Goal: Task Accomplishment & Management: Manage account settings

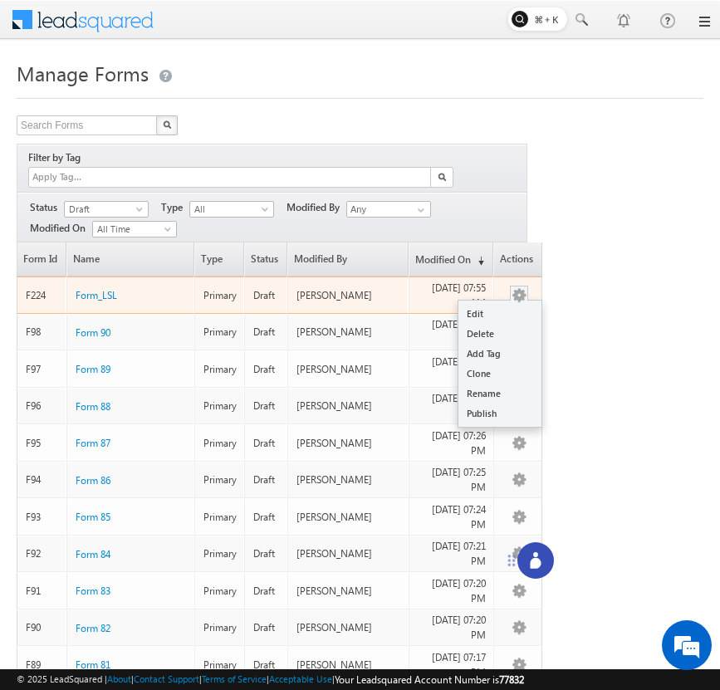
click at [522, 287] on button "button" at bounding box center [519, 295] width 17 height 17
click at [502, 324] on link "Delete" at bounding box center [499, 334] width 83 height 20
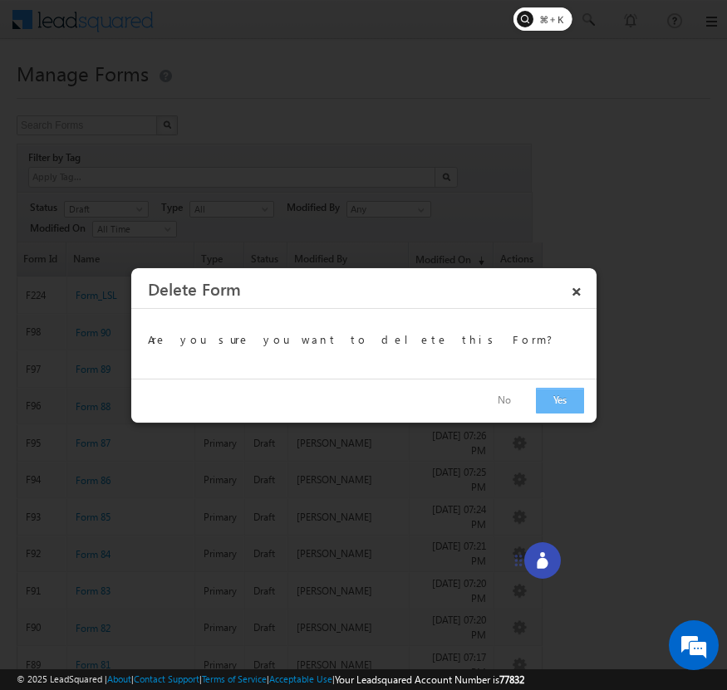
click at [568, 409] on button "Yes" at bounding box center [560, 401] width 48 height 26
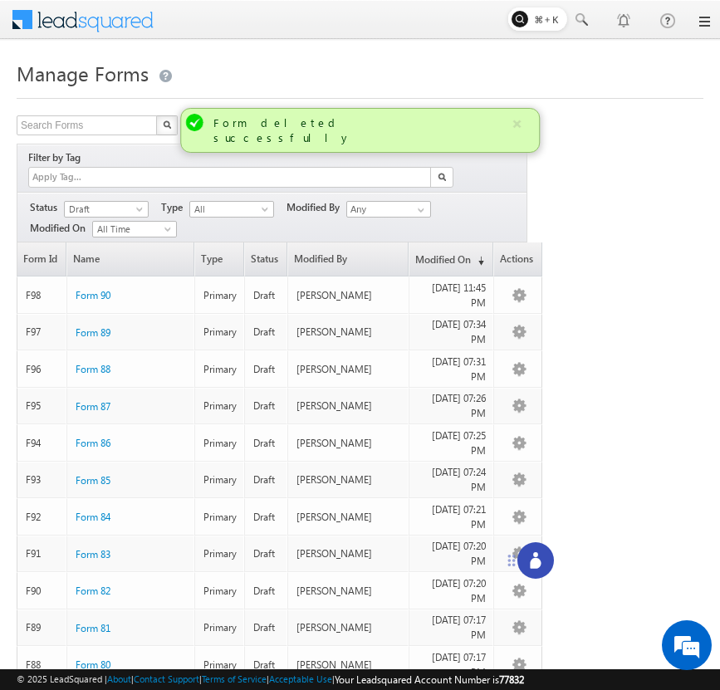
click at [535, 558] on icon at bounding box center [535, 563] width 11 height 11
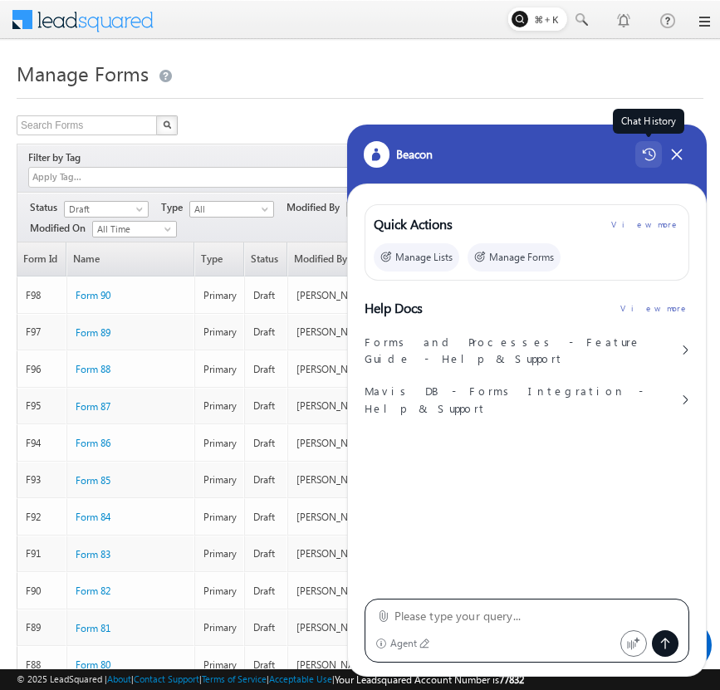
click at [645, 159] on icon at bounding box center [648, 155] width 13 height 12
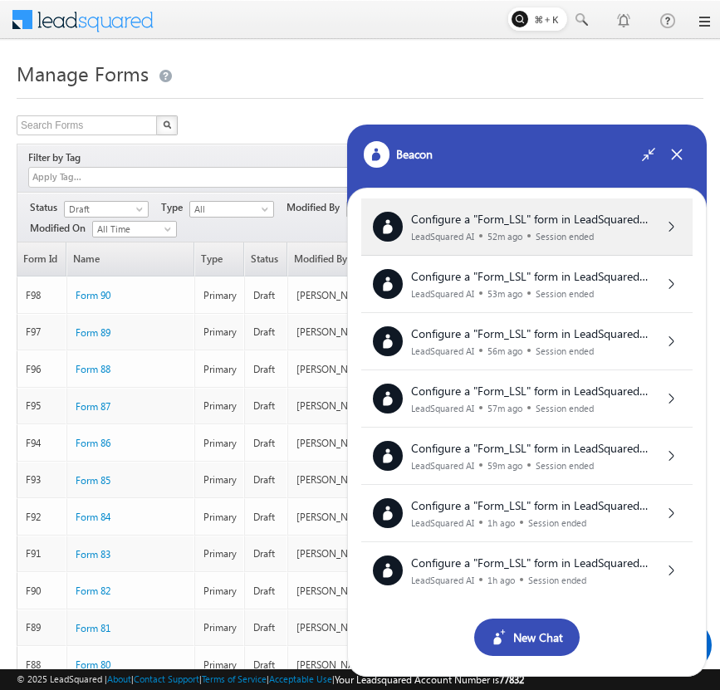
click at [610, 220] on span "Configure a "Form_LSL" form in LeadSquared with the following setup: Form Field…" at bounding box center [532, 365] width 242 height 309
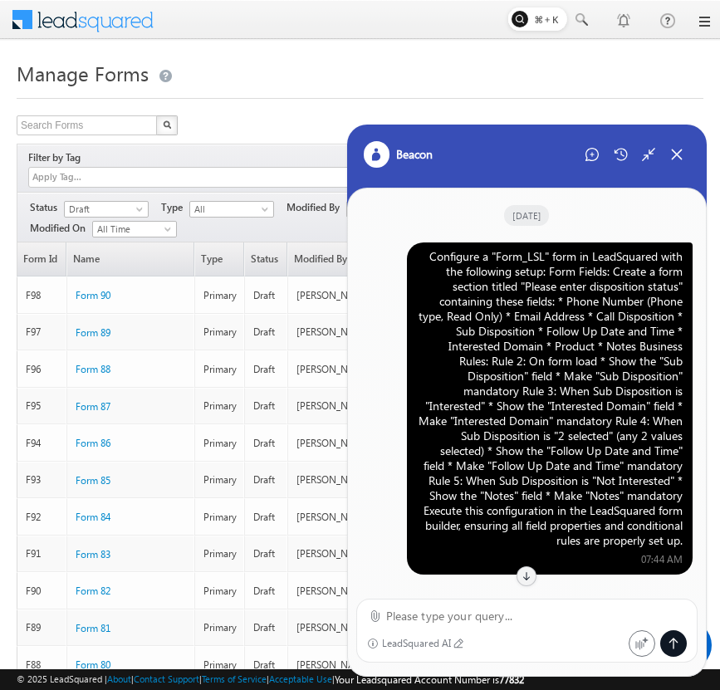
click at [562, 295] on div "Configure a "Form_LSL" form in LeadSquared with the following setup: Form Field…" at bounding box center [550, 398] width 266 height 299
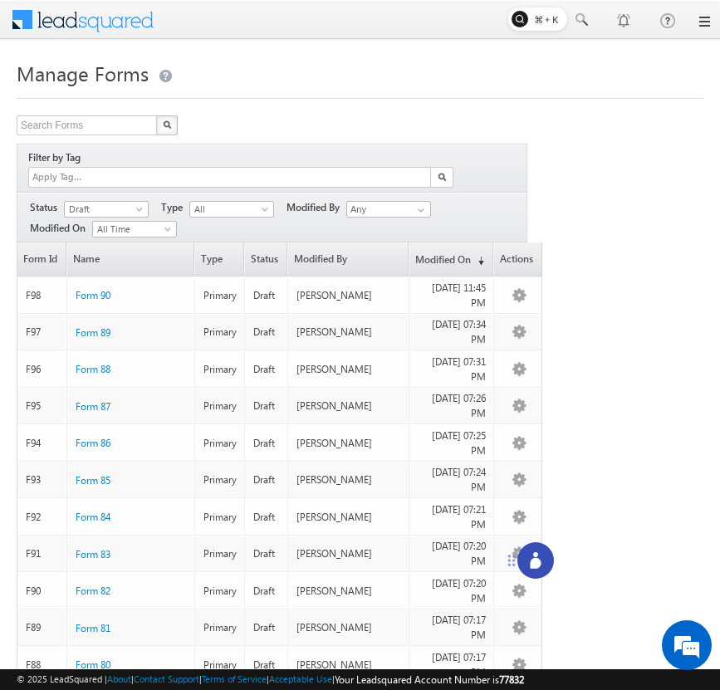
click at [533, 565] on icon at bounding box center [535, 563] width 11 height 11
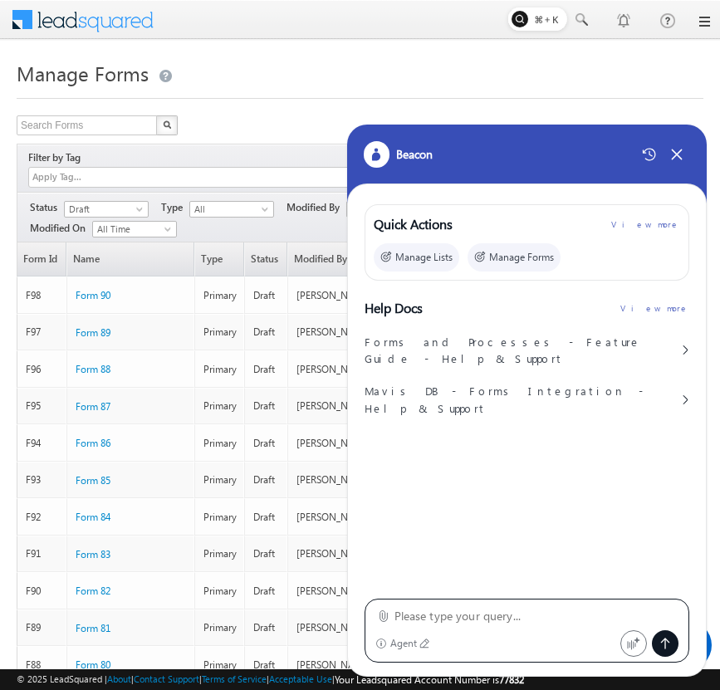
type textarea "Configure a "Form_LSL" form in LeadSquared with the following setup: Form Field…"
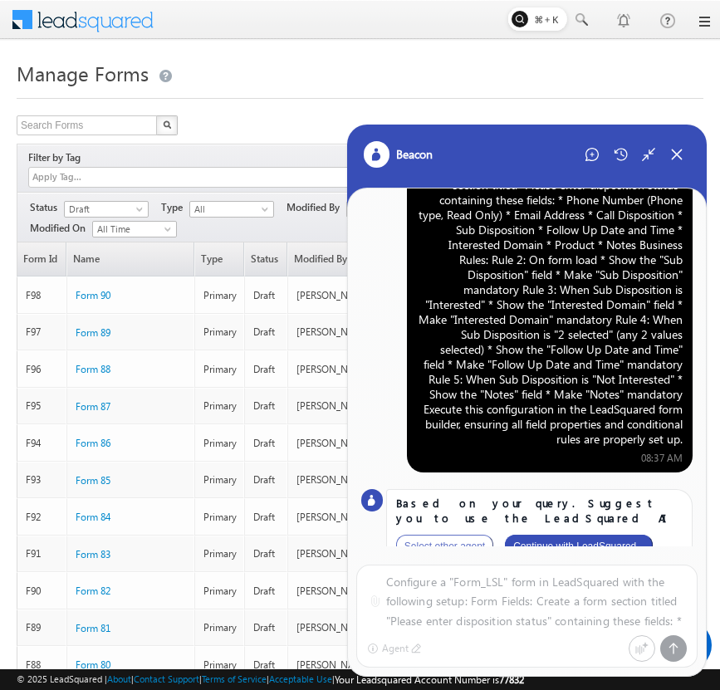
scroll to position [82, 0]
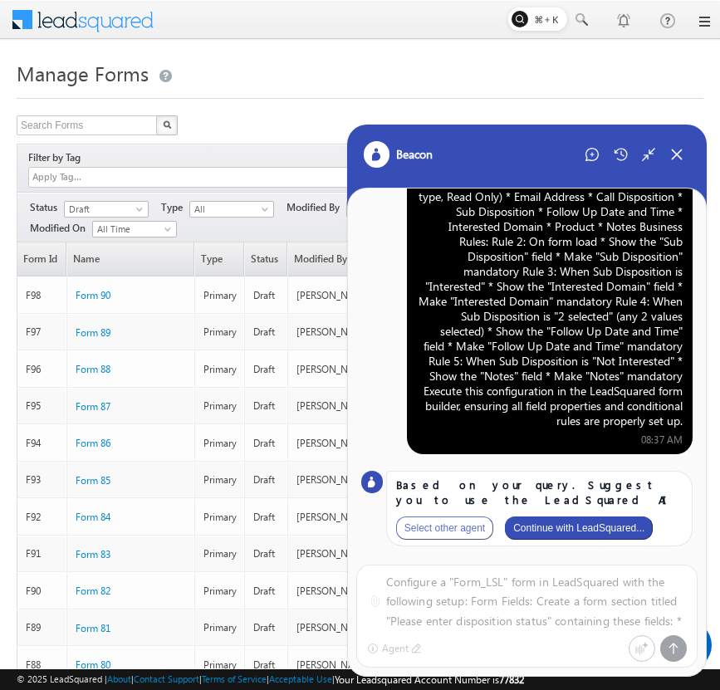
click at [580, 527] on button "Continue with LeadSquared..." at bounding box center [579, 528] width 148 height 23
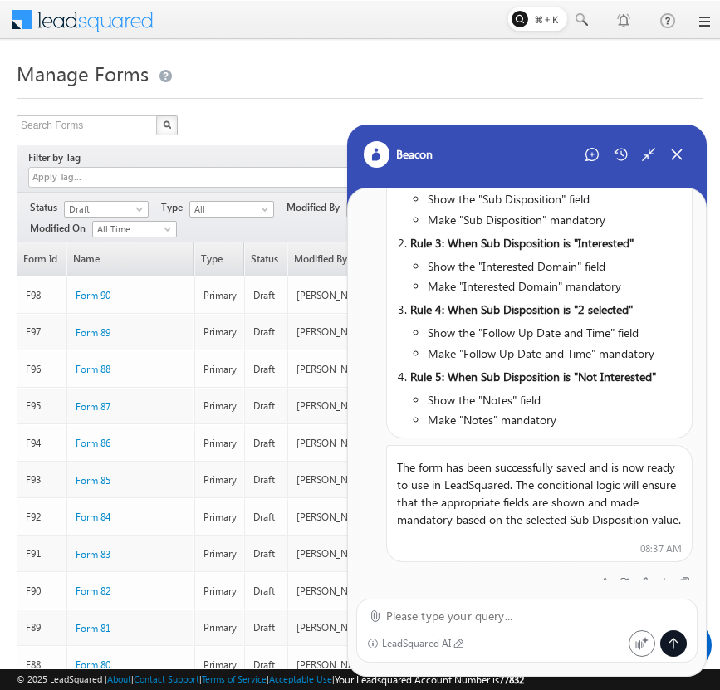
scroll to position [894, 0]
click at [669, 145] on div "Close Chat" at bounding box center [677, 154] width 27 height 27
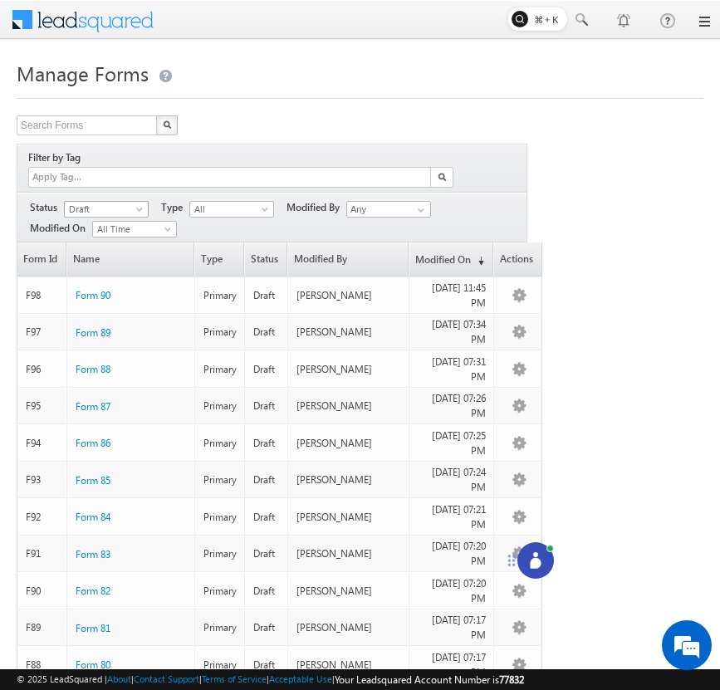
click at [125, 202] on span "Draft" at bounding box center [104, 209] width 79 height 15
click at [122, 242] on link "Published" at bounding box center [107, 242] width 84 height 15
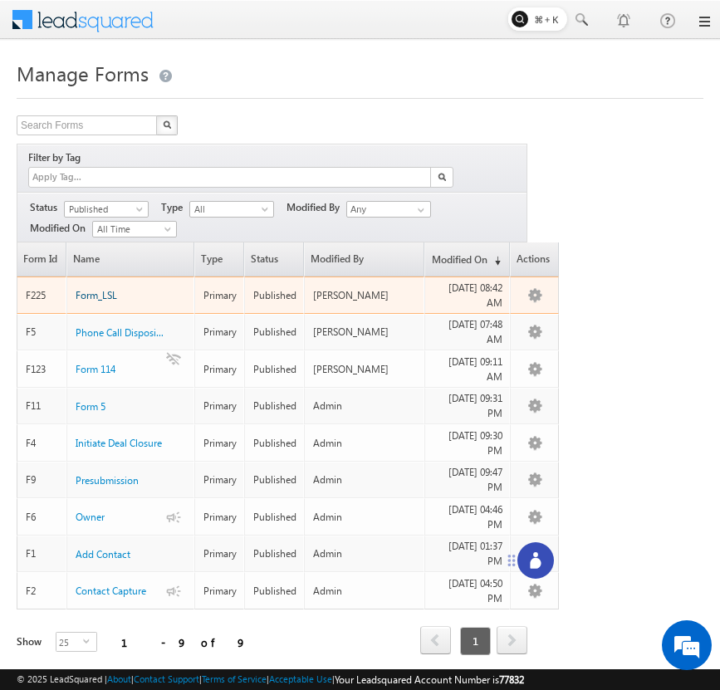
click at [96, 289] on span "Form_LSL" at bounding box center [97, 295] width 42 height 12
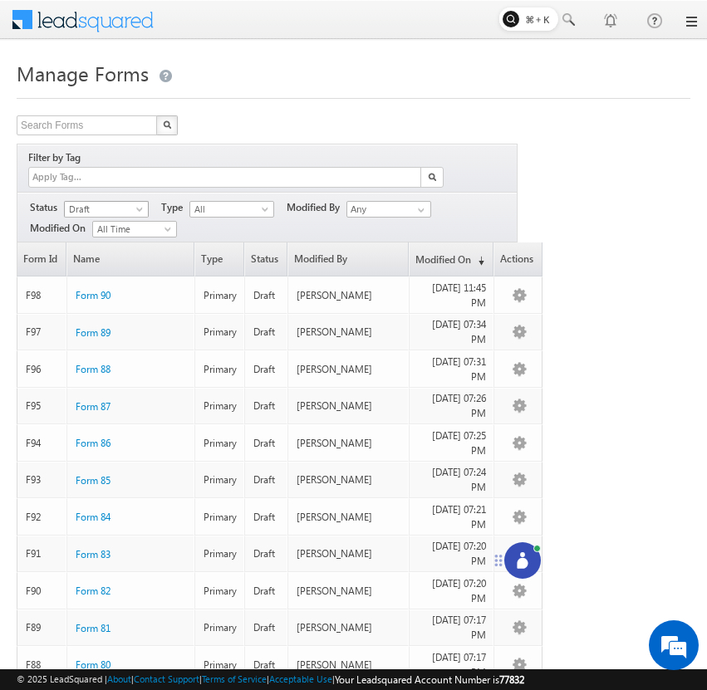
click at [125, 202] on span "Draft" at bounding box center [104, 209] width 79 height 15
click at [118, 239] on link "Published" at bounding box center [107, 242] width 84 height 15
click at [130, 202] on span "Published" at bounding box center [104, 209] width 79 height 15
click at [119, 223] on link "Draft" at bounding box center [107, 225] width 84 height 15
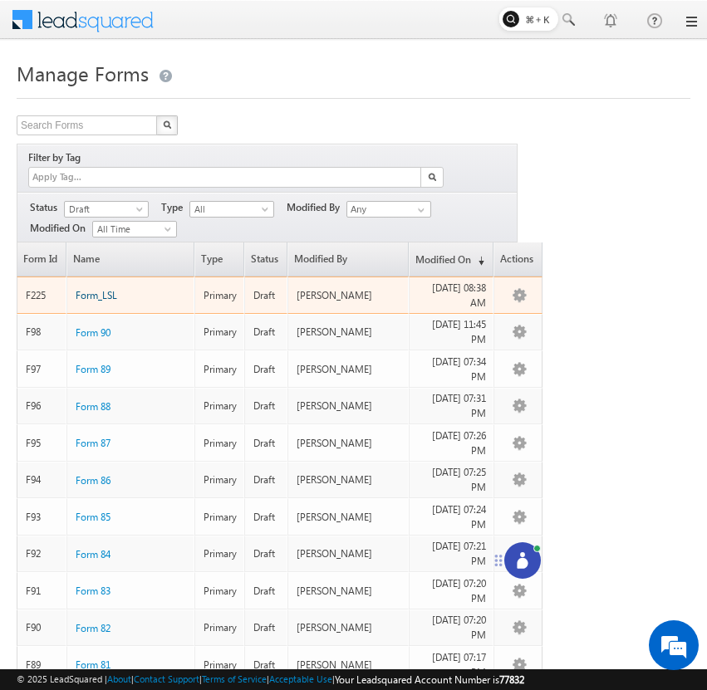
click at [108, 289] on span "Form_LSL" at bounding box center [97, 295] width 42 height 12
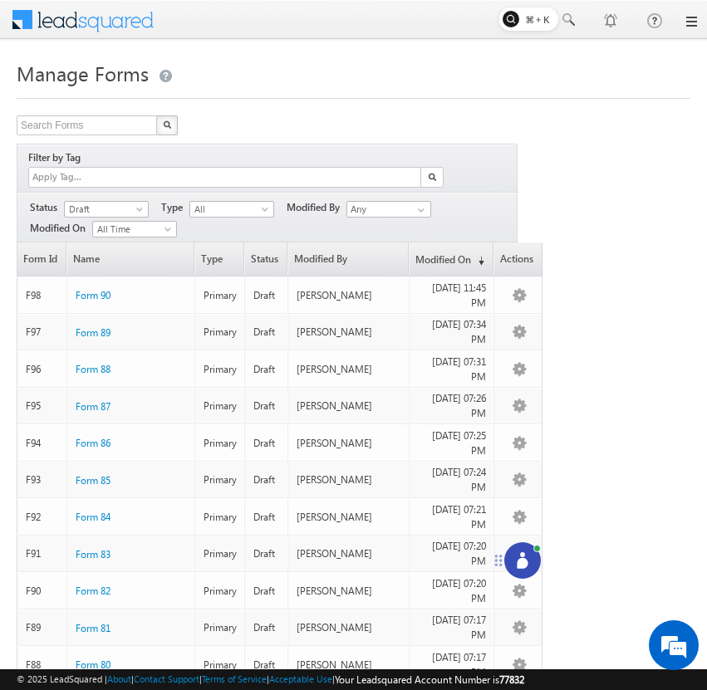
click at [522, 553] on circle at bounding box center [522, 554] width 5 height 5
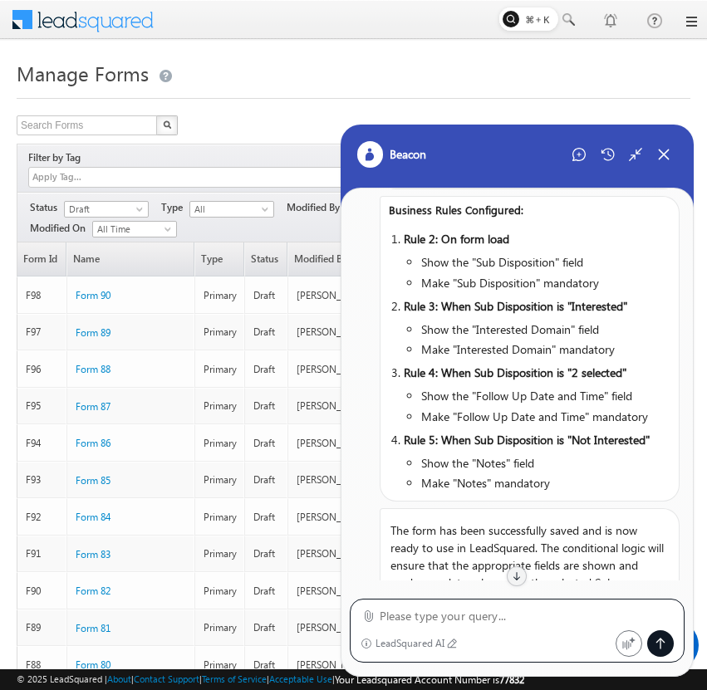
scroll to position [829, 0]
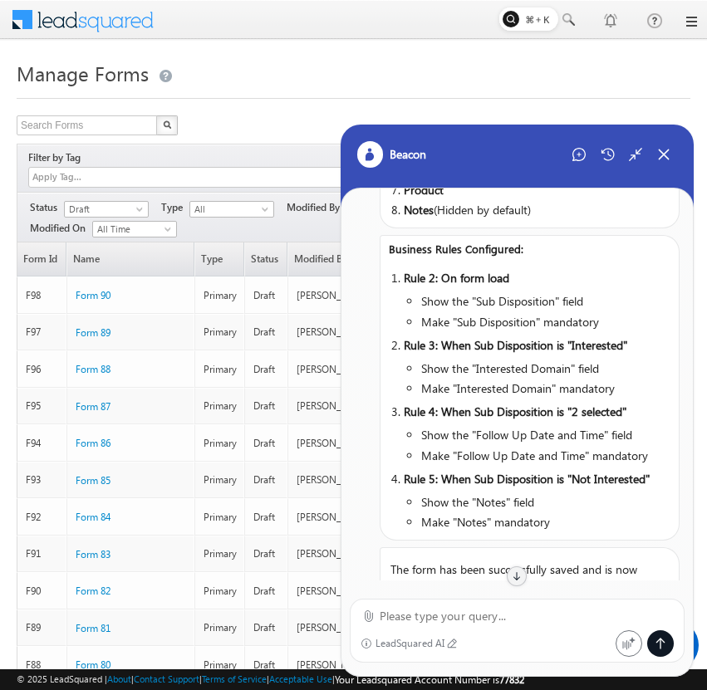
drag, startPoint x: 422, startPoint y: 404, endPoint x: 625, endPoint y: 397, distance: 202.7
click at [625, 397] on li "Make "Interested Domain" mandatory" at bounding box center [539, 388] width 237 height 17
click at [646, 394] on li "Make "Interested Domain" mandatory" at bounding box center [539, 388] width 237 height 17
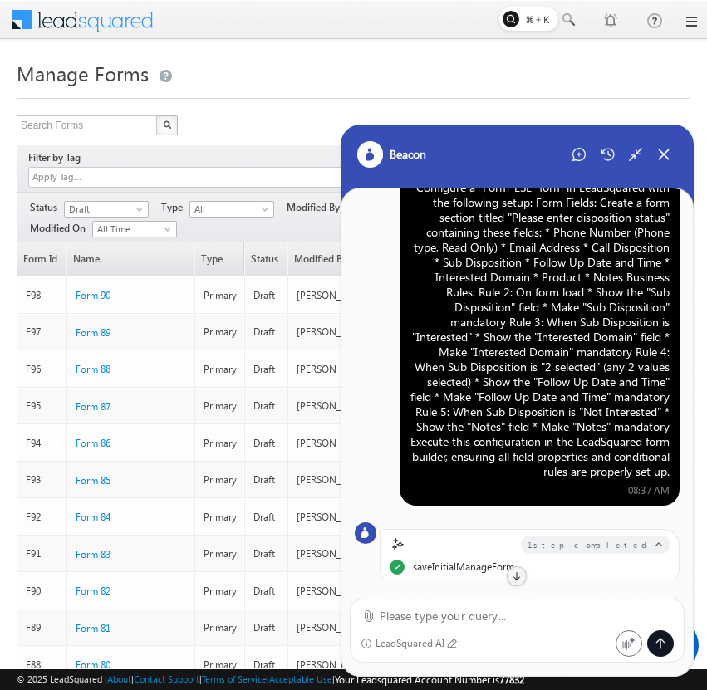
scroll to position [22, 0]
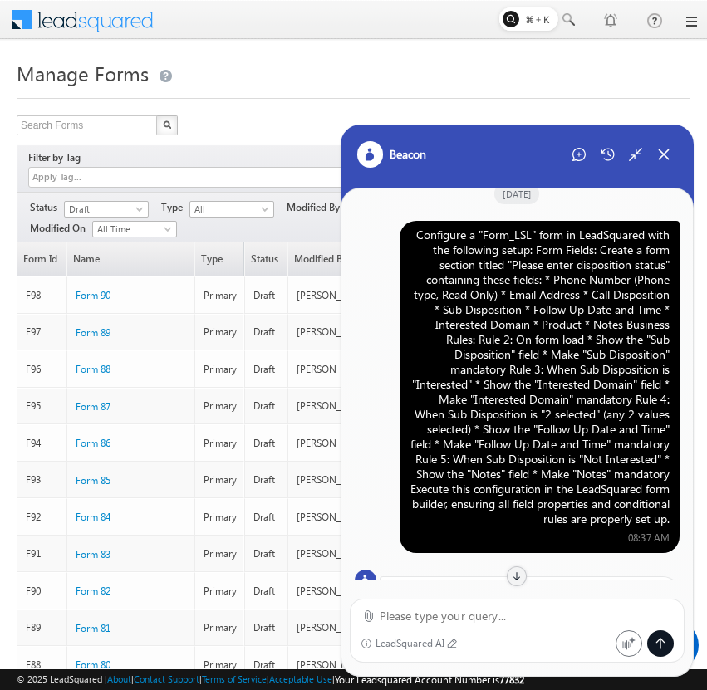
click at [557, 291] on div "Configure a "Form_LSL" form in LeadSquared with the following setup: Form Field…" at bounding box center [539, 377] width 260 height 299
click at [395, 208] on div "Sunday, Oct 12 Configure a "Form_LSL" form in LeadSquared with the following se…" at bounding box center [517, 385] width 352 height 392
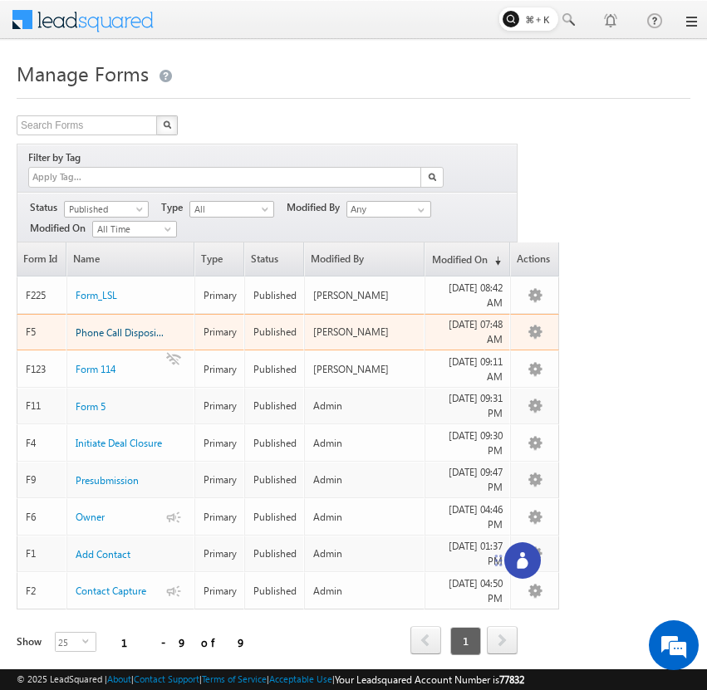
click at [120, 326] on span "Phone Call Disposition" at bounding box center [125, 332] width 98 height 12
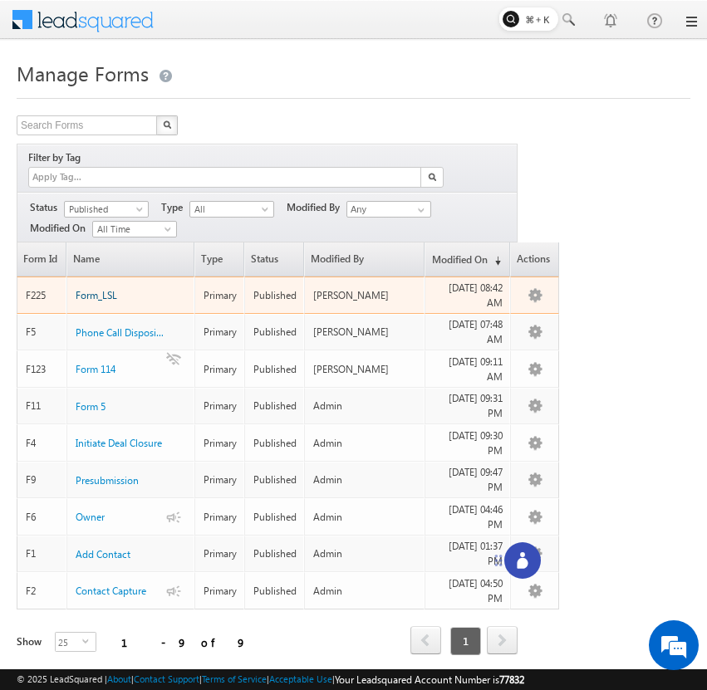
click at [107, 289] on span "Form_LSL" at bounding box center [97, 295] width 42 height 12
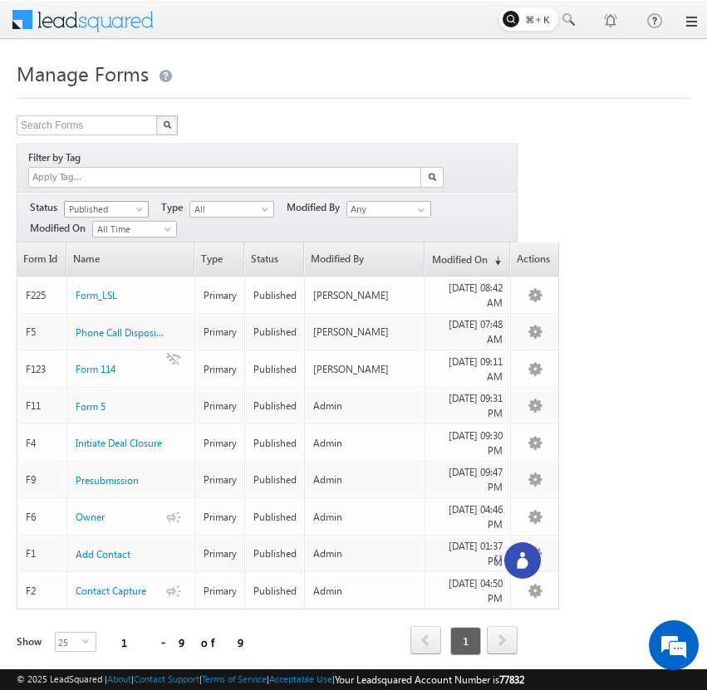
click at [112, 202] on span "Published" at bounding box center [104, 209] width 79 height 15
click at [112, 224] on link "Draft" at bounding box center [107, 225] width 84 height 15
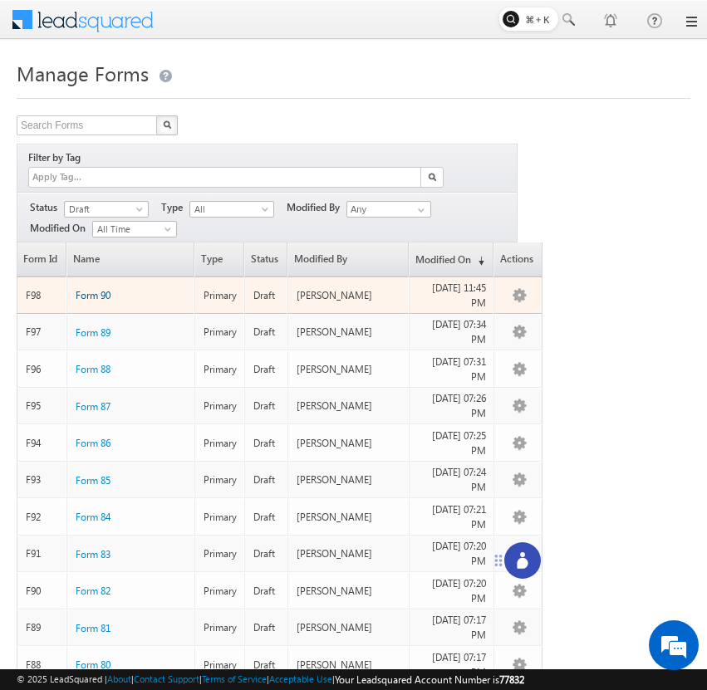
click at [101, 289] on span "Form 90" at bounding box center [93, 295] width 35 height 12
click at [102, 289] on span "Form 90" at bounding box center [93, 295] width 35 height 12
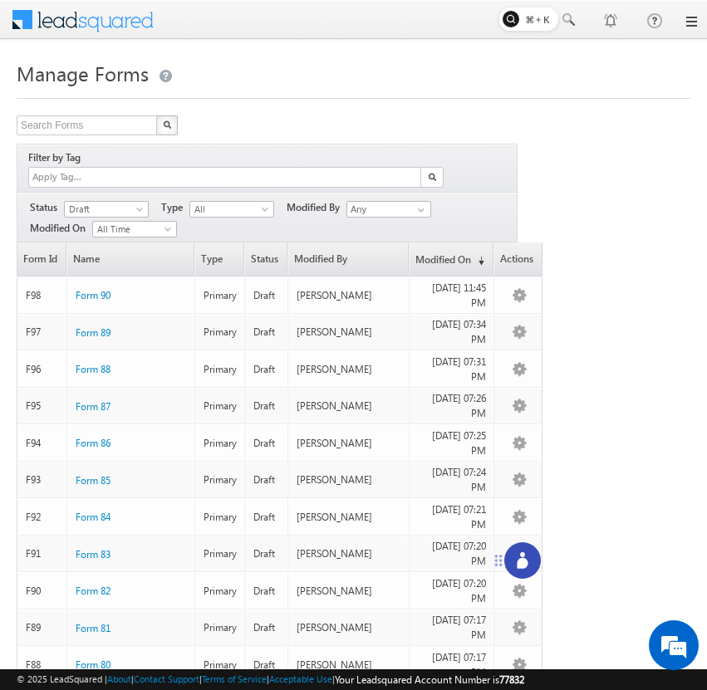
click at [521, 556] on icon at bounding box center [522, 560] width 17 height 17
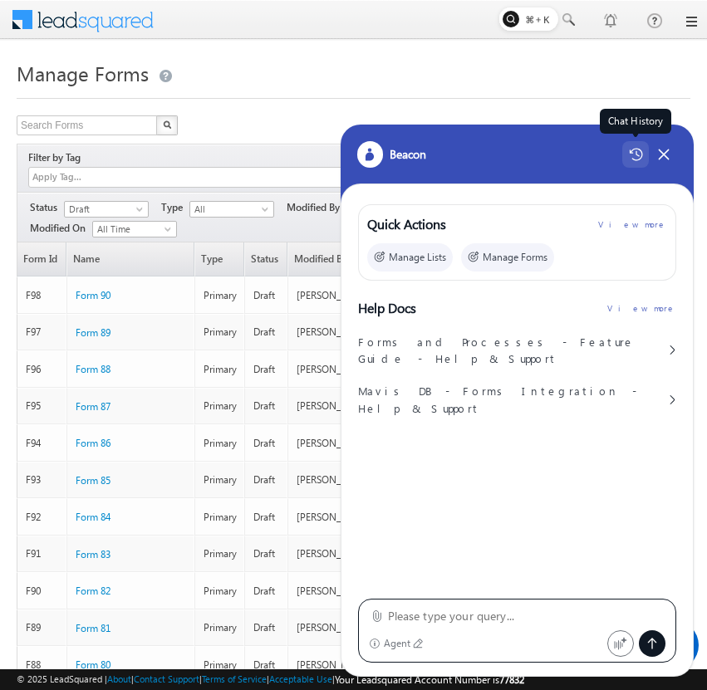
click at [637, 149] on icon at bounding box center [635, 155] width 13 height 12
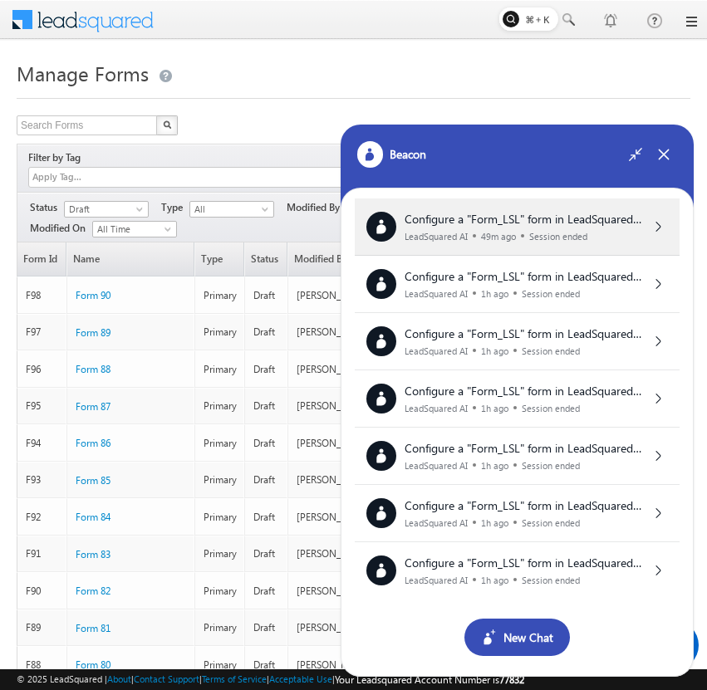
click at [595, 223] on span "Configure a "Form_LSL" form in LeadSquared with the following setup: Form Field…" at bounding box center [522, 365] width 237 height 309
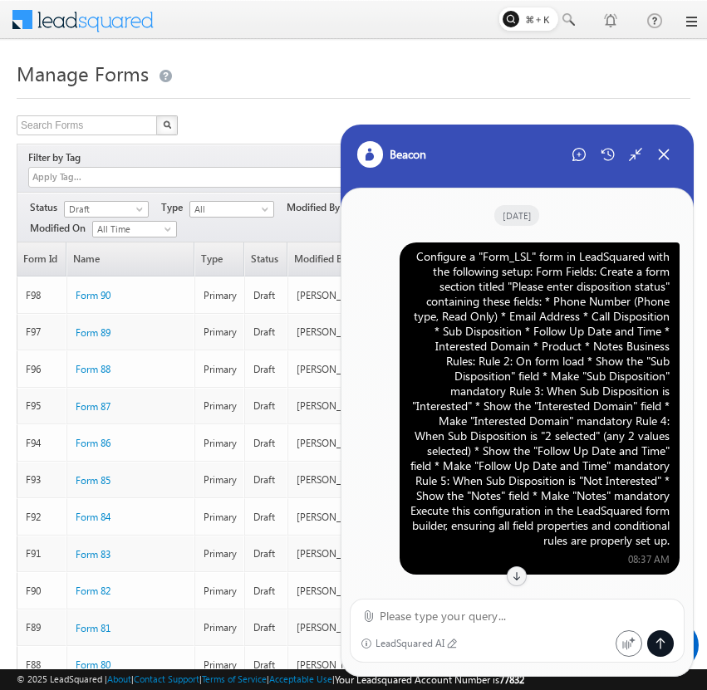
click at [556, 320] on div "Configure a "Form_LSL" form in LeadSquared with the following setup: Form Field…" at bounding box center [539, 398] width 260 height 299
click at [634, 357] on div "Configure a "Form_LSL" form in LeadSquared with the following setup: Form Field…" at bounding box center [539, 398] width 260 height 299
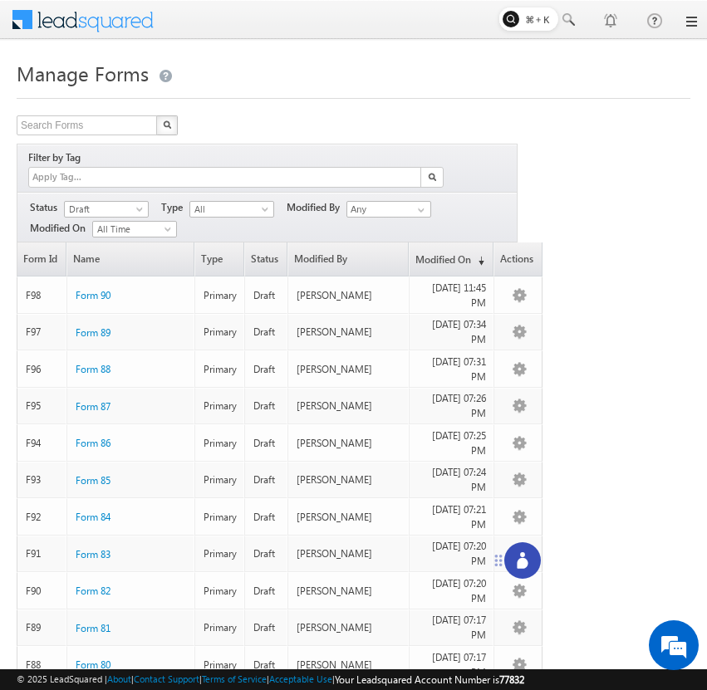
click at [528, 554] on icon at bounding box center [522, 560] width 17 height 17
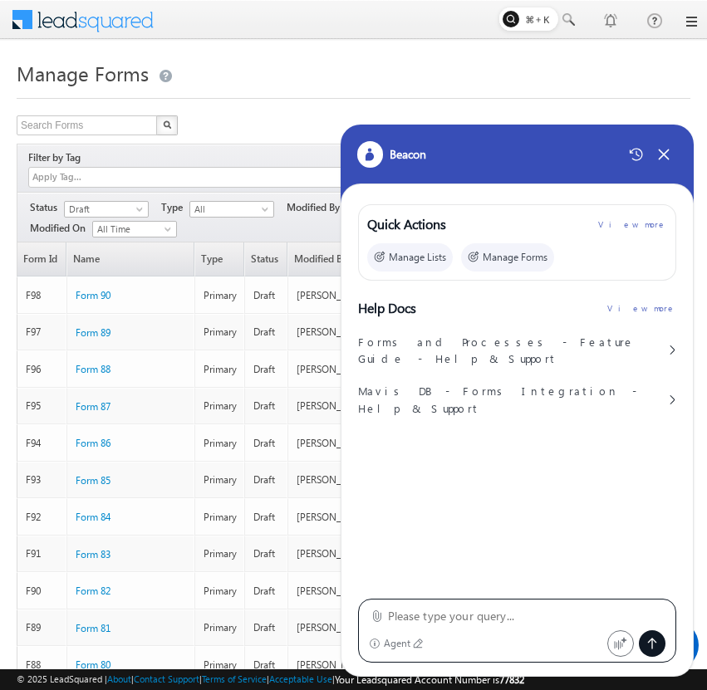
type textarea "Configure a "Form_LSL" form in LeadSquared with the following setup: Form Field…"
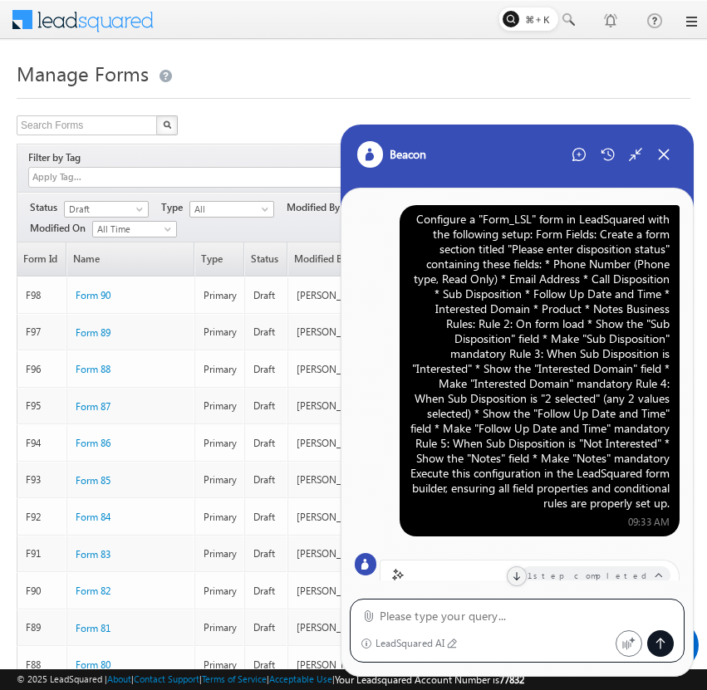
click at [515, 315] on div "Configure a "Form_LSL" form in LeadSquared with the following setup: Form Field…" at bounding box center [539, 361] width 260 height 299
click at [129, 202] on span "Draft" at bounding box center [104, 209] width 79 height 15
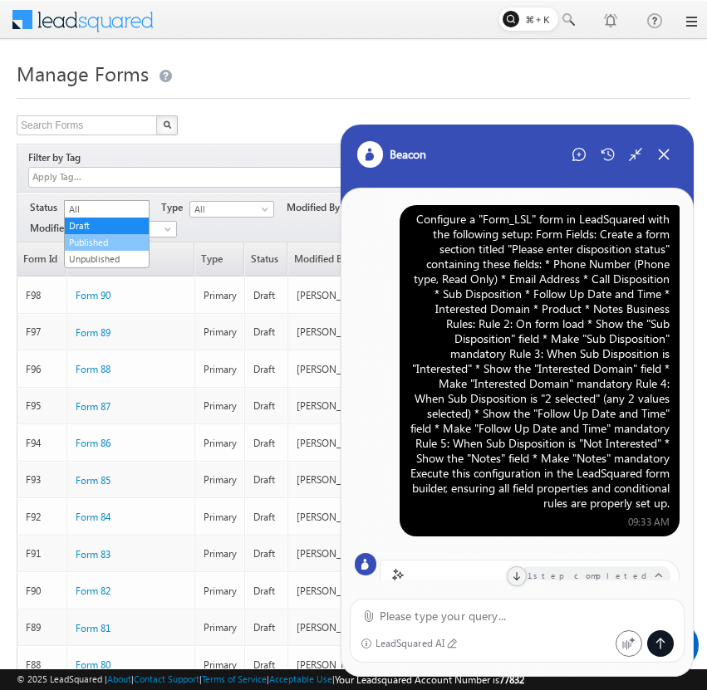
click at [120, 242] on link "Published" at bounding box center [107, 242] width 84 height 15
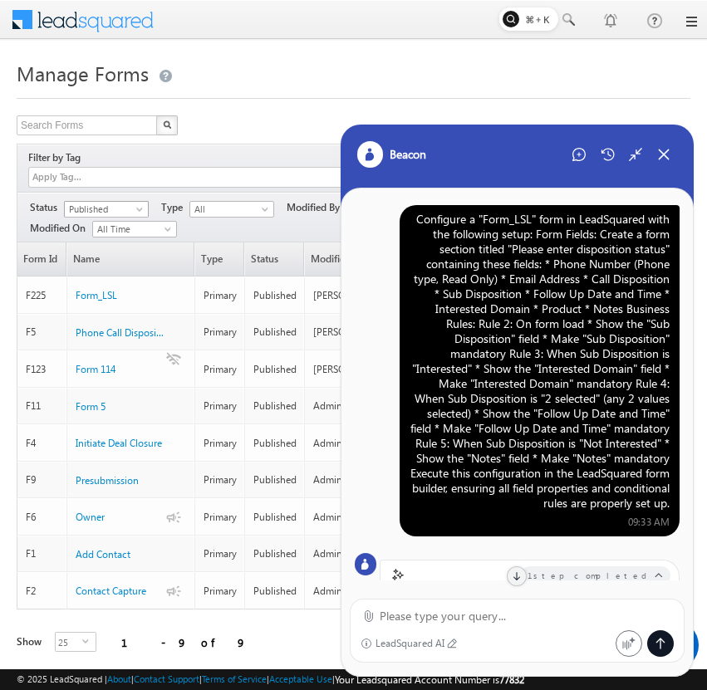
click at [134, 202] on span "Published" at bounding box center [104, 209] width 79 height 15
click at [125, 228] on link "Draft" at bounding box center [107, 225] width 84 height 15
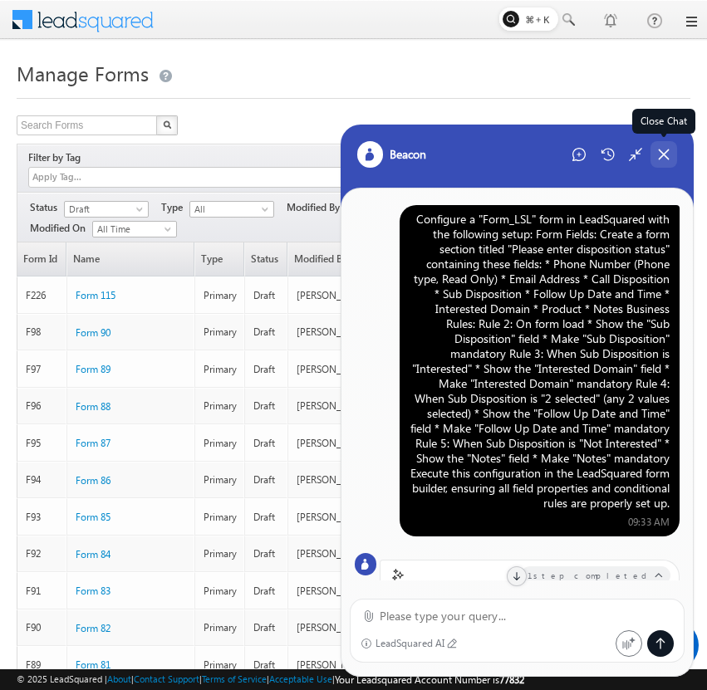
click at [661, 151] on icon at bounding box center [663, 154] width 9 height 9
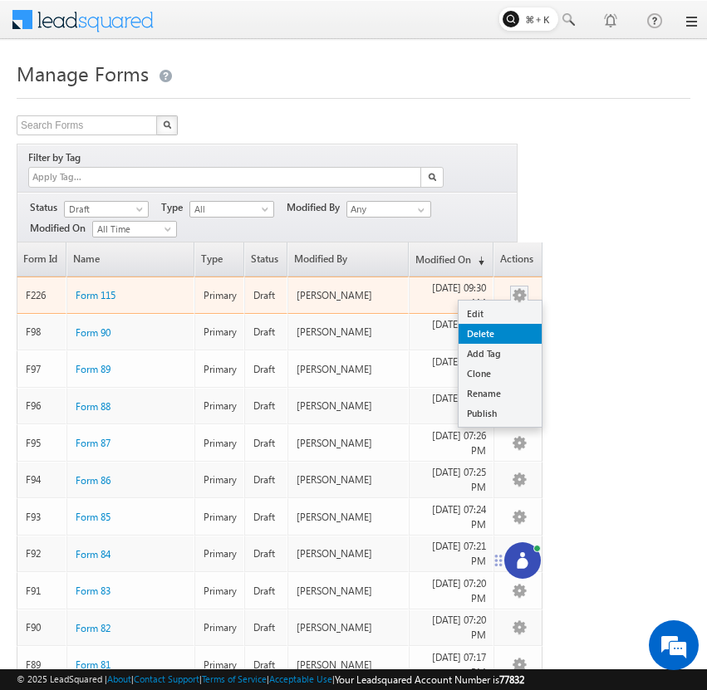
click at [513, 324] on link "Delete" at bounding box center [499, 334] width 83 height 20
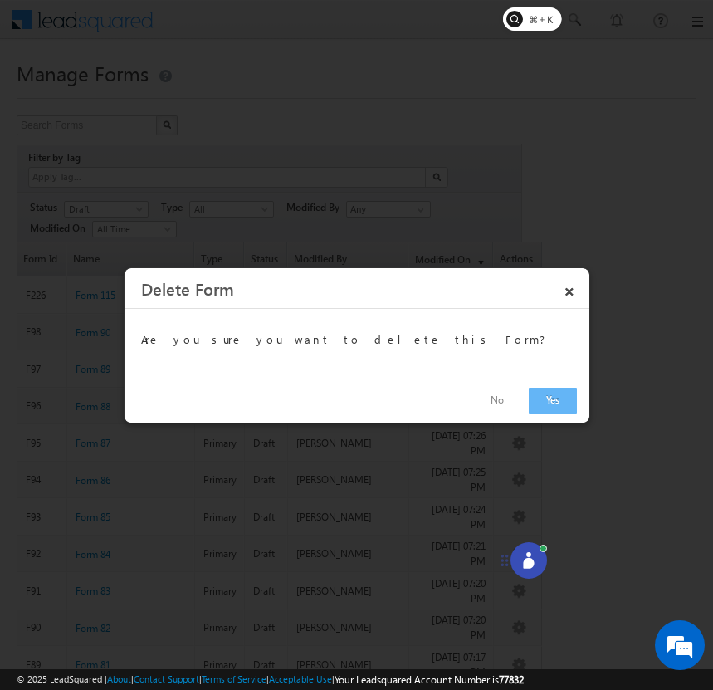
click at [544, 400] on button "Yes" at bounding box center [553, 401] width 48 height 26
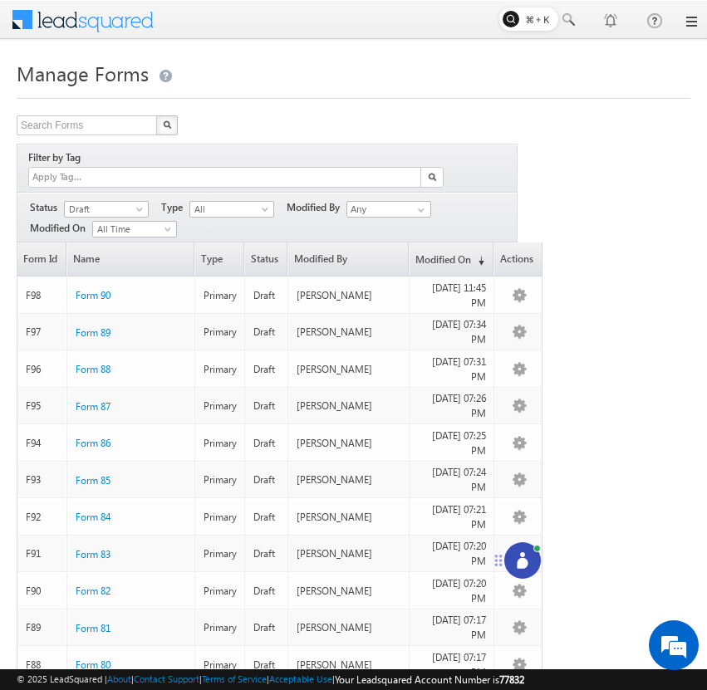
click at [525, 559] on icon at bounding box center [522, 563] width 11 height 11
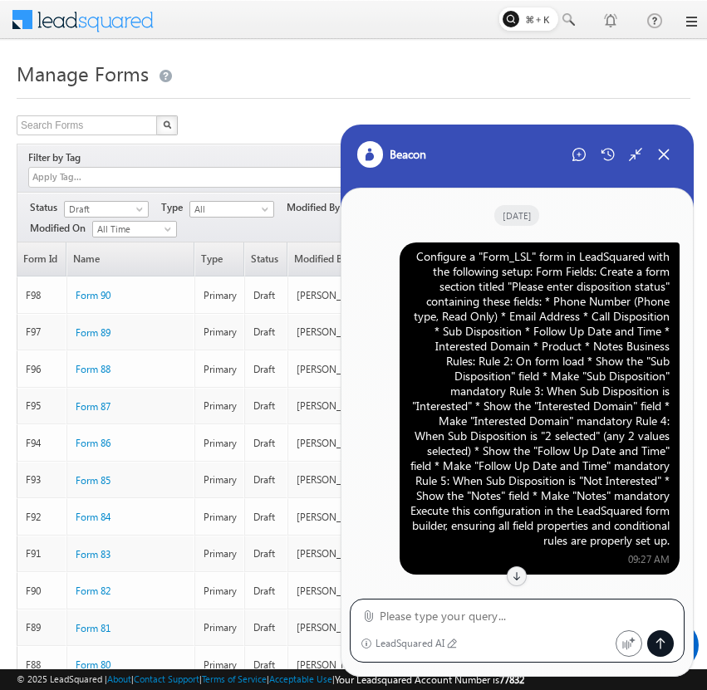
scroll to position [850, 0]
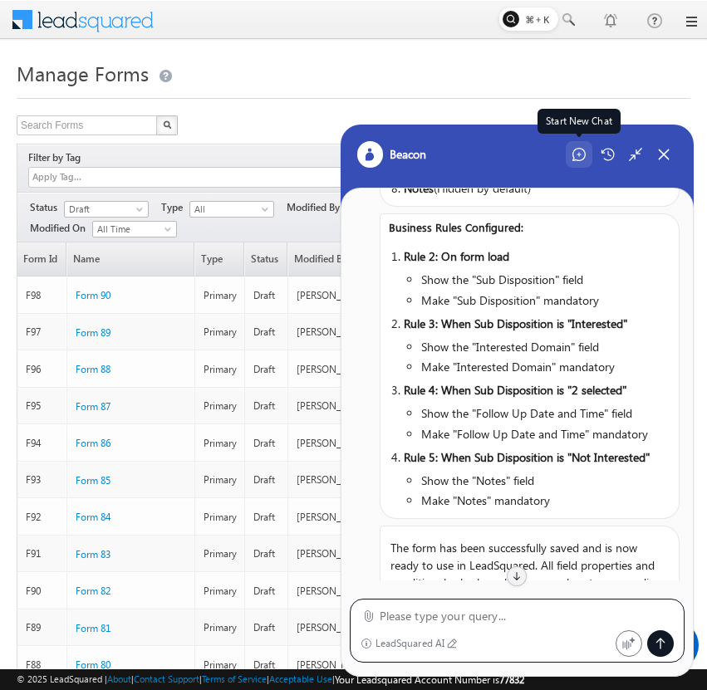
click at [580, 151] on icon at bounding box center [578, 154] width 13 height 13
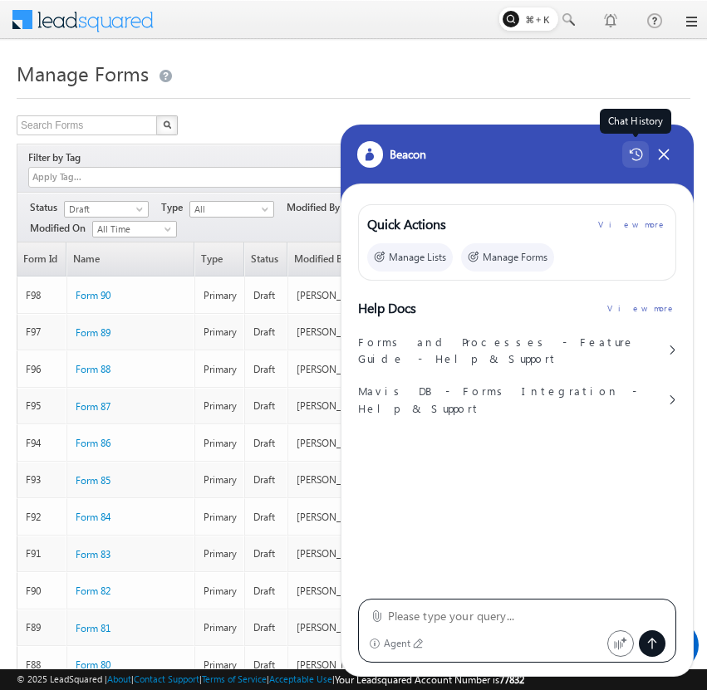
click at [638, 150] on icon at bounding box center [636, 154] width 14 height 13
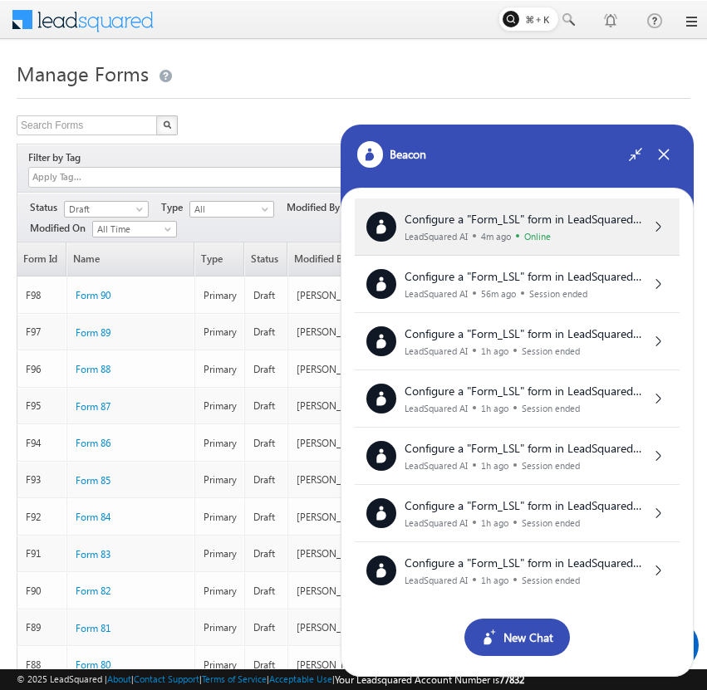
click at [599, 218] on span "Configure a "Form_LSL" form in LeadSquared with the following setup: Form Field…" at bounding box center [522, 365] width 237 height 309
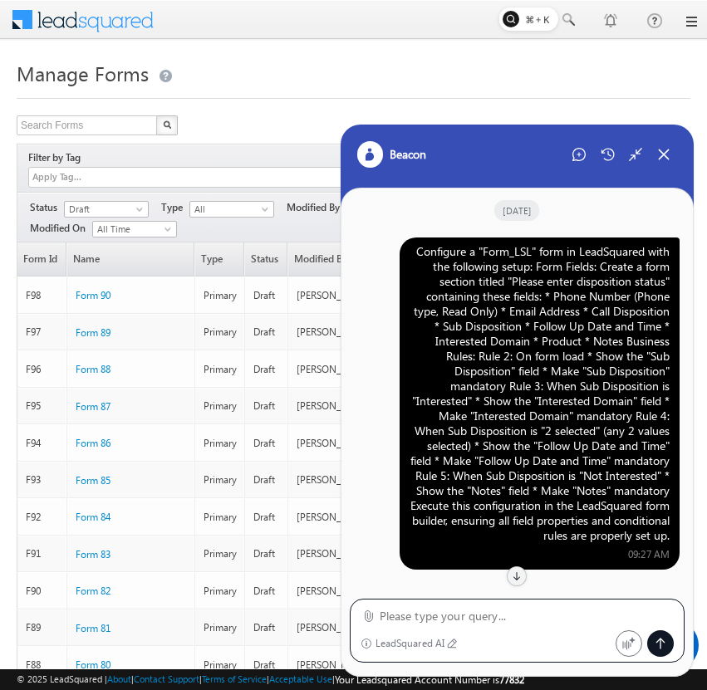
scroll to position [0, 0]
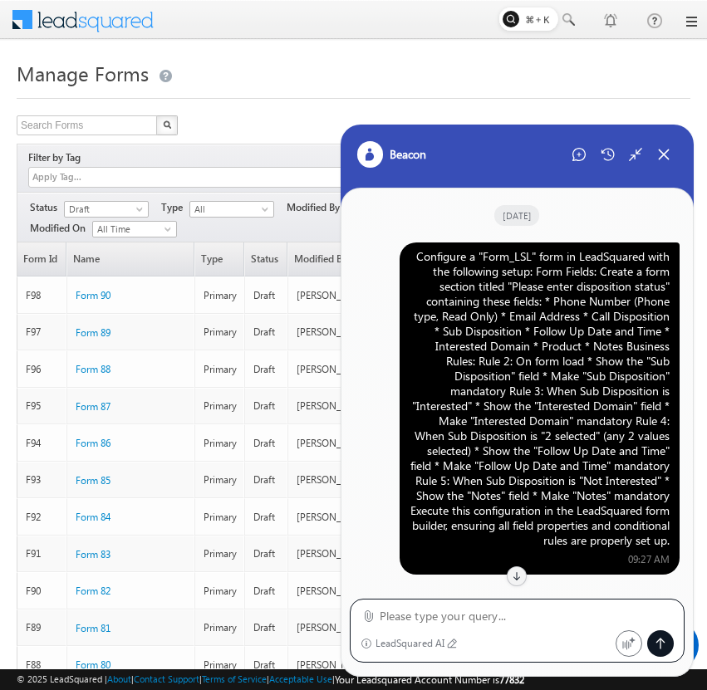
click at [568, 303] on div "Configure a "Form_LSL" form in LeadSquared with the following setup: Form Field…" at bounding box center [539, 398] width 260 height 299
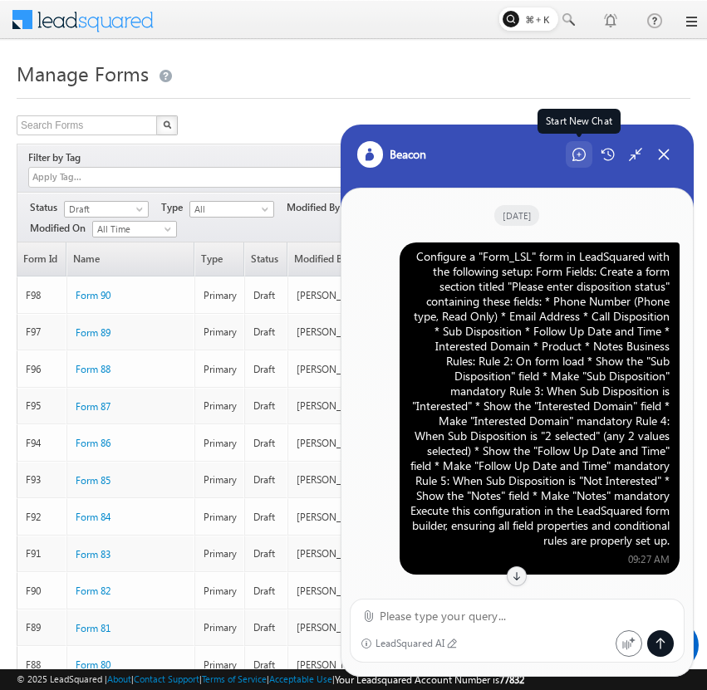
click at [576, 160] on icon at bounding box center [578, 154] width 13 height 13
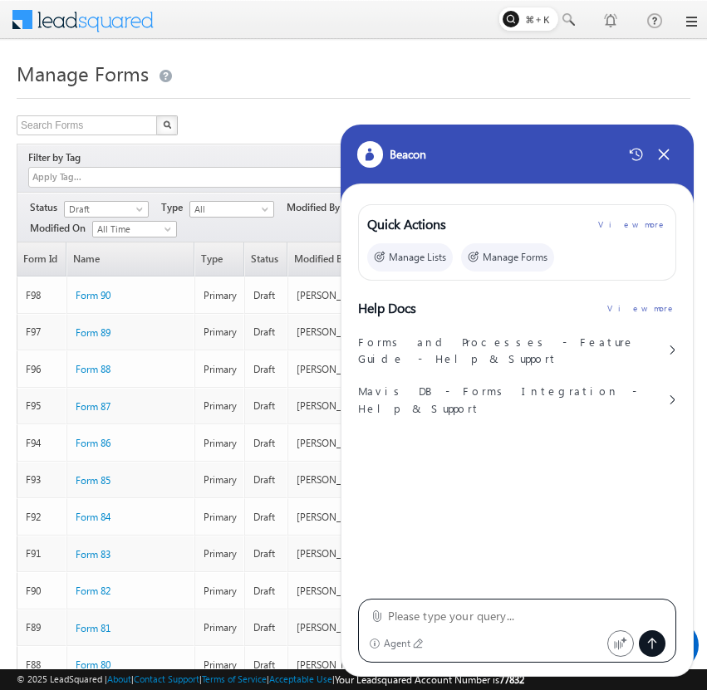
type textarea "Configure a "Form_LSL" form in LeadSquared with the following setup: Form Field…"
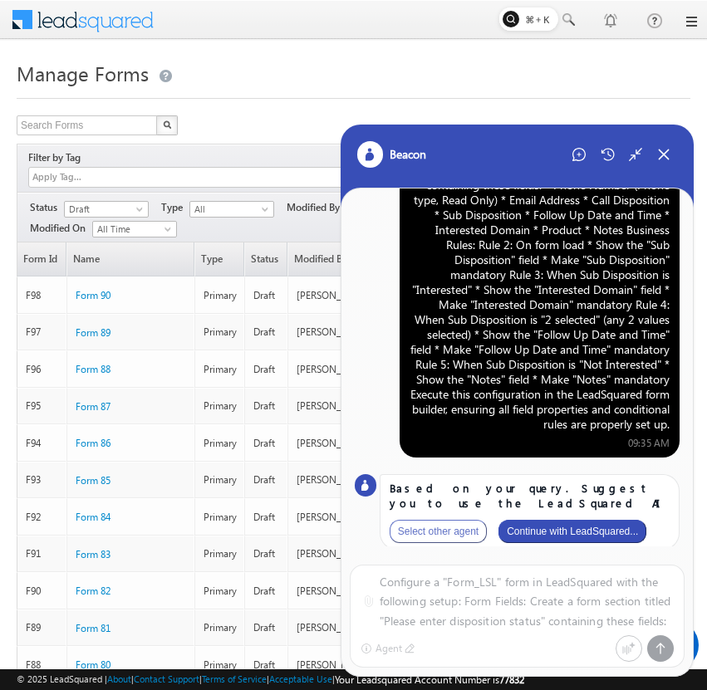
scroll to position [97, 0]
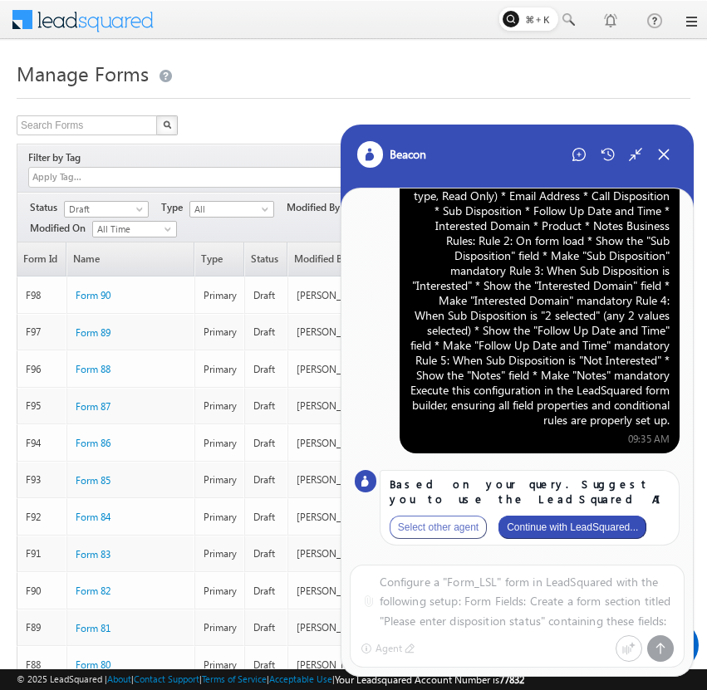
click at [589, 534] on button "Continue with LeadSquared..." at bounding box center [572, 527] width 148 height 23
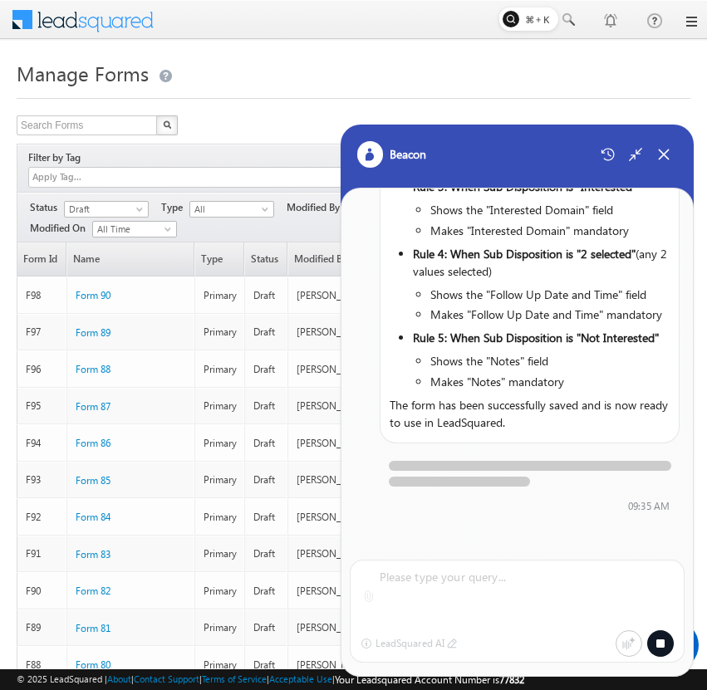
scroll to position [1346, 0]
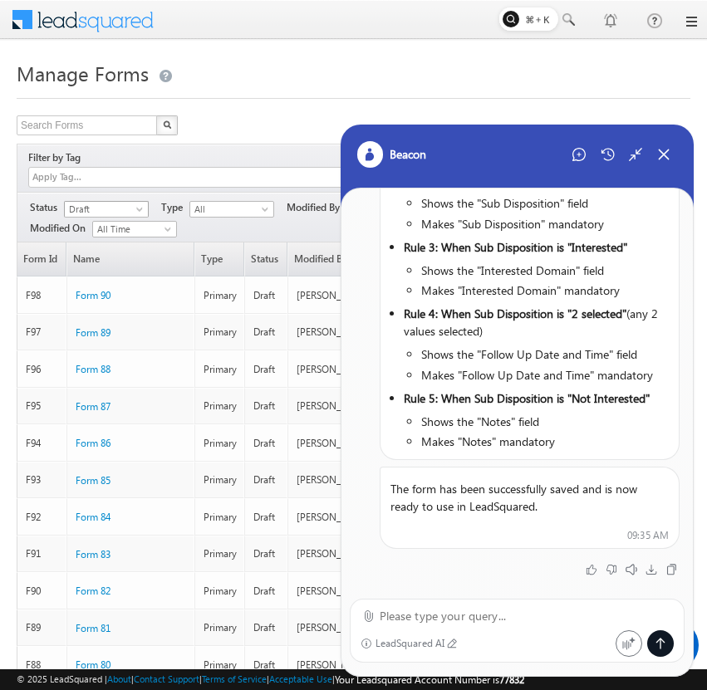
click at [134, 202] on span "Draft" at bounding box center [104, 209] width 79 height 15
click at [125, 236] on link "Published" at bounding box center [107, 242] width 84 height 15
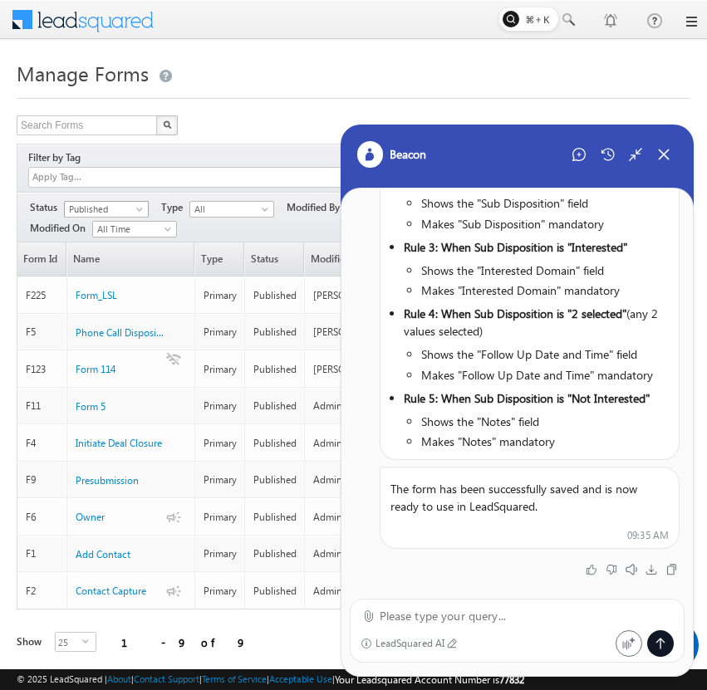
click at [132, 202] on span "Published" at bounding box center [104, 209] width 79 height 15
click at [125, 222] on link "Draft" at bounding box center [107, 225] width 84 height 15
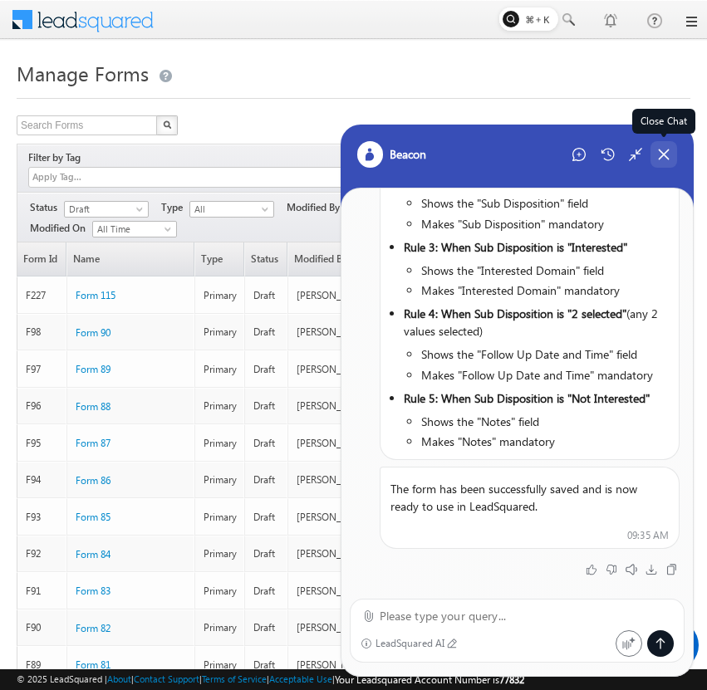
click at [660, 156] on icon at bounding box center [663, 154] width 15 height 15
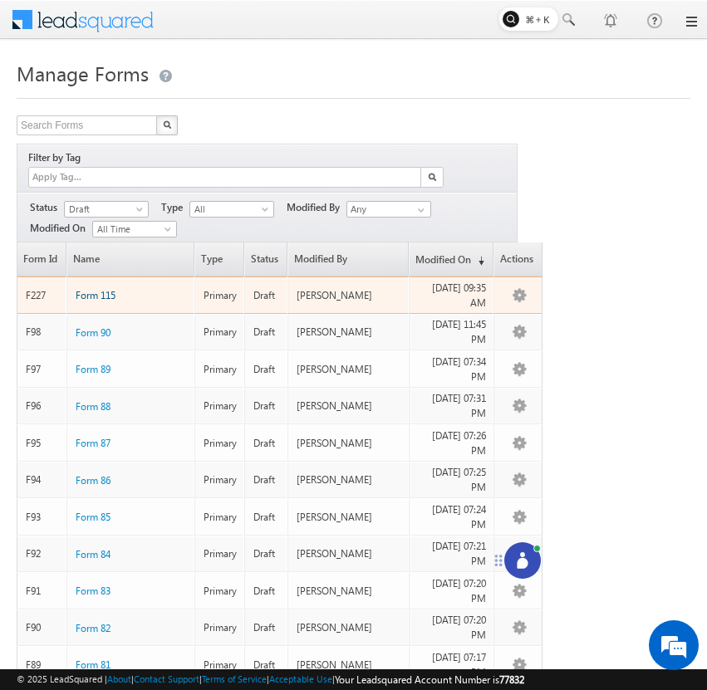
click at [108, 289] on span "Form 115" at bounding box center [96, 295] width 40 height 12
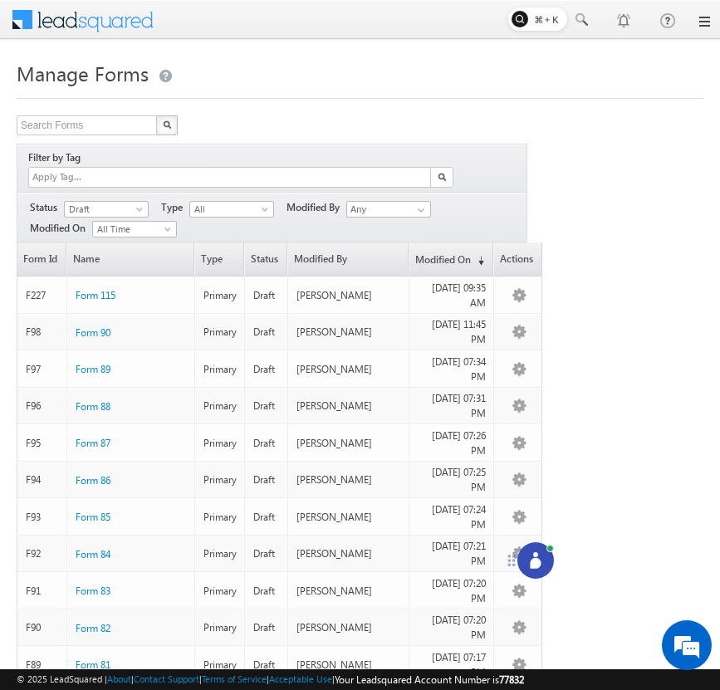
click at [534, 557] on icon at bounding box center [535, 560] width 17 height 17
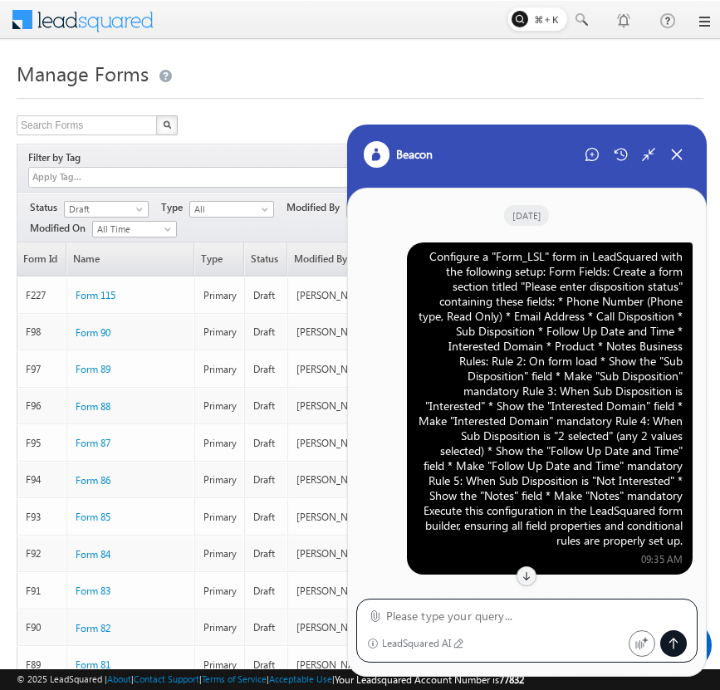
click at [610, 285] on div "Configure a "Form_LSL" form in LeadSquared with the following setup: Form Field…" at bounding box center [550, 398] width 266 height 299
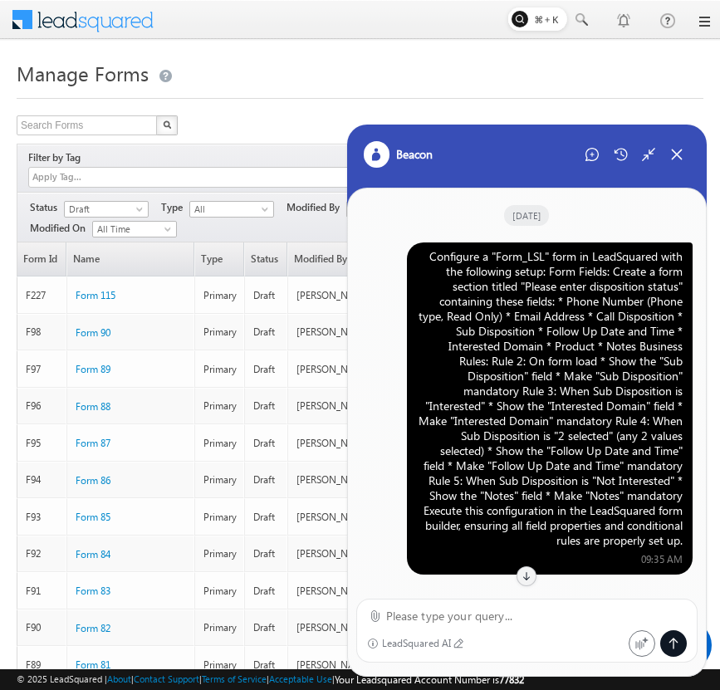
click at [610, 285] on div "Configure a "Form_LSL" form in LeadSquared with the following setup: Form Field…" at bounding box center [550, 398] width 266 height 299
click at [398, 114] on div "Manage Forms Search Forms X 91 results found Filter by Tag Filters Status All" at bounding box center [360, 676] width 687 height 1240
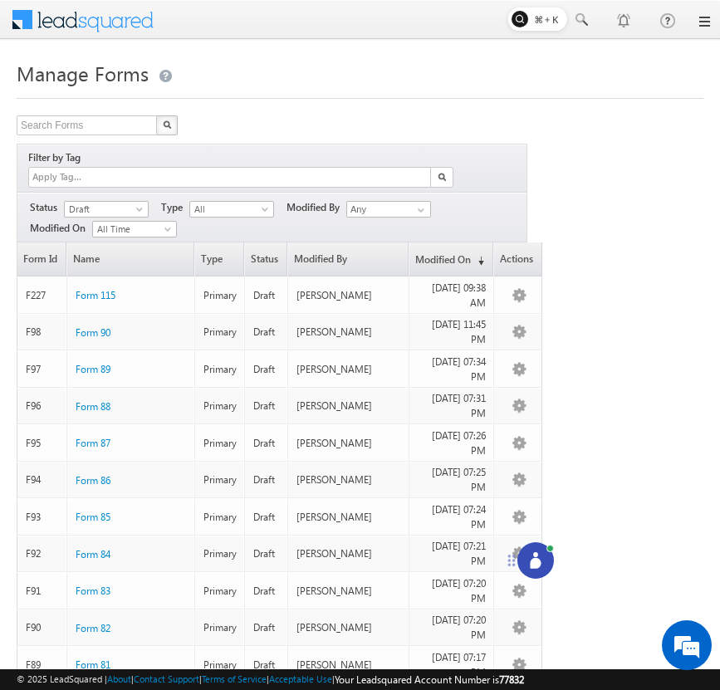
click at [545, 554] on div at bounding box center [535, 560] width 37 height 37
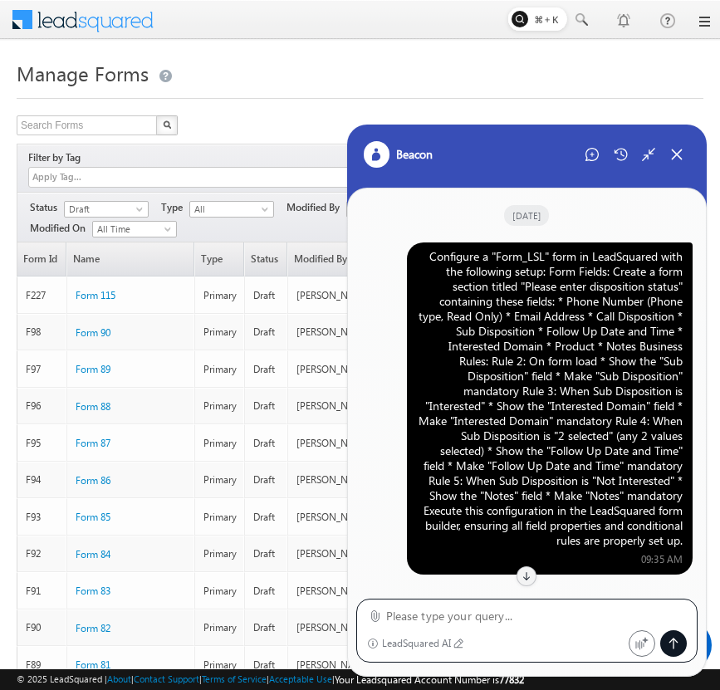
scroll to position [1257, 0]
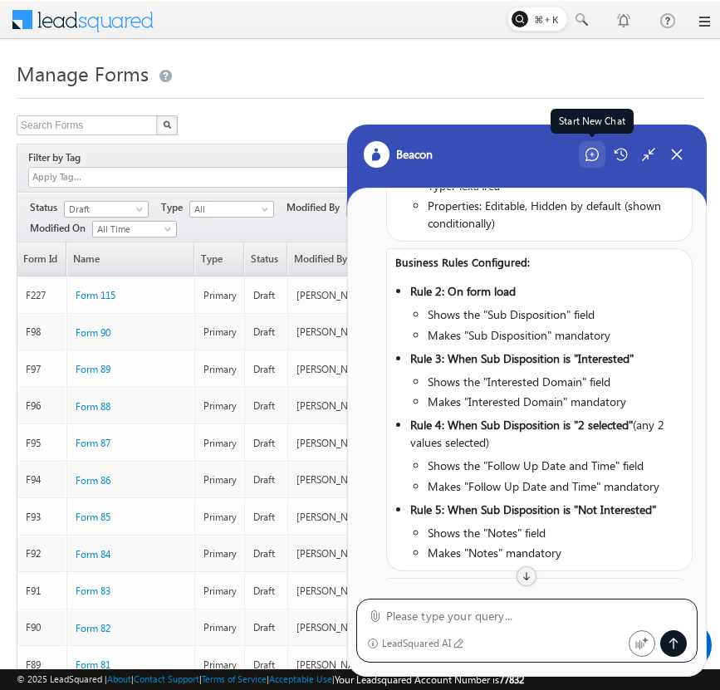
click at [592, 160] on icon at bounding box center [591, 154] width 13 height 13
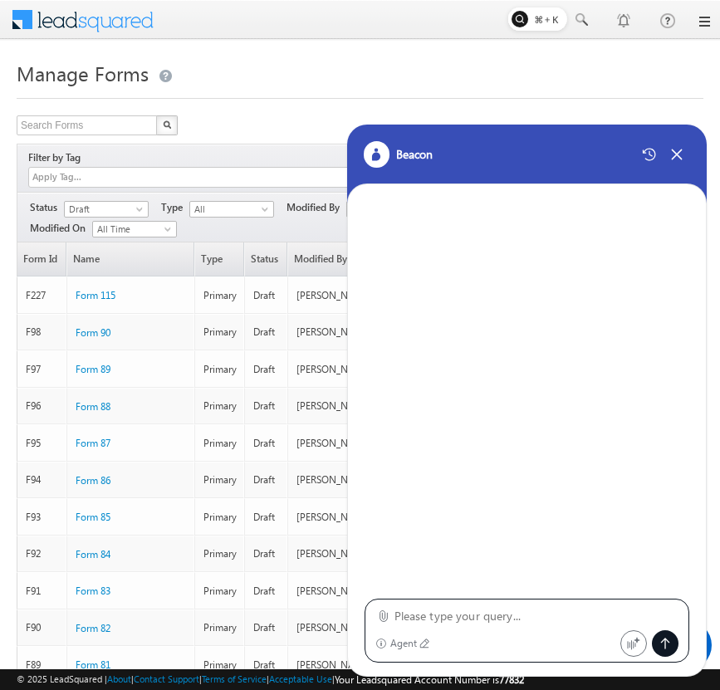
type textarea "Configure a "Form_LSL" form in LeadSquared with the following setup: Form Field…"
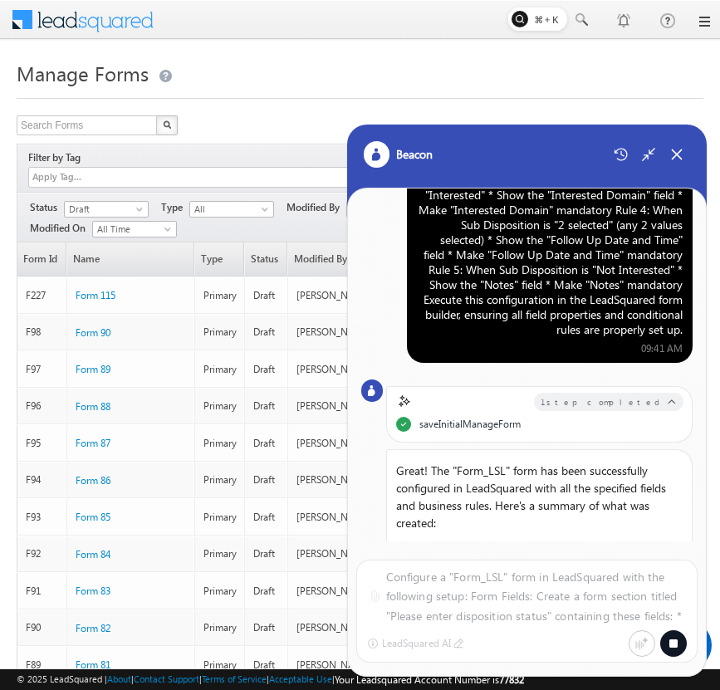
scroll to position [0, 0]
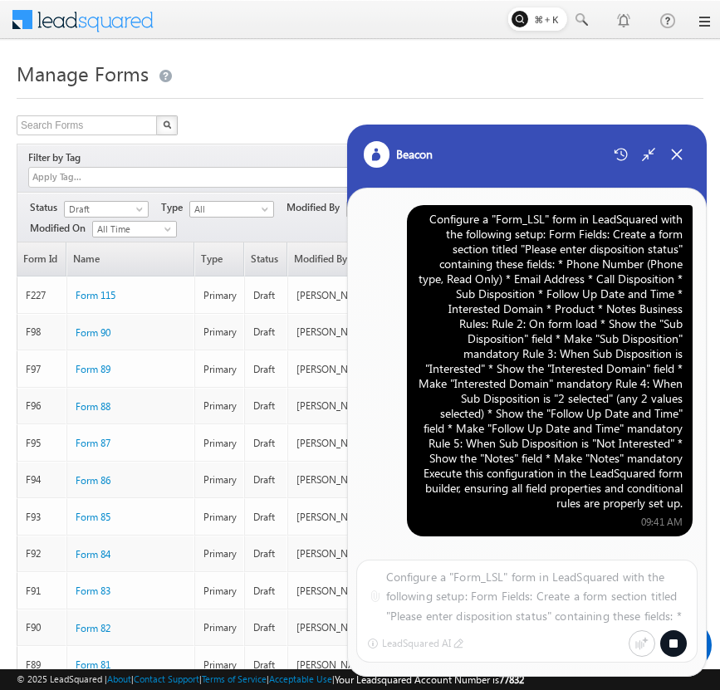
click at [550, 287] on div "Configure a "Form_LSL" form in LeadSquared with the following setup: Form Field…" at bounding box center [550, 361] width 266 height 299
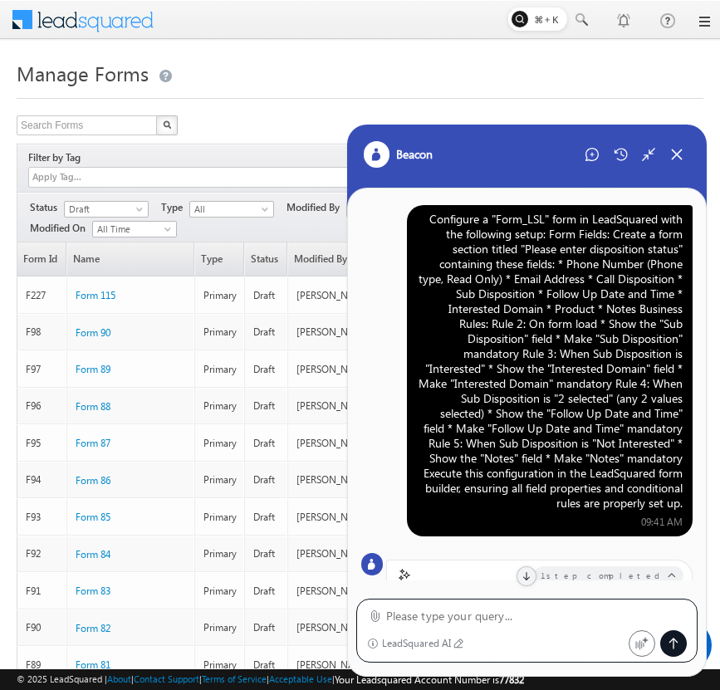
click at [585, 323] on div "Configure a "Form_LSL" form in LeadSquared with the following setup: Form Field…" at bounding box center [550, 361] width 266 height 299
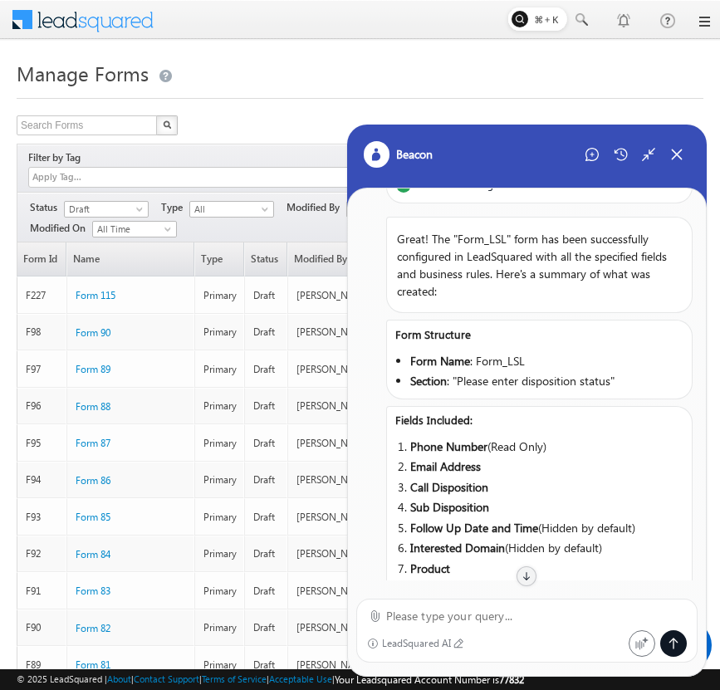
scroll to position [719, 0]
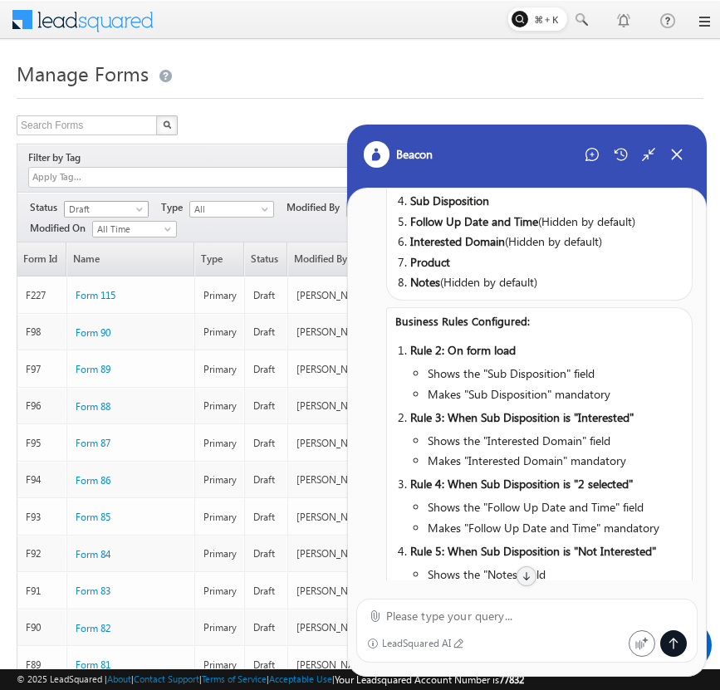
click at [128, 202] on span "Draft" at bounding box center [104, 209] width 79 height 15
click at [120, 242] on link "Published" at bounding box center [107, 242] width 84 height 15
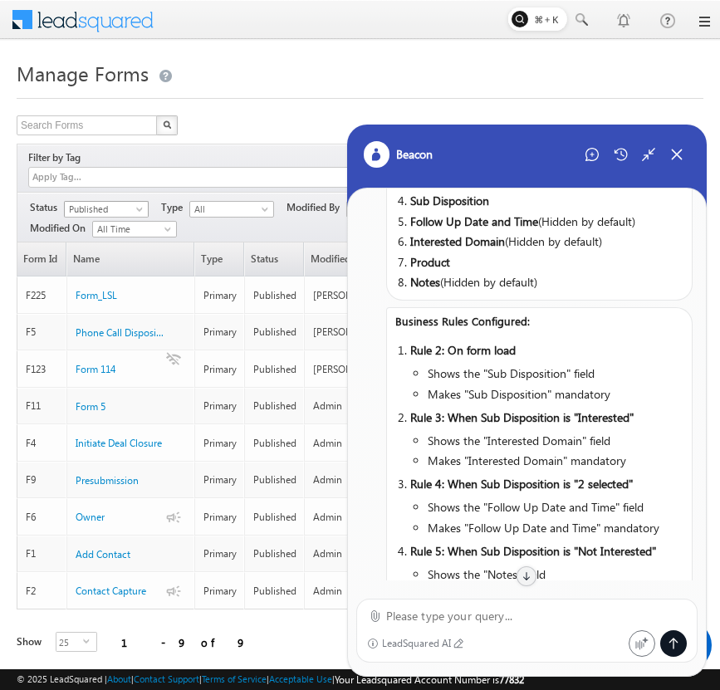
click at [128, 202] on span "Published" at bounding box center [104, 209] width 79 height 15
click at [125, 227] on link "Draft" at bounding box center [107, 225] width 84 height 15
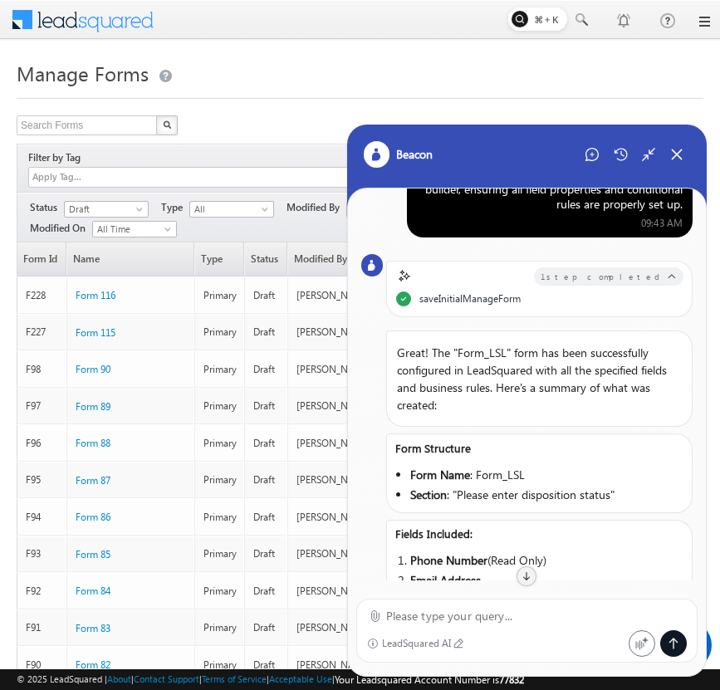
scroll to position [0, 0]
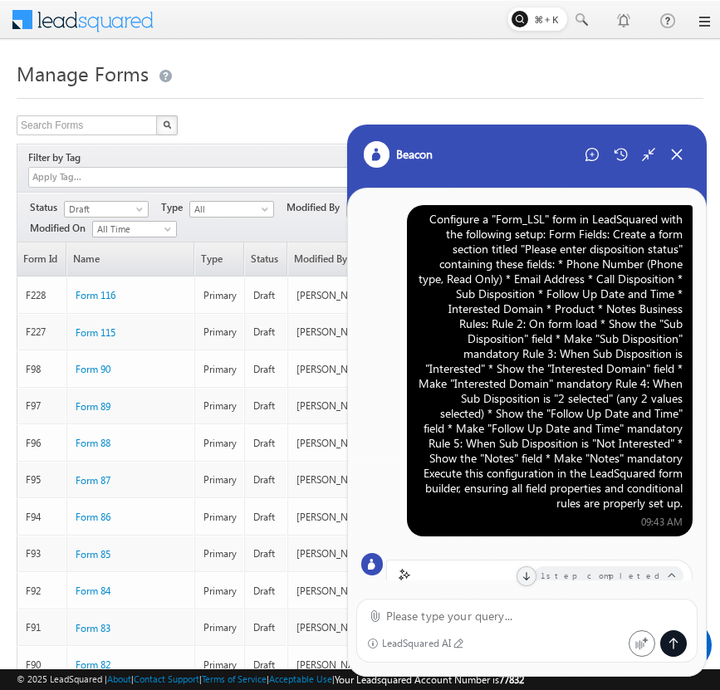
click at [507, 289] on div "Configure a "Form_LSL" form in LeadSquared with the following setup: Form Field…" at bounding box center [550, 361] width 266 height 299
click at [576, 340] on div "Configure a "Form_LSL" form in LeadSquared with the following setup: Form Field…" at bounding box center [550, 361] width 266 height 299
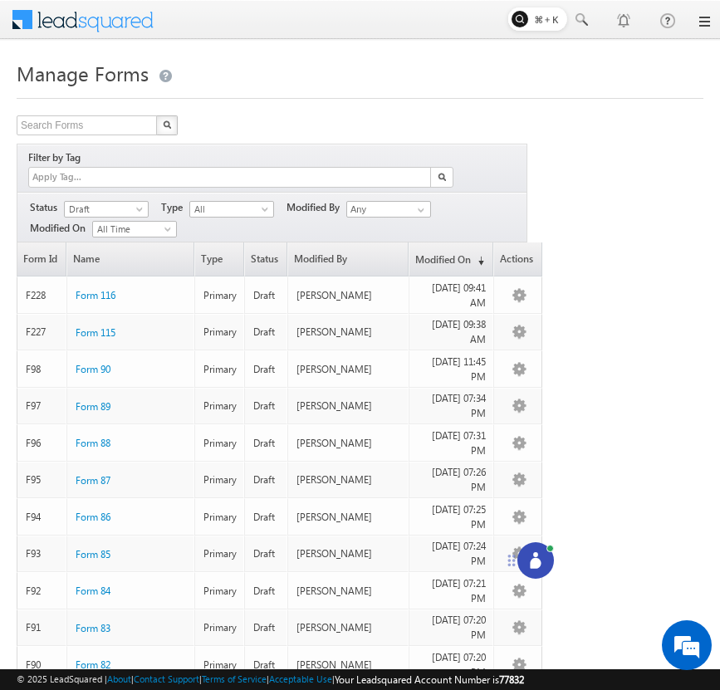
click at [541, 555] on icon at bounding box center [535, 560] width 17 height 17
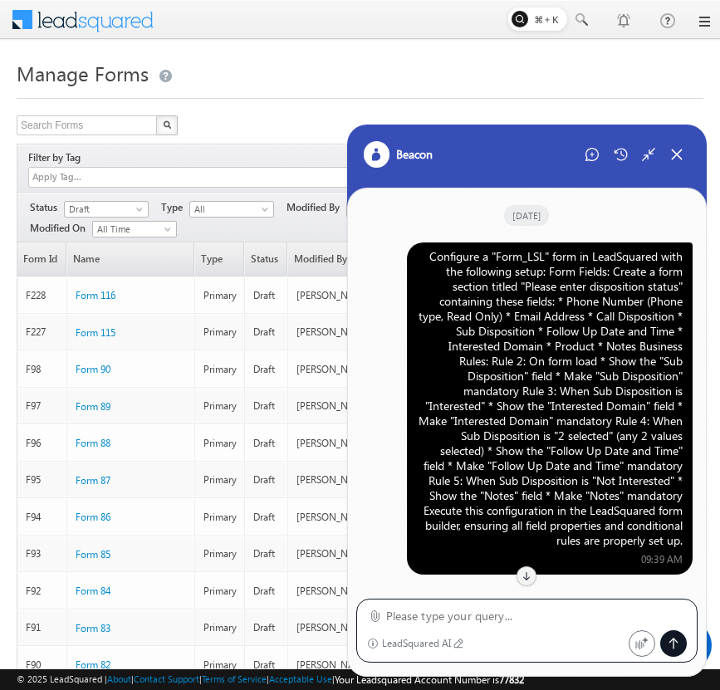
scroll to position [853, 0]
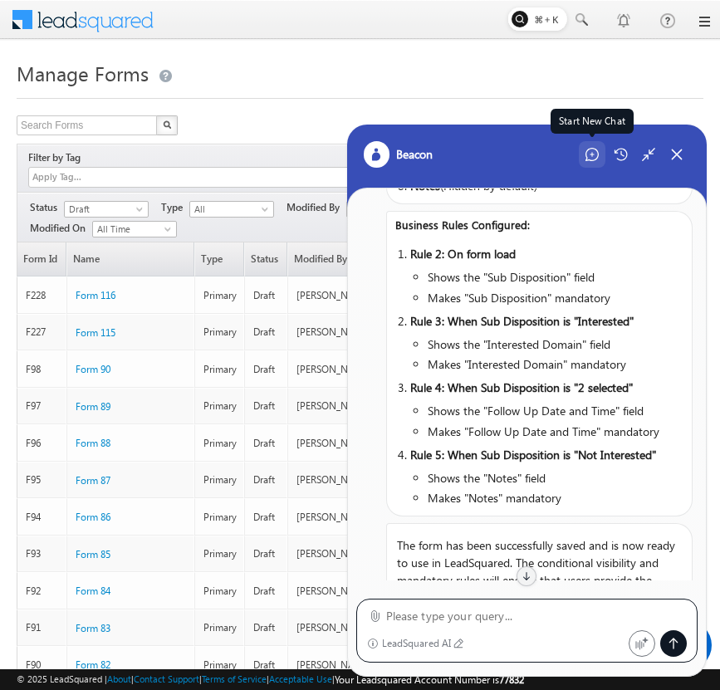
click at [587, 146] on div "Start New Chat" at bounding box center [592, 154] width 27 height 27
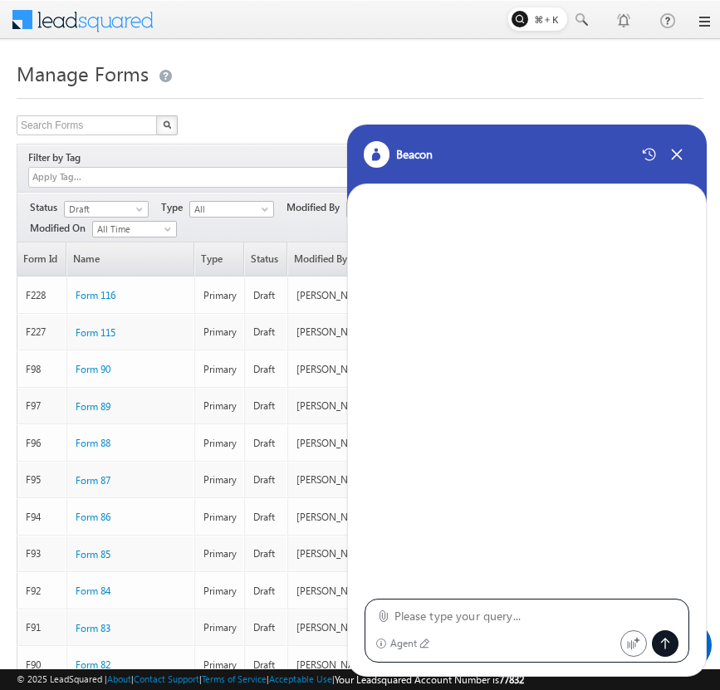
type textarea "Configure a "Form_LSL" form in LeadSquared with the following setup: Form Field…"
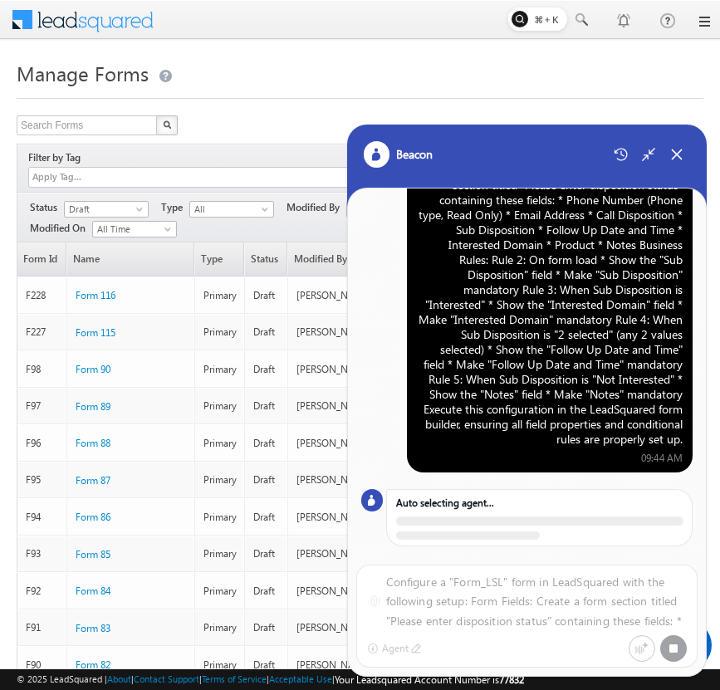
scroll to position [82, 0]
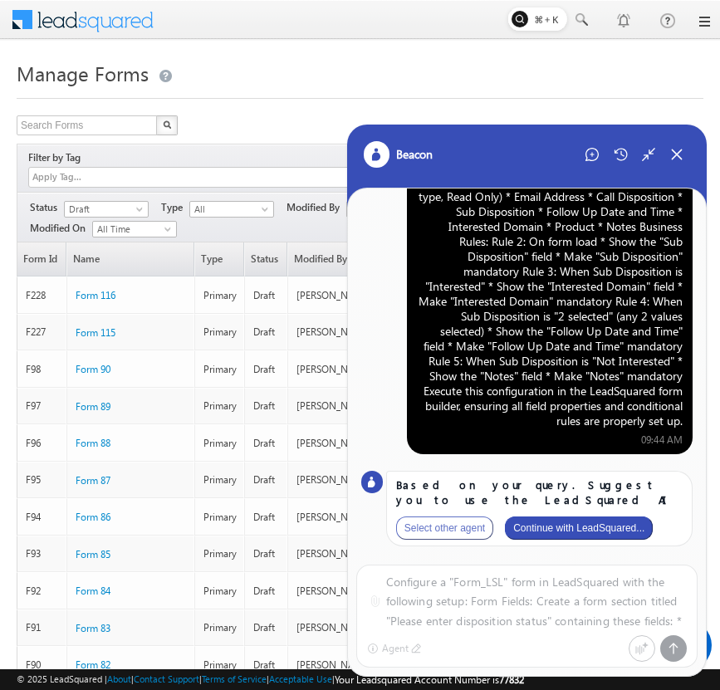
click at [578, 524] on button "Continue with LeadSquared..." at bounding box center [579, 528] width 148 height 23
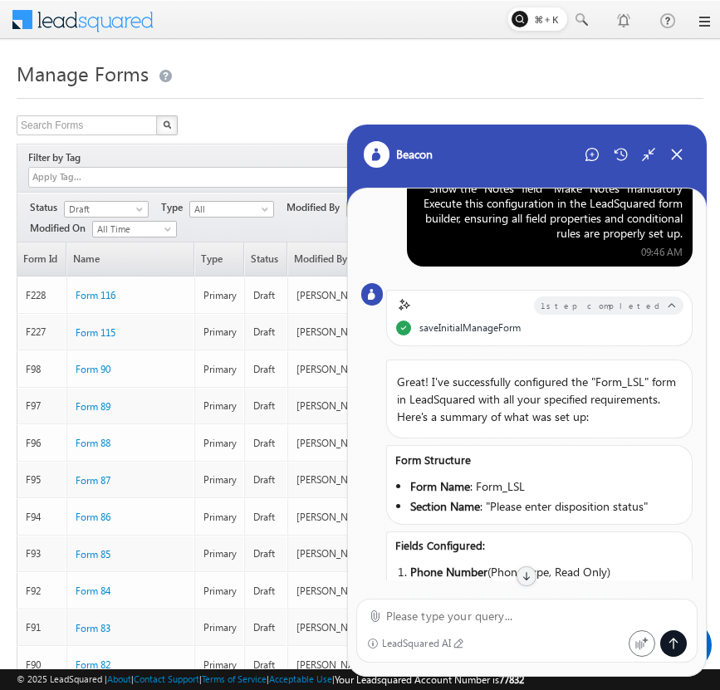
scroll to position [0, 0]
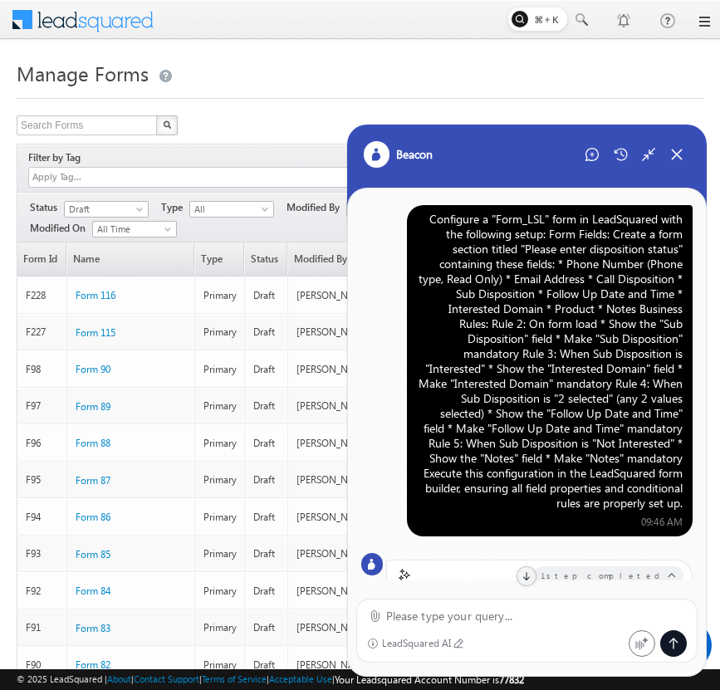
click at [593, 326] on div "Configure a "Form_LSL" form in LeadSquared with the following setup: Form Field…" at bounding box center [550, 361] width 266 height 299
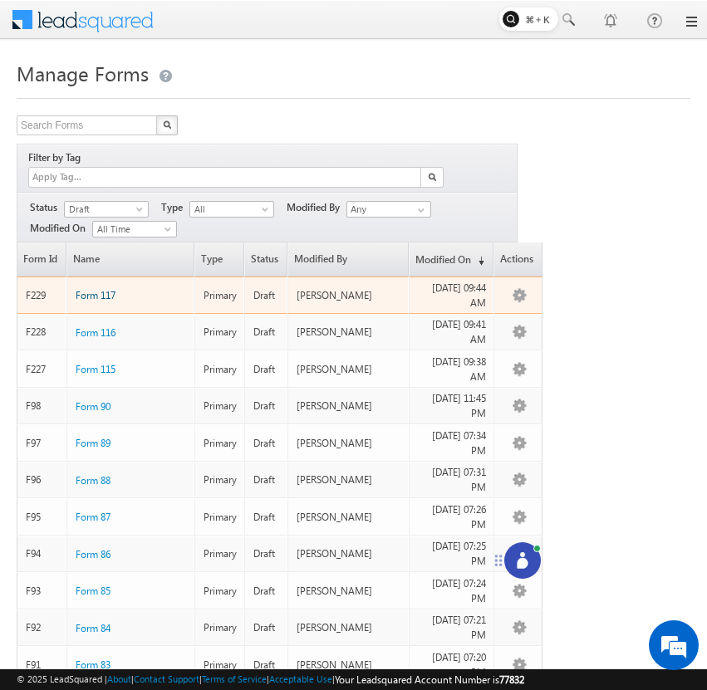
click at [106, 289] on span "Form 117" at bounding box center [96, 295] width 40 height 12
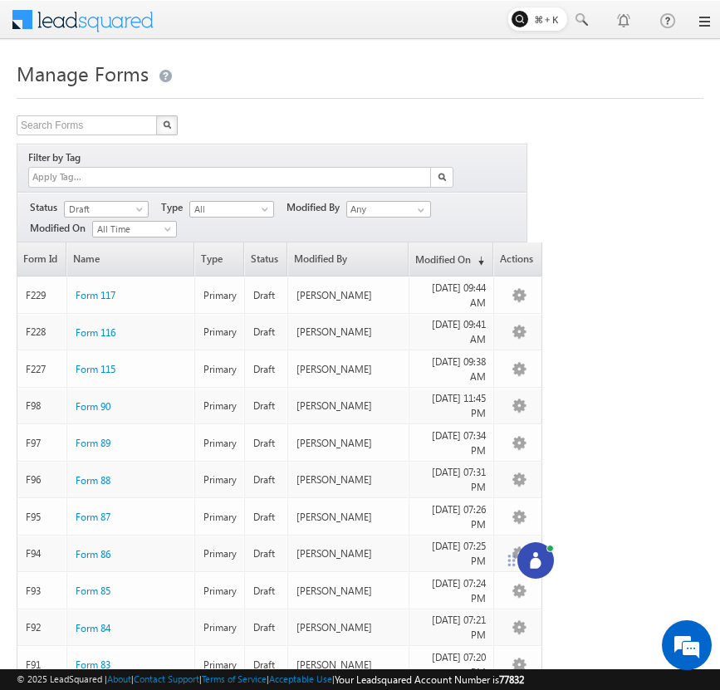
click at [539, 560] on icon at bounding box center [535, 563] width 11 height 11
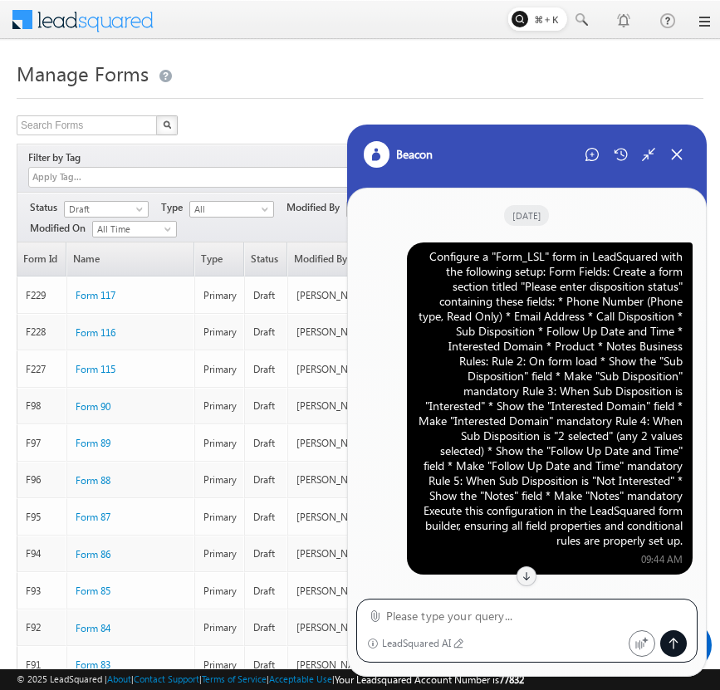
scroll to position [856, 0]
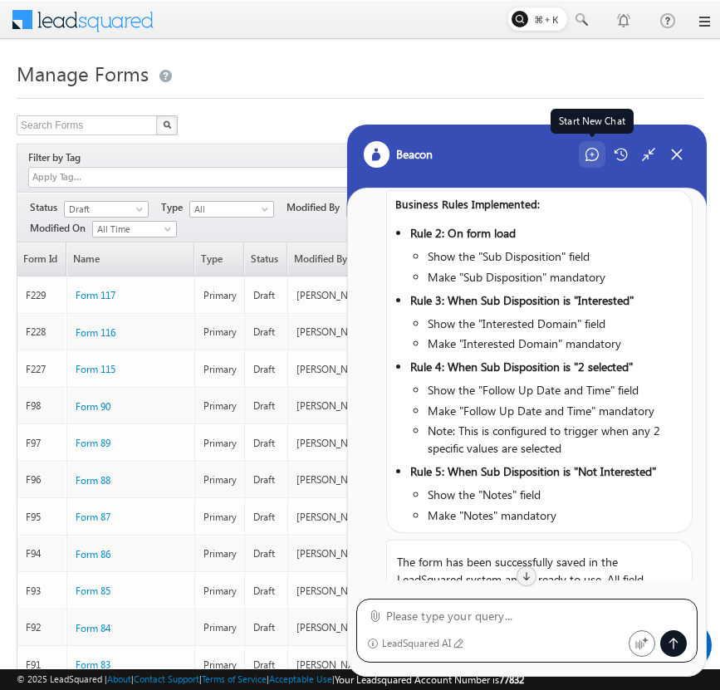
click at [595, 150] on icon at bounding box center [591, 154] width 13 height 13
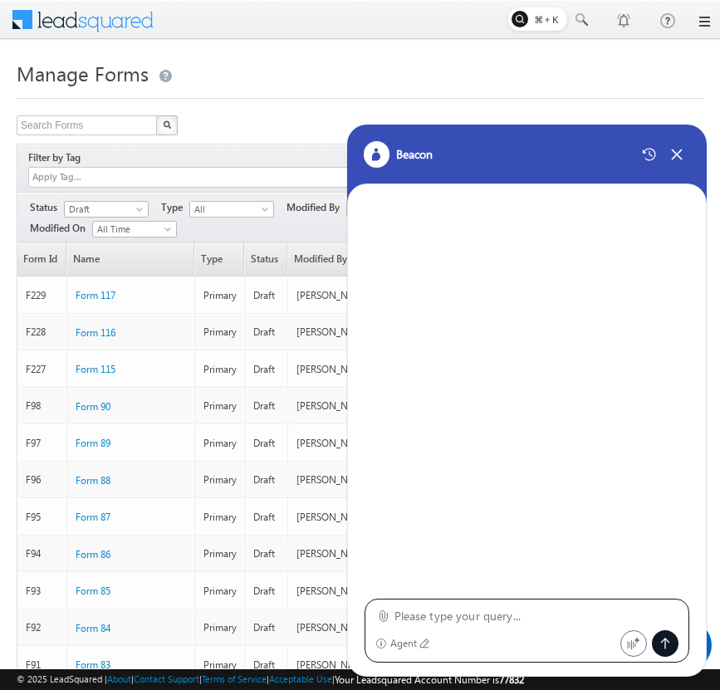
type textarea "Configure a "Form_LSL" form in LeadSquared with the following setup: Form Field…"
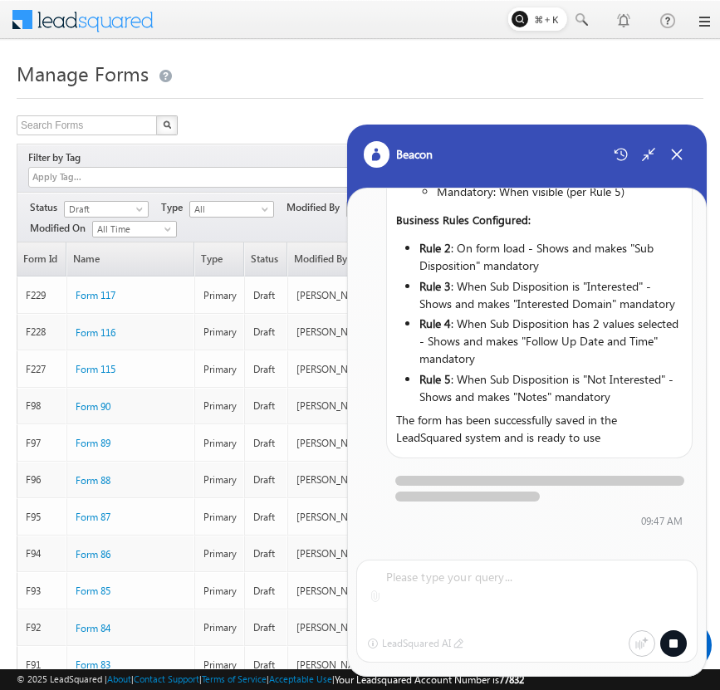
scroll to position [1300, 0]
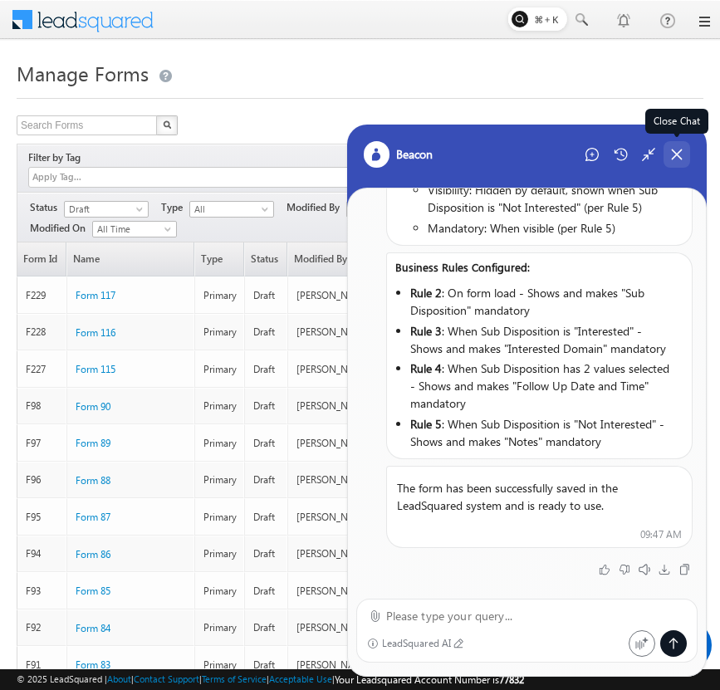
click at [664, 153] on div "Close Chat" at bounding box center [677, 154] width 27 height 27
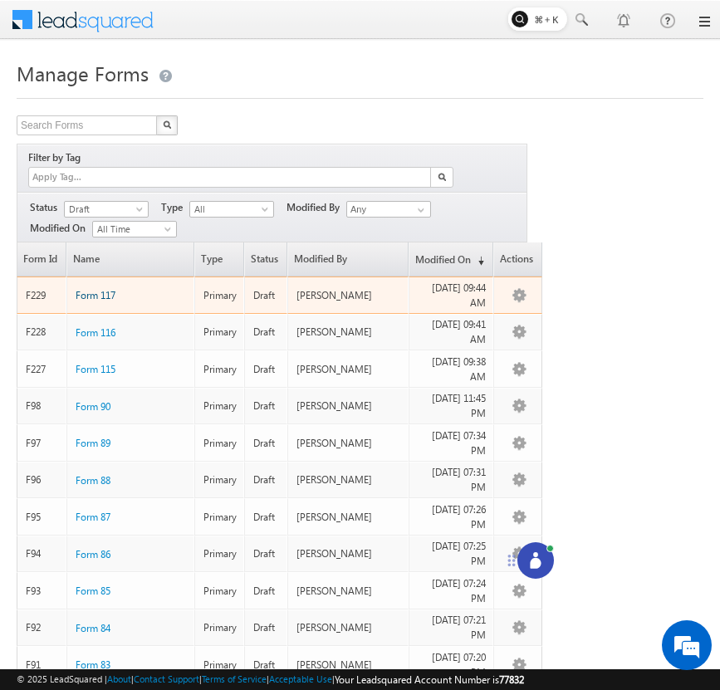
click at [95, 289] on span "Form 117" at bounding box center [96, 295] width 40 height 12
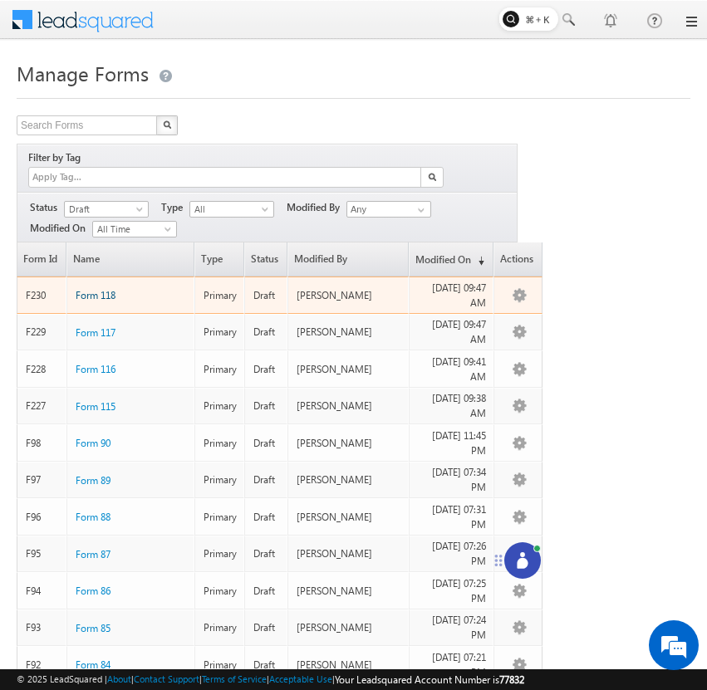
click at [109, 289] on span "Form 118" at bounding box center [96, 295] width 40 height 12
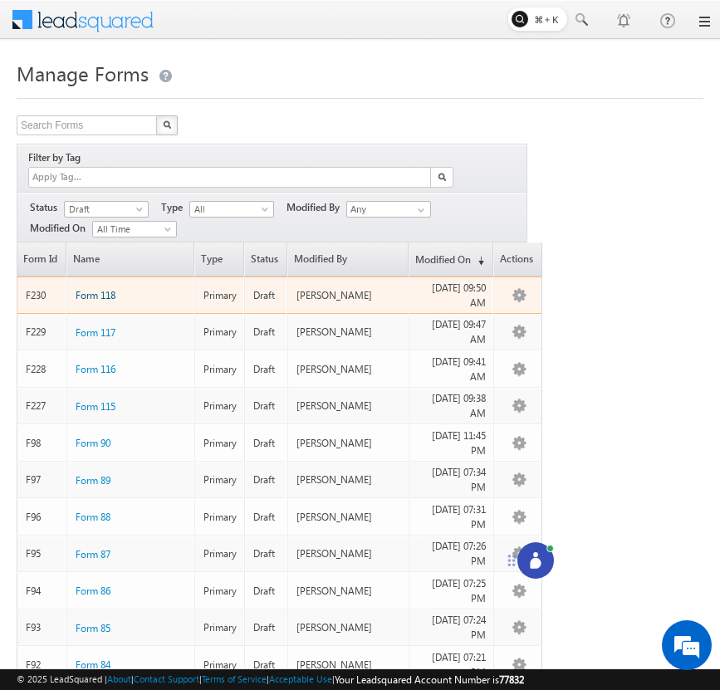
click at [103, 289] on span "Form 118" at bounding box center [96, 295] width 40 height 12
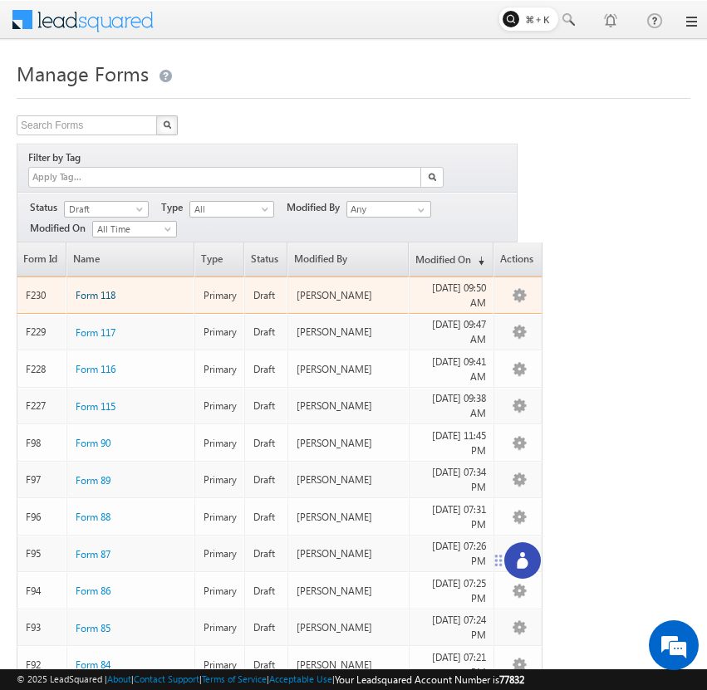
click at [100, 289] on span "Form 118" at bounding box center [96, 295] width 40 height 12
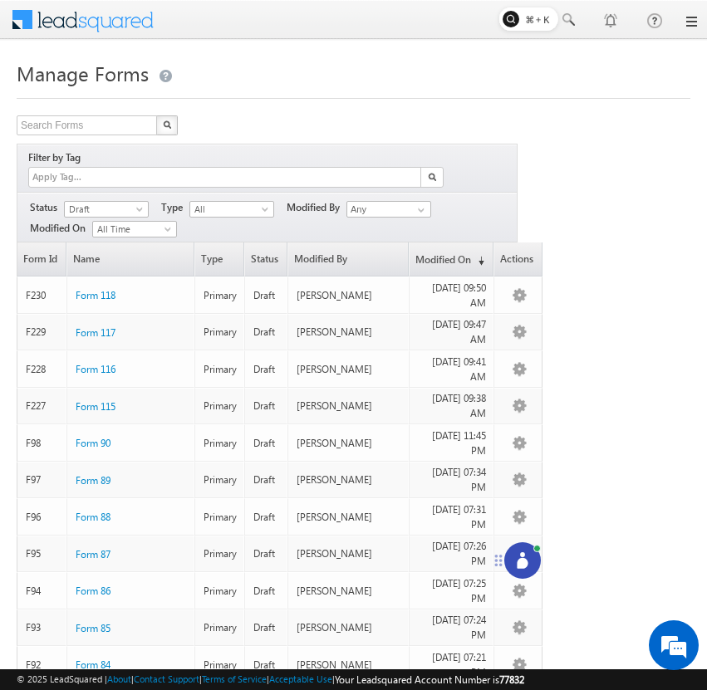
click at [527, 558] on icon at bounding box center [522, 560] width 17 height 17
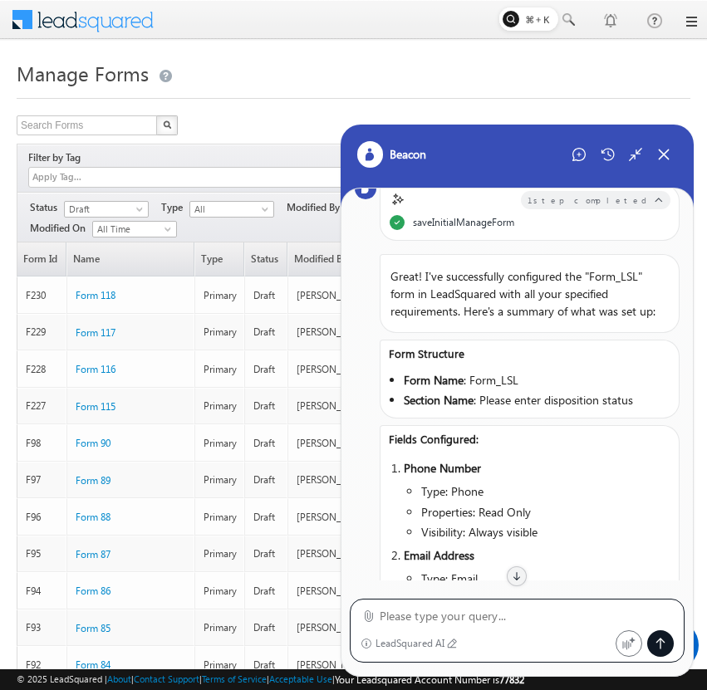
scroll to position [218, 0]
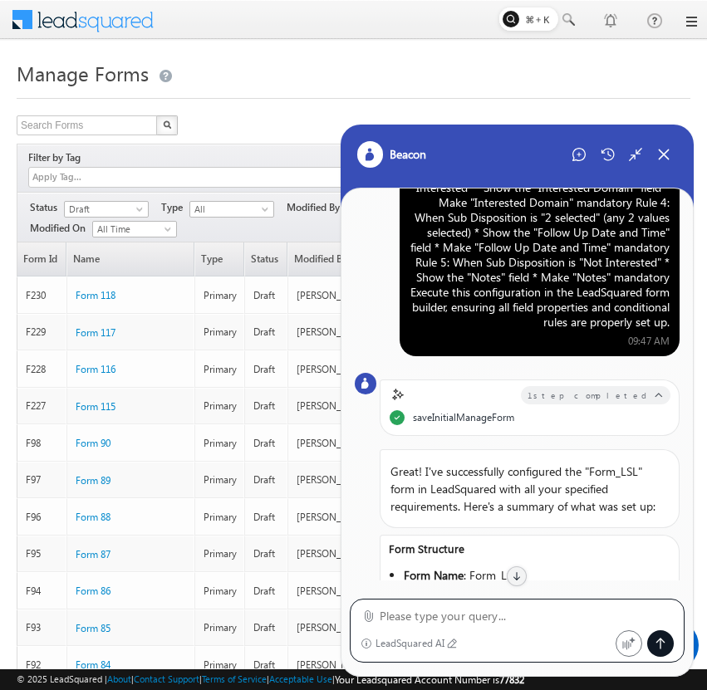
click at [553, 263] on div "Configure a "Form_LSL" form in LeadSquared with the following setup: Form Field…" at bounding box center [539, 180] width 260 height 299
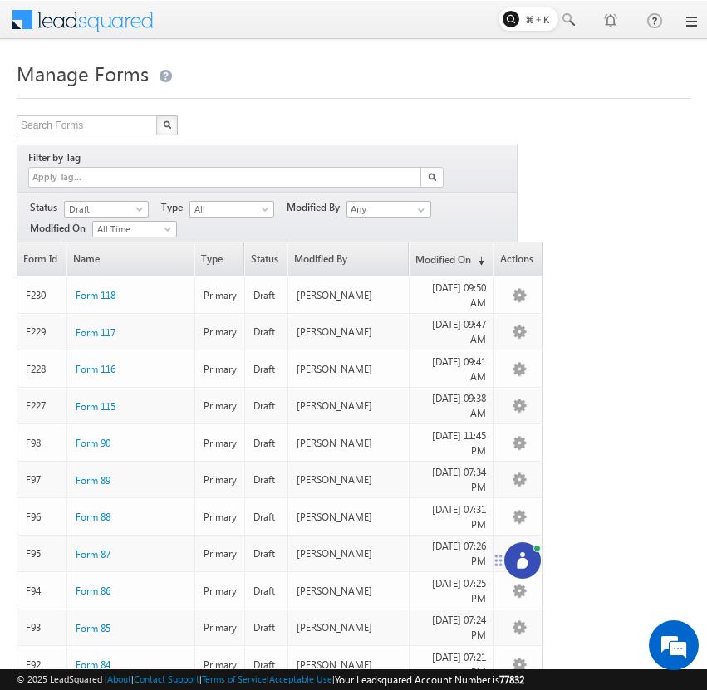
click at [527, 560] on icon at bounding box center [522, 560] width 17 height 17
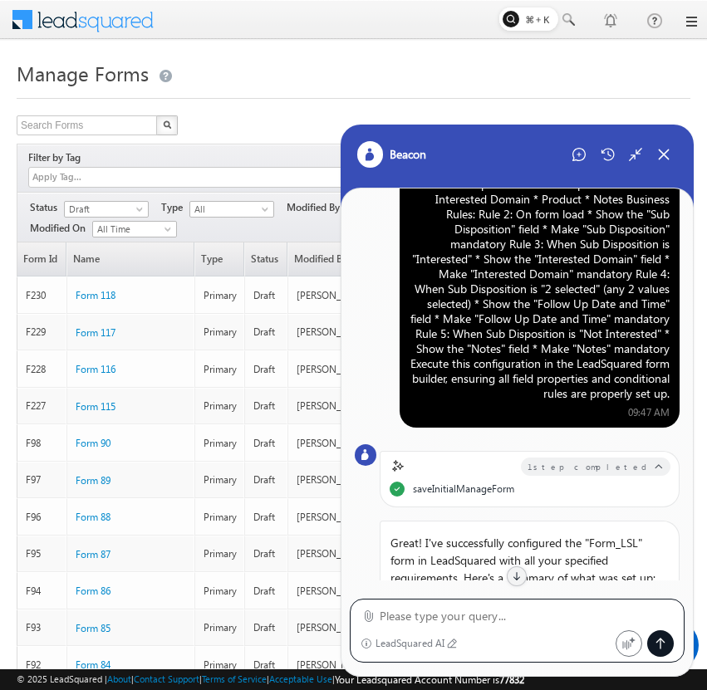
scroll to position [89, 0]
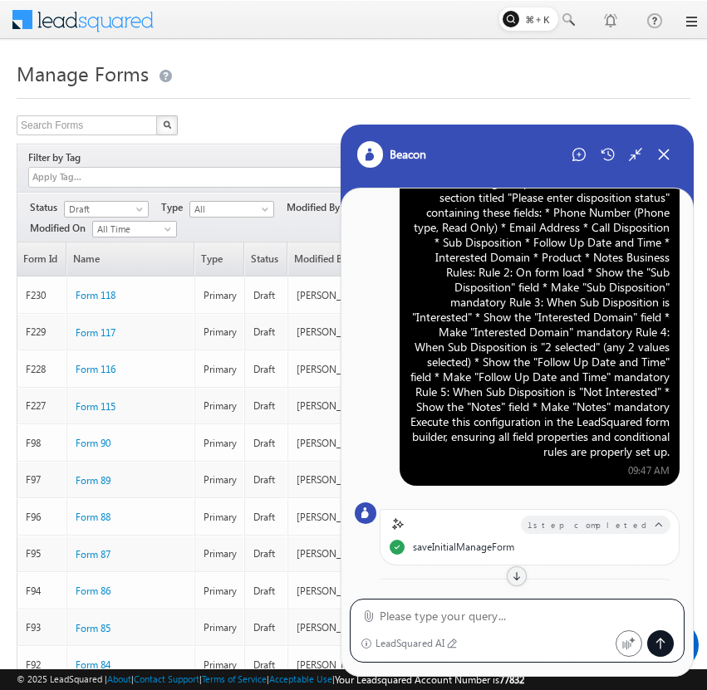
click at [572, 315] on div "Configure a "Form_LSL" form in LeadSquared with the following setup: Form Field…" at bounding box center [539, 309] width 260 height 299
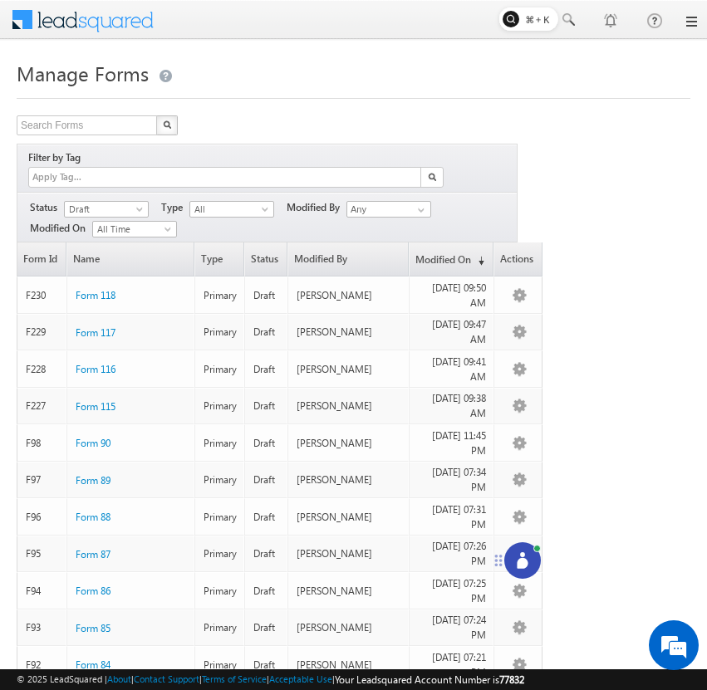
click at [524, 550] on div at bounding box center [522, 560] width 37 height 37
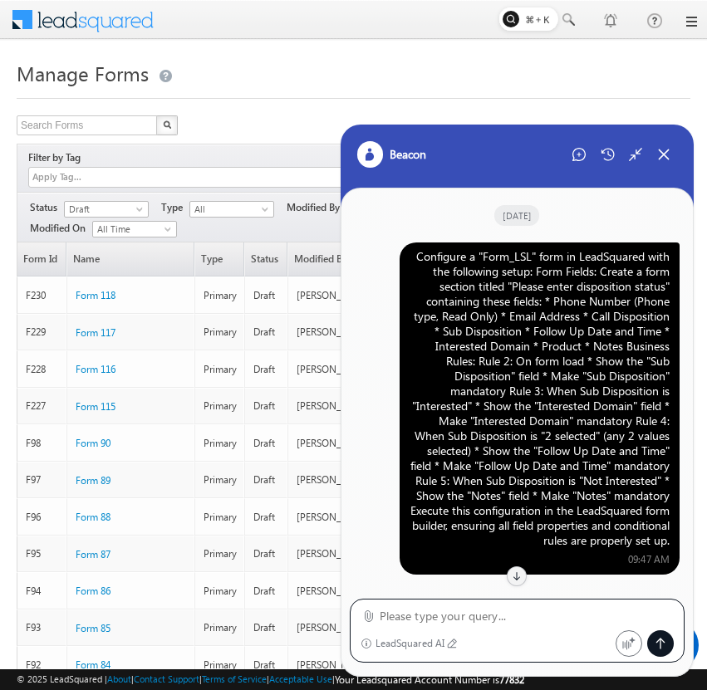
scroll to position [1243, 0]
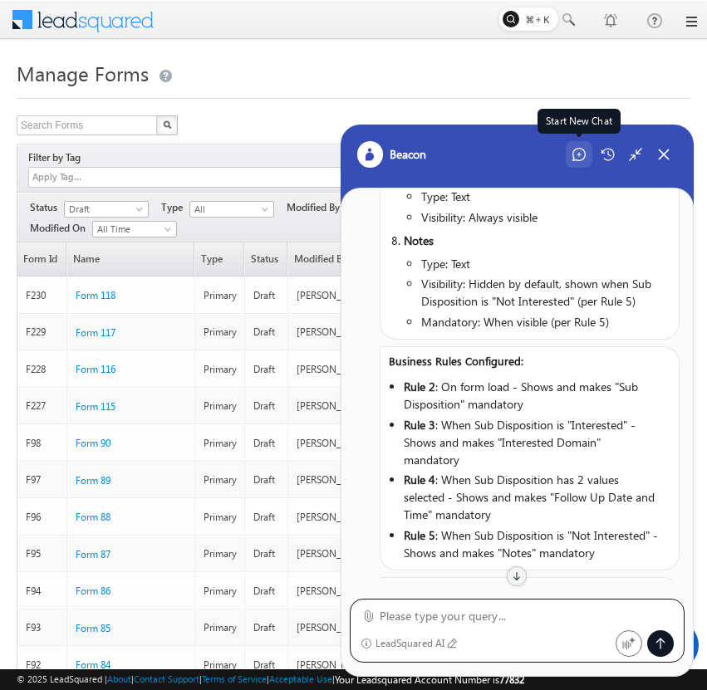
click at [576, 163] on div "Start New Chat" at bounding box center [579, 154] width 27 height 27
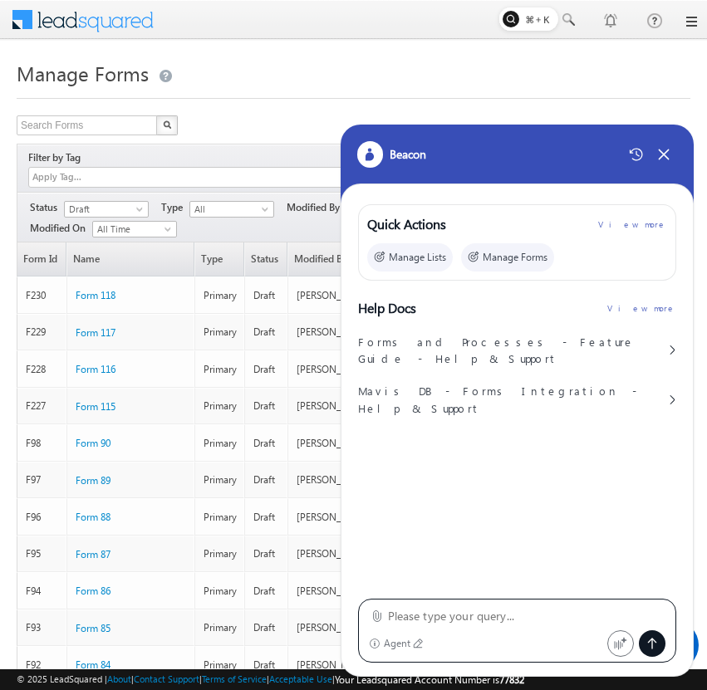
type textarea "Configure a "Form_LSL" form in LeadSquared with the following setup: Form Field…"
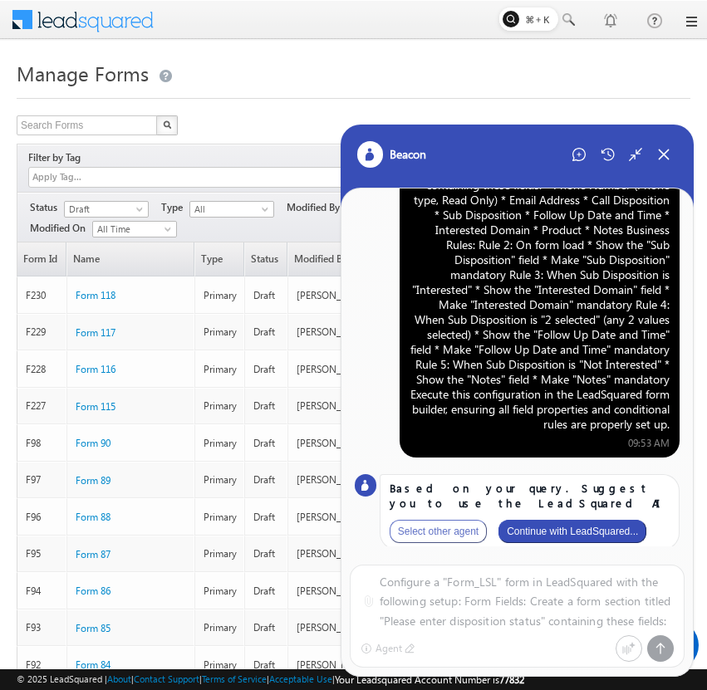
scroll to position [97, 0]
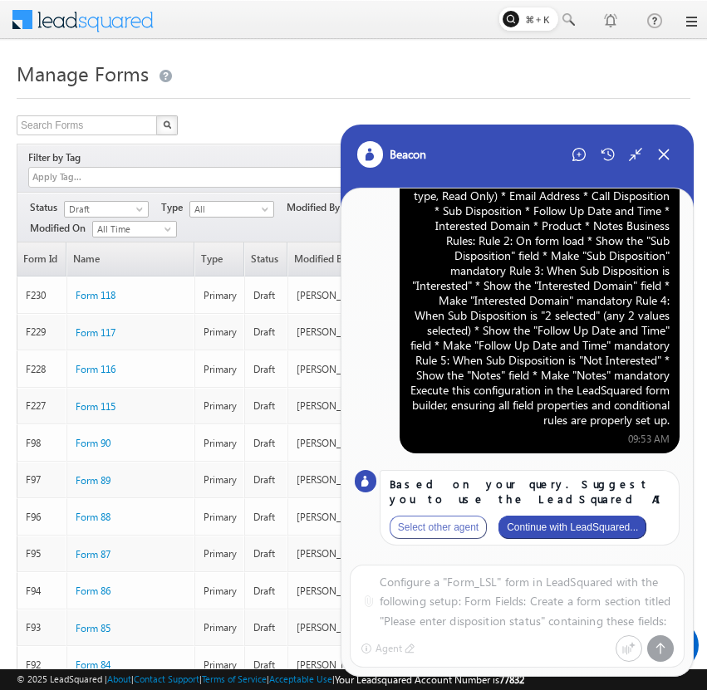
click at [582, 528] on button "Continue with LeadSquared..." at bounding box center [572, 527] width 148 height 23
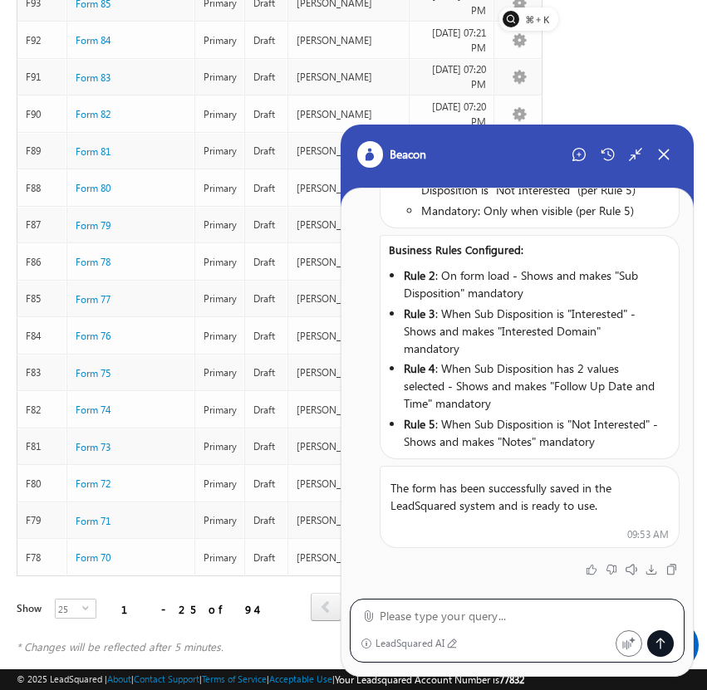
scroll to position [629, 0]
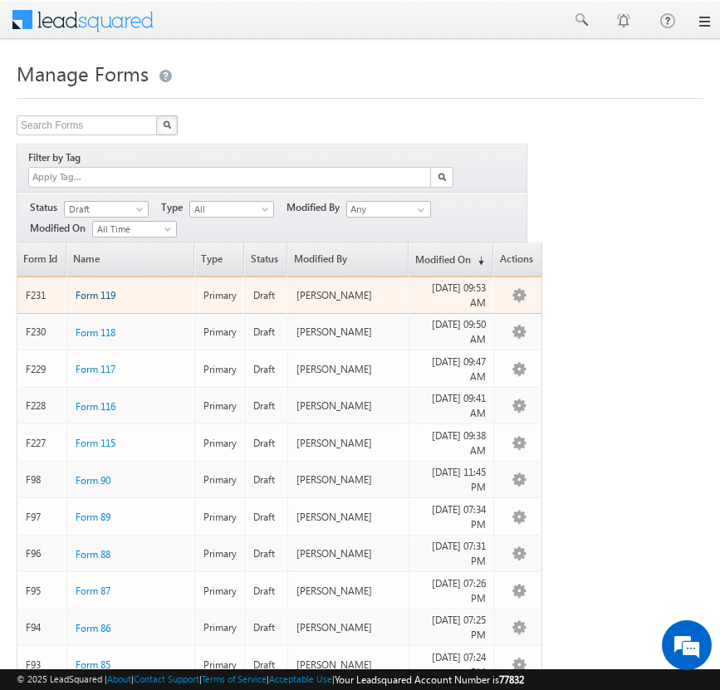
click at [106, 289] on span "Form 119" at bounding box center [96, 295] width 40 height 12
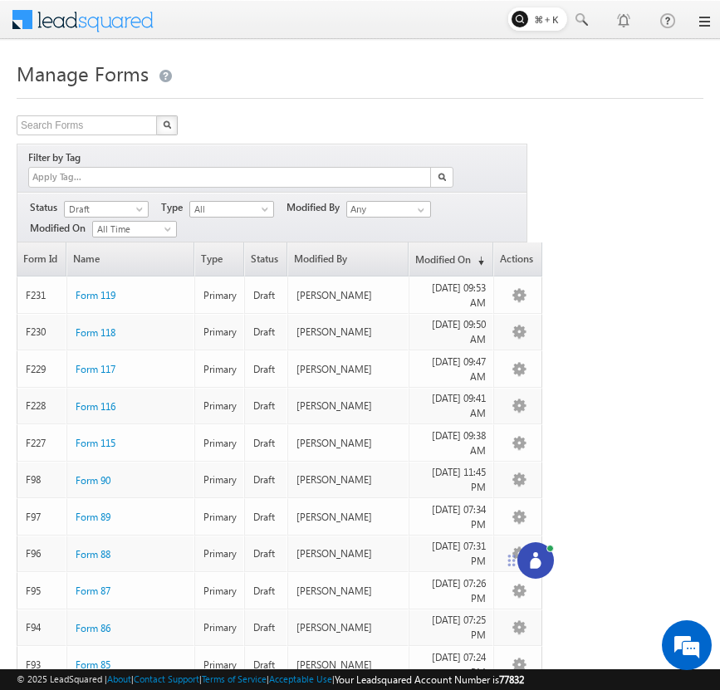
click at [536, 556] on circle at bounding box center [535, 554] width 5 height 5
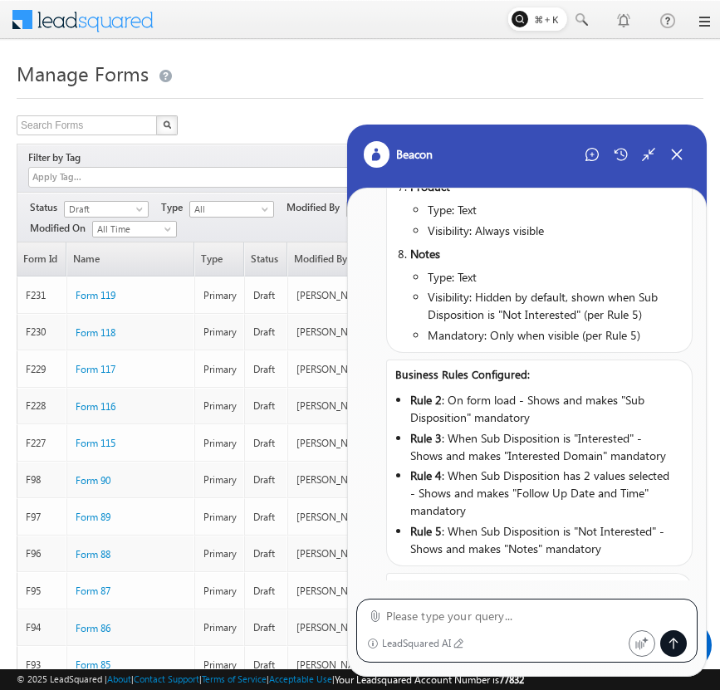
scroll to position [1337, 0]
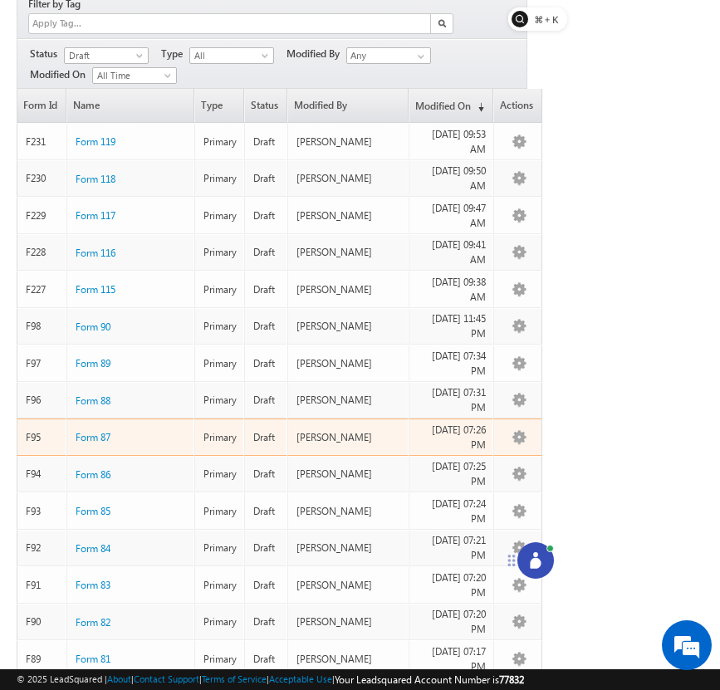
scroll to position [162, 0]
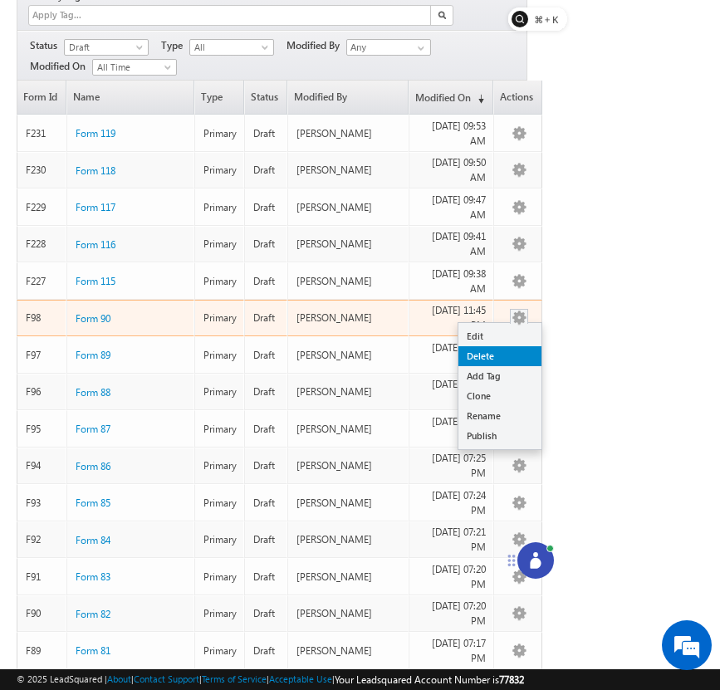
click at [512, 346] on link "Delete" at bounding box center [499, 356] width 83 height 20
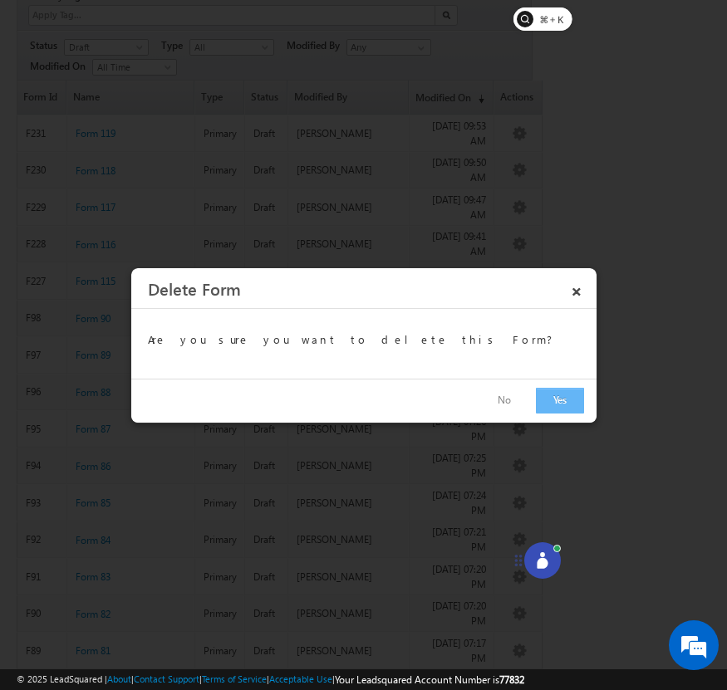
click at [547, 402] on button "Yes" at bounding box center [560, 401] width 48 height 26
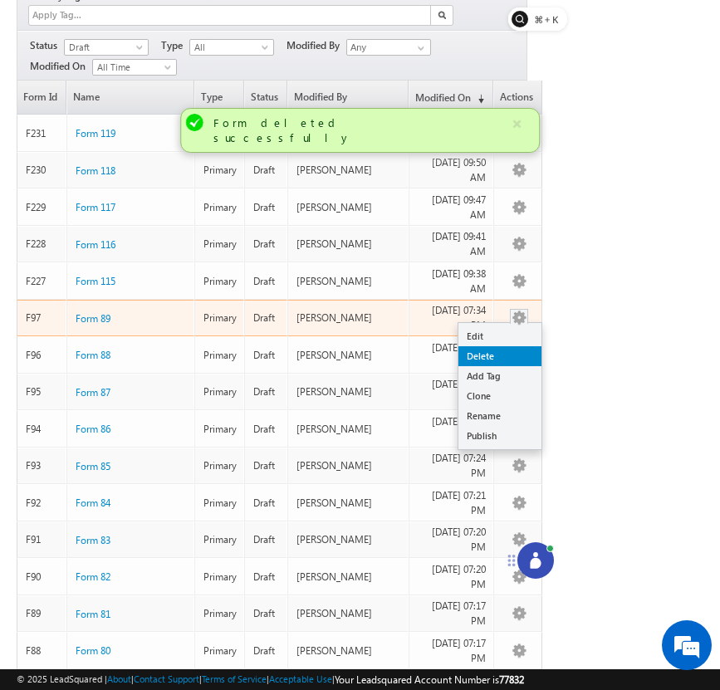
click at [517, 346] on link "Delete" at bounding box center [499, 356] width 83 height 20
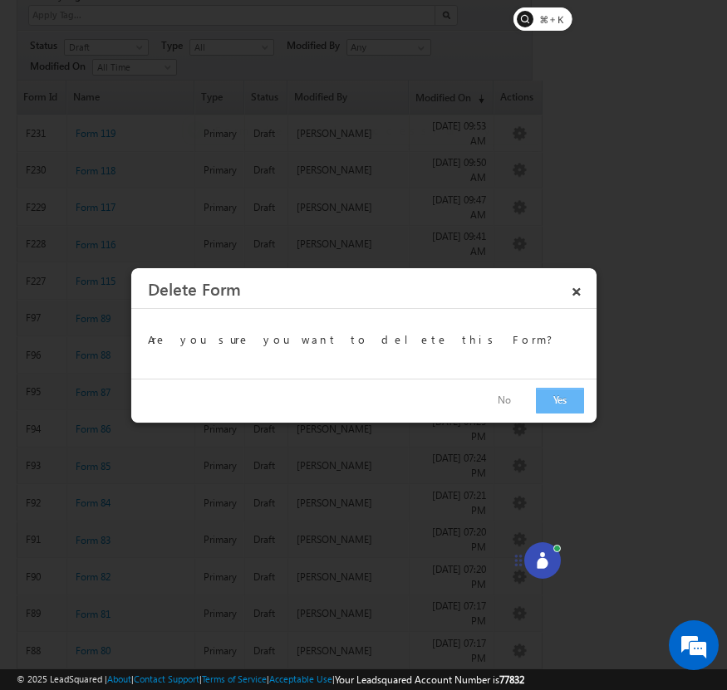
click at [558, 400] on button "Yes" at bounding box center [560, 401] width 48 height 26
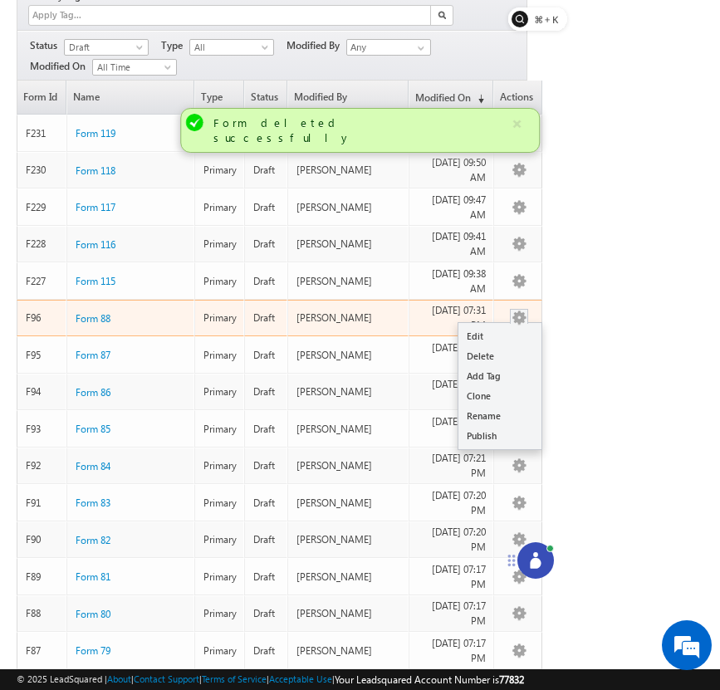
scroll to position [0, 0]
click at [516, 346] on link "Delete" at bounding box center [499, 356] width 83 height 20
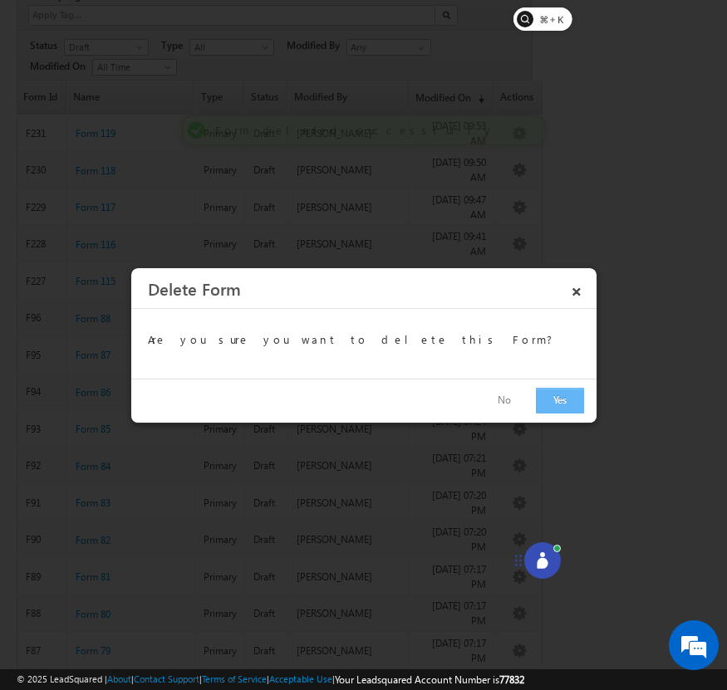
click at [554, 399] on button "Yes" at bounding box center [560, 401] width 48 height 26
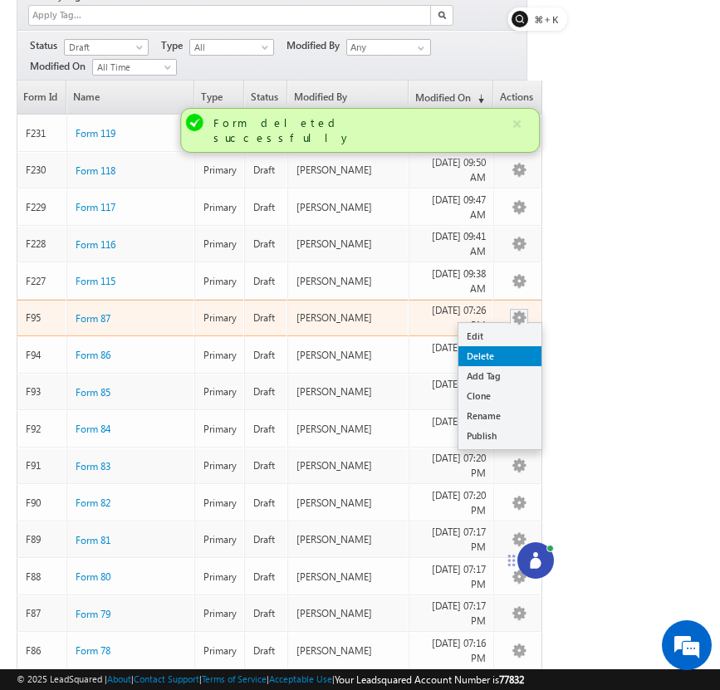
click at [518, 346] on link "Delete" at bounding box center [499, 356] width 83 height 20
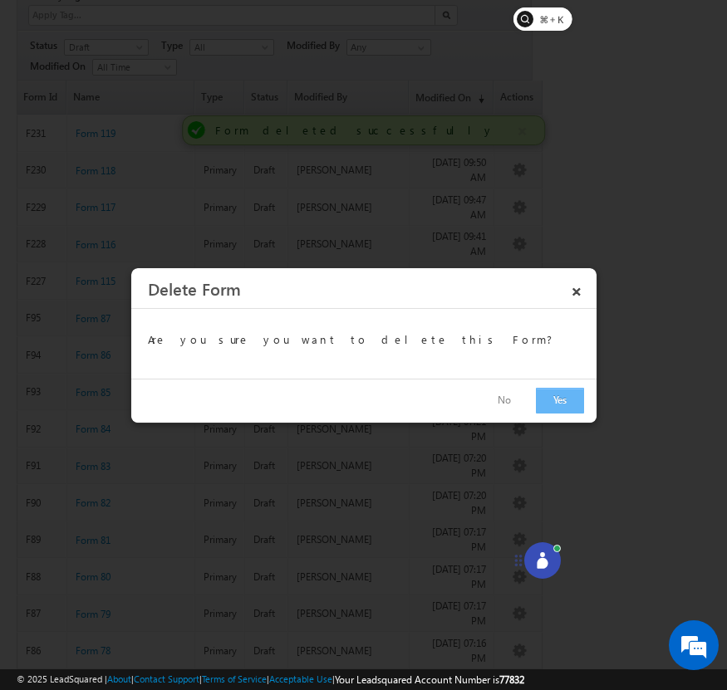
click at [547, 408] on button "Yes" at bounding box center [560, 401] width 48 height 26
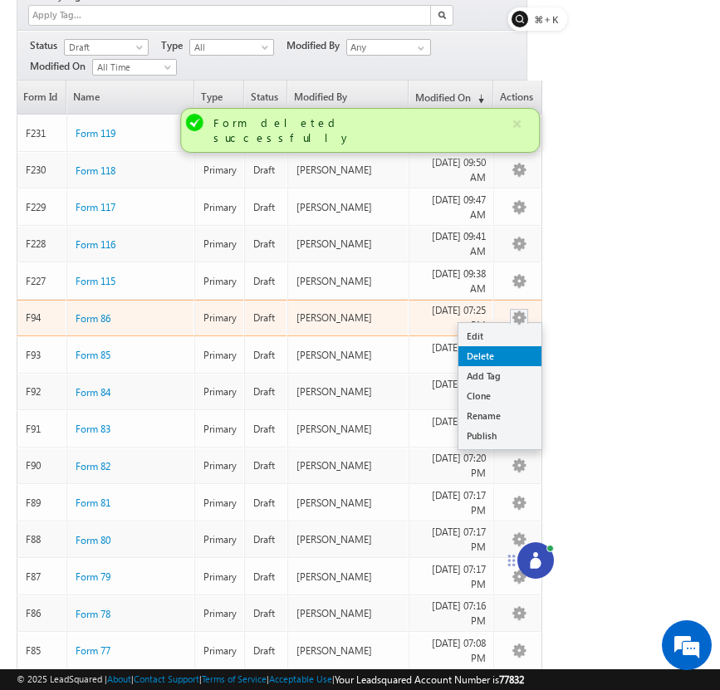
click at [519, 346] on link "Delete" at bounding box center [499, 356] width 83 height 20
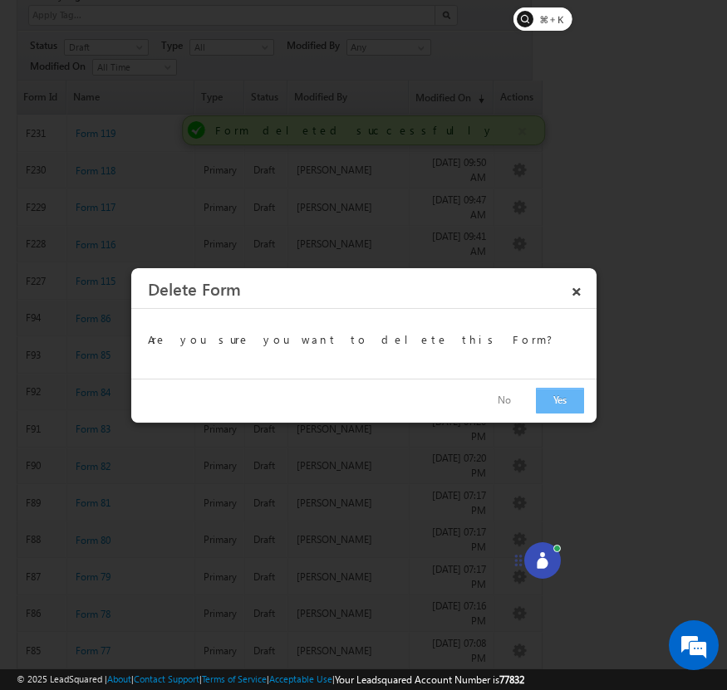
click at [548, 399] on button "Yes" at bounding box center [560, 401] width 48 height 26
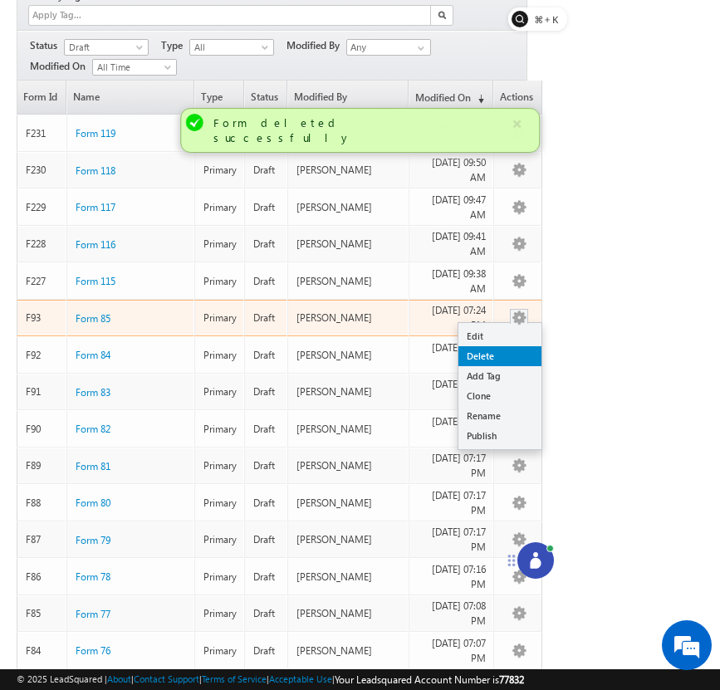
click at [517, 346] on link "Delete" at bounding box center [499, 356] width 83 height 20
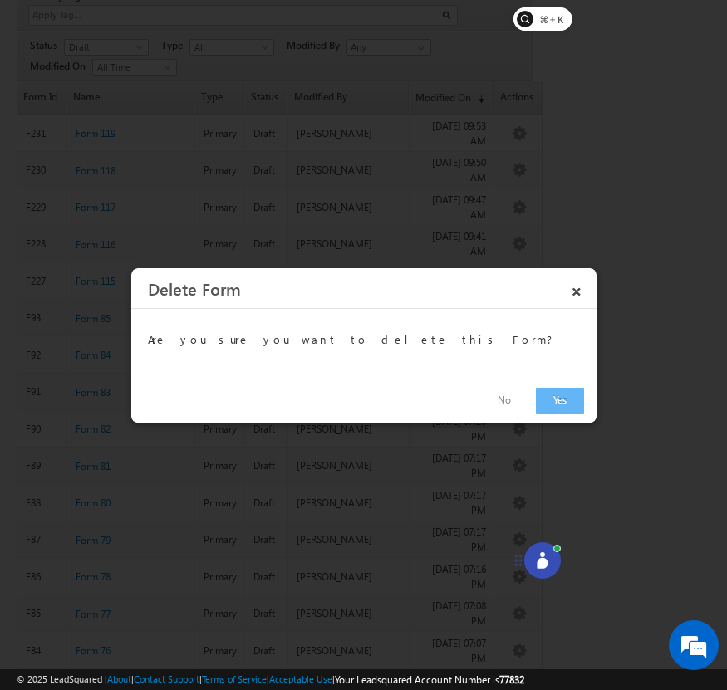
click at [565, 398] on button "Yes" at bounding box center [560, 401] width 48 height 26
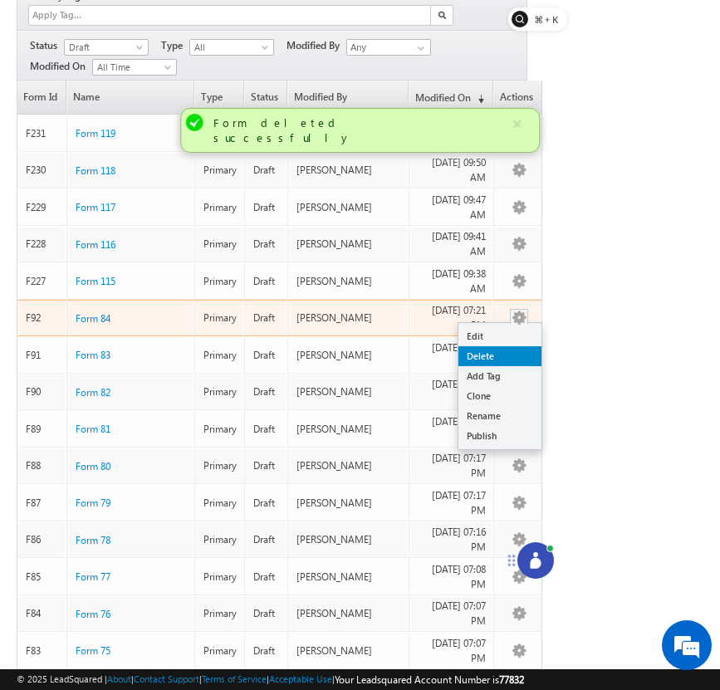
click at [521, 346] on link "Delete" at bounding box center [499, 356] width 83 height 20
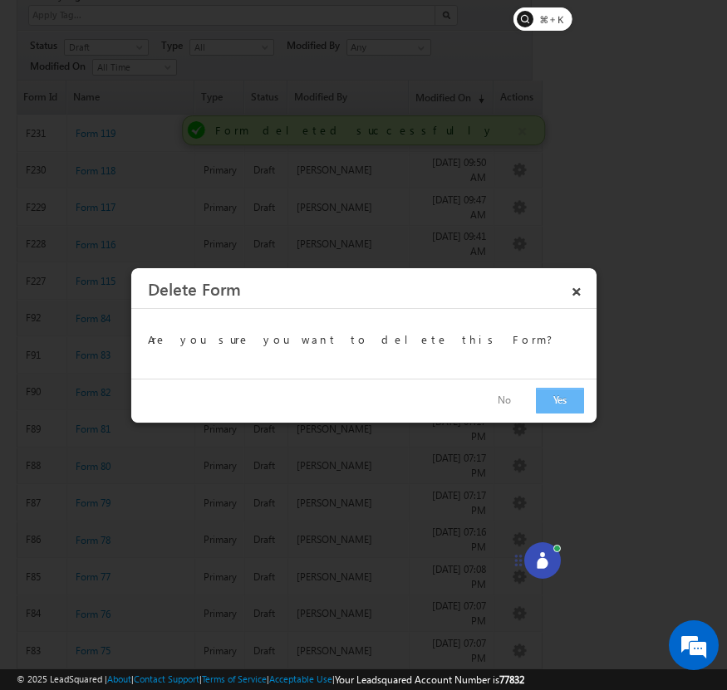
click at [561, 397] on button "Yes" at bounding box center [560, 401] width 48 height 26
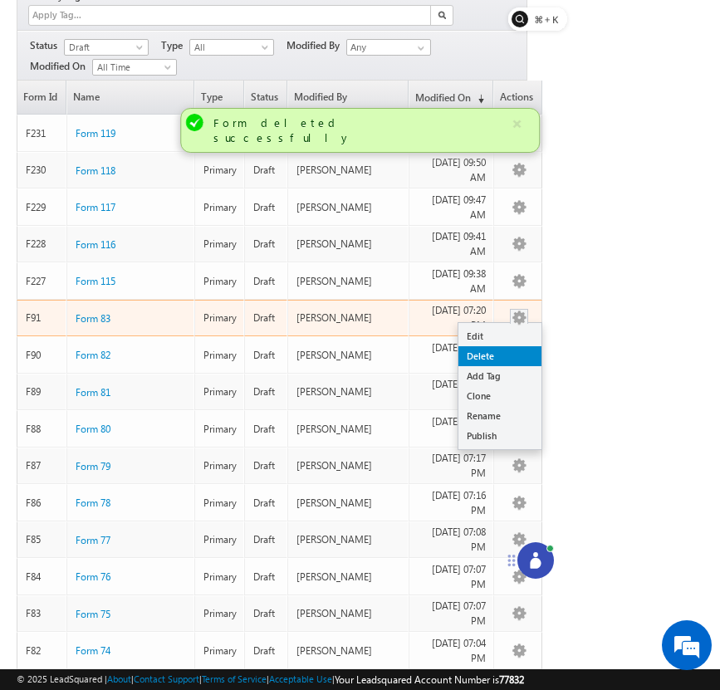
click at [521, 346] on link "Delete" at bounding box center [499, 356] width 83 height 20
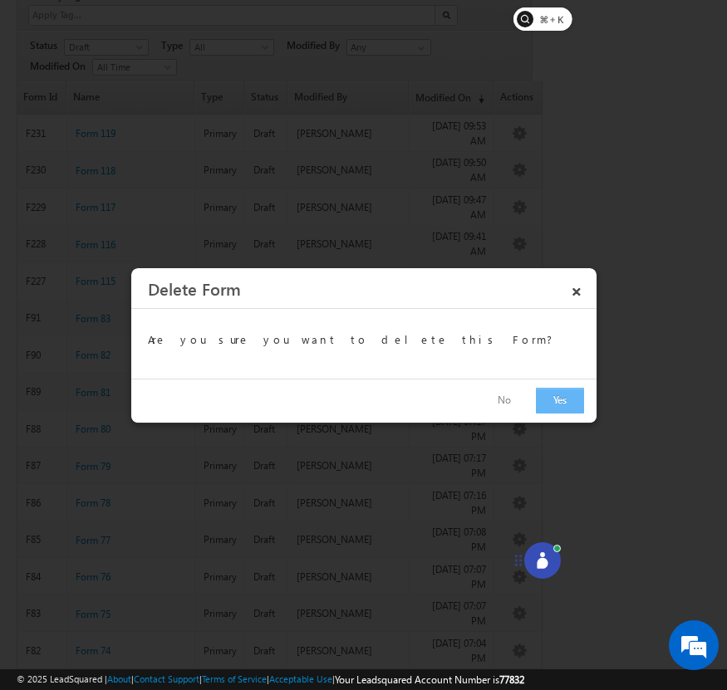
click at [564, 399] on button "Yes" at bounding box center [560, 401] width 48 height 26
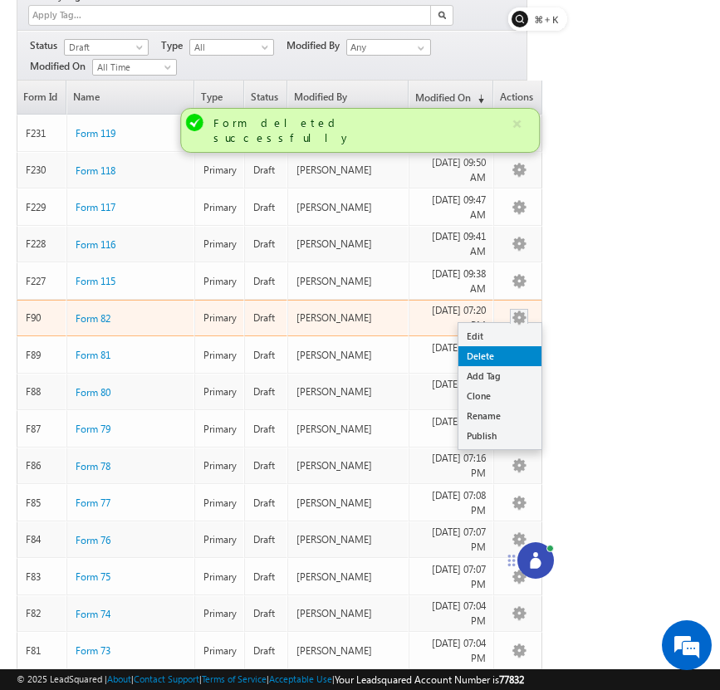
click at [518, 346] on link "Delete" at bounding box center [499, 356] width 83 height 20
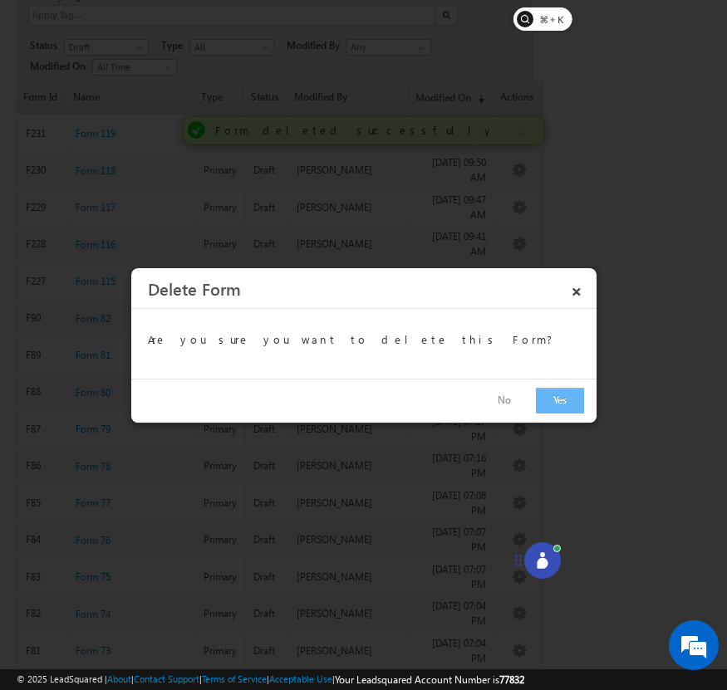
click at [554, 406] on button "Yes" at bounding box center [560, 401] width 48 height 26
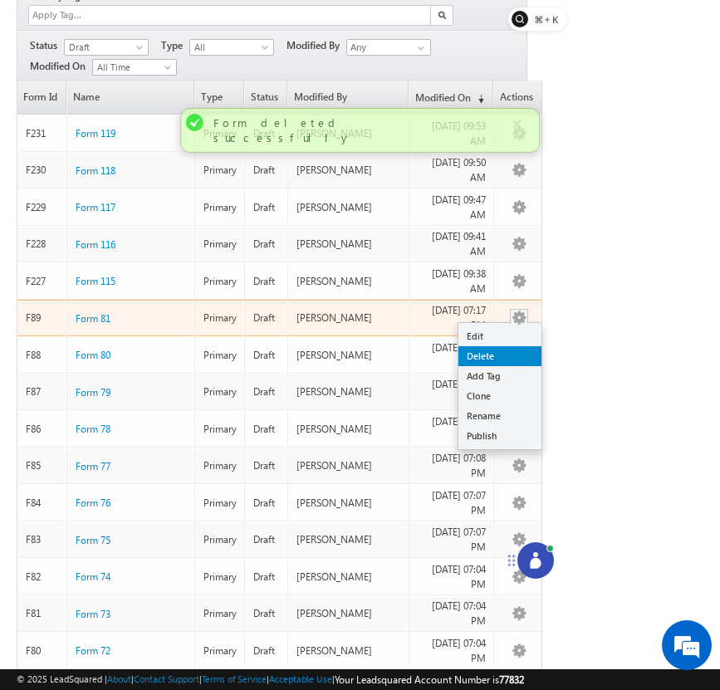
click at [519, 346] on link "Delete" at bounding box center [499, 356] width 83 height 20
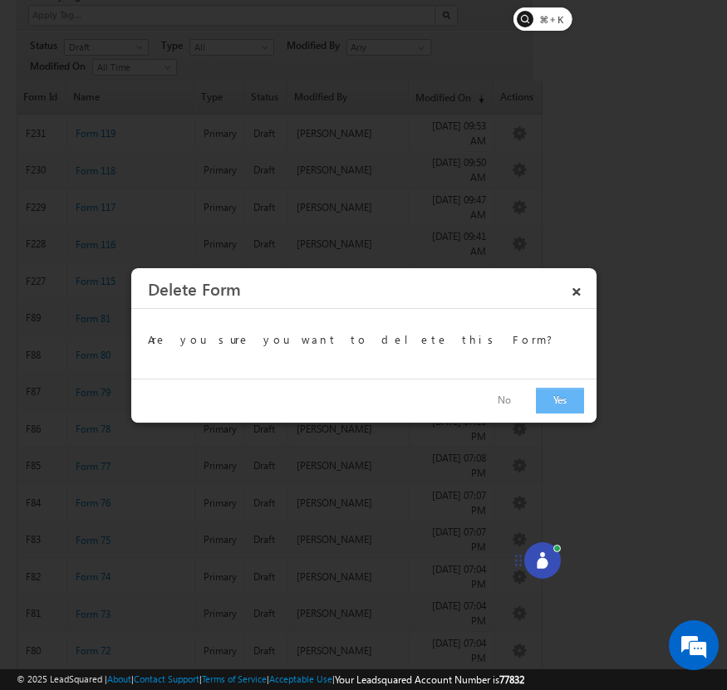
click at [554, 393] on button "Yes" at bounding box center [560, 401] width 48 height 26
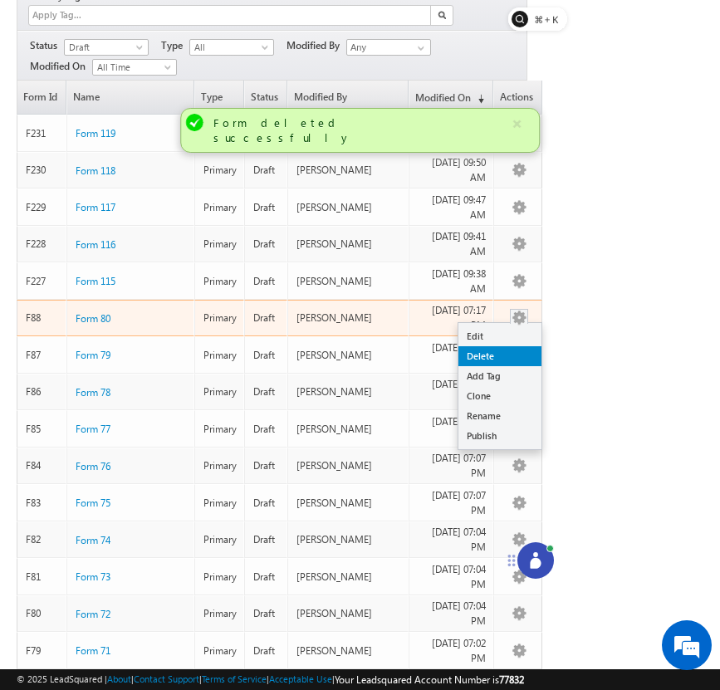
click at [522, 346] on link "Delete" at bounding box center [499, 356] width 83 height 20
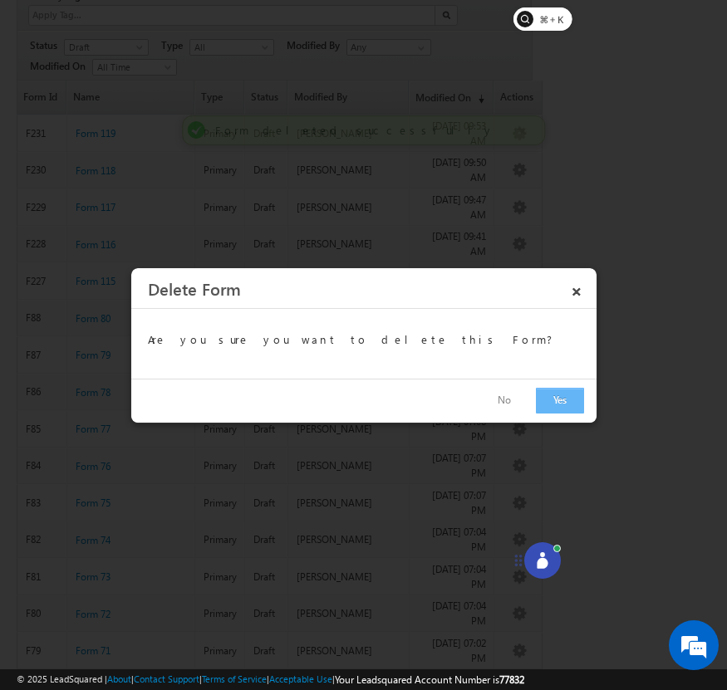
click at [554, 391] on button "Yes" at bounding box center [560, 401] width 48 height 26
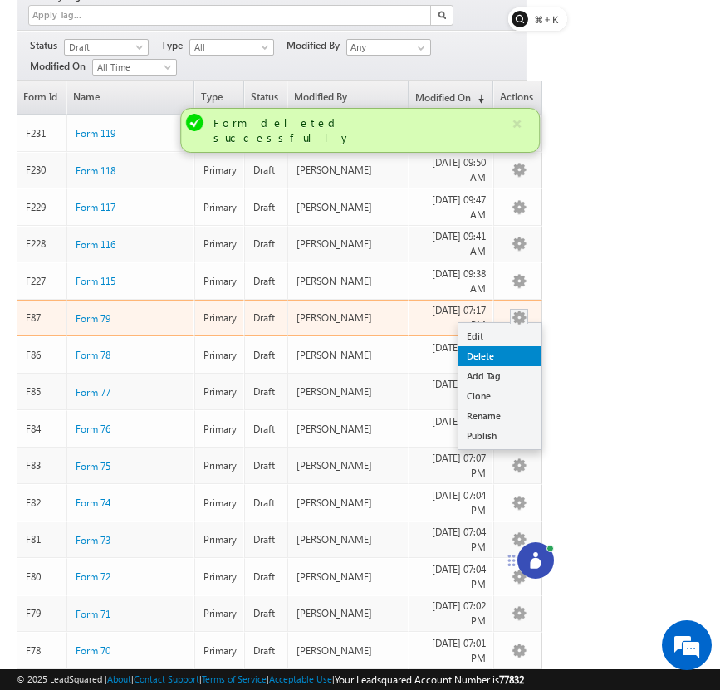
click at [526, 346] on link "Delete" at bounding box center [499, 356] width 83 height 20
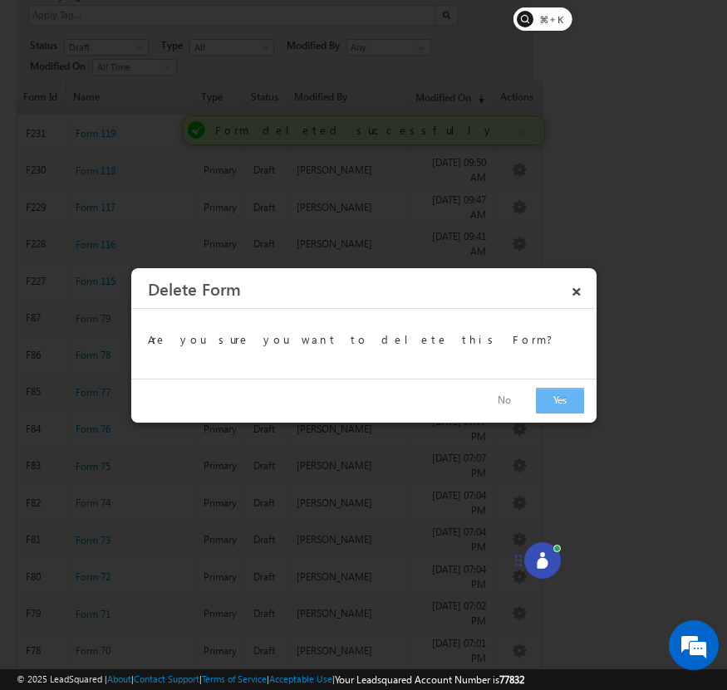
click at [555, 407] on button "Yes" at bounding box center [560, 401] width 48 height 26
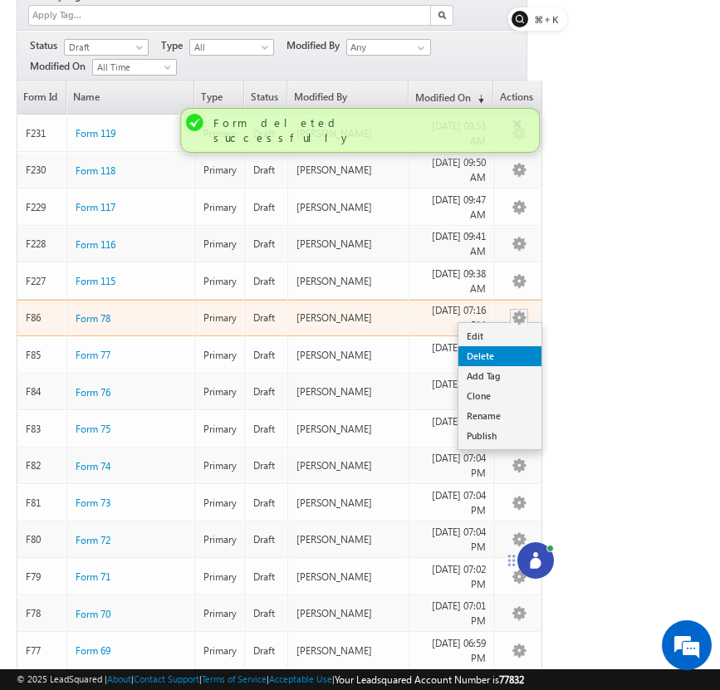
click at [517, 346] on link "Delete" at bounding box center [499, 356] width 83 height 20
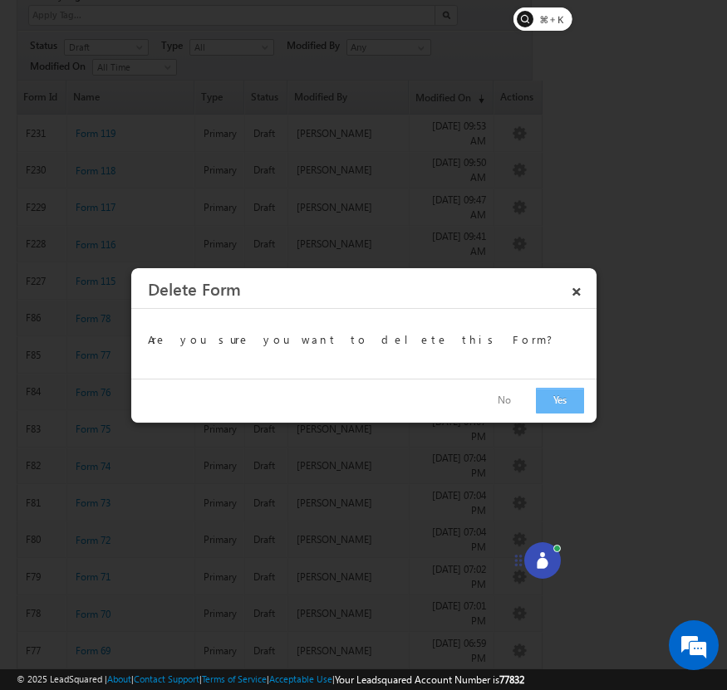
click at [548, 399] on button "Yes" at bounding box center [560, 401] width 48 height 26
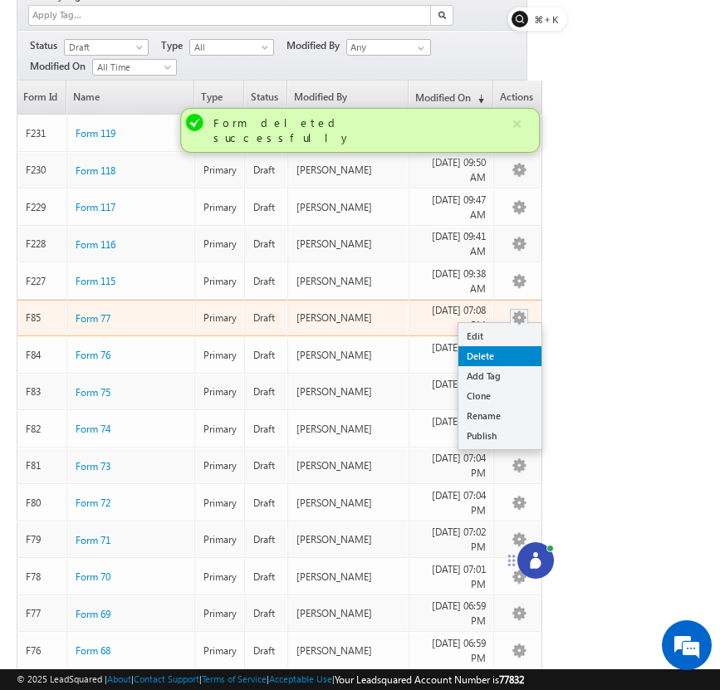
click at [523, 346] on link "Delete" at bounding box center [499, 356] width 83 height 20
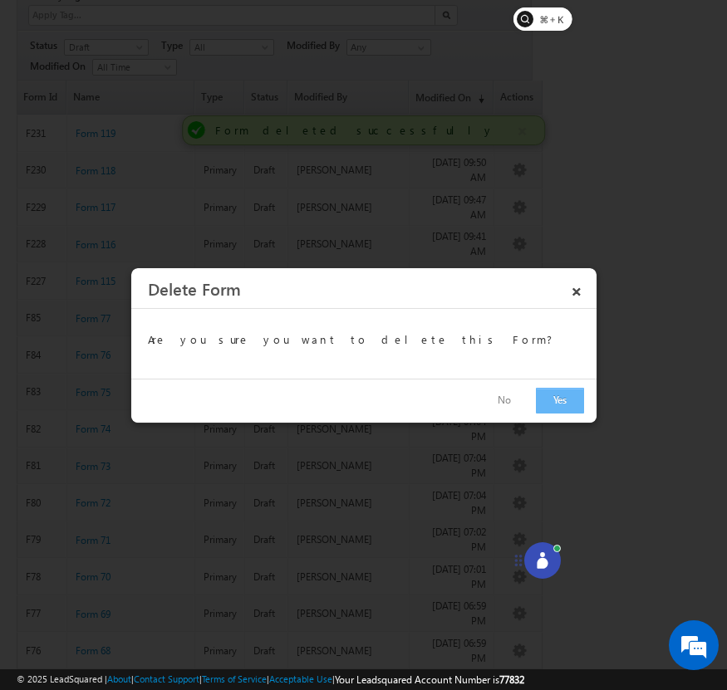
click at [551, 397] on button "Yes" at bounding box center [560, 401] width 48 height 26
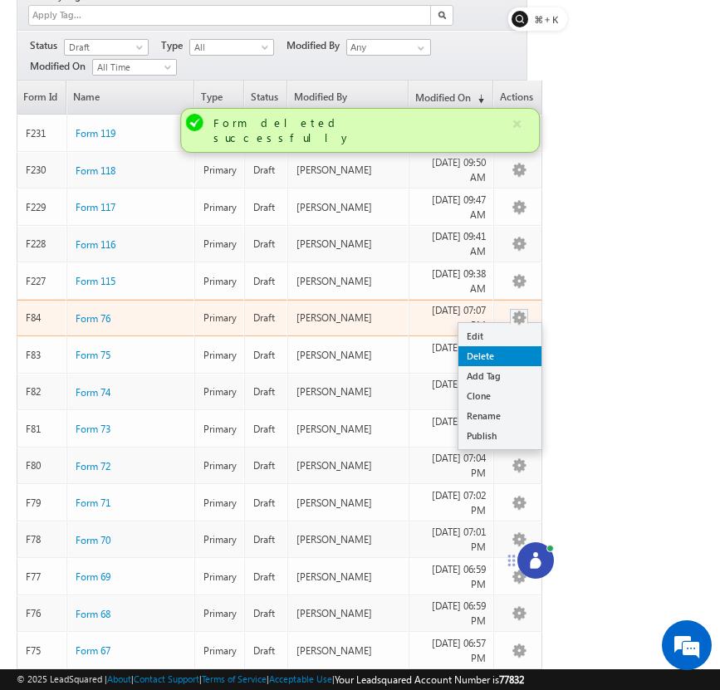
click at [519, 346] on link "Delete" at bounding box center [499, 356] width 83 height 20
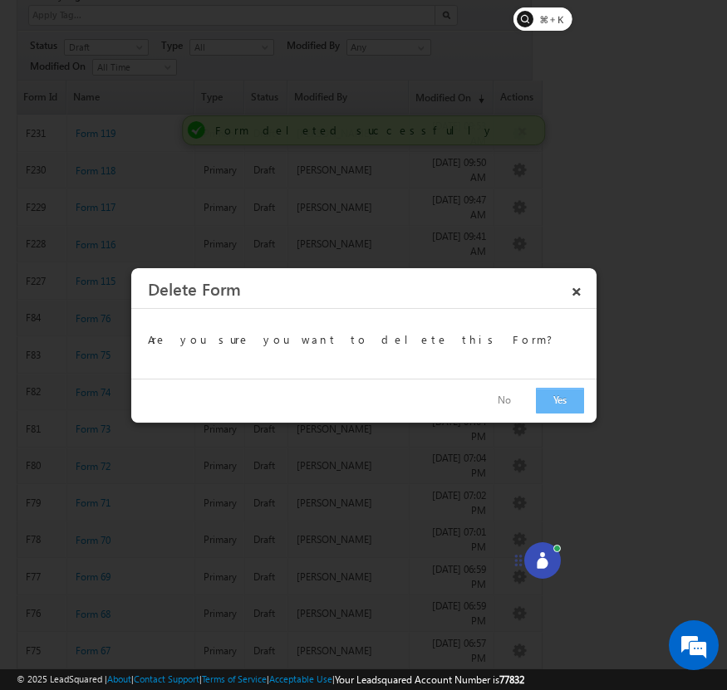
click at [557, 404] on button "Yes" at bounding box center [560, 401] width 48 height 26
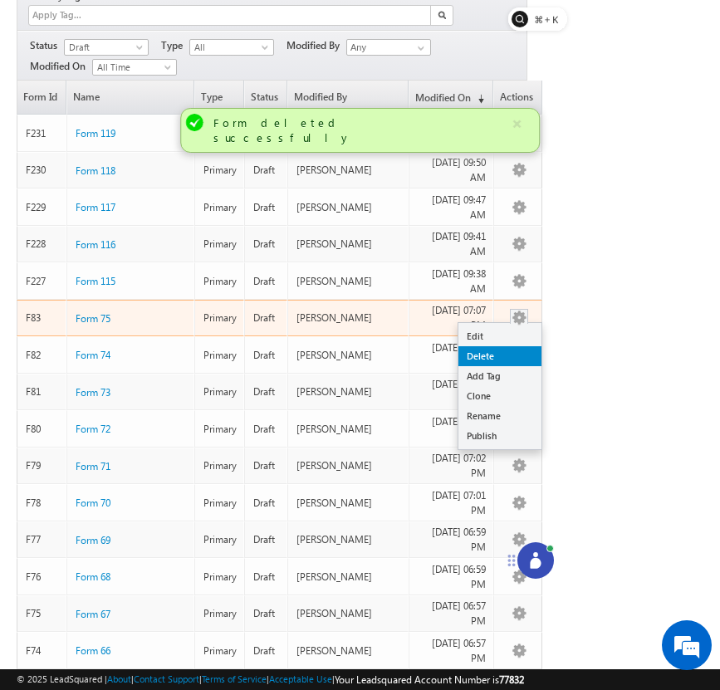
click at [520, 346] on link "Delete" at bounding box center [499, 356] width 83 height 20
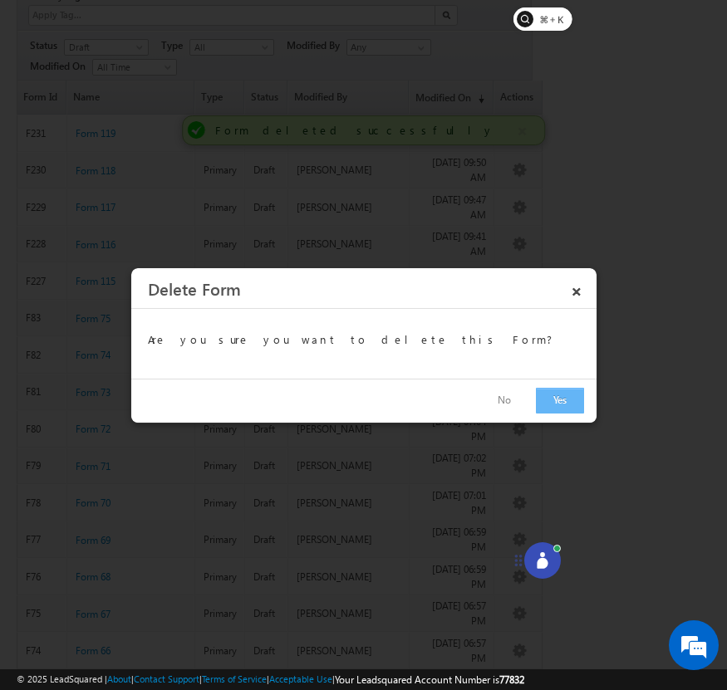
click at [545, 400] on button "Yes" at bounding box center [560, 401] width 48 height 26
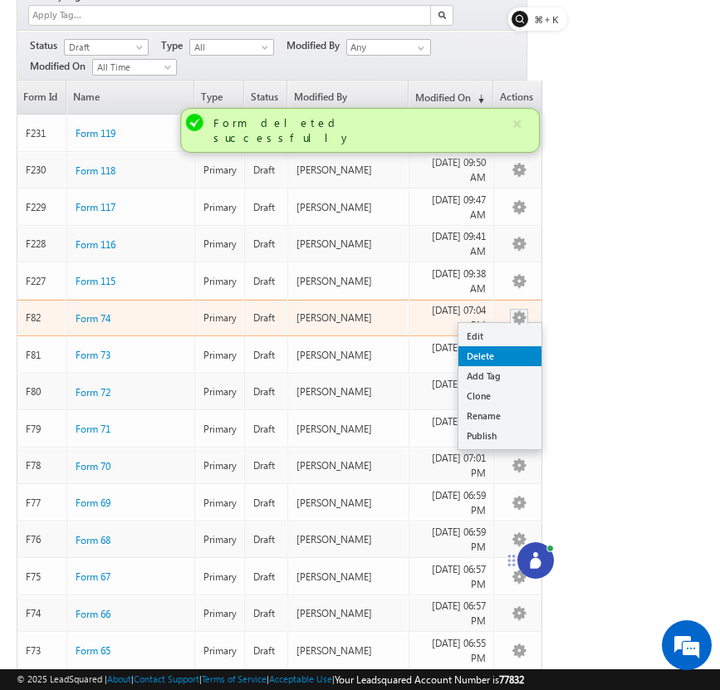
click at [521, 346] on link "Delete" at bounding box center [499, 356] width 83 height 20
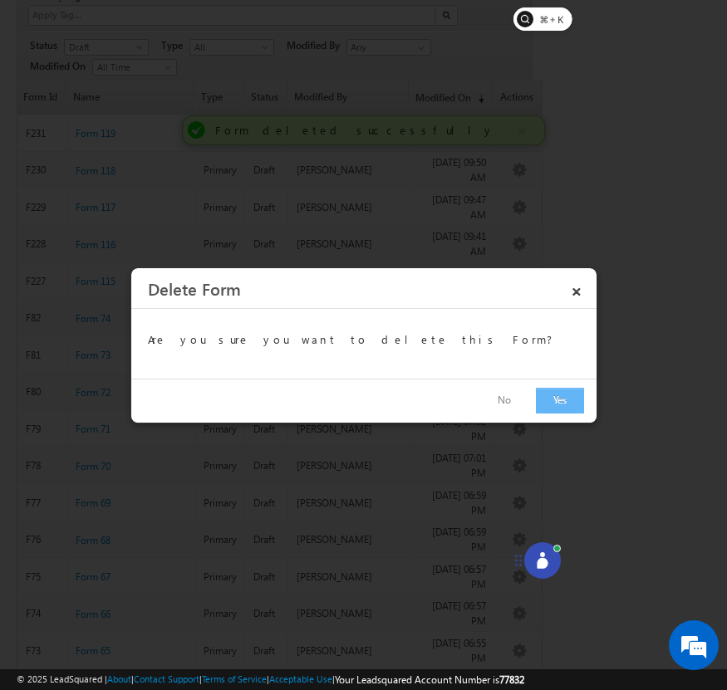
click at [547, 396] on button "Yes" at bounding box center [560, 401] width 48 height 26
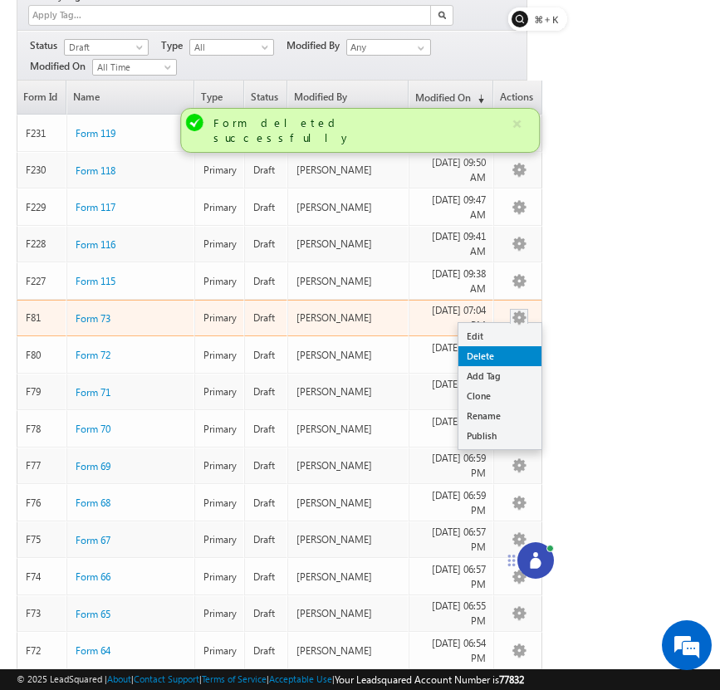
click at [522, 346] on link "Delete" at bounding box center [499, 356] width 83 height 20
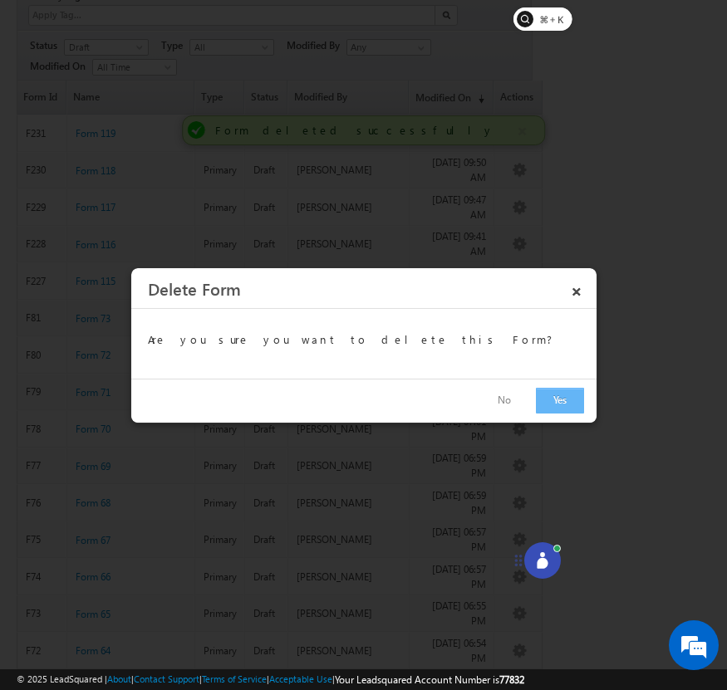
click at [558, 401] on button "Yes" at bounding box center [560, 401] width 48 height 26
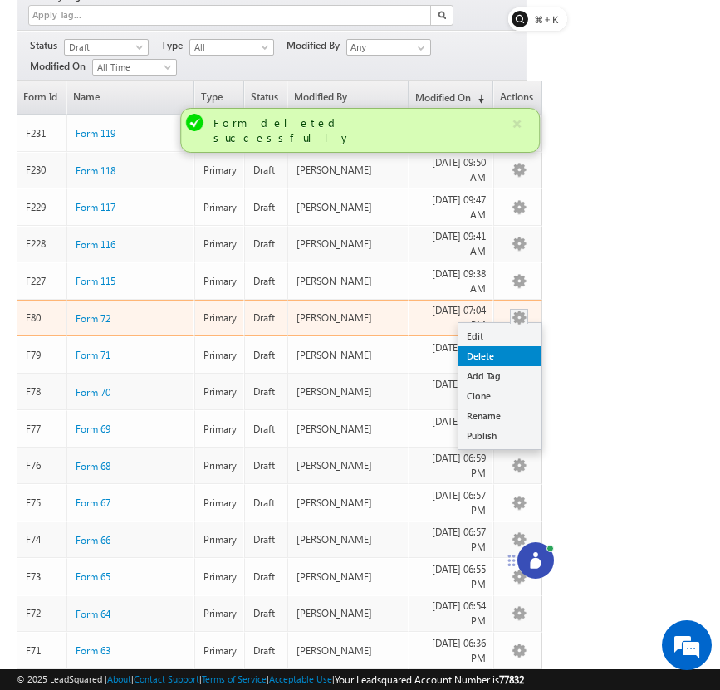
click at [517, 346] on link "Delete" at bounding box center [499, 356] width 83 height 20
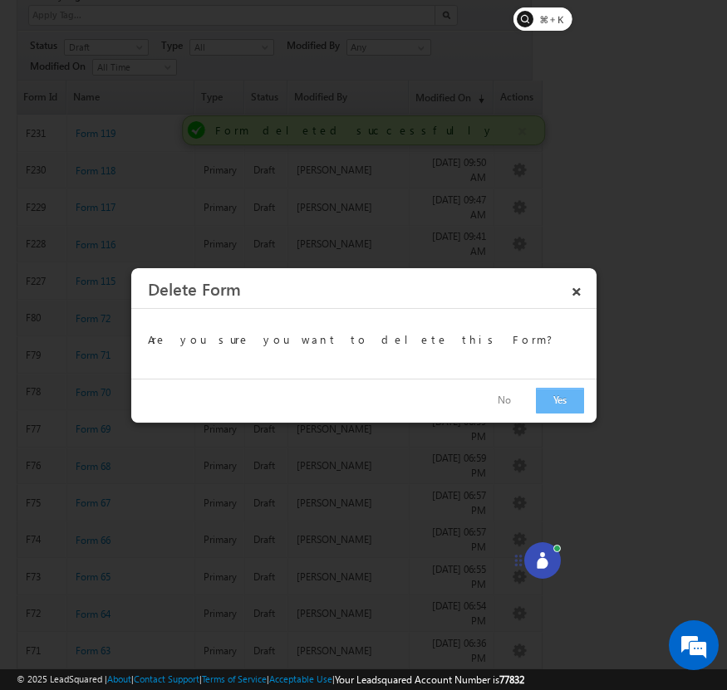
click at [546, 398] on button "Yes" at bounding box center [560, 401] width 48 height 26
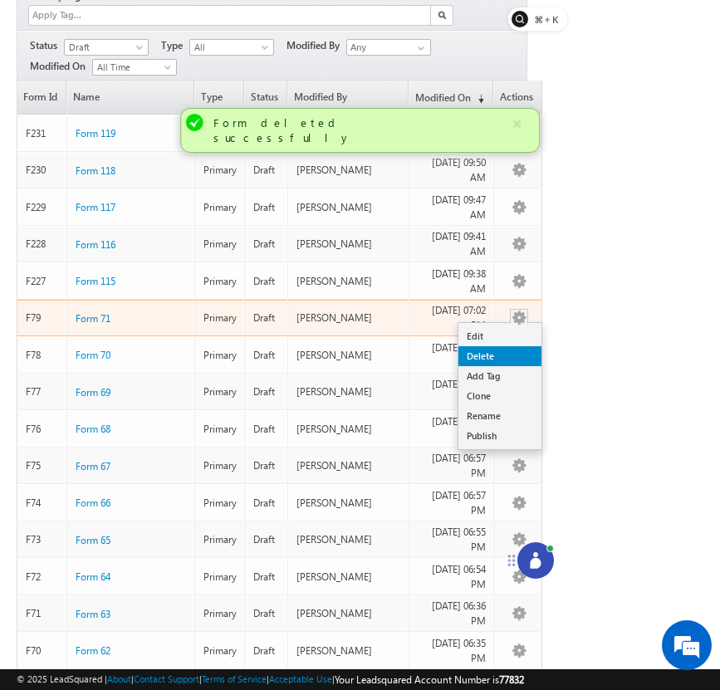
click at [520, 346] on link "Delete" at bounding box center [499, 356] width 83 height 20
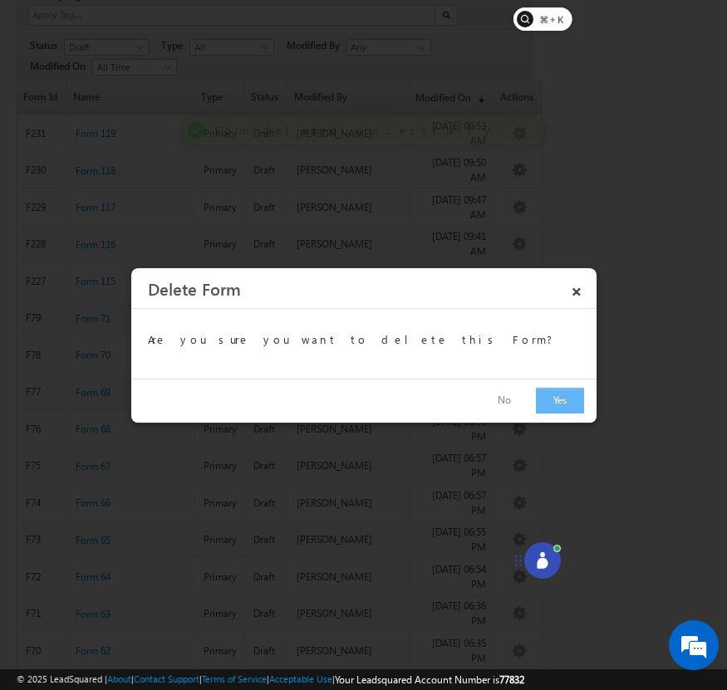
click at [551, 394] on button "Yes" at bounding box center [560, 401] width 48 height 26
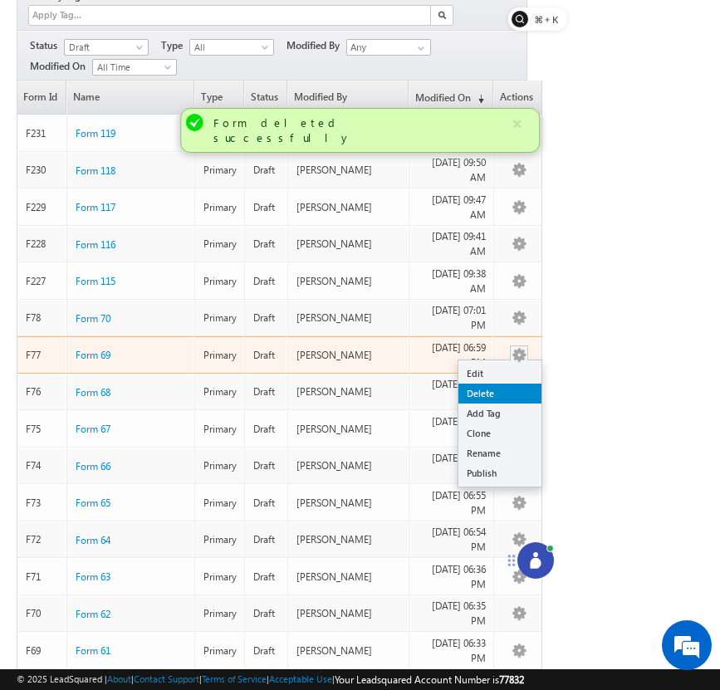
click at [522, 384] on link "Delete" at bounding box center [499, 394] width 83 height 20
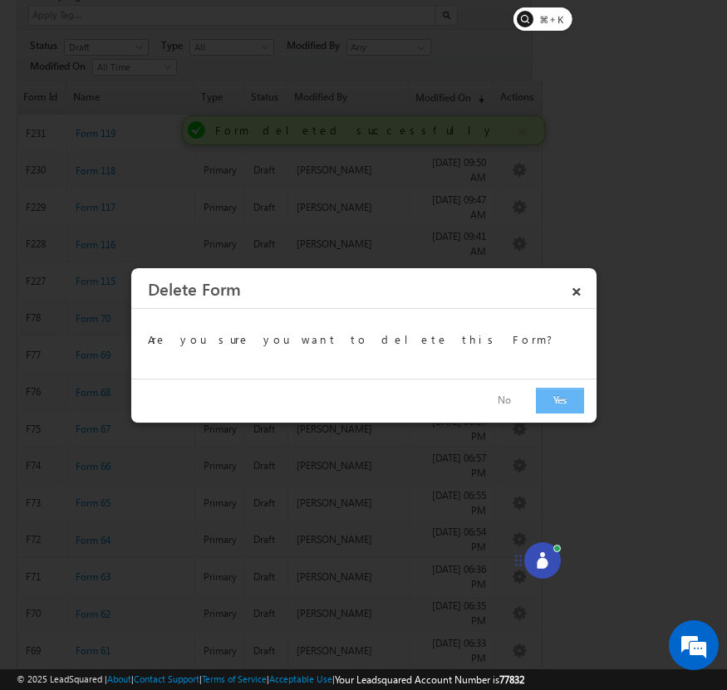
click at [546, 403] on button "Yes" at bounding box center [560, 401] width 48 height 26
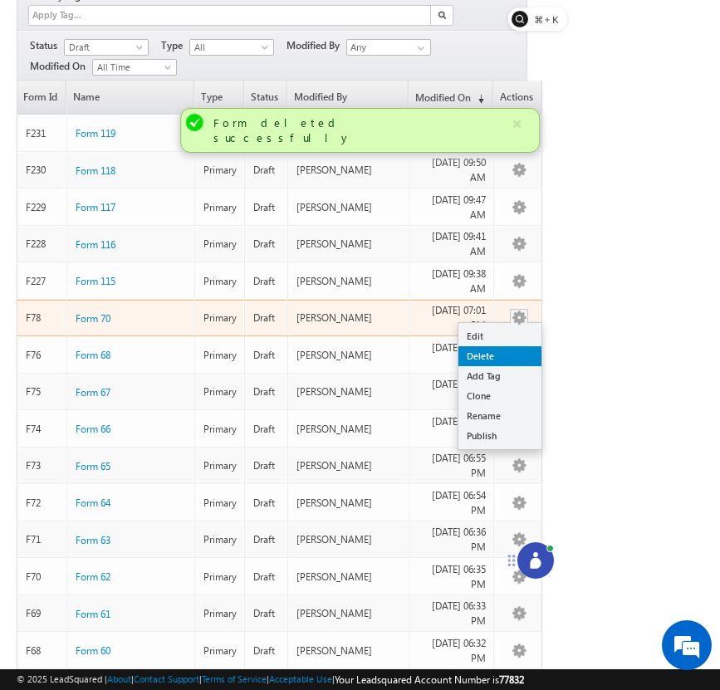
click at [517, 346] on link "Delete" at bounding box center [499, 356] width 83 height 20
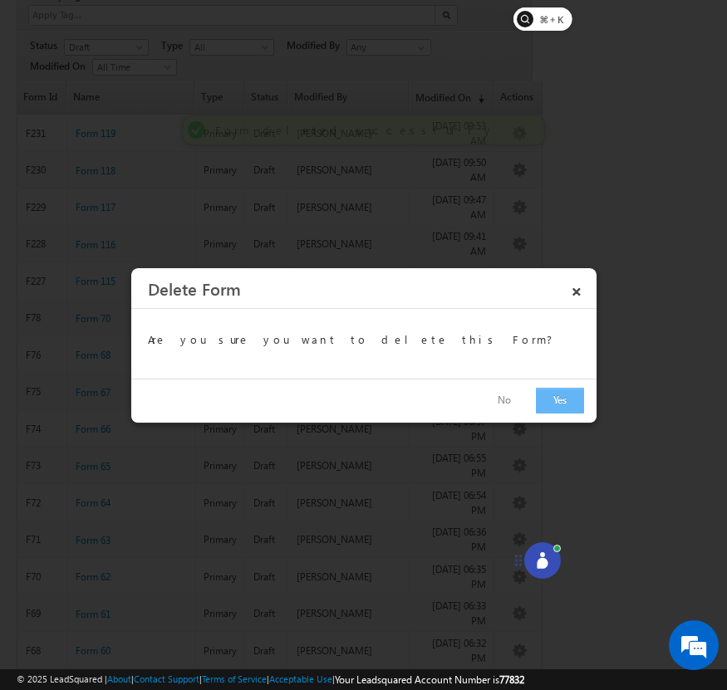
click at [552, 395] on button "Yes" at bounding box center [560, 401] width 48 height 26
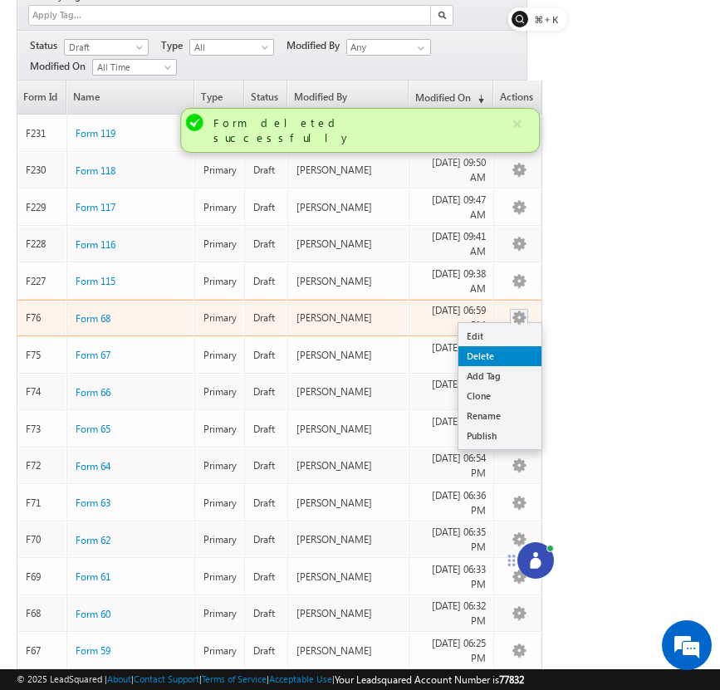
click at [527, 348] on link "Delete" at bounding box center [499, 356] width 83 height 20
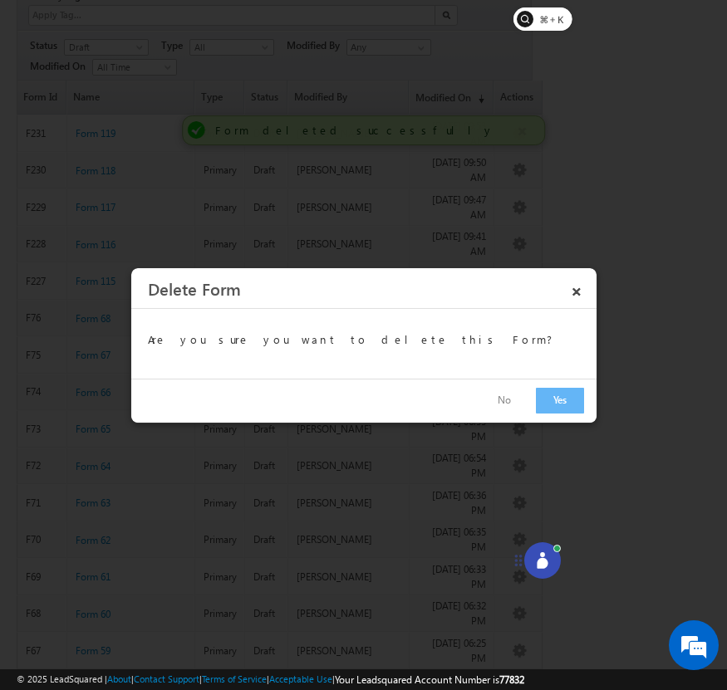
click at [550, 385] on div "No Yes" at bounding box center [363, 401] width 465 height 44
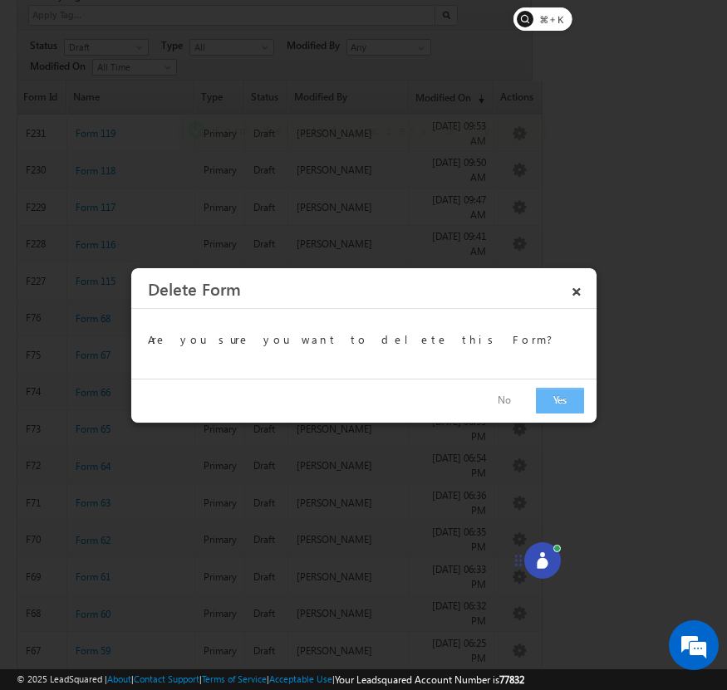
click at [553, 398] on button "Yes" at bounding box center [560, 401] width 48 height 26
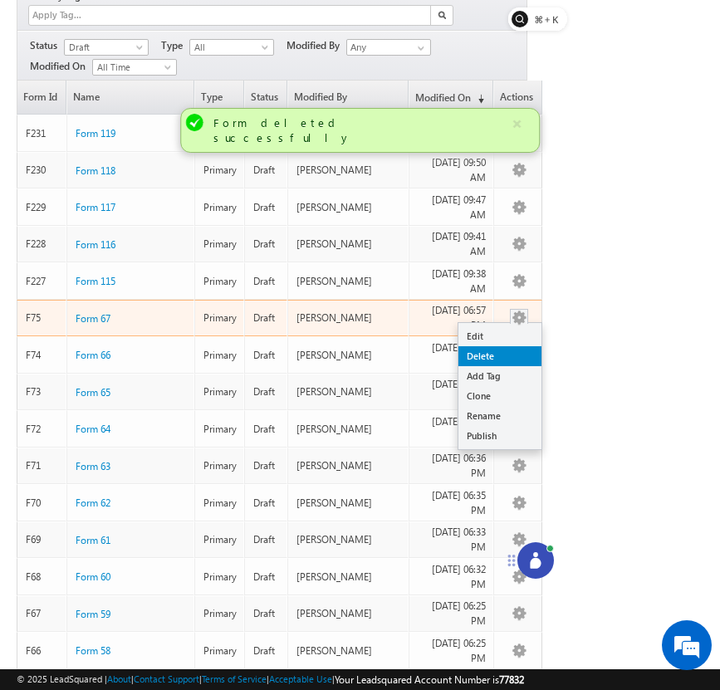
click at [524, 346] on link "Delete" at bounding box center [499, 356] width 83 height 20
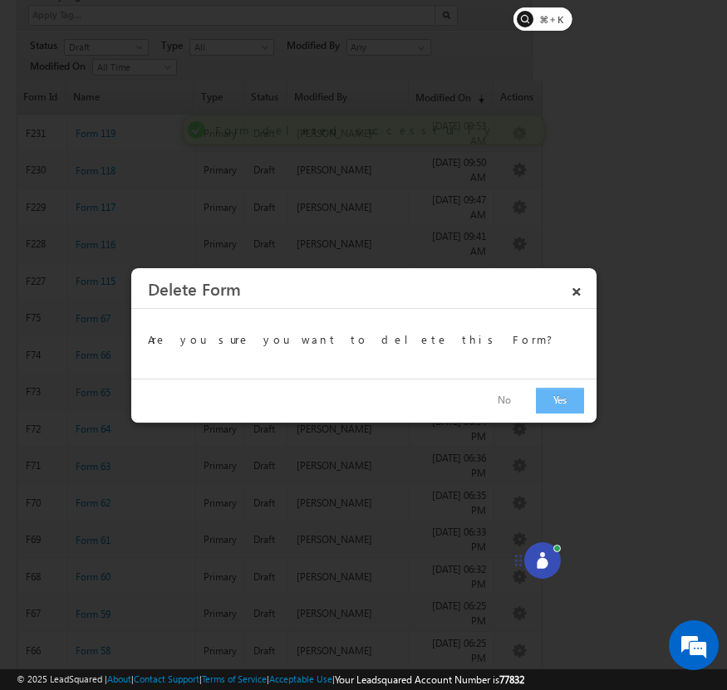
click at [558, 404] on button "Yes" at bounding box center [560, 401] width 48 height 26
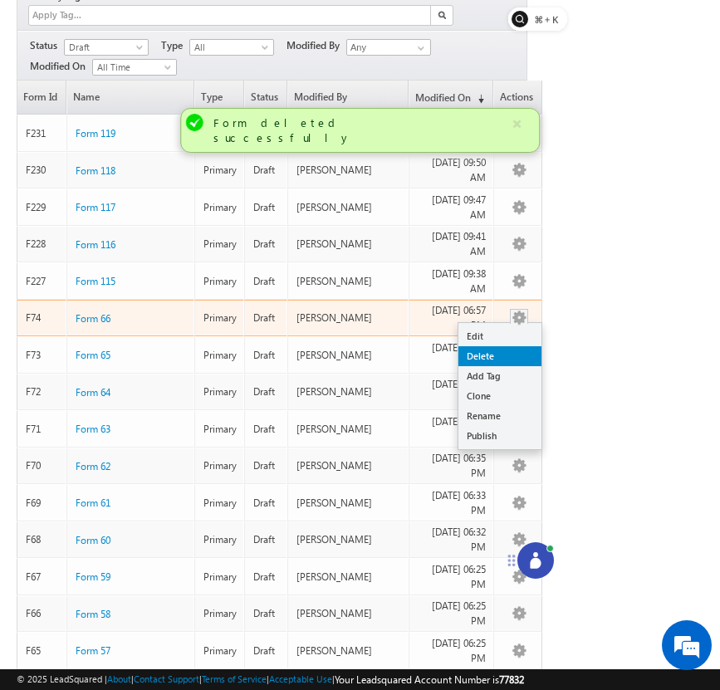
click at [518, 346] on link "Delete" at bounding box center [499, 356] width 83 height 20
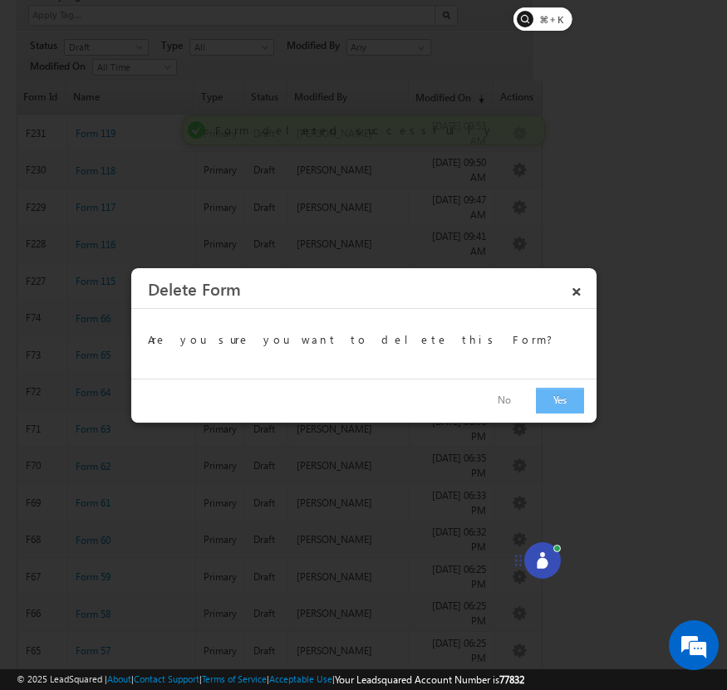
click at [557, 397] on button "Yes" at bounding box center [560, 401] width 48 height 26
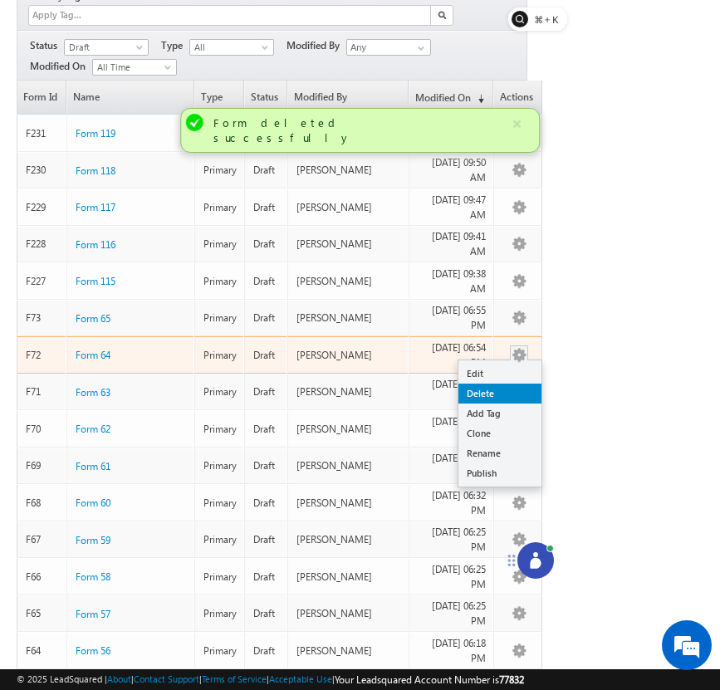
click at [527, 384] on link "Delete" at bounding box center [499, 394] width 83 height 20
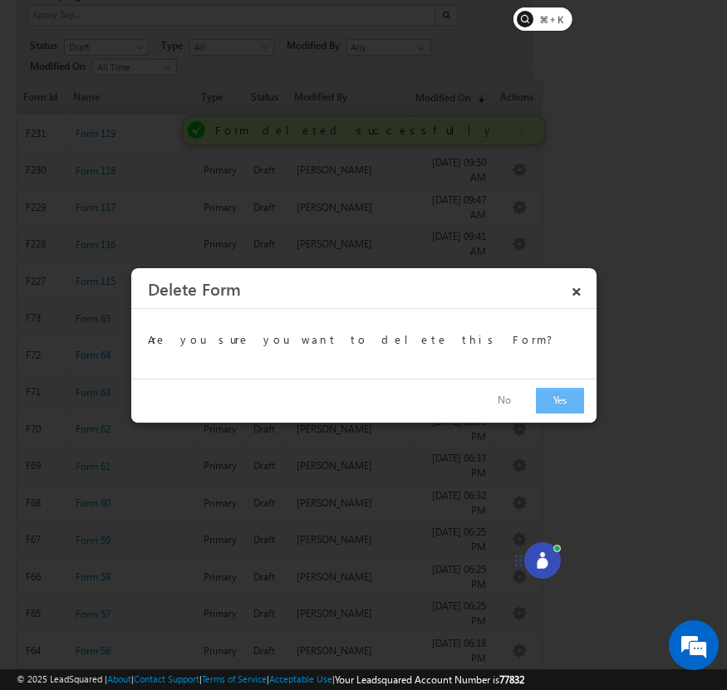
click at [556, 397] on button "Yes" at bounding box center [560, 401] width 48 height 26
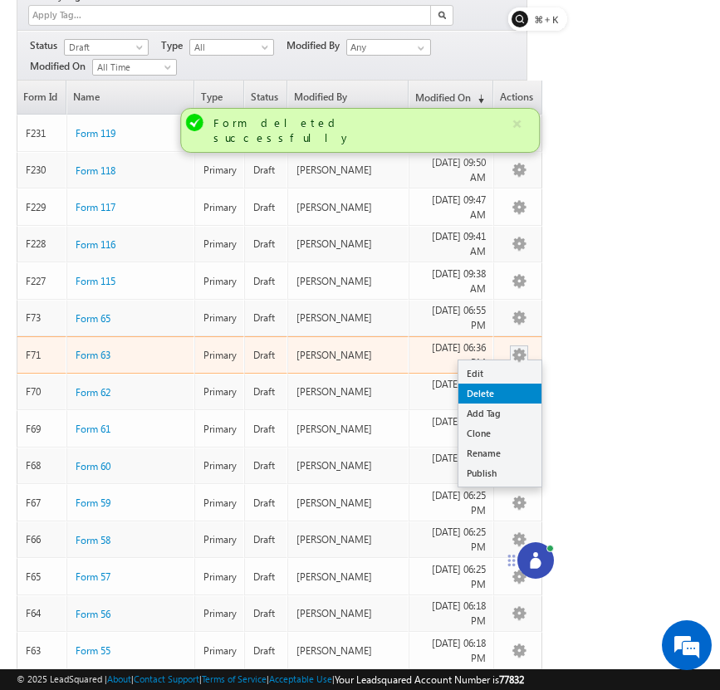
click at [517, 384] on link "Delete" at bounding box center [499, 394] width 83 height 20
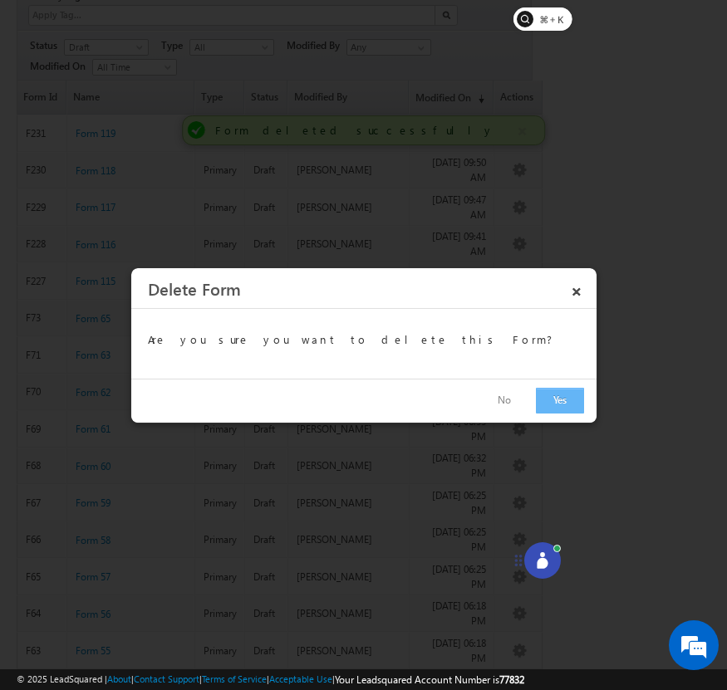
click at [558, 399] on button "Yes" at bounding box center [560, 401] width 48 height 26
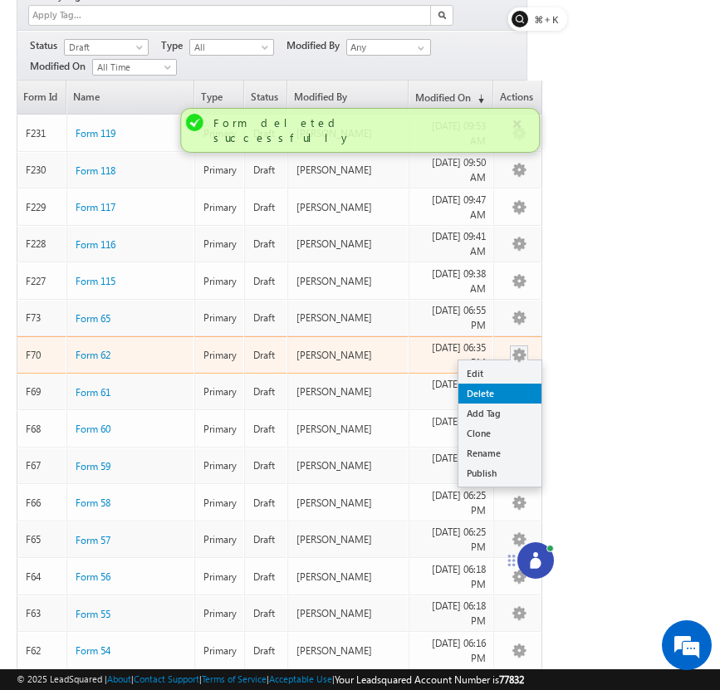
click at [517, 384] on link "Delete" at bounding box center [499, 394] width 83 height 20
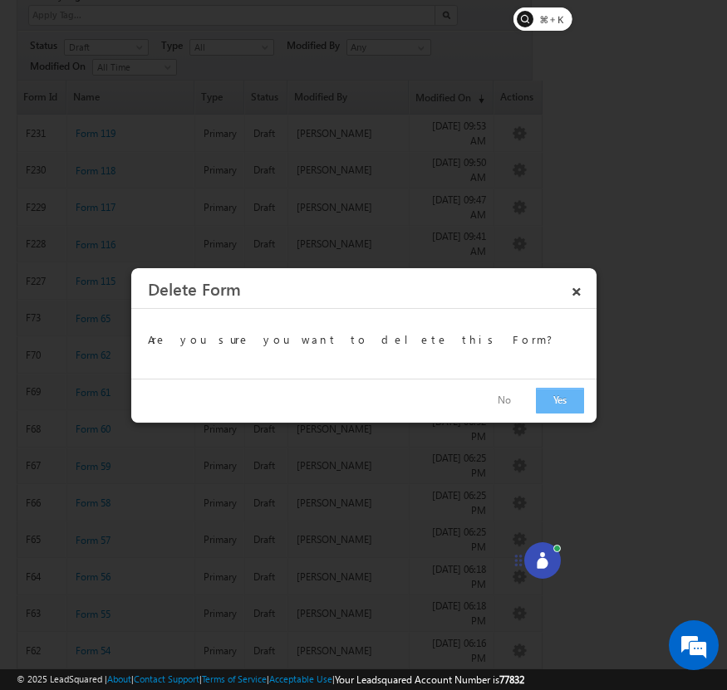
click at [547, 401] on button "Yes" at bounding box center [560, 401] width 48 height 26
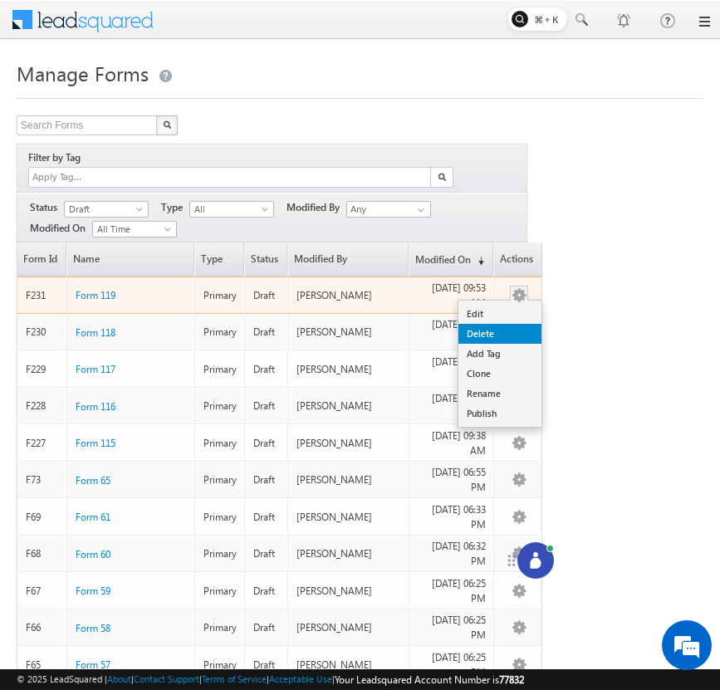
click at [517, 324] on link "Delete" at bounding box center [499, 334] width 83 height 20
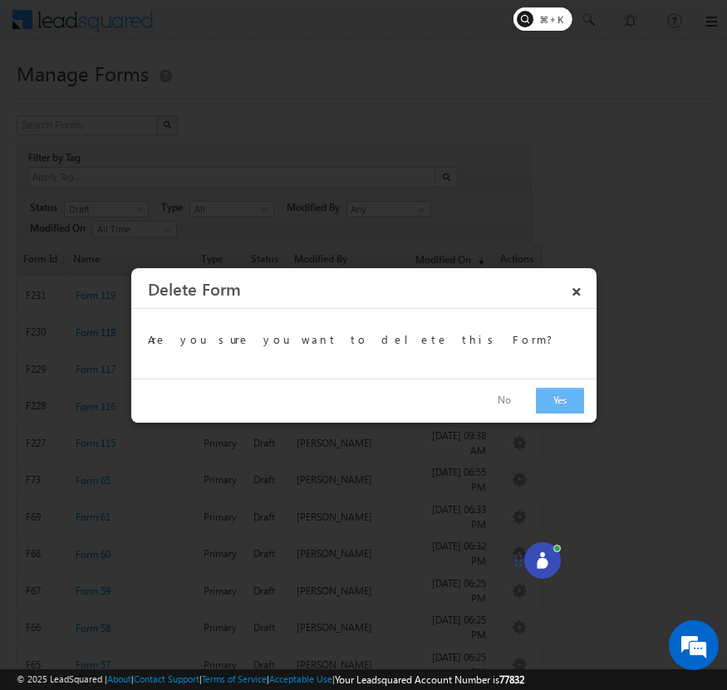
click at [556, 392] on button "Yes" at bounding box center [560, 401] width 48 height 26
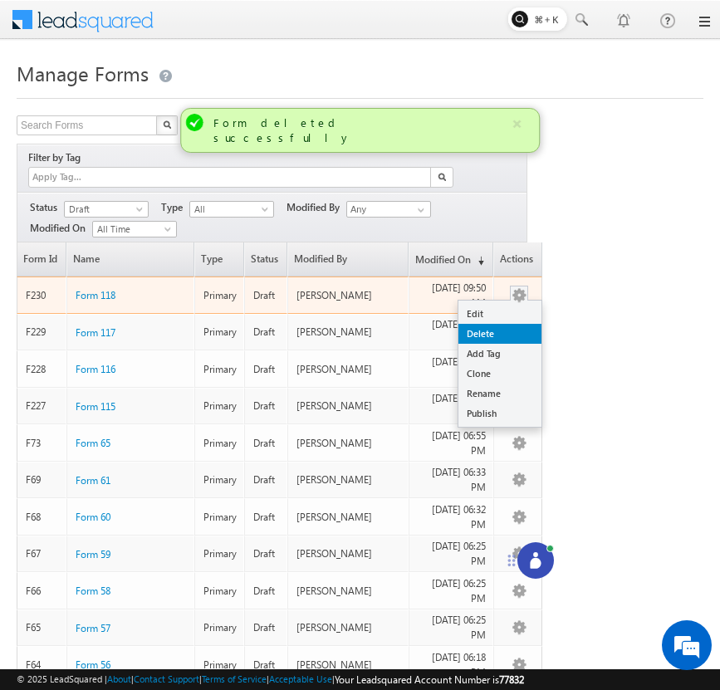
click at [520, 324] on link "Delete" at bounding box center [499, 334] width 83 height 20
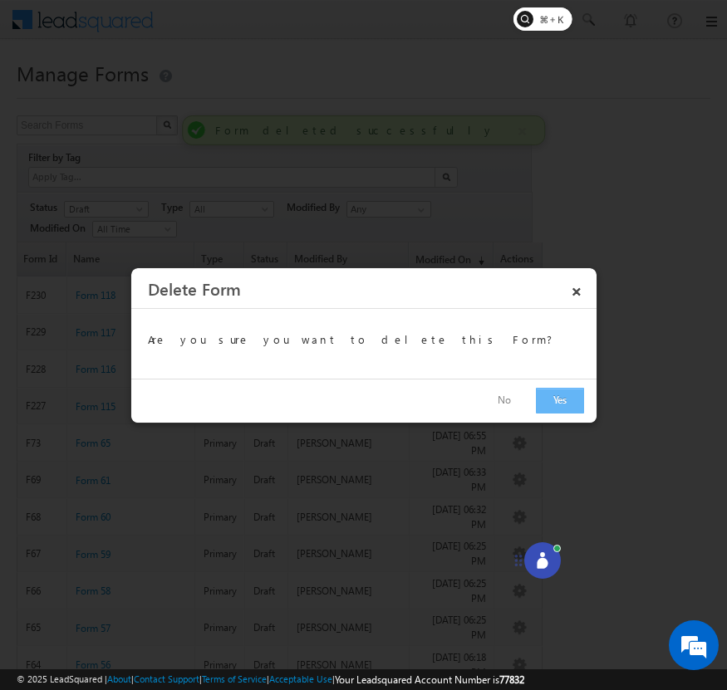
click at [550, 399] on button "Yes" at bounding box center [560, 401] width 48 height 26
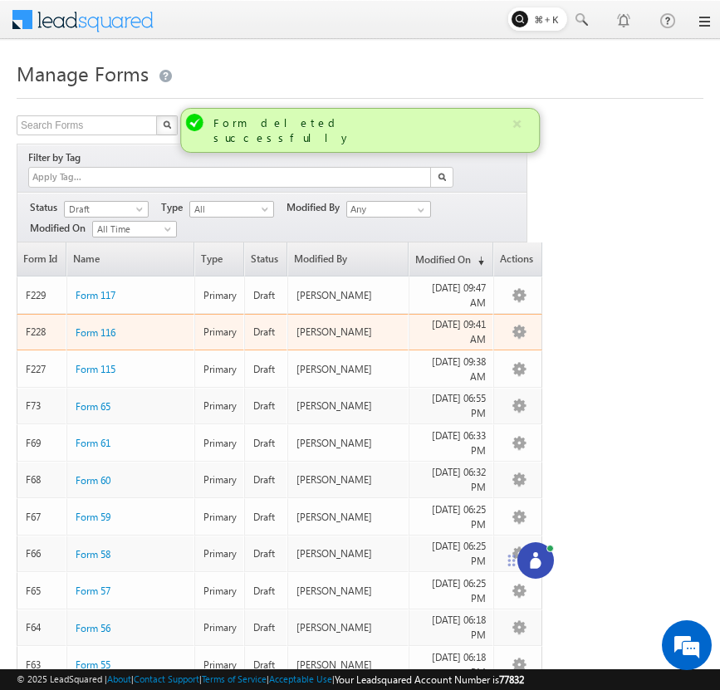
click at [520, 324] on button "button" at bounding box center [519, 332] width 17 height 17
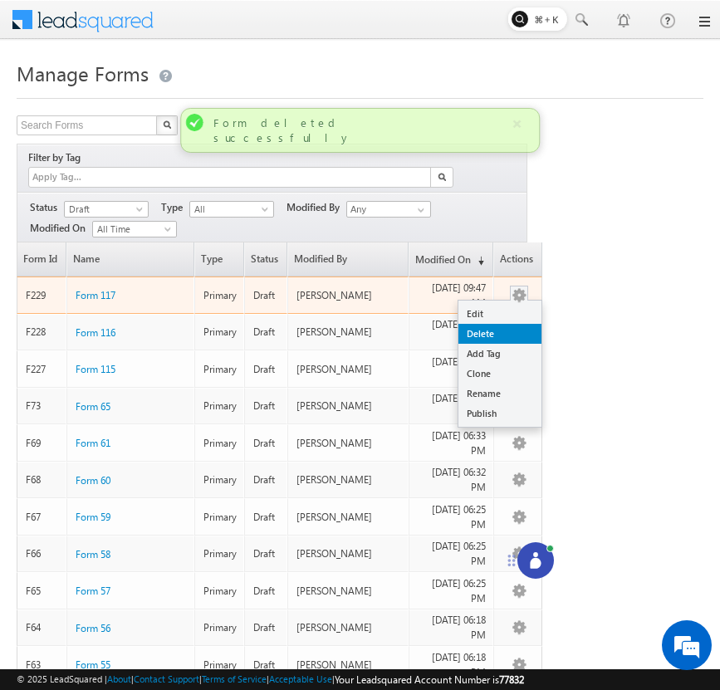
click at [520, 324] on link "Delete" at bounding box center [499, 334] width 83 height 20
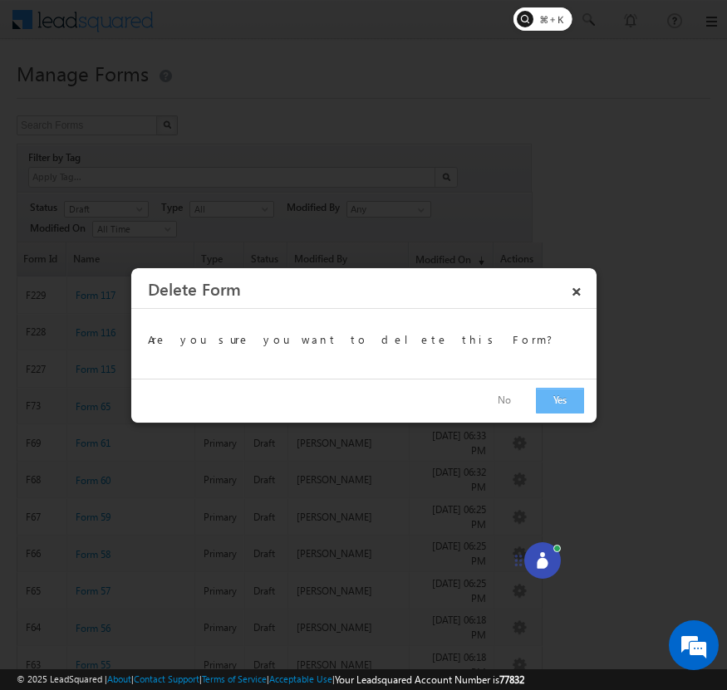
click at [559, 399] on button "Yes" at bounding box center [560, 401] width 48 height 26
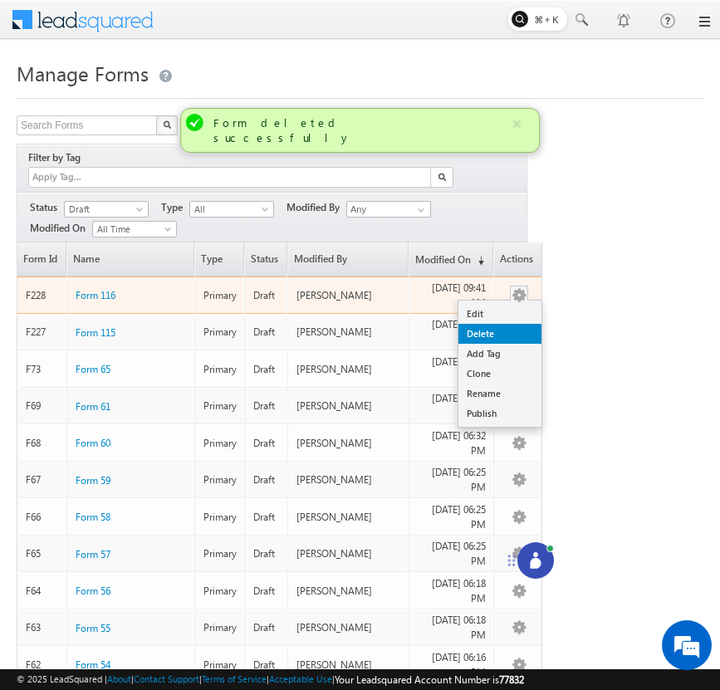
click at [511, 324] on link "Delete" at bounding box center [499, 334] width 83 height 20
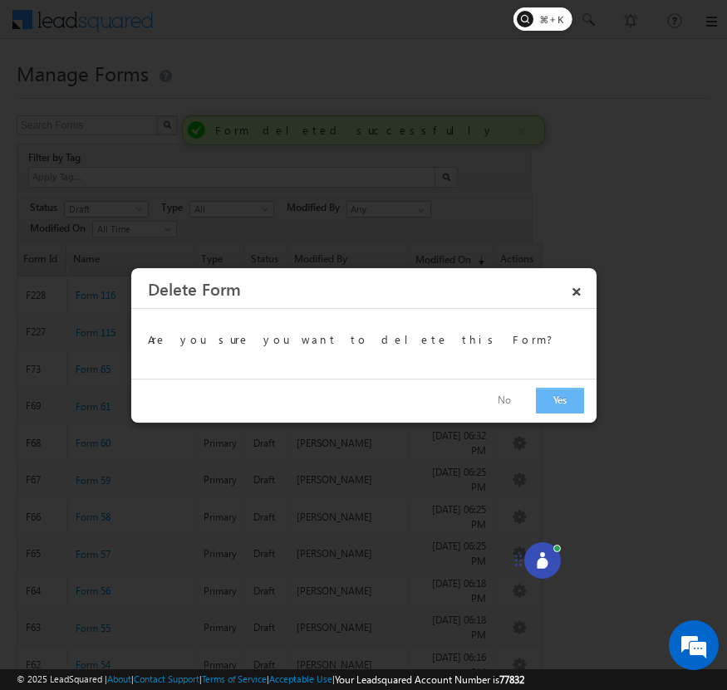
click at [558, 401] on button "Yes" at bounding box center [560, 401] width 48 height 26
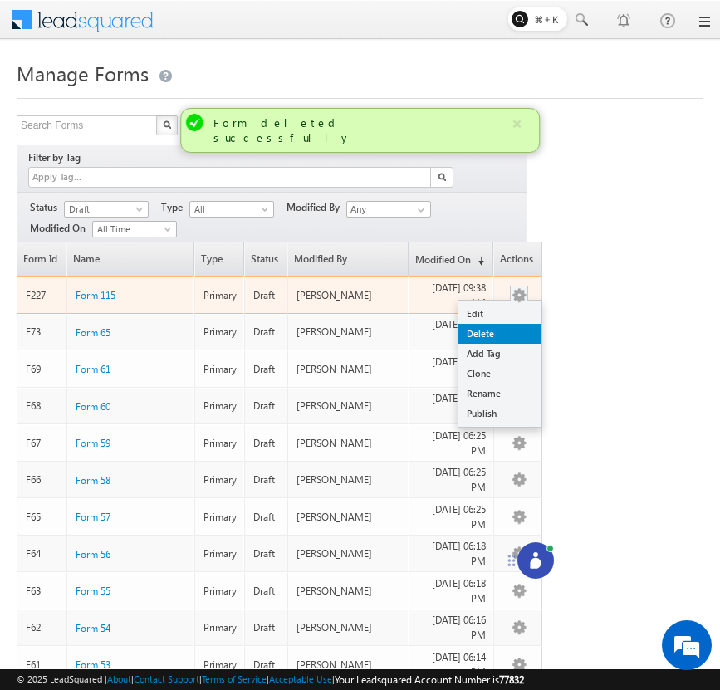
click at [522, 324] on link "Delete" at bounding box center [499, 334] width 83 height 20
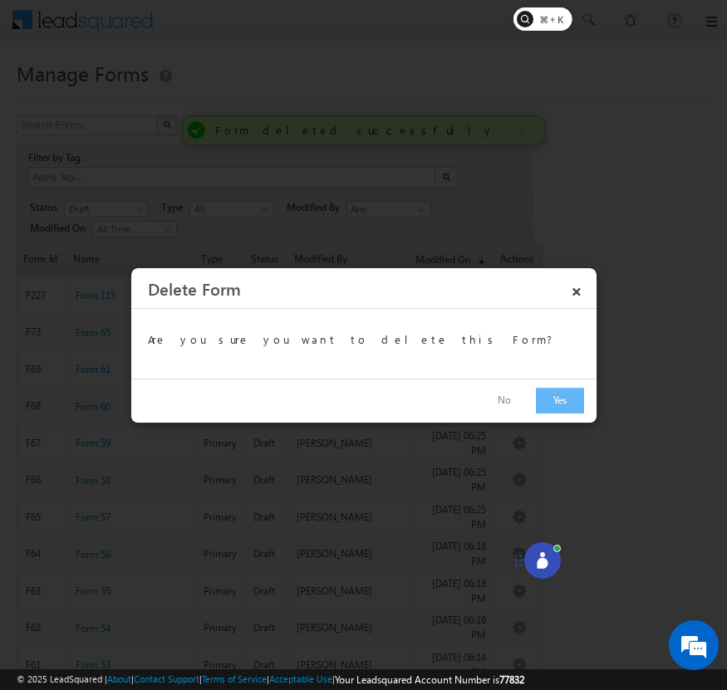
click at [553, 391] on button "Yes" at bounding box center [560, 401] width 48 height 26
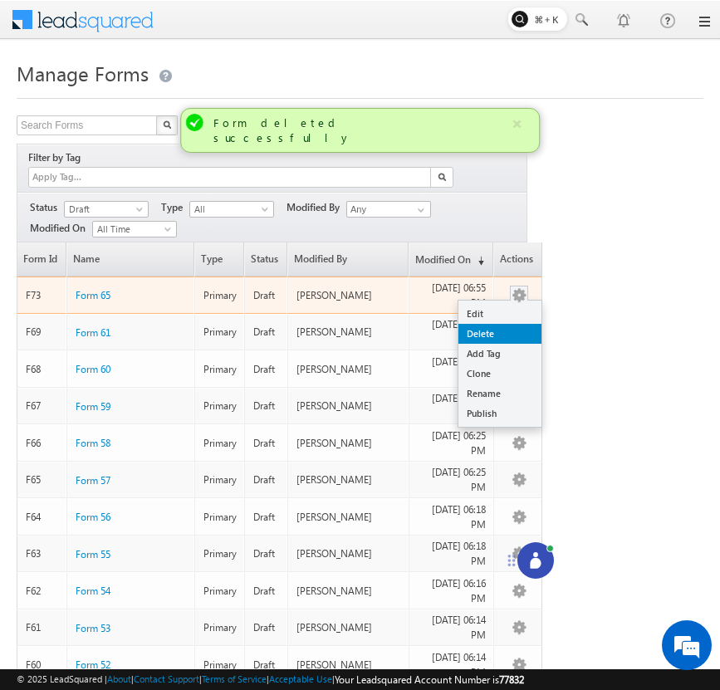
click at [517, 324] on link "Delete" at bounding box center [499, 334] width 83 height 20
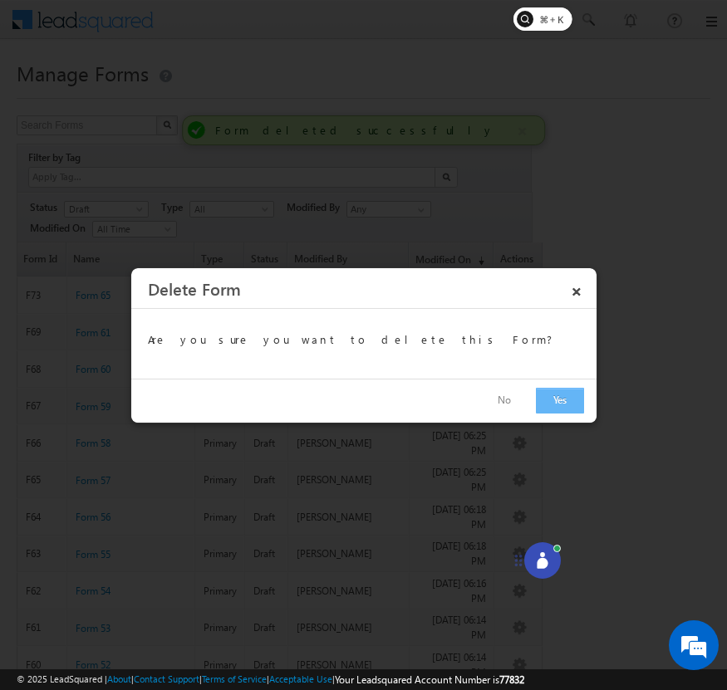
click at [554, 396] on button "Yes" at bounding box center [560, 401] width 48 height 26
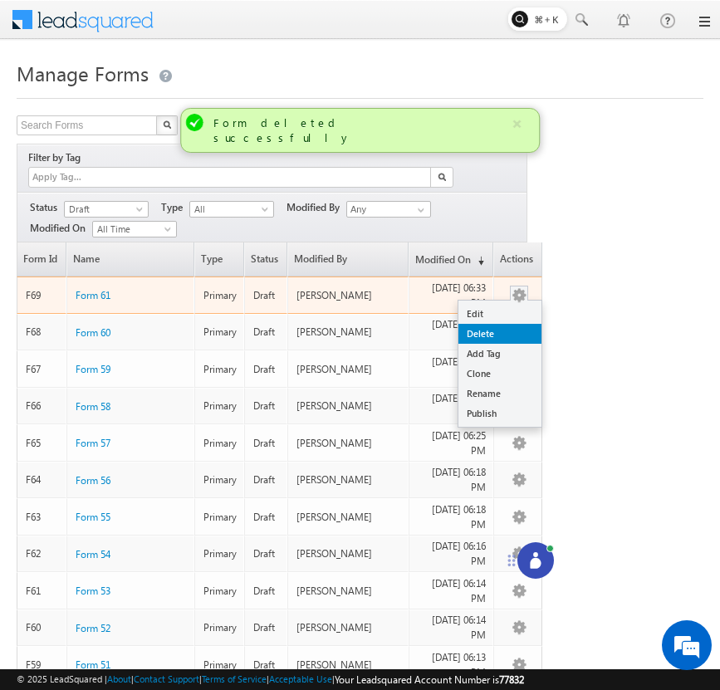
click at [519, 324] on link "Delete" at bounding box center [499, 334] width 83 height 20
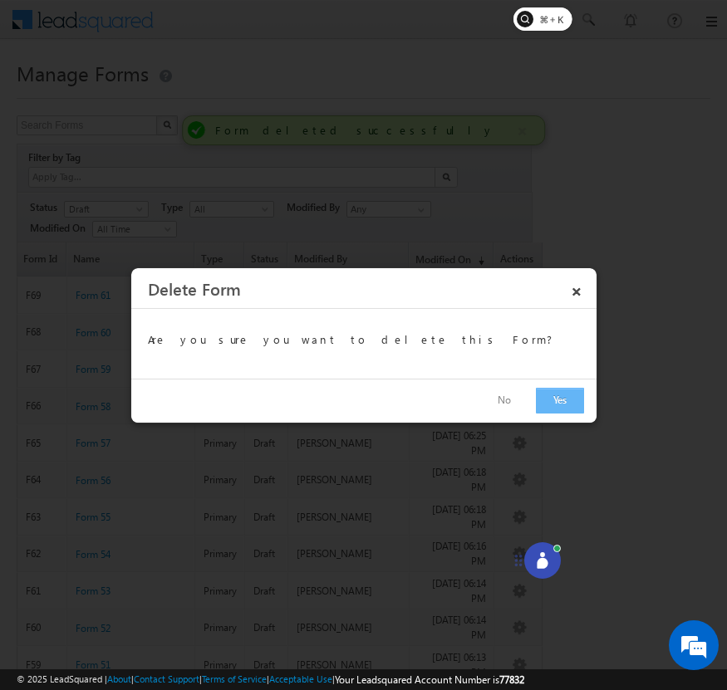
click at [556, 394] on button "Yes" at bounding box center [560, 401] width 48 height 26
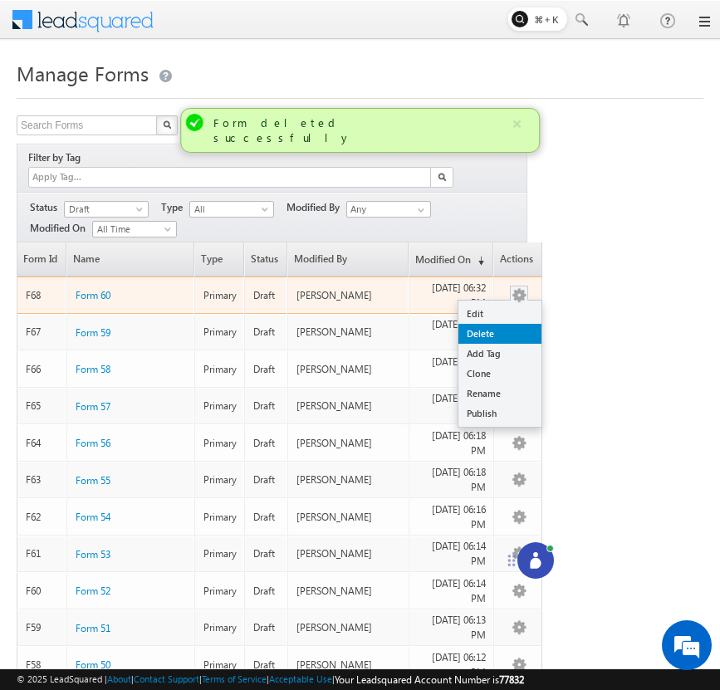
click at [522, 324] on link "Delete" at bounding box center [499, 334] width 83 height 20
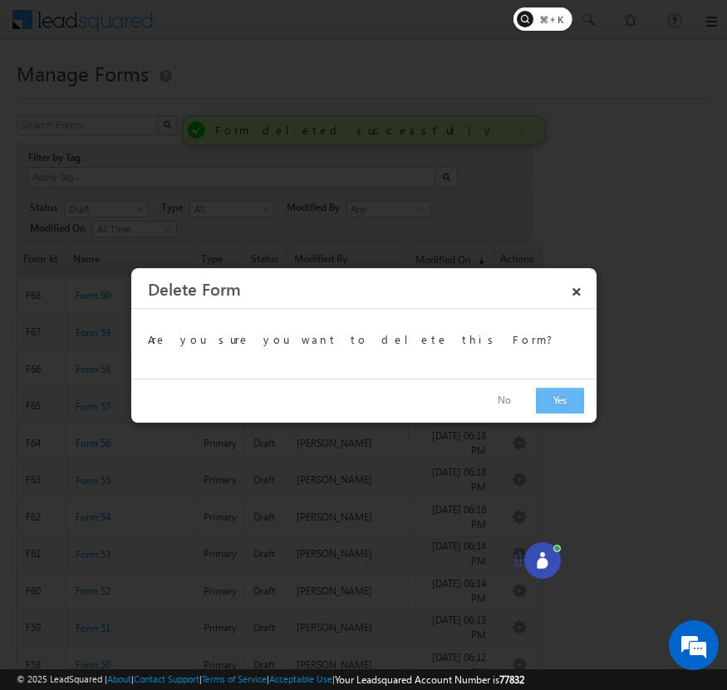
click at [556, 402] on button "Yes" at bounding box center [560, 401] width 48 height 26
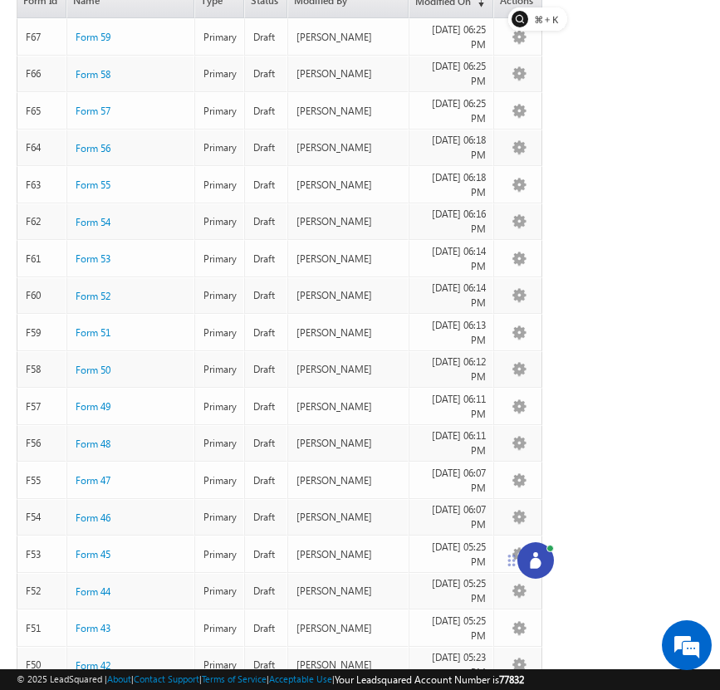
scroll to position [97, 0]
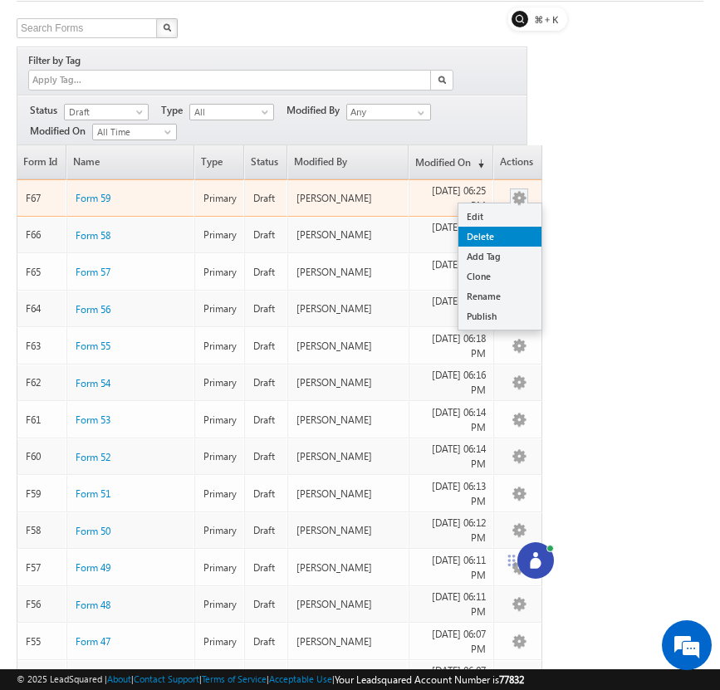
click at [512, 227] on link "Delete" at bounding box center [499, 237] width 83 height 20
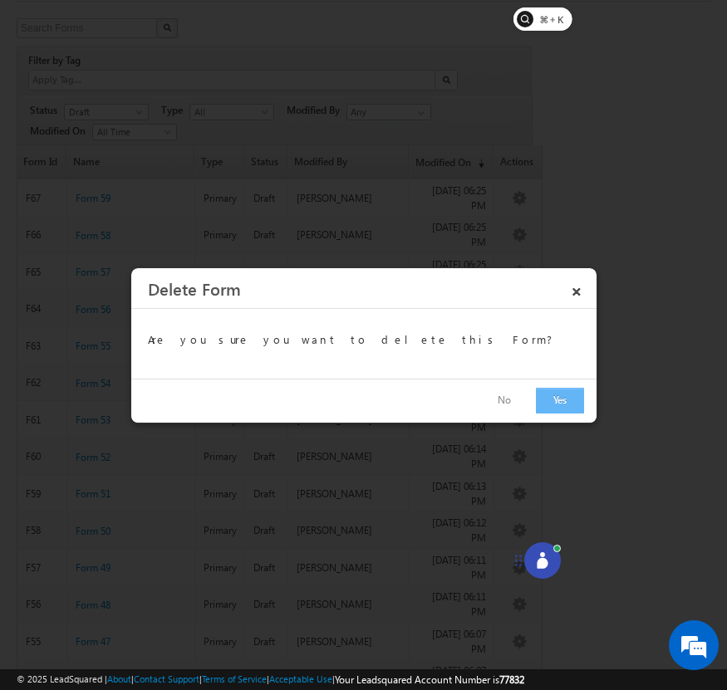
click at [549, 412] on button "Yes" at bounding box center [560, 401] width 48 height 26
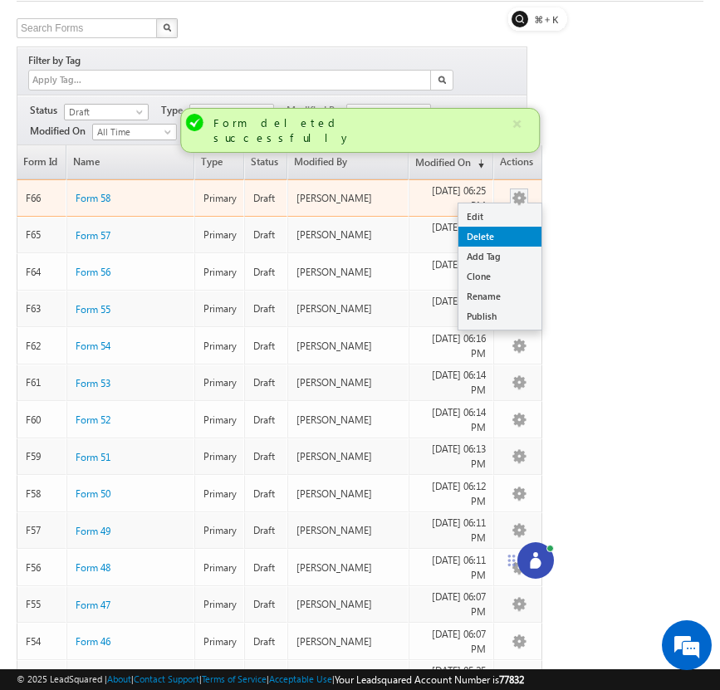
click at [513, 227] on link "Delete" at bounding box center [499, 237] width 83 height 20
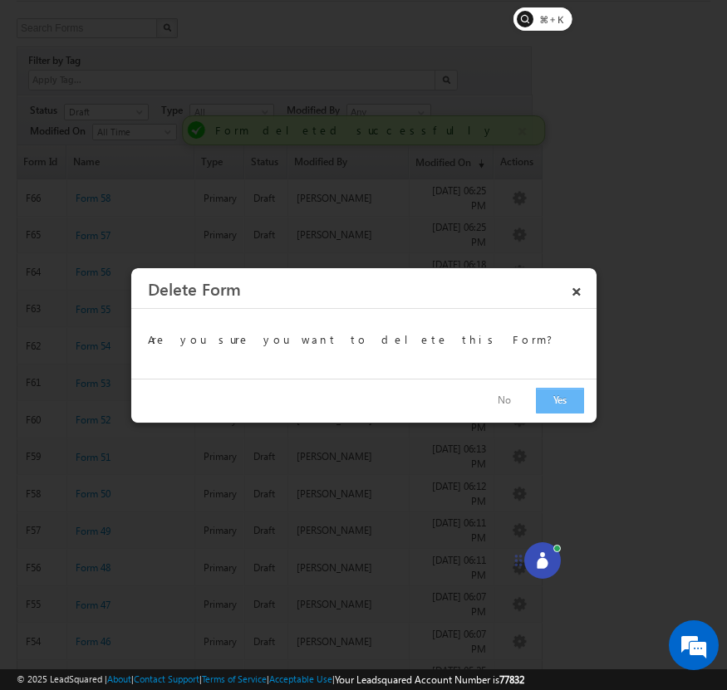
click at [548, 396] on button "Yes" at bounding box center [560, 401] width 48 height 26
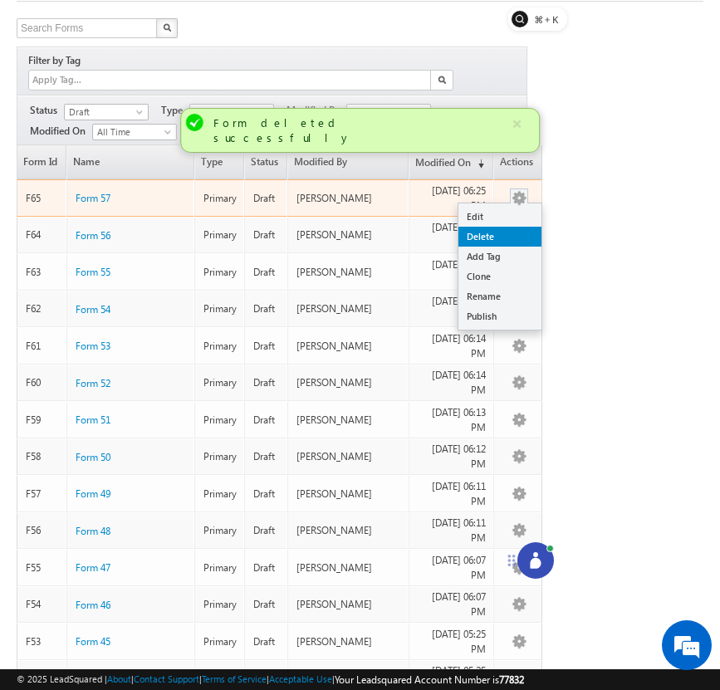
click at [517, 227] on link "Delete" at bounding box center [499, 237] width 83 height 20
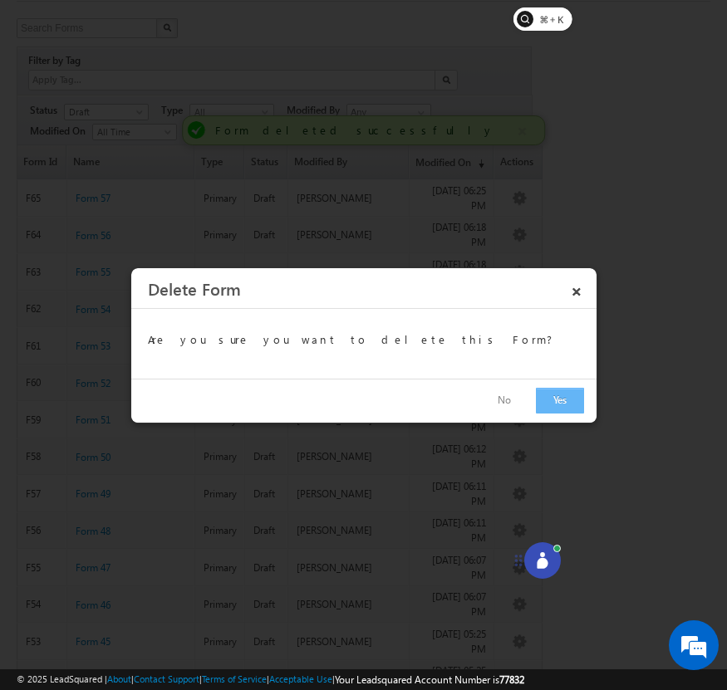
click at [553, 395] on button "Yes" at bounding box center [560, 401] width 48 height 26
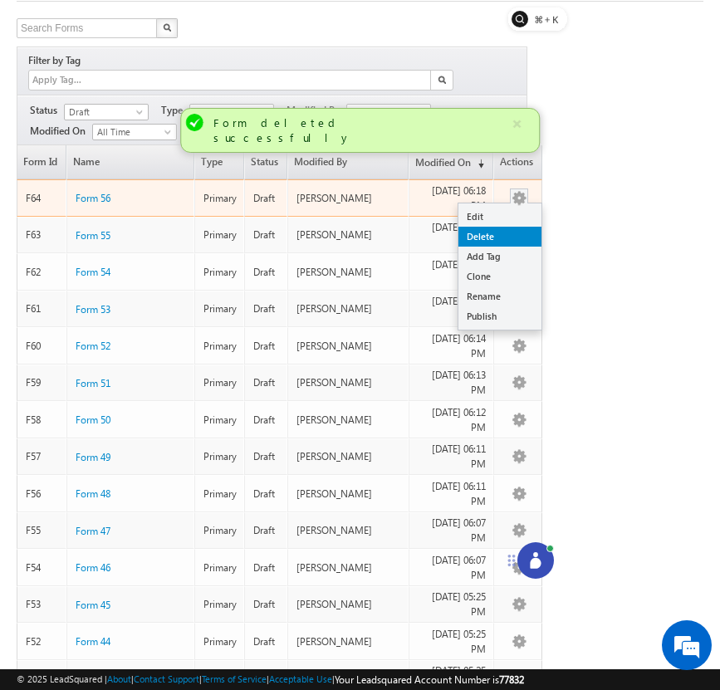
click at [528, 227] on link "Delete" at bounding box center [499, 237] width 83 height 20
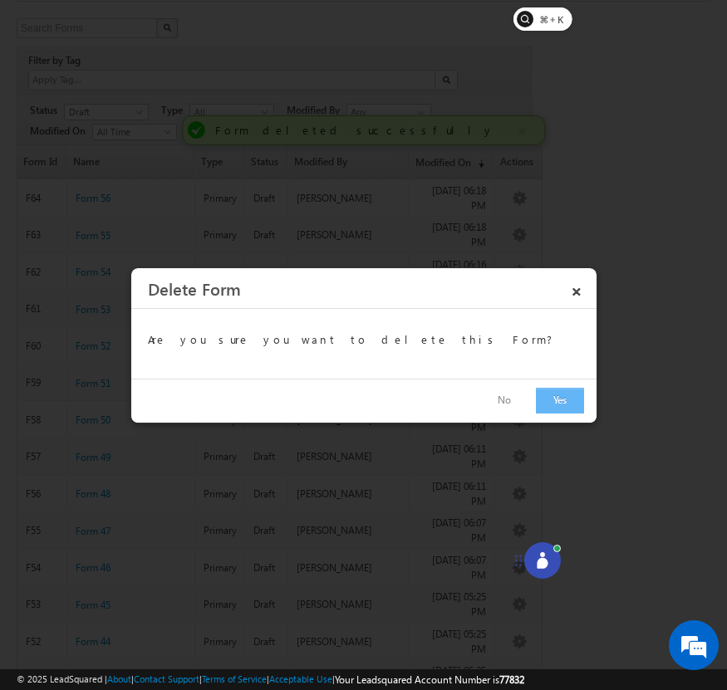
click at [571, 395] on button "Yes" at bounding box center [560, 401] width 48 height 26
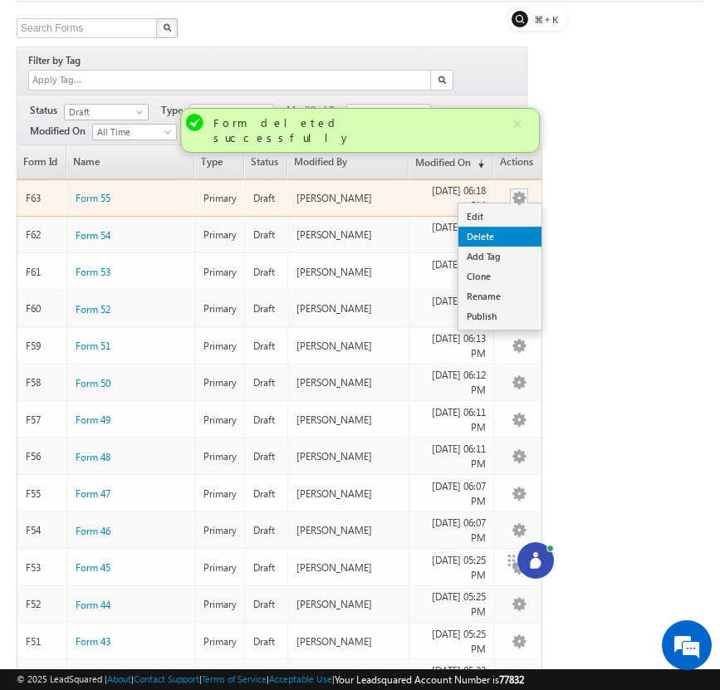
click at [520, 227] on link "Delete" at bounding box center [499, 237] width 83 height 20
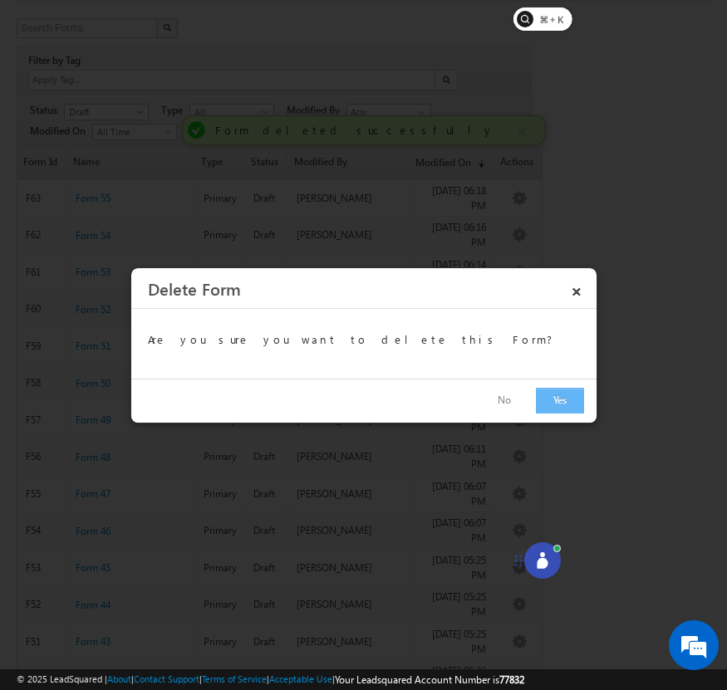
click at [546, 393] on button "Yes" at bounding box center [560, 401] width 48 height 26
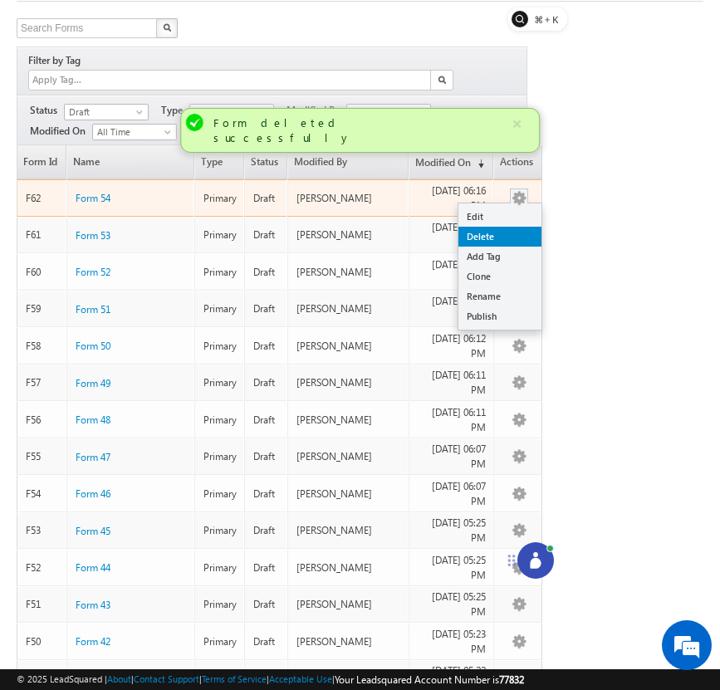
click at [516, 227] on link "Delete" at bounding box center [499, 237] width 83 height 20
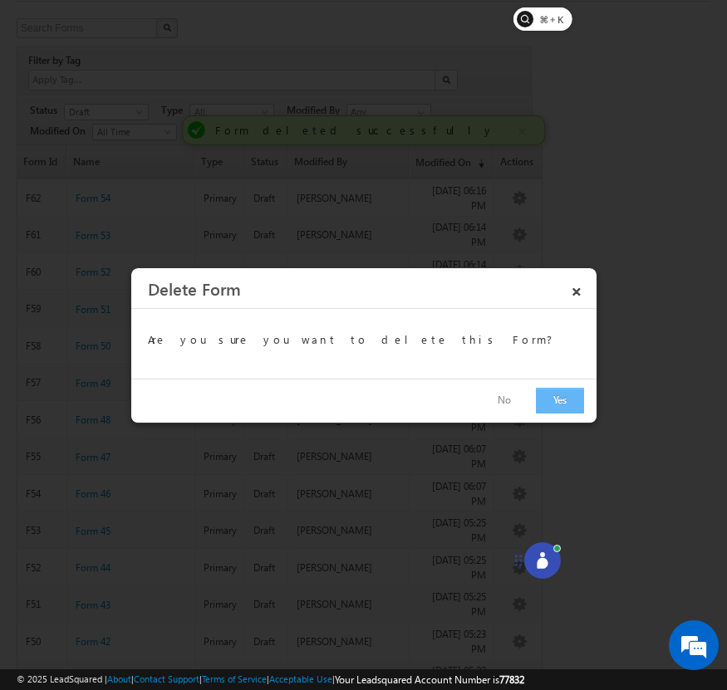
click at [551, 396] on button "Yes" at bounding box center [560, 401] width 48 height 26
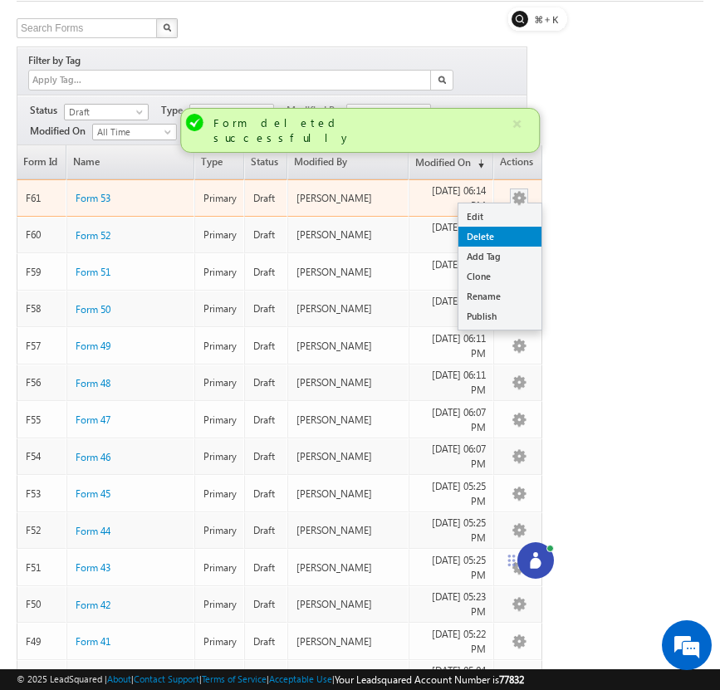
click at [522, 227] on link "Delete" at bounding box center [499, 237] width 83 height 20
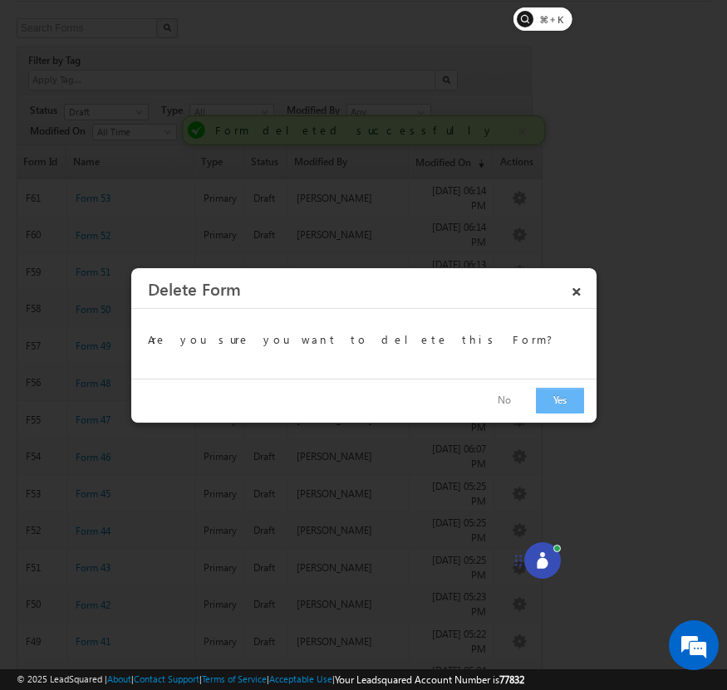
click at [549, 396] on button "Yes" at bounding box center [560, 401] width 48 height 26
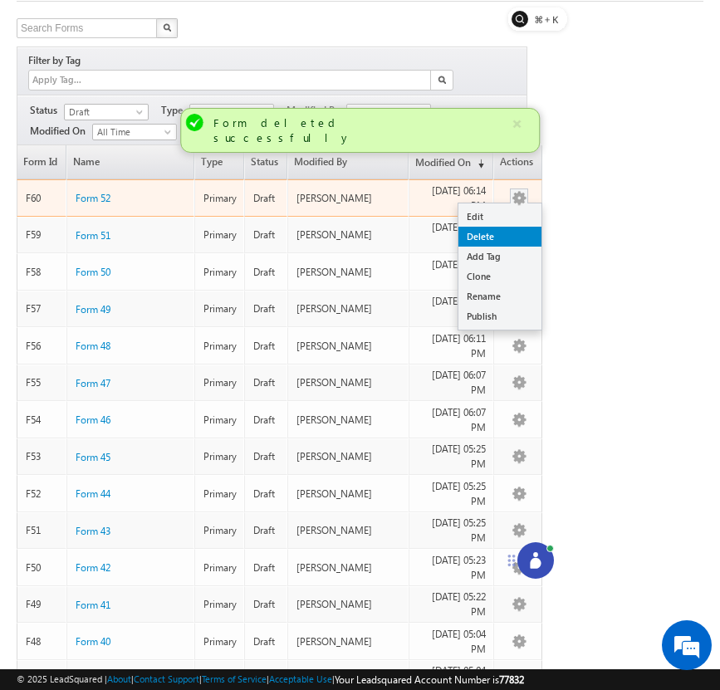
click at [517, 227] on link "Delete" at bounding box center [499, 237] width 83 height 20
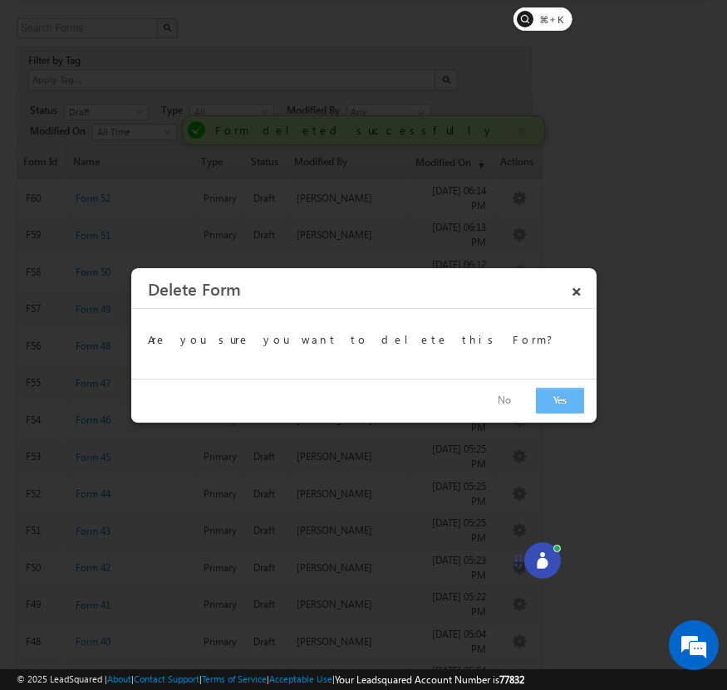
click at [556, 405] on button "Yes" at bounding box center [560, 401] width 48 height 26
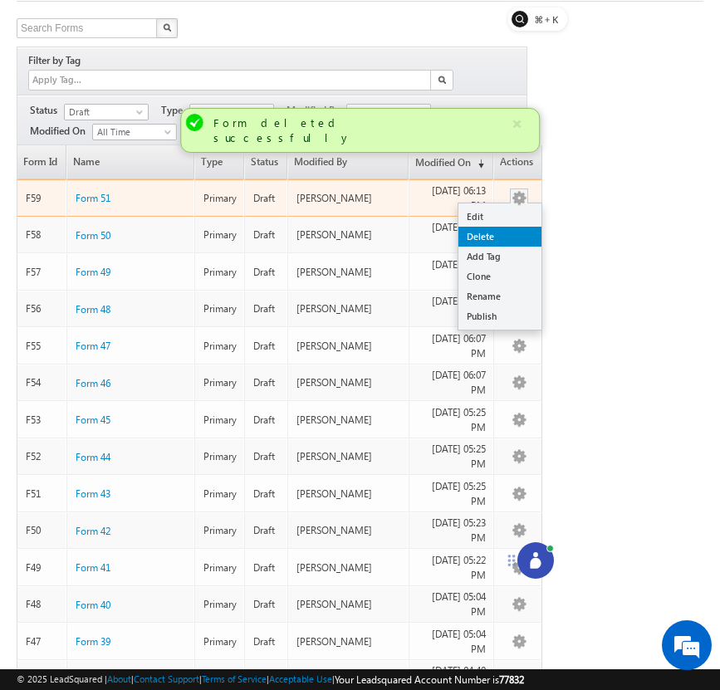
click at [523, 227] on link "Delete" at bounding box center [499, 237] width 83 height 20
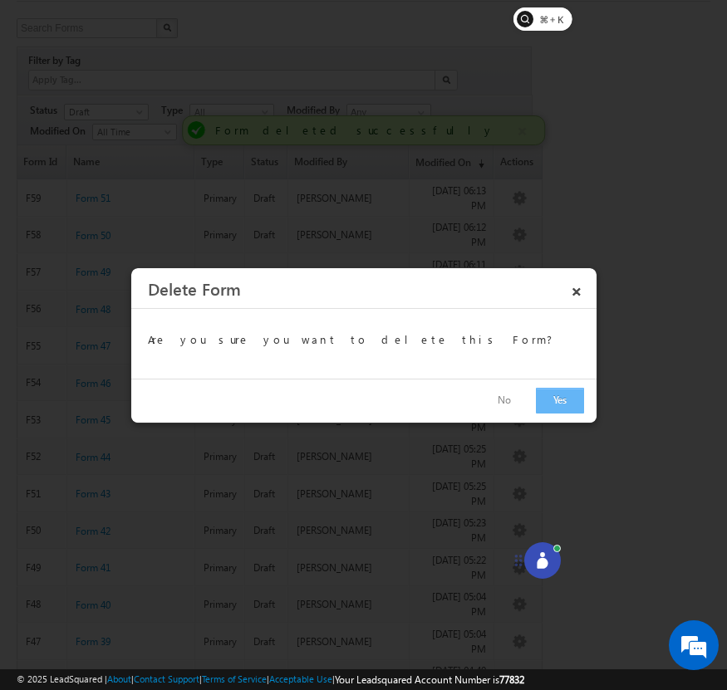
click at [551, 412] on button "Yes" at bounding box center [560, 401] width 48 height 26
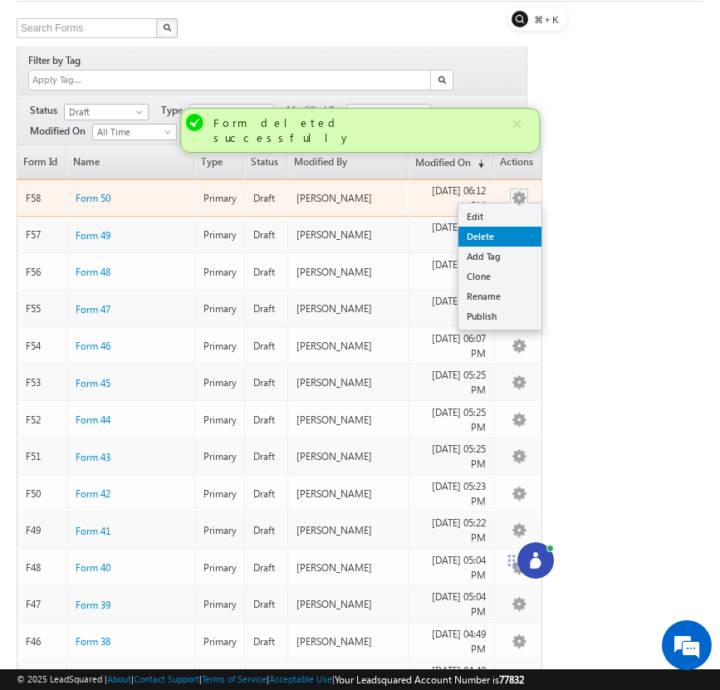
click at [520, 227] on link "Delete" at bounding box center [499, 237] width 83 height 20
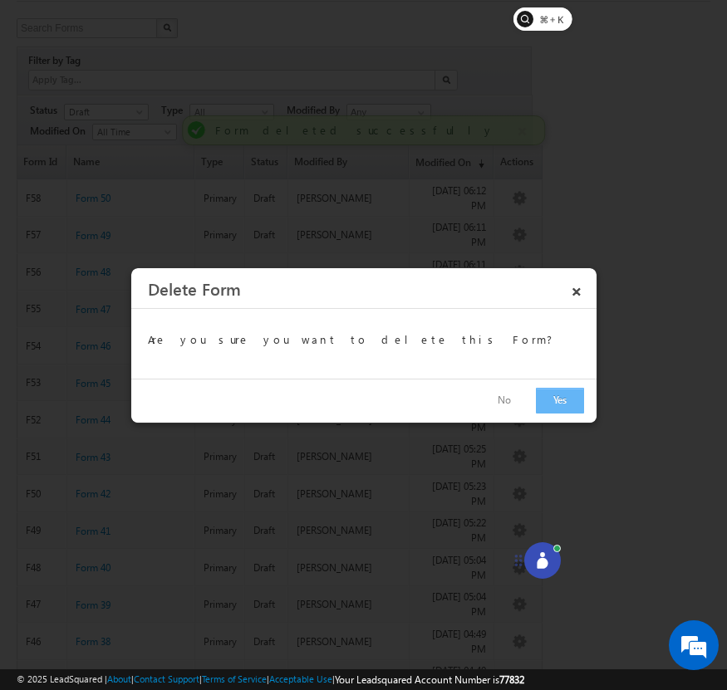
click at [546, 403] on button "Yes" at bounding box center [560, 401] width 48 height 26
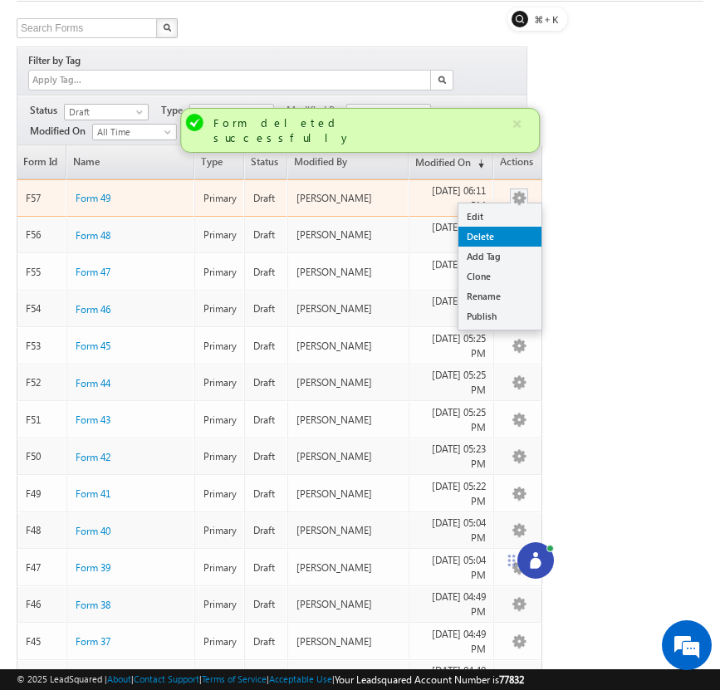
click at [522, 227] on link "Delete" at bounding box center [499, 237] width 83 height 20
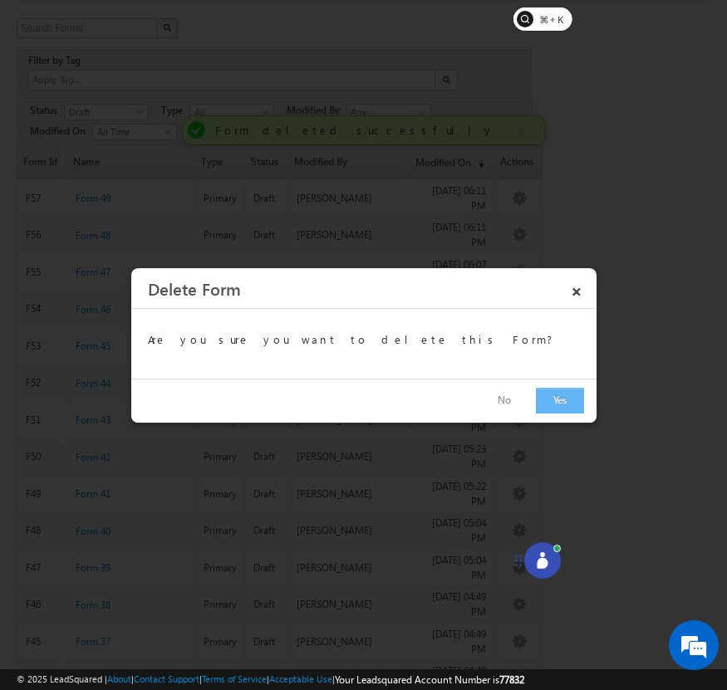
click at [548, 404] on button "Yes" at bounding box center [560, 401] width 48 height 26
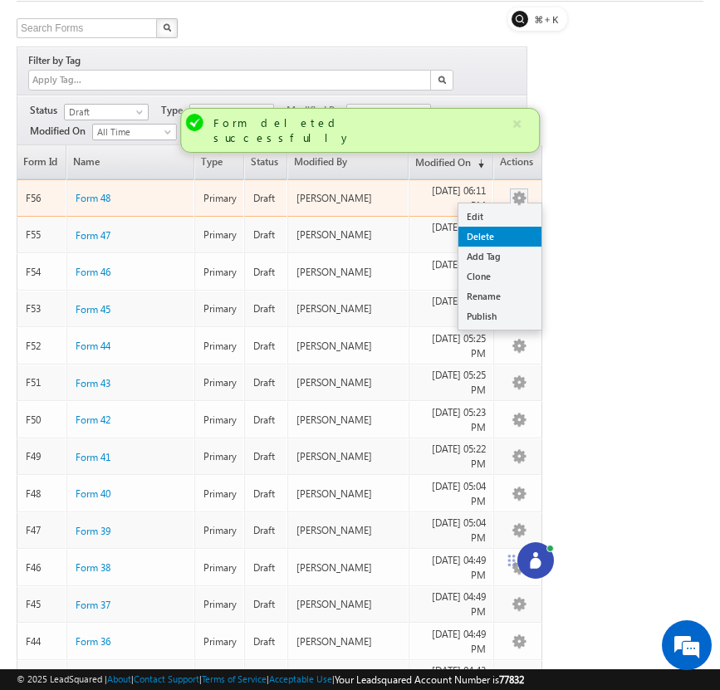
click at [517, 227] on link "Delete" at bounding box center [499, 237] width 83 height 20
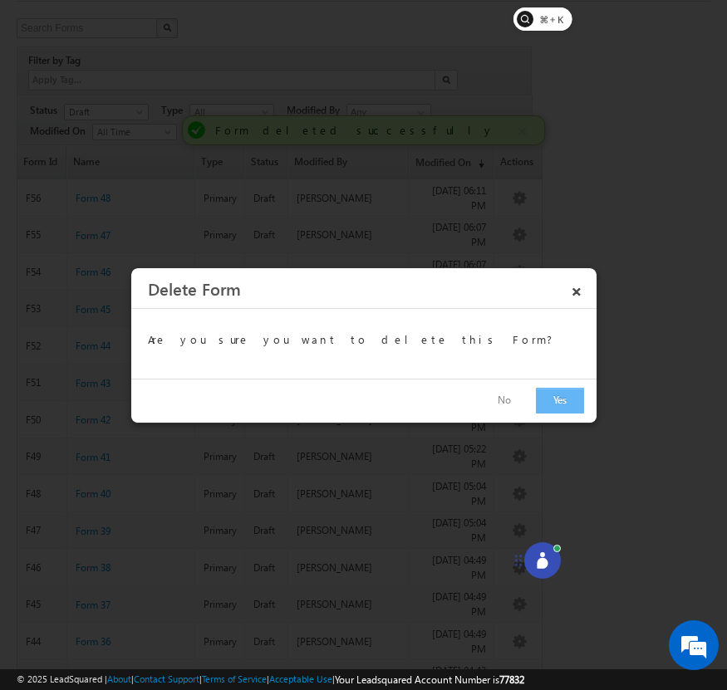
click at [556, 398] on button "Yes" at bounding box center [560, 401] width 48 height 26
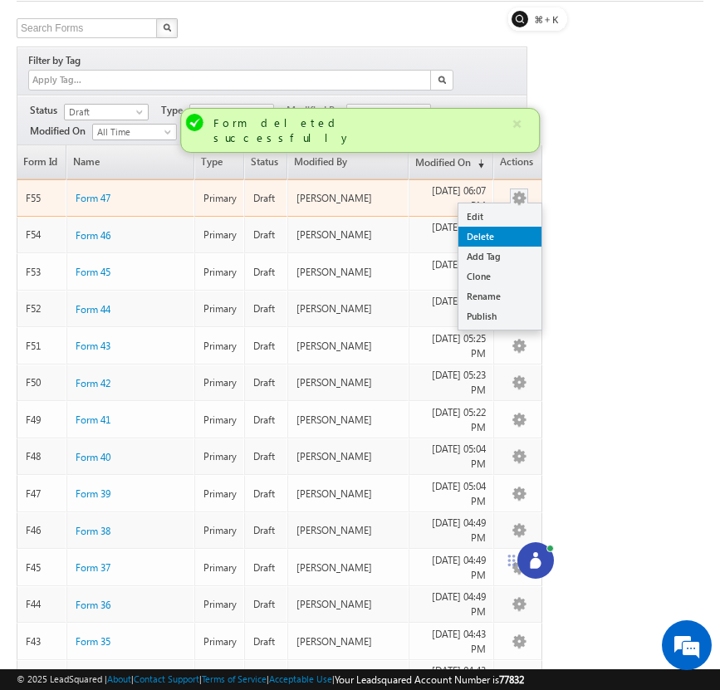
click at [522, 227] on link "Delete" at bounding box center [499, 237] width 83 height 20
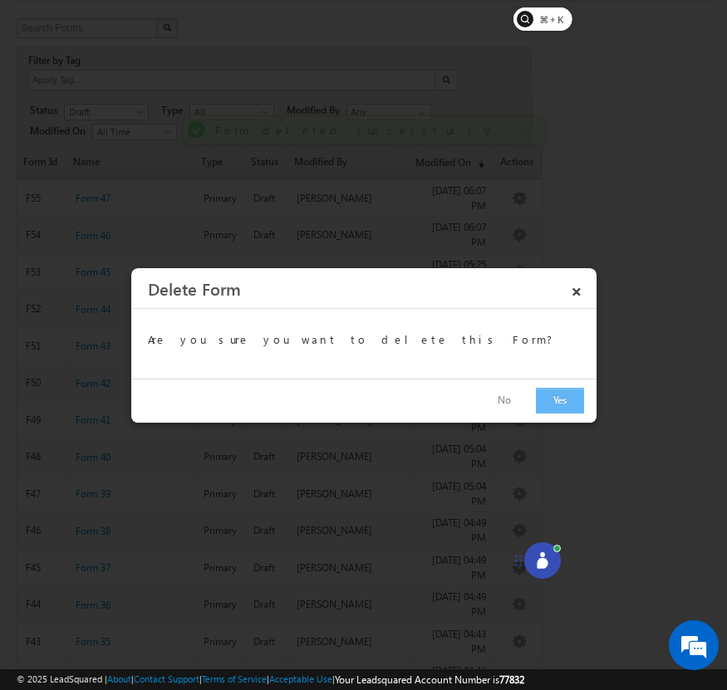
click at [547, 395] on button "Yes" at bounding box center [560, 401] width 48 height 26
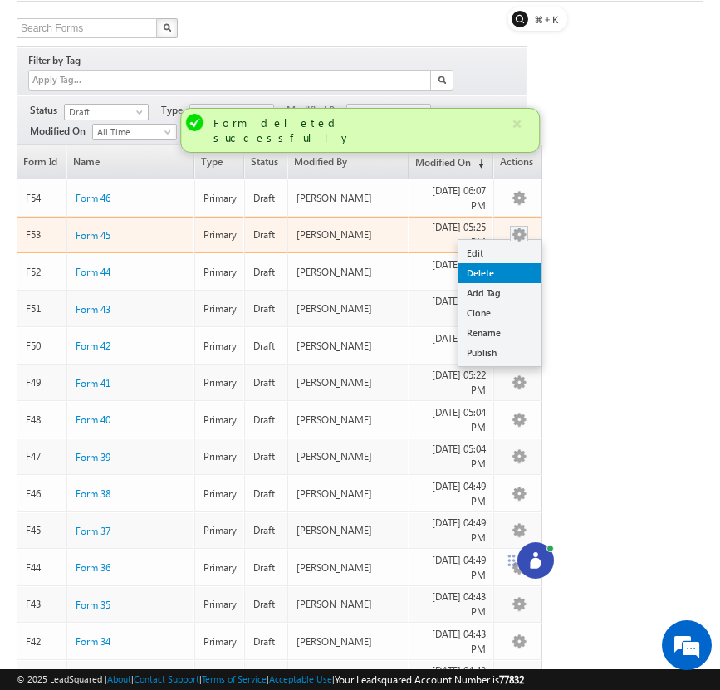
click at [518, 263] on link "Delete" at bounding box center [499, 273] width 83 height 20
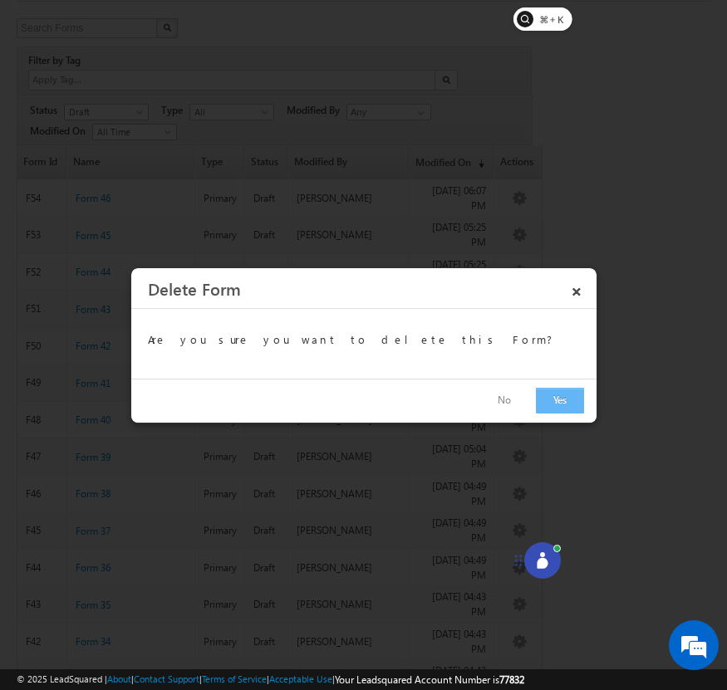
click at [563, 400] on button "Yes" at bounding box center [560, 401] width 48 height 26
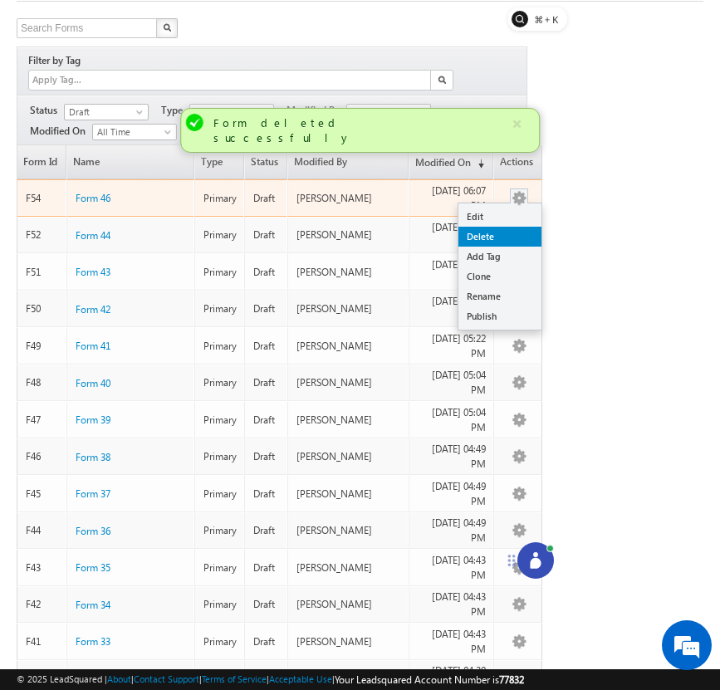
click at [518, 227] on link "Delete" at bounding box center [499, 237] width 83 height 20
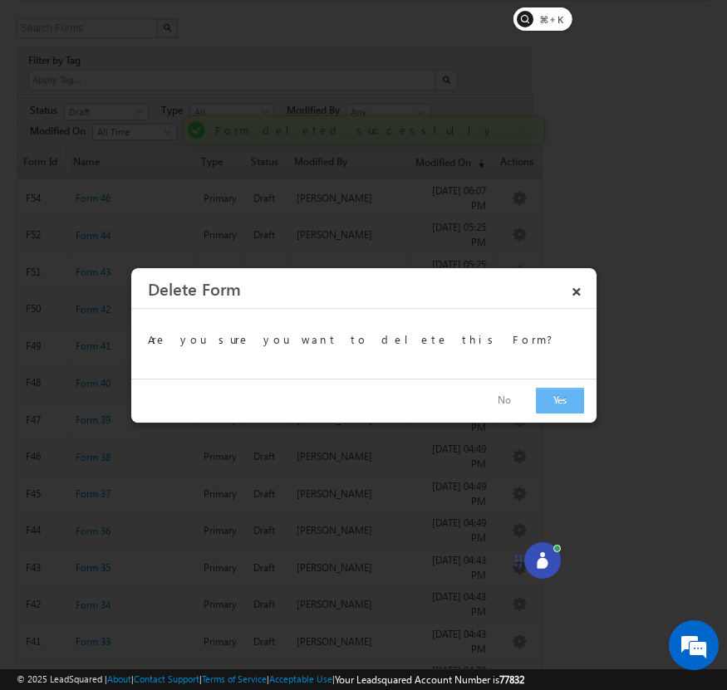
click at [551, 393] on button "Yes" at bounding box center [560, 401] width 48 height 26
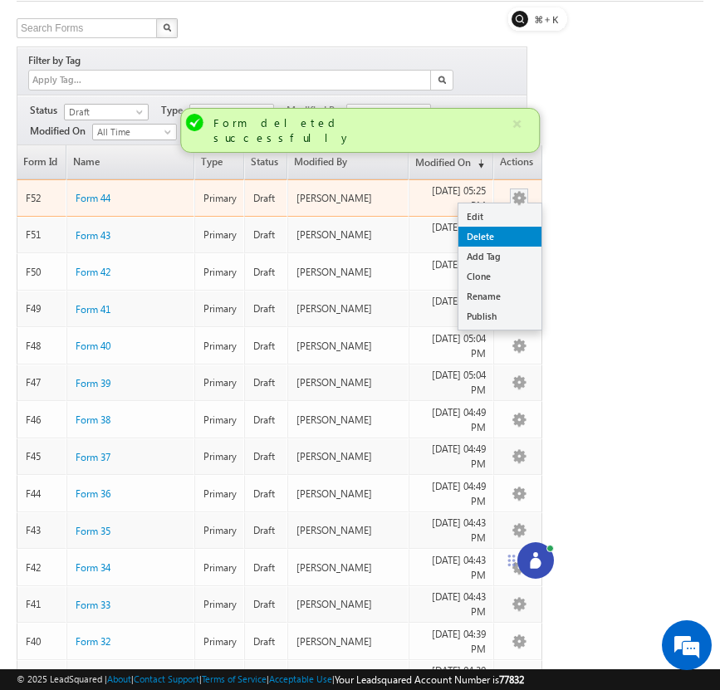
click at [526, 227] on link "Delete" at bounding box center [499, 237] width 83 height 20
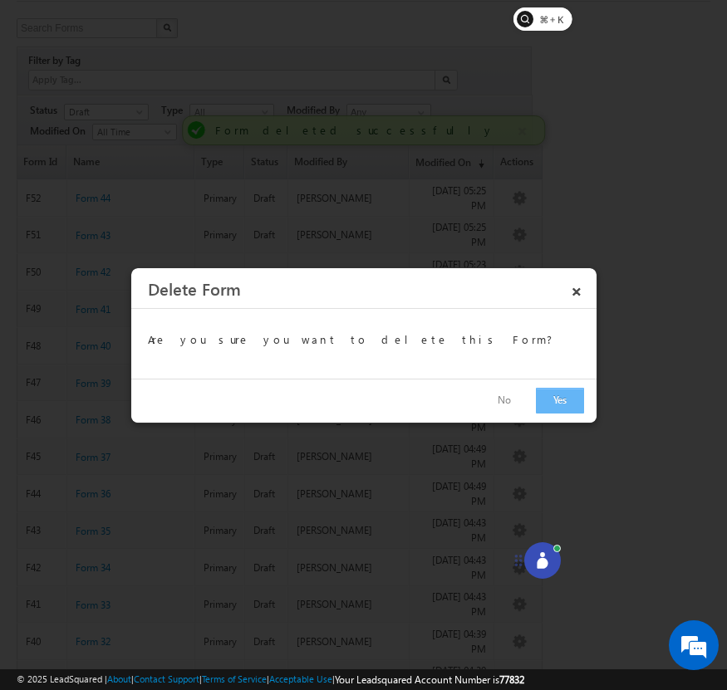
click at [551, 406] on button "Yes" at bounding box center [560, 401] width 48 height 26
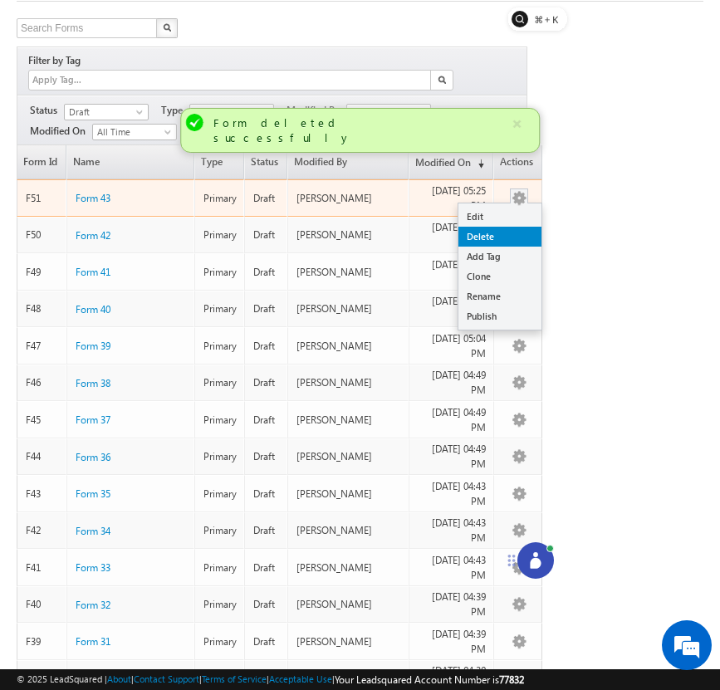
click at [520, 227] on link "Delete" at bounding box center [499, 237] width 83 height 20
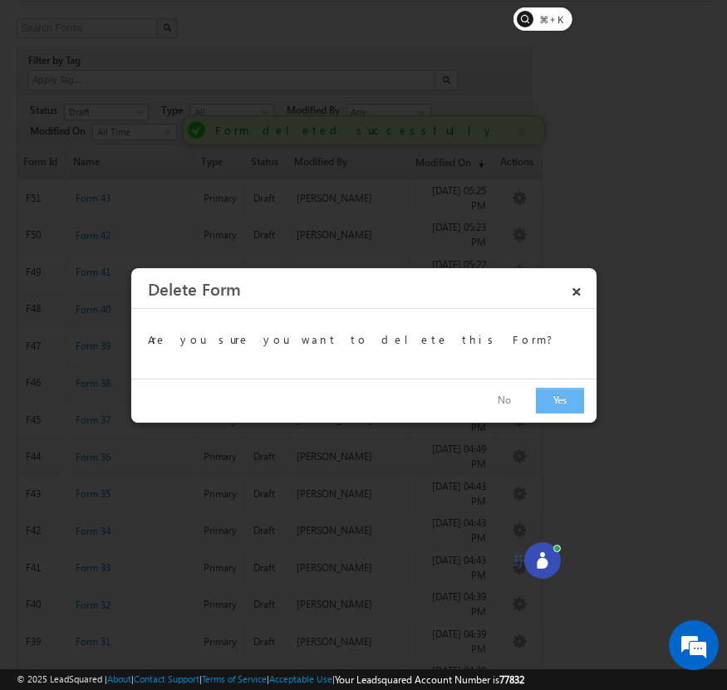
click at [546, 398] on button "Yes" at bounding box center [560, 401] width 48 height 26
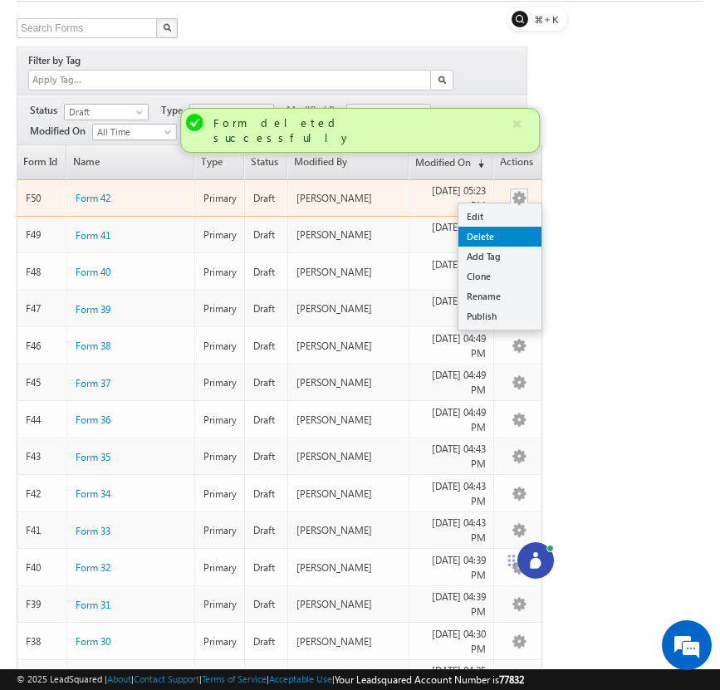
click at [520, 227] on link "Delete" at bounding box center [499, 237] width 83 height 20
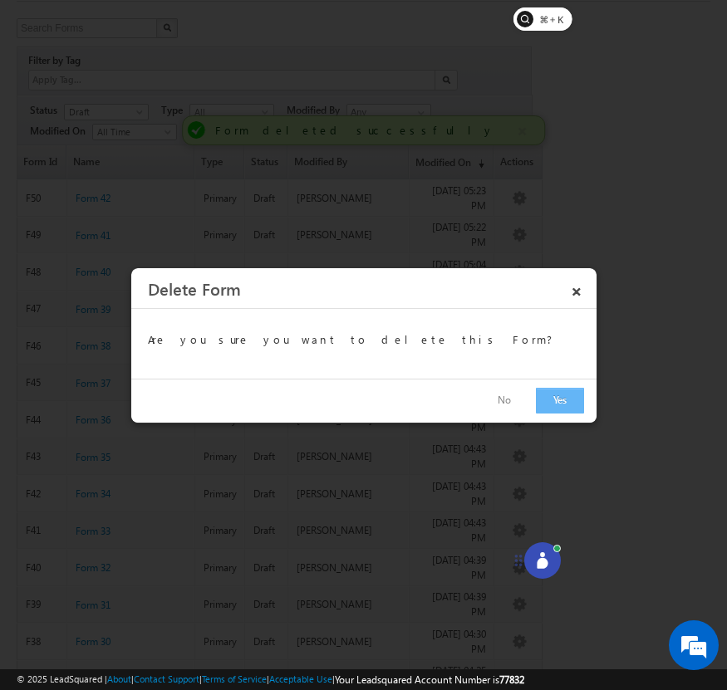
click at [555, 397] on button "Yes" at bounding box center [560, 401] width 48 height 26
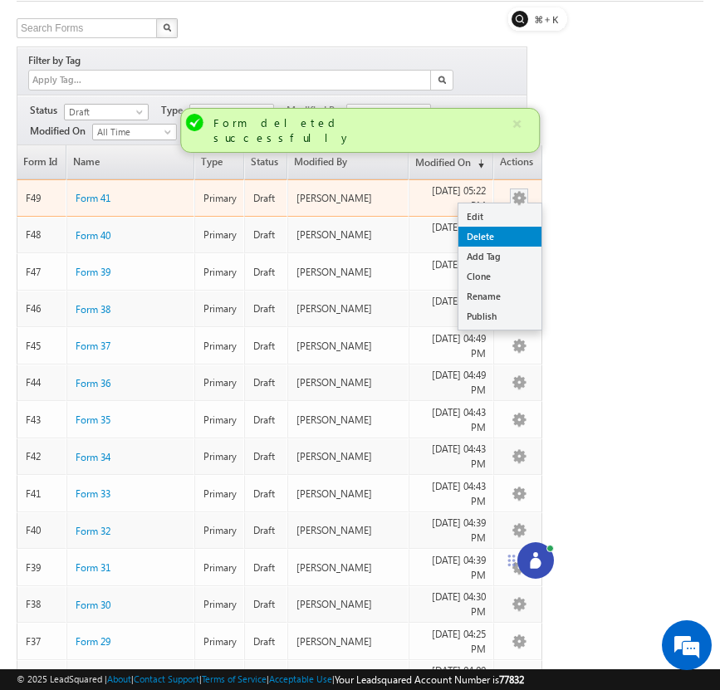
click at [515, 227] on link "Delete" at bounding box center [499, 237] width 83 height 20
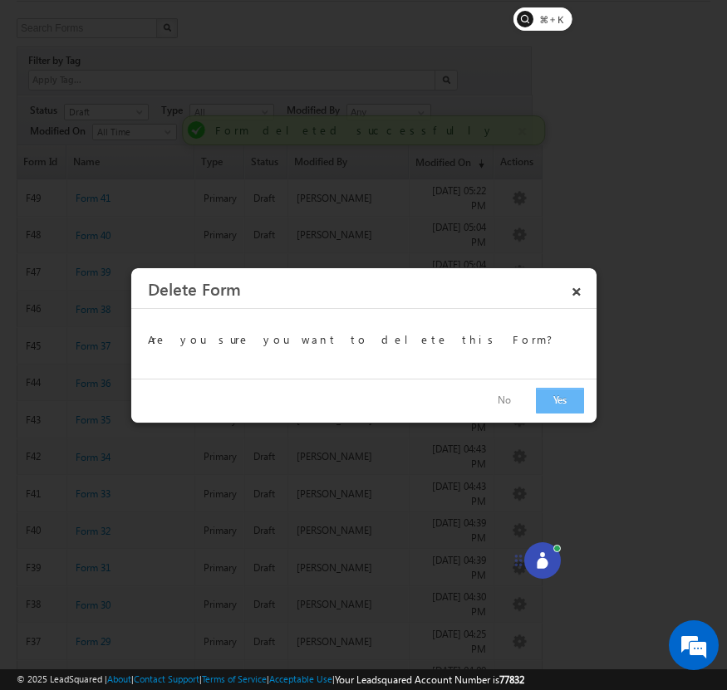
click at [557, 399] on button "Yes" at bounding box center [560, 401] width 48 height 26
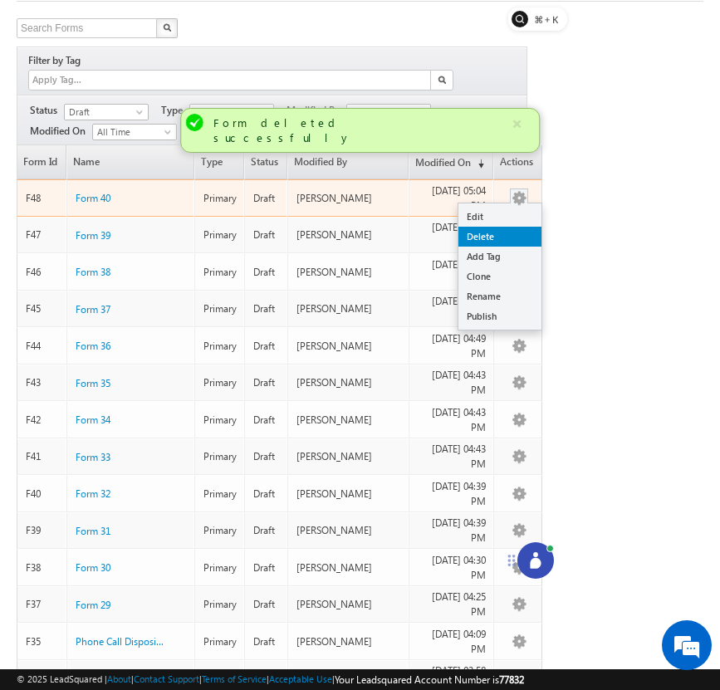
click at [521, 227] on link "Delete" at bounding box center [499, 237] width 83 height 20
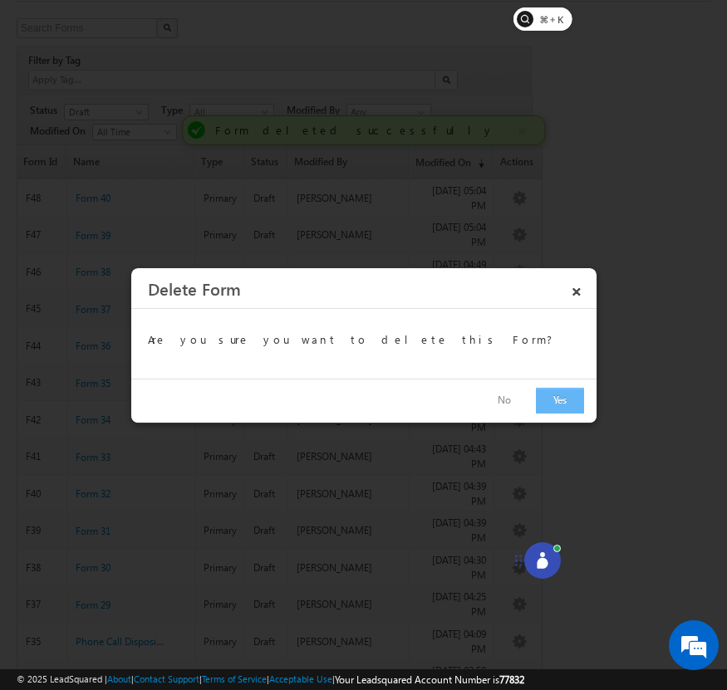
click at [556, 393] on button "Yes" at bounding box center [560, 401] width 48 height 26
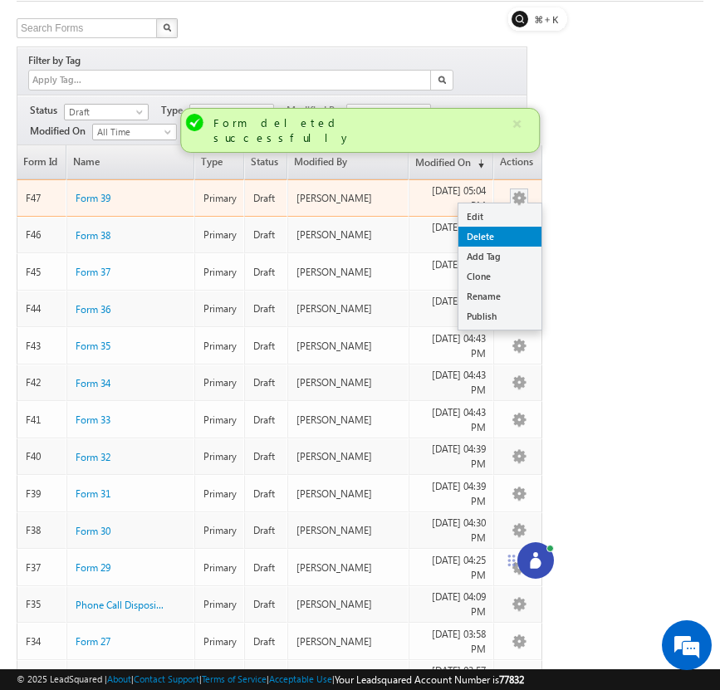
click at [523, 227] on link "Delete" at bounding box center [499, 237] width 83 height 20
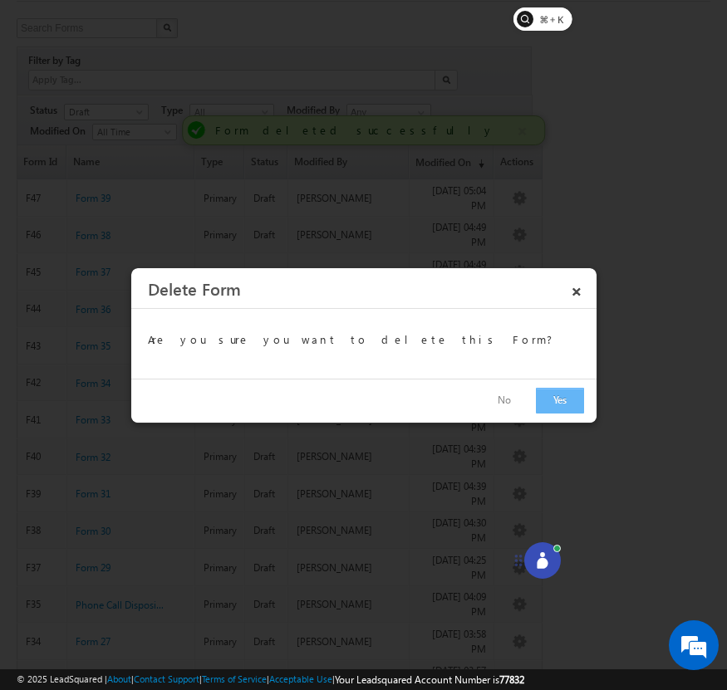
click at [564, 400] on button "Yes" at bounding box center [560, 401] width 48 height 26
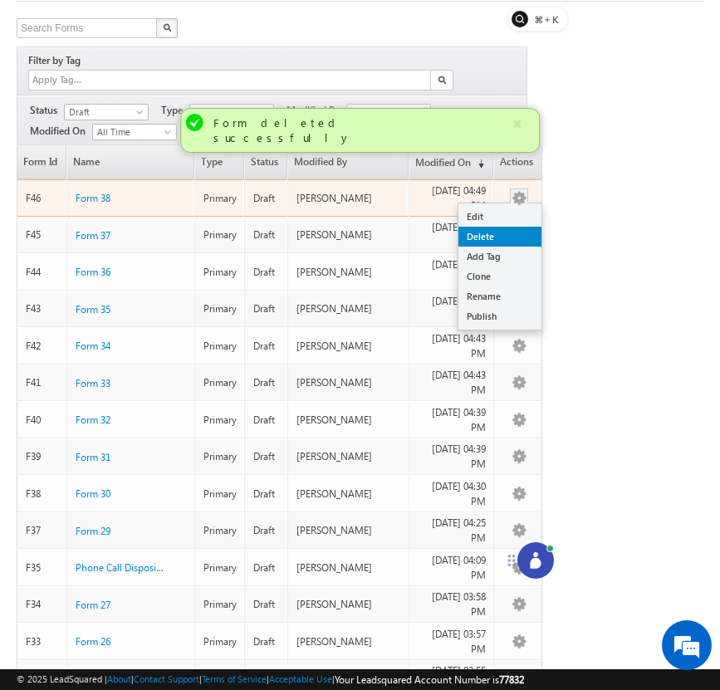
click at [517, 227] on link "Delete" at bounding box center [499, 237] width 83 height 20
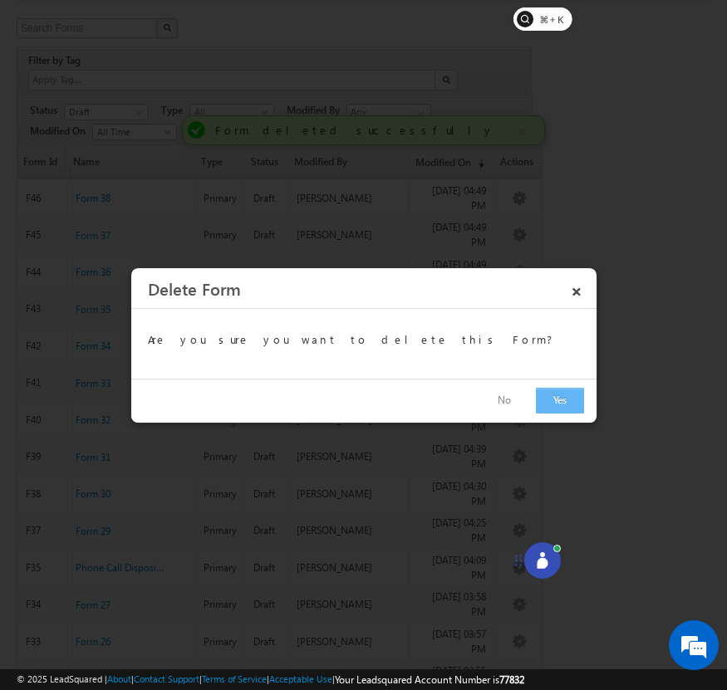
click at [549, 404] on button "Yes" at bounding box center [560, 401] width 48 height 26
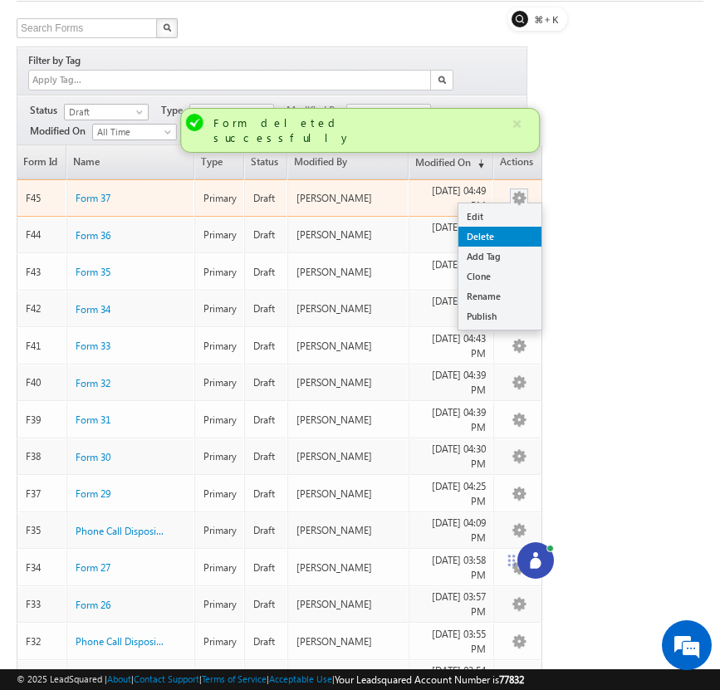
click at [517, 227] on link "Delete" at bounding box center [499, 237] width 83 height 20
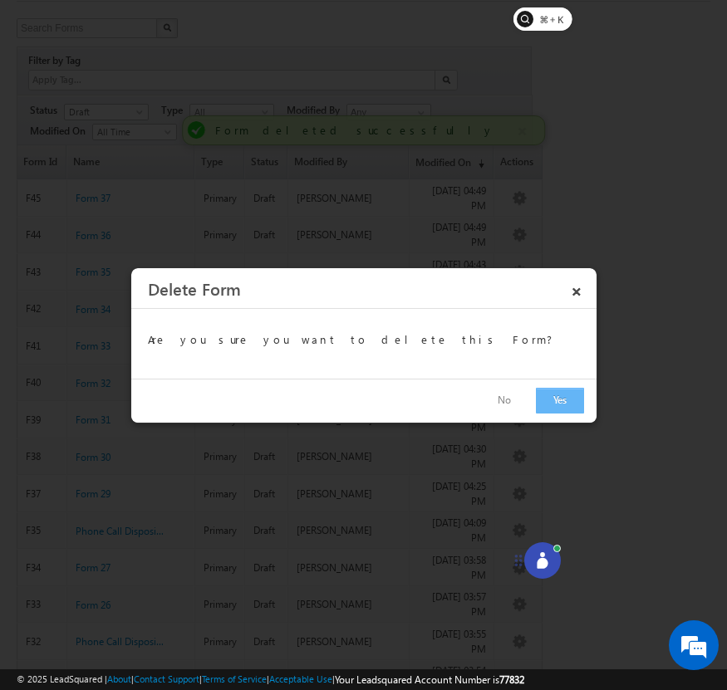
click at [553, 397] on button "Yes" at bounding box center [560, 401] width 48 height 26
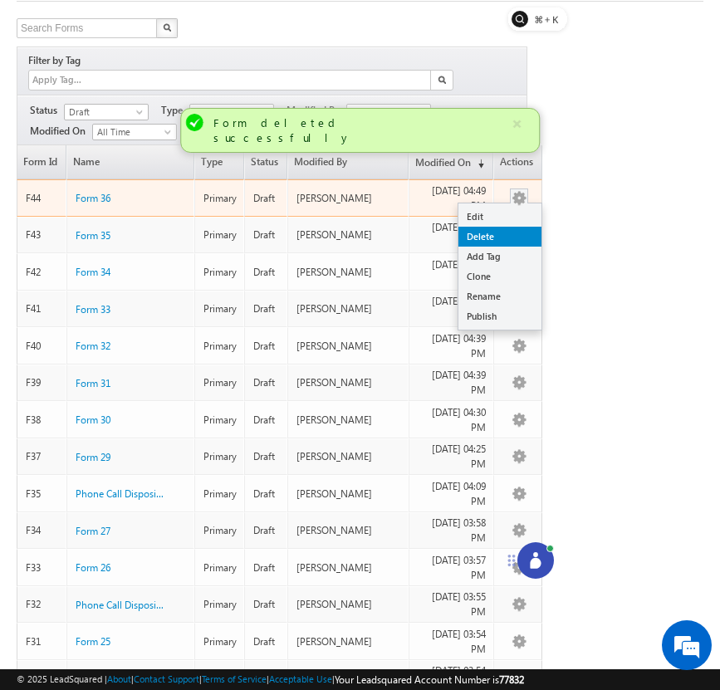
click at [521, 227] on link "Delete" at bounding box center [499, 237] width 83 height 20
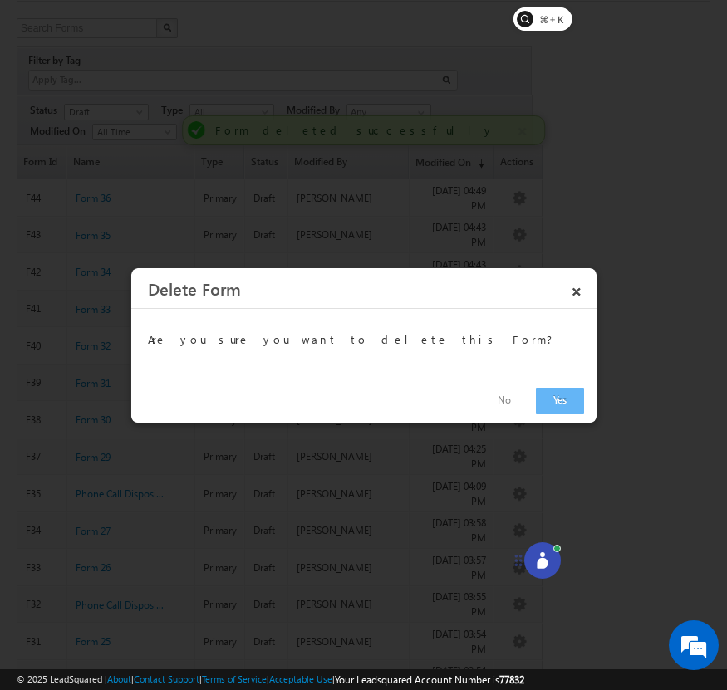
click at [551, 394] on button "Yes" at bounding box center [560, 401] width 48 height 26
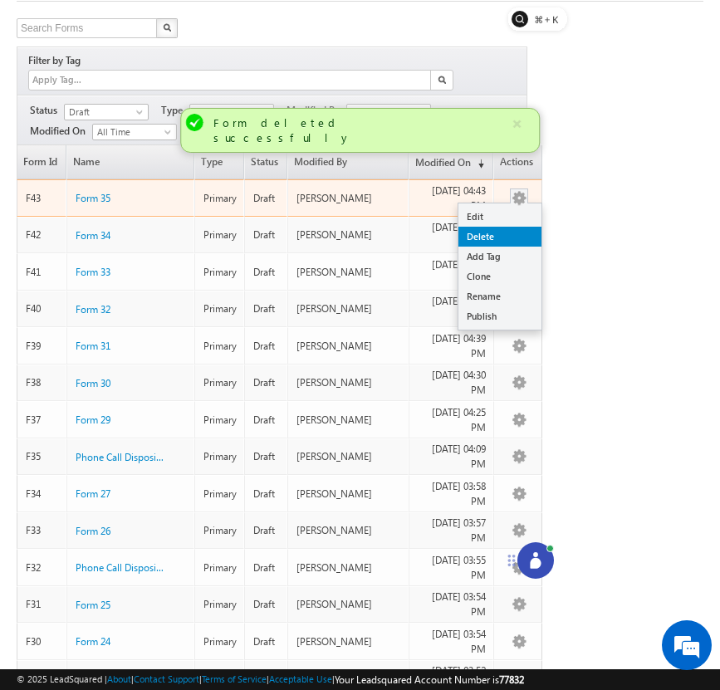
click at [521, 227] on link "Delete" at bounding box center [499, 237] width 83 height 20
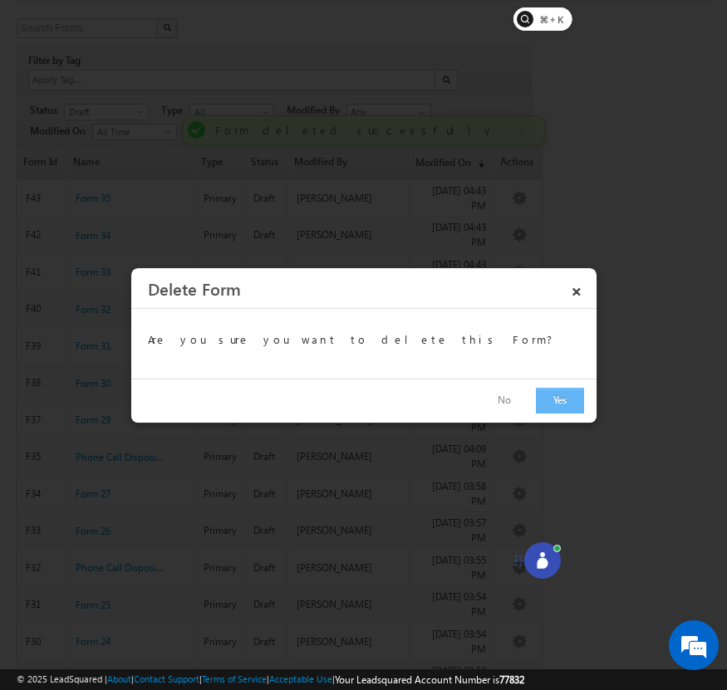
click at [536, 399] on button "Yes" at bounding box center [560, 401] width 48 height 26
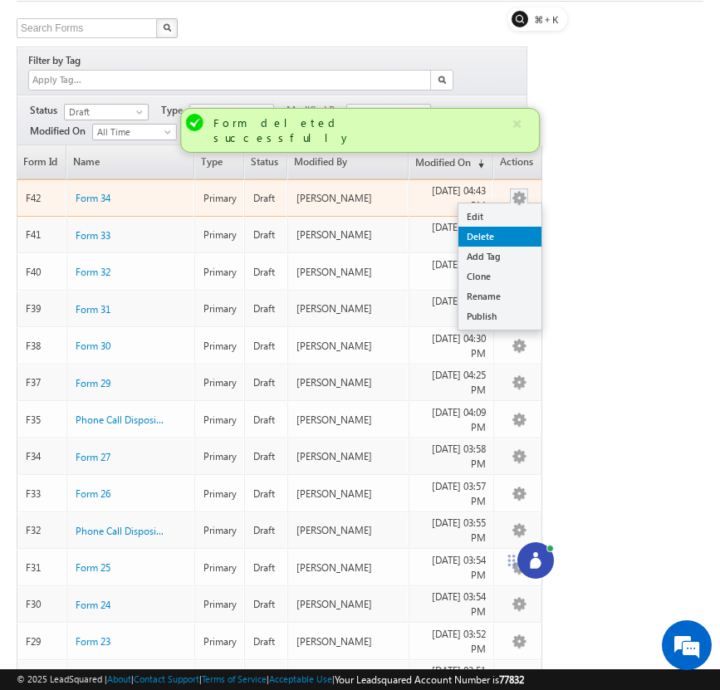
click at [528, 227] on link "Delete" at bounding box center [499, 237] width 83 height 20
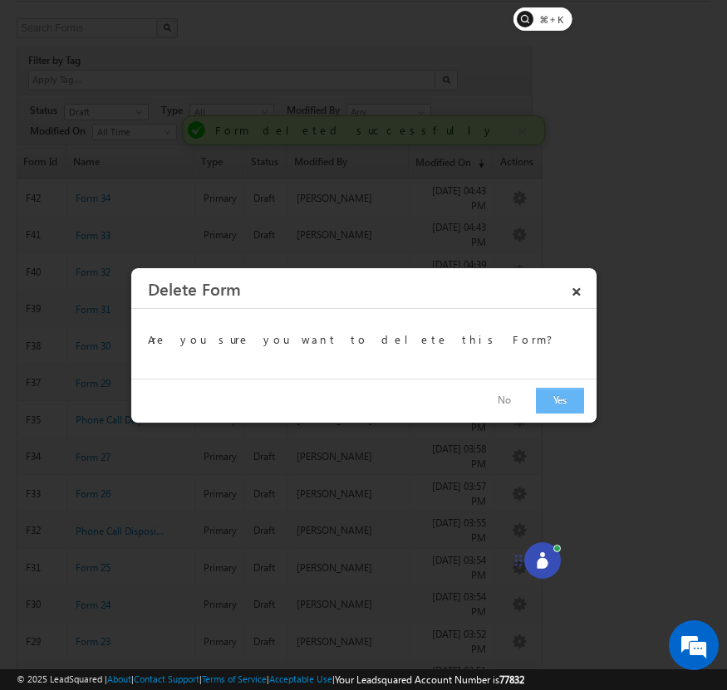
click at [562, 388] on button "Yes" at bounding box center [560, 401] width 48 height 26
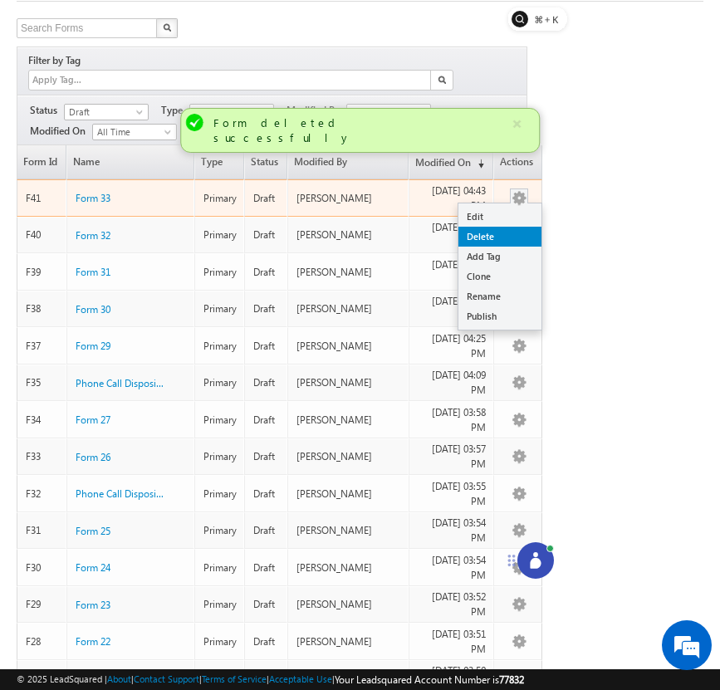
click at [527, 227] on link "Delete" at bounding box center [499, 237] width 83 height 20
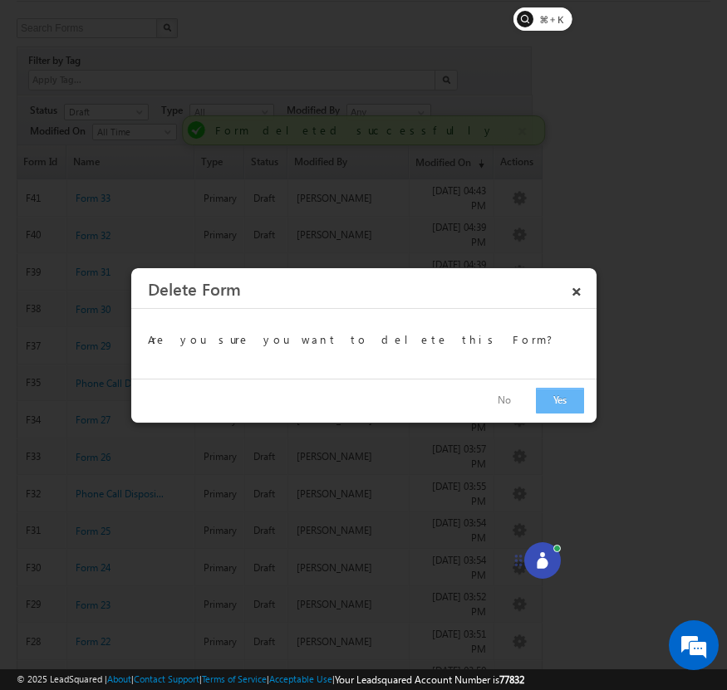
click at [566, 403] on button "Yes" at bounding box center [560, 401] width 48 height 26
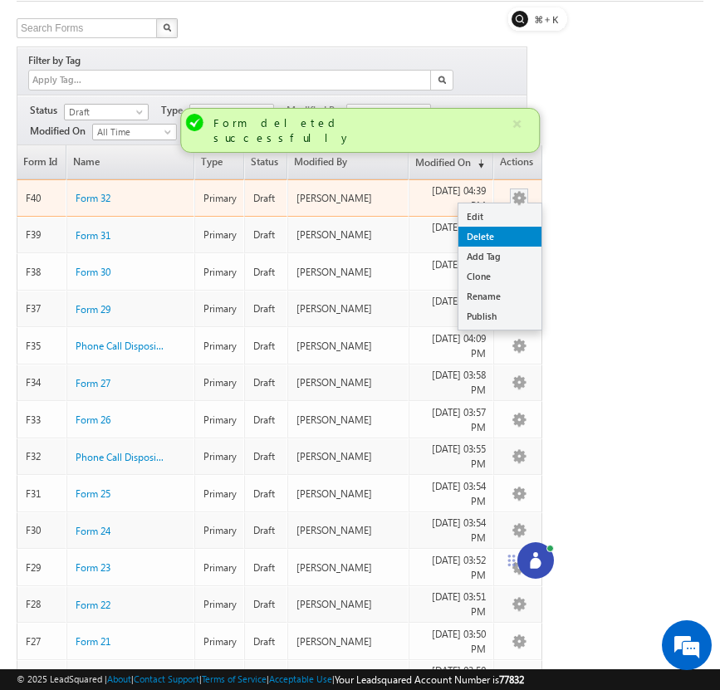
click at [523, 227] on link "Delete" at bounding box center [499, 237] width 83 height 20
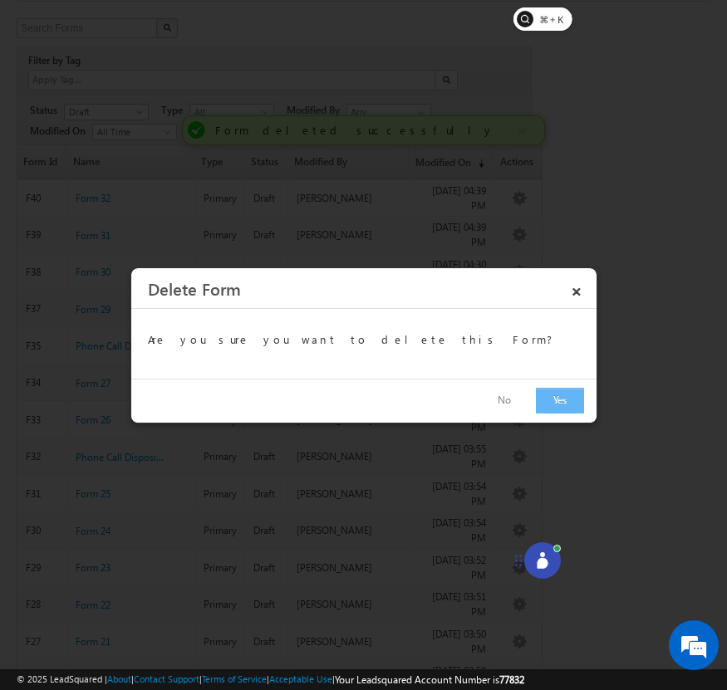
click at [557, 409] on button "Yes" at bounding box center [560, 401] width 48 height 26
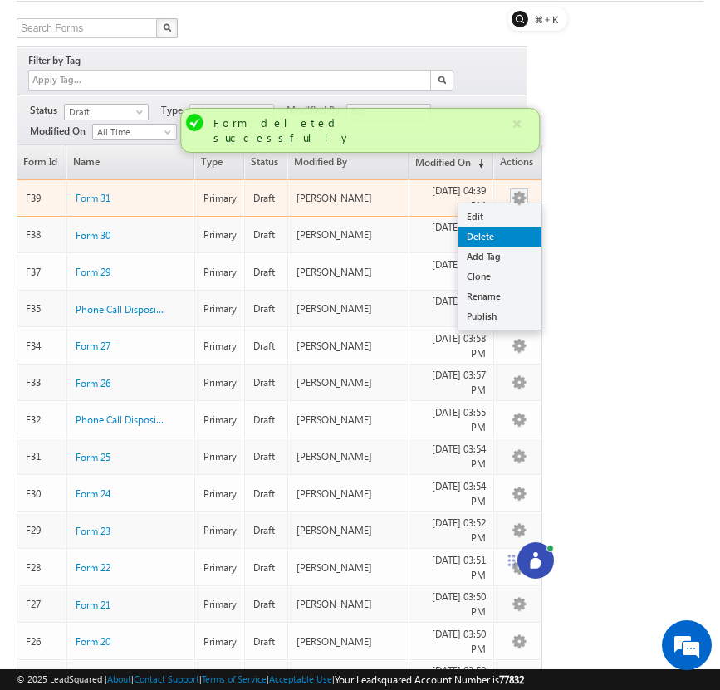
click at [513, 227] on link "Delete" at bounding box center [499, 237] width 83 height 20
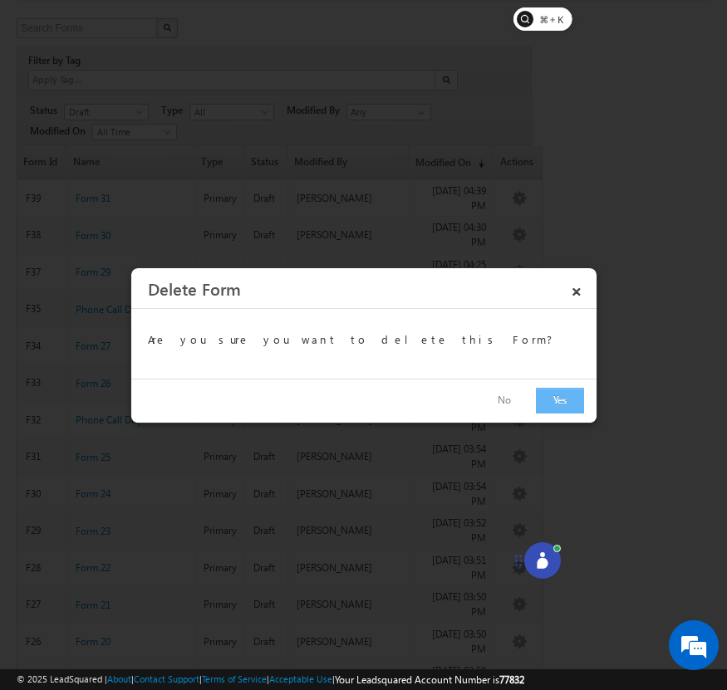
click at [551, 396] on button "Yes" at bounding box center [560, 401] width 48 height 26
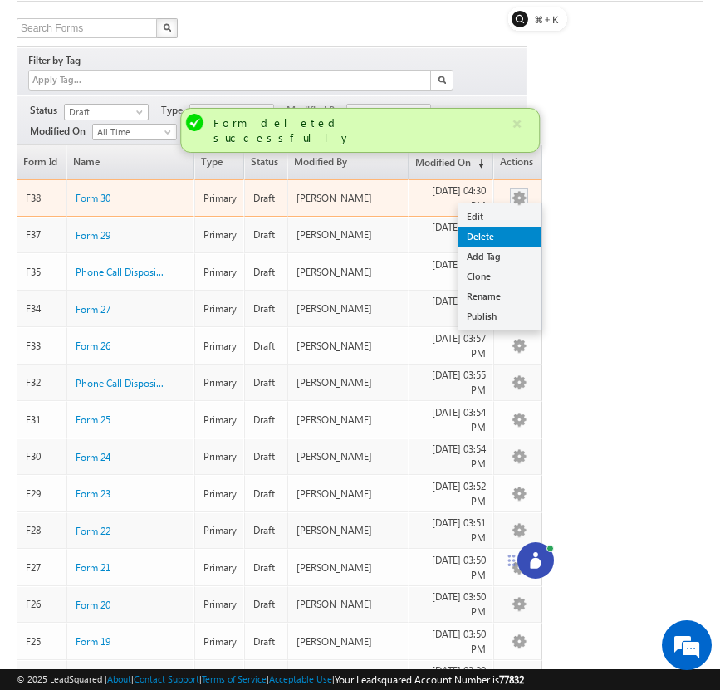
click at [525, 227] on link "Delete" at bounding box center [499, 237] width 83 height 20
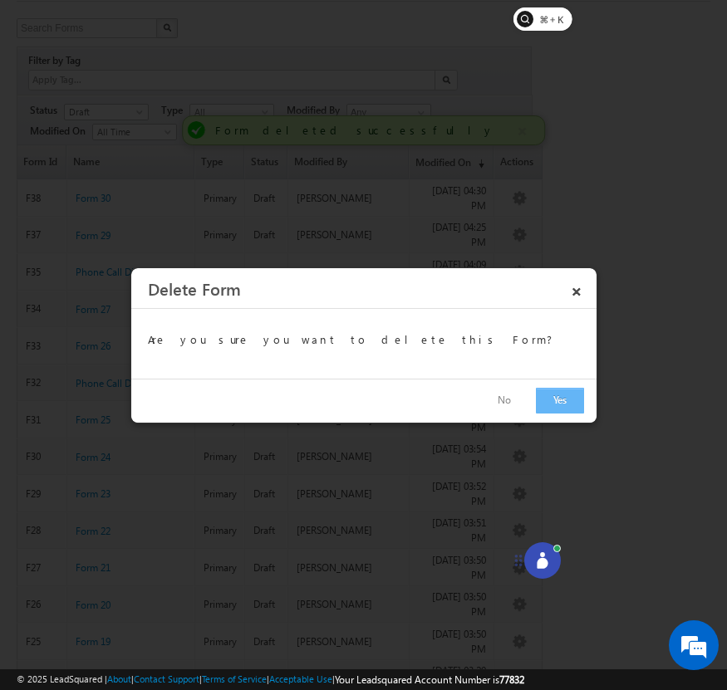
click at [556, 402] on button "Yes" at bounding box center [560, 401] width 48 height 26
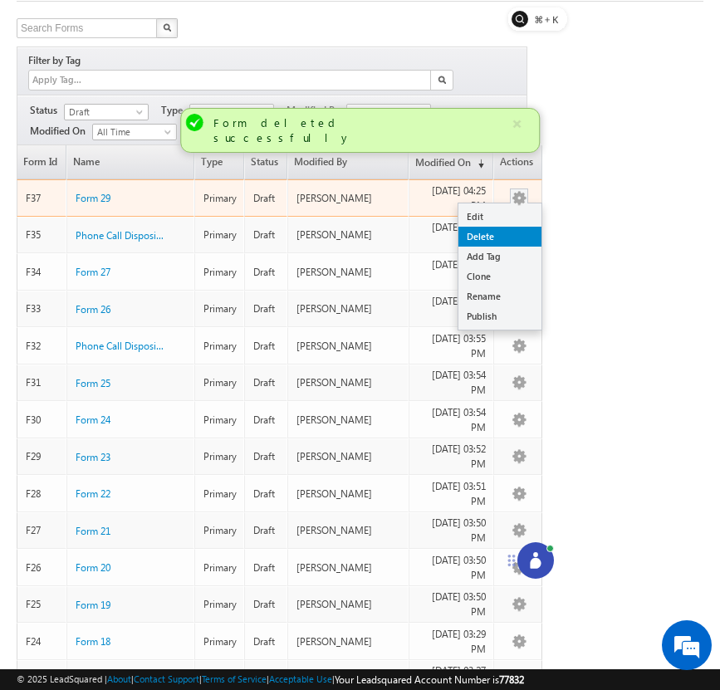
click at [508, 227] on link "Delete" at bounding box center [499, 237] width 83 height 20
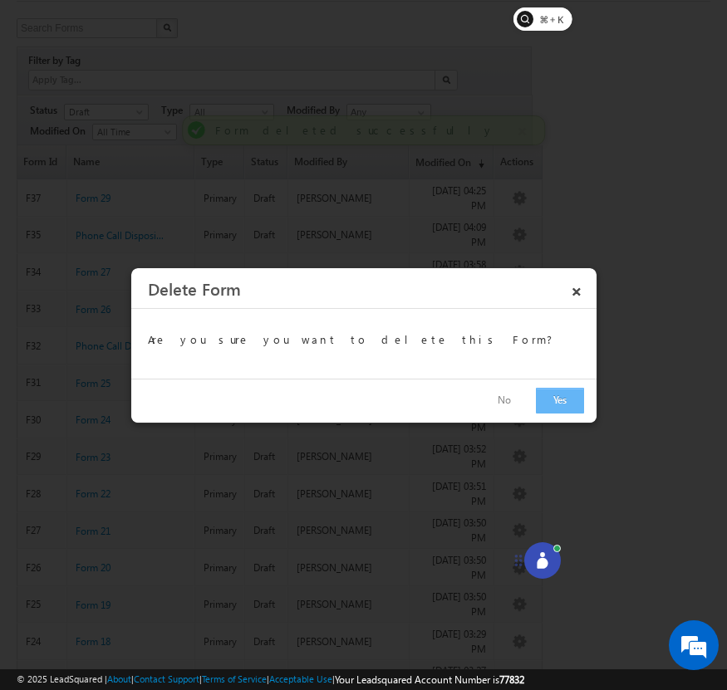
click at [551, 404] on button "Yes" at bounding box center [560, 401] width 48 height 26
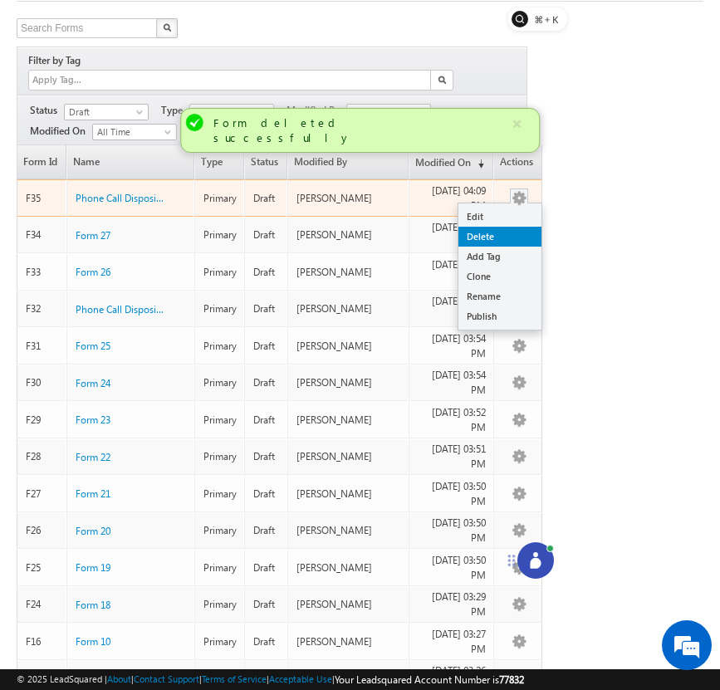
click at [521, 227] on link "Delete" at bounding box center [499, 237] width 83 height 20
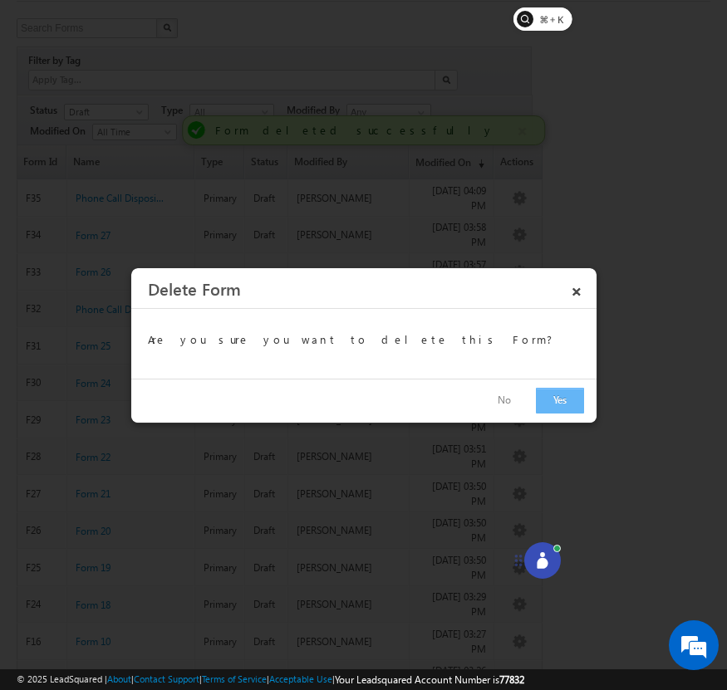
click at [551, 390] on button "Yes" at bounding box center [560, 401] width 48 height 26
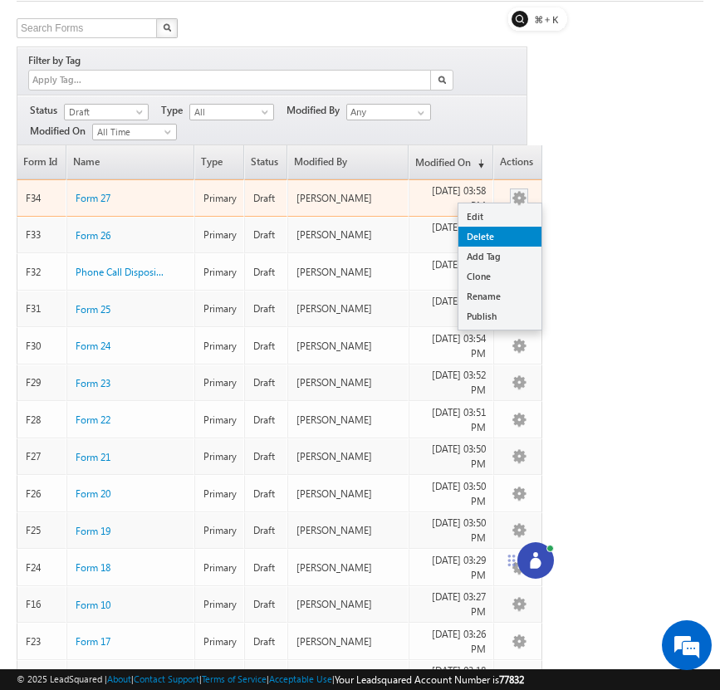
click at [512, 227] on link "Delete" at bounding box center [499, 237] width 83 height 20
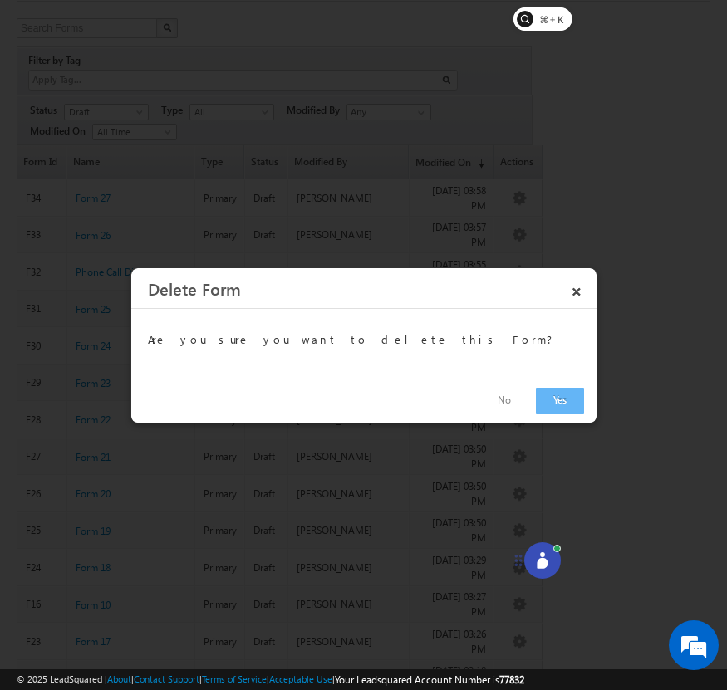
click at [545, 394] on button "Yes" at bounding box center [560, 401] width 48 height 26
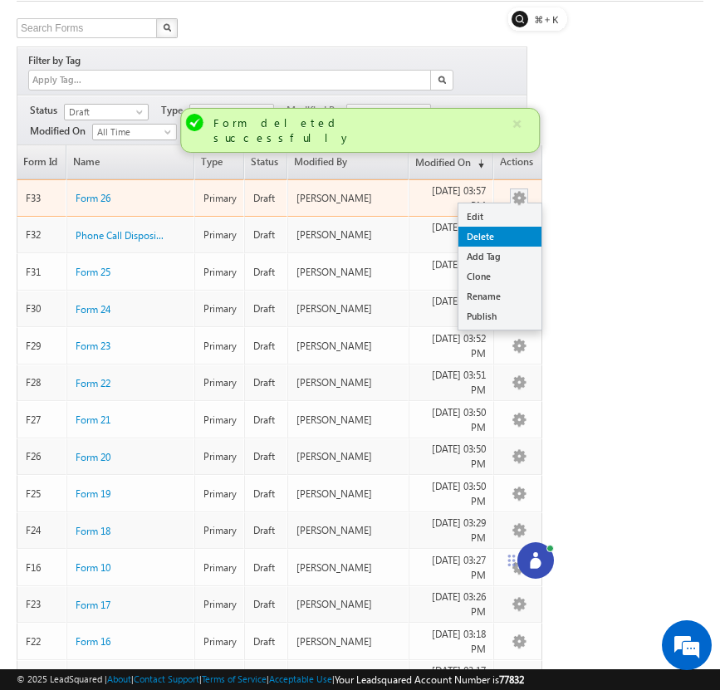
click at [522, 227] on link "Delete" at bounding box center [499, 237] width 83 height 20
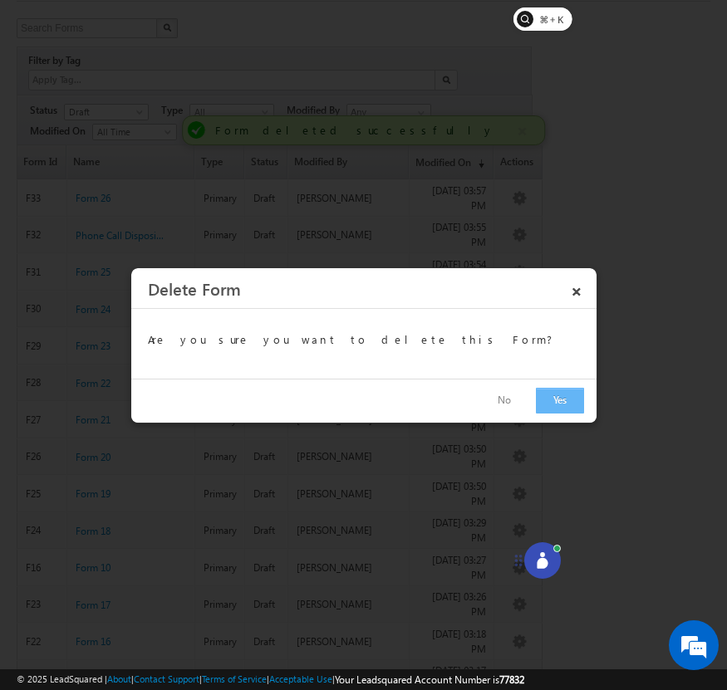
click at [561, 406] on button "Yes" at bounding box center [560, 401] width 48 height 26
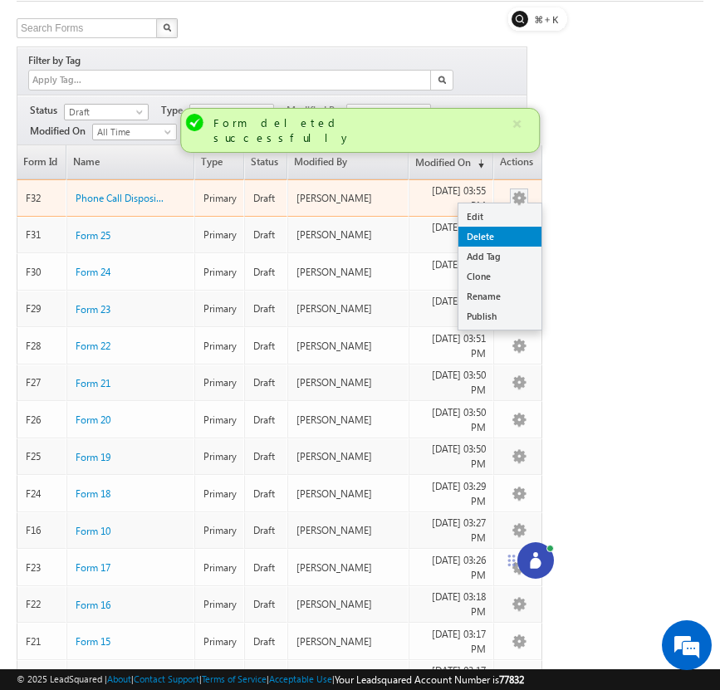
click at [519, 227] on link "Delete" at bounding box center [499, 237] width 83 height 20
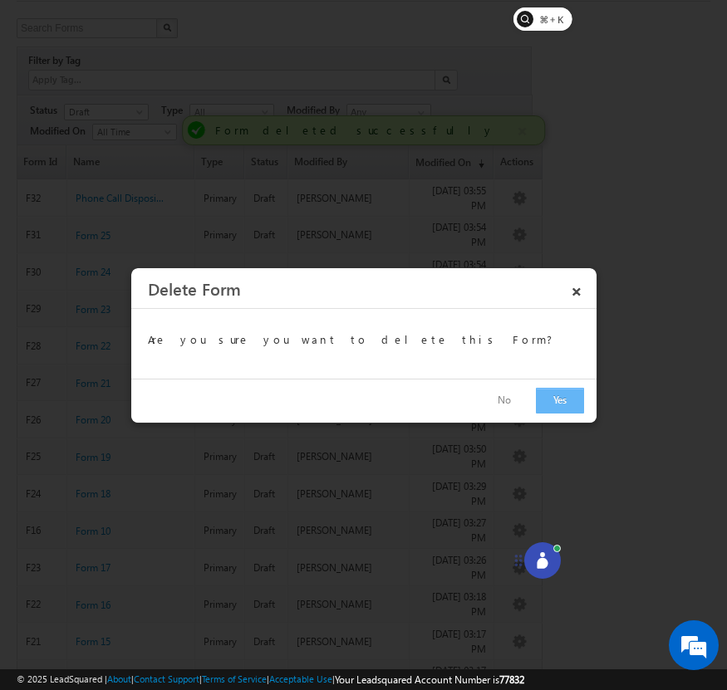
click at [560, 399] on button "Yes" at bounding box center [560, 401] width 48 height 26
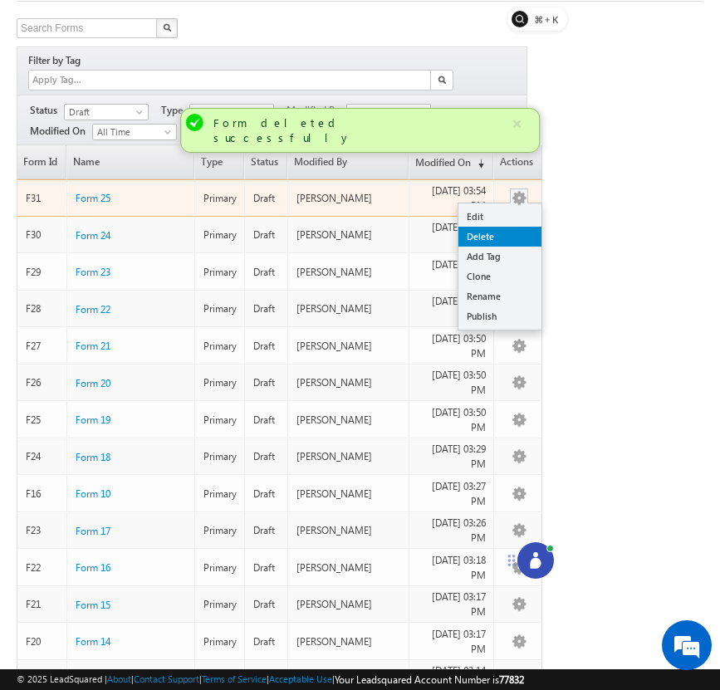
click at [517, 227] on link "Delete" at bounding box center [499, 237] width 83 height 20
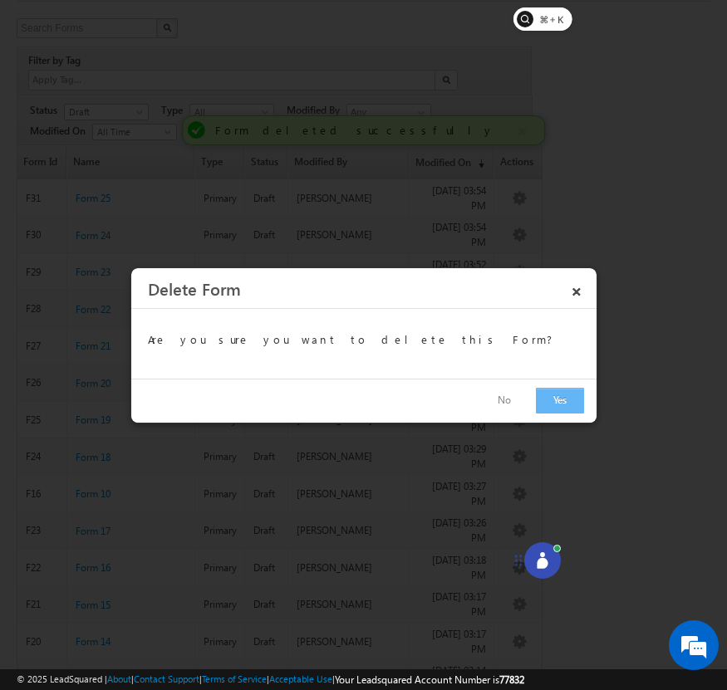
click at [564, 406] on button "Yes" at bounding box center [560, 401] width 48 height 26
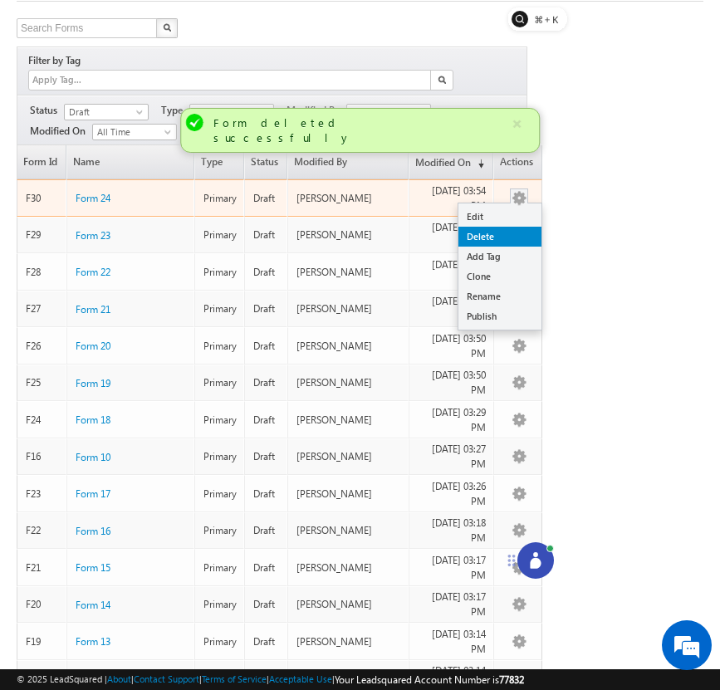
click at [513, 227] on link "Delete" at bounding box center [499, 237] width 83 height 20
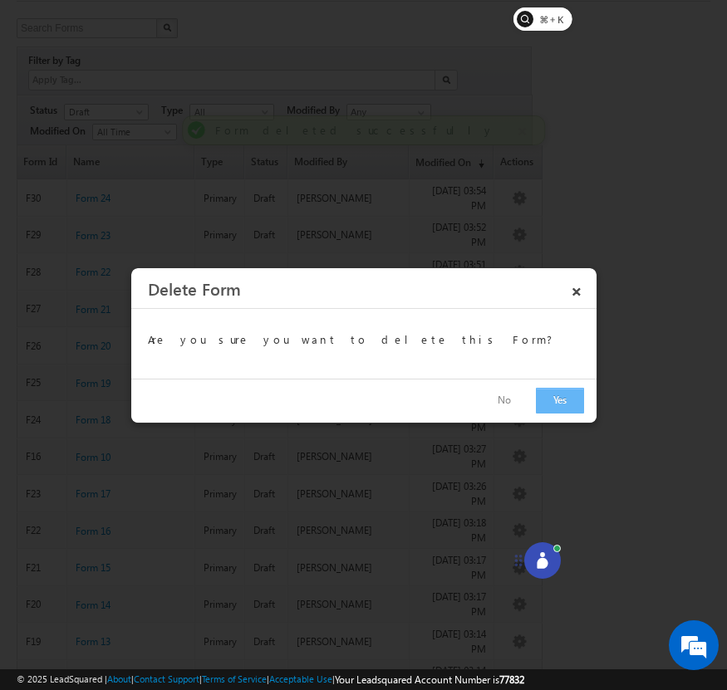
click at [551, 398] on button "Yes" at bounding box center [560, 401] width 48 height 26
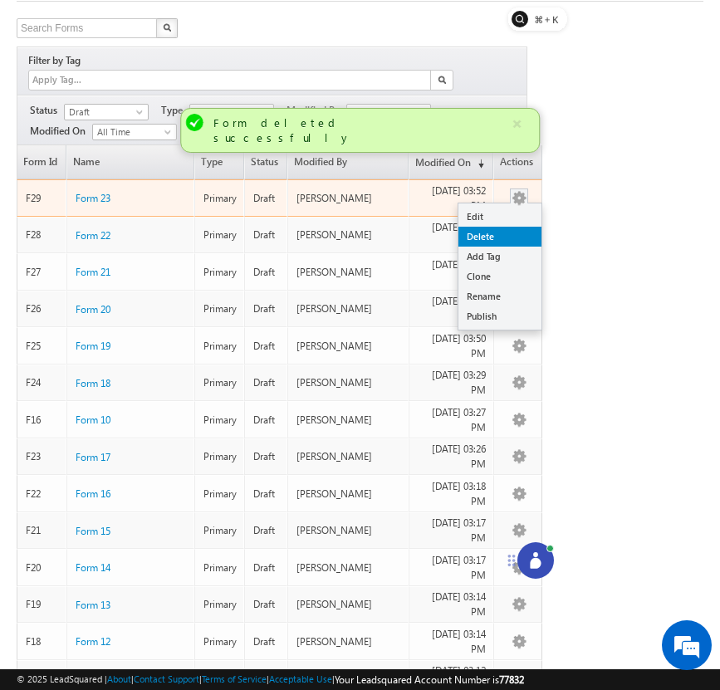
click at [515, 227] on link "Delete" at bounding box center [499, 237] width 83 height 20
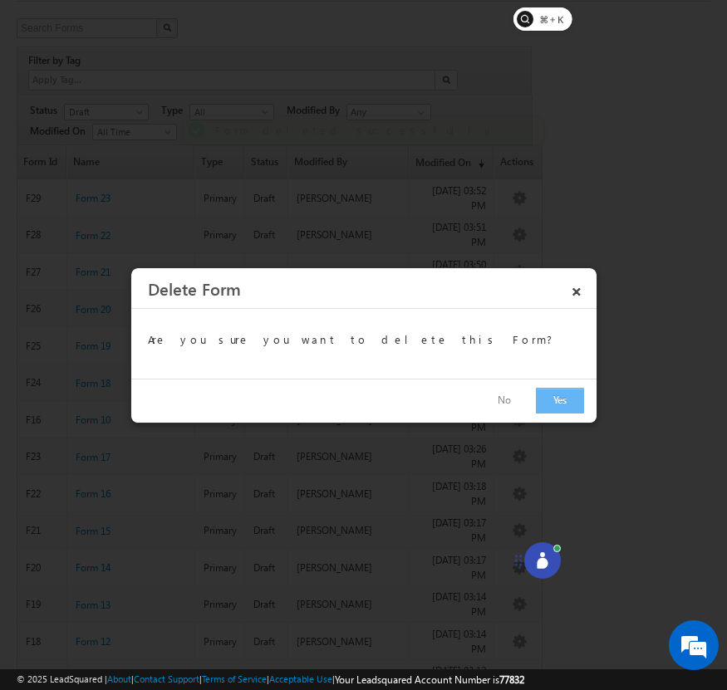
click at [558, 399] on button "Yes" at bounding box center [560, 401] width 48 height 26
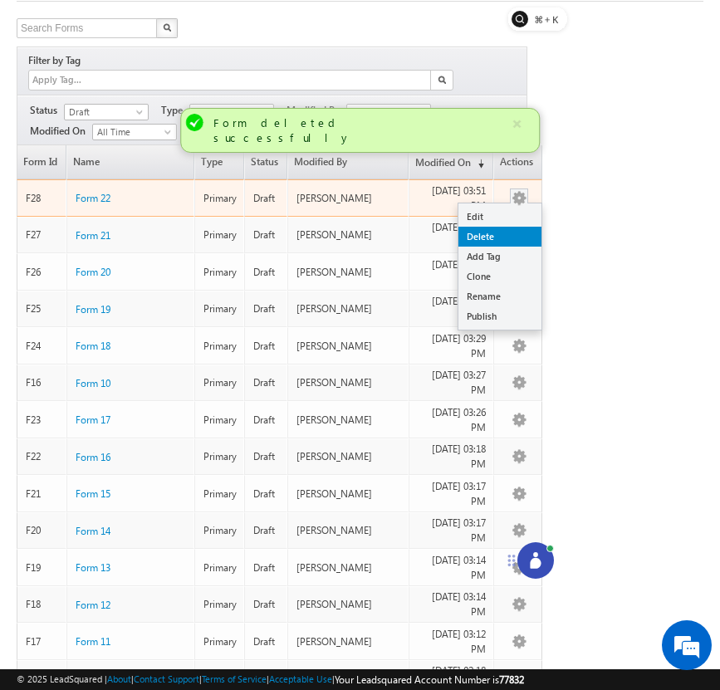
click at [512, 227] on link "Delete" at bounding box center [499, 237] width 83 height 20
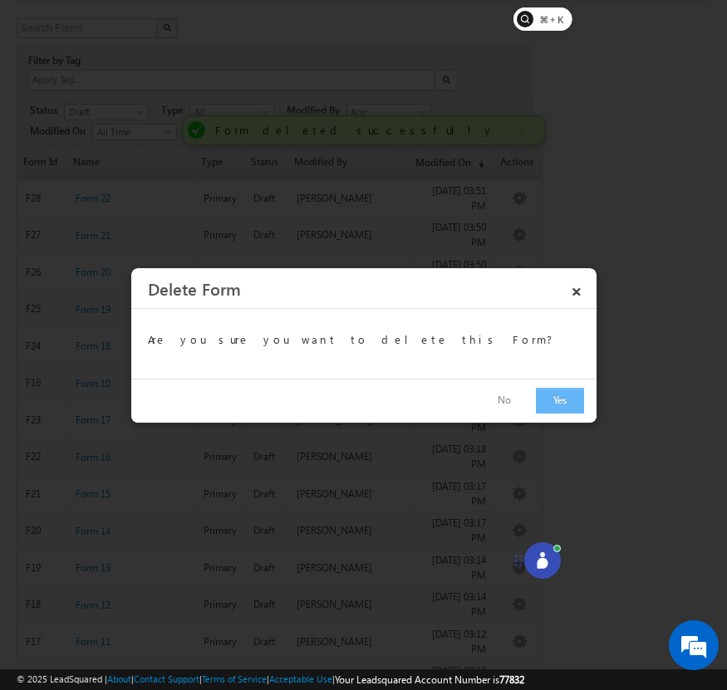
click at [546, 407] on button "Yes" at bounding box center [560, 401] width 48 height 26
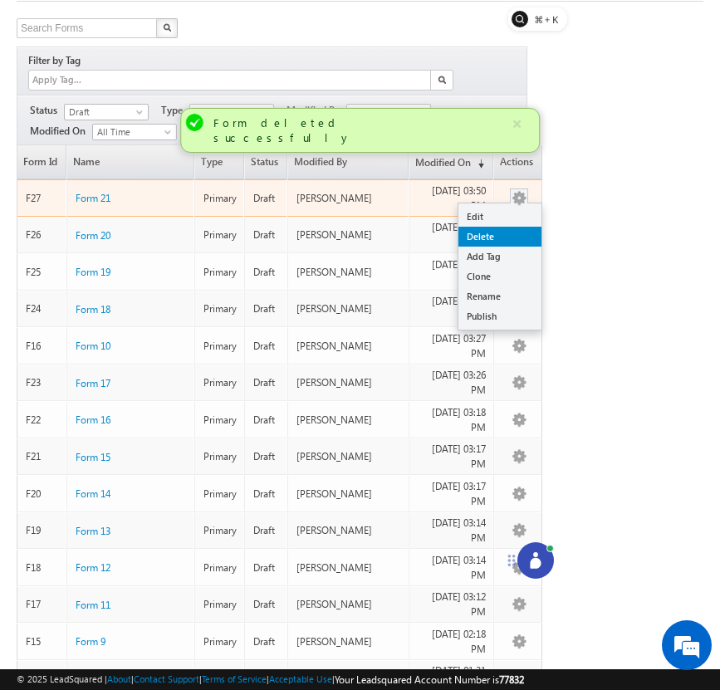
click at [522, 227] on link "Delete" at bounding box center [499, 237] width 83 height 20
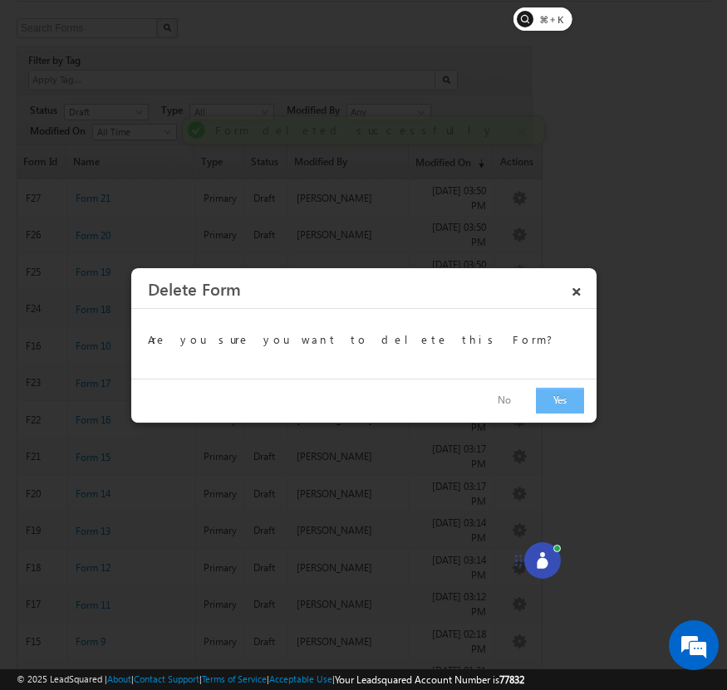
click at [560, 408] on button "Yes" at bounding box center [560, 401] width 48 height 26
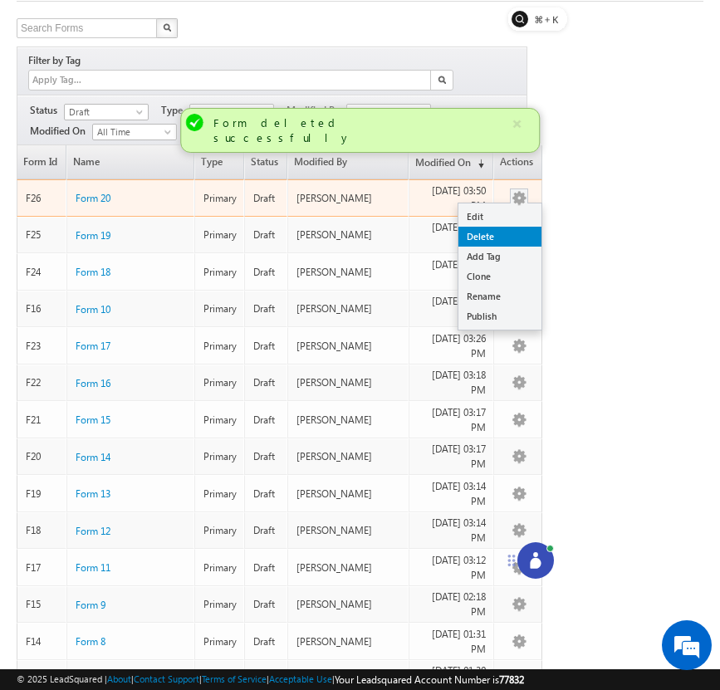
click at [515, 227] on link "Delete" at bounding box center [499, 237] width 83 height 20
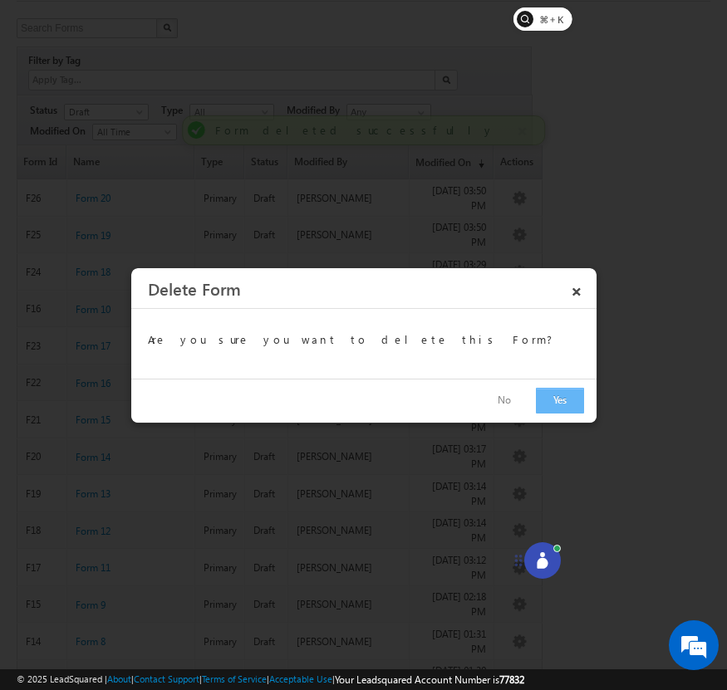
click at [562, 402] on button "Yes" at bounding box center [560, 401] width 48 height 26
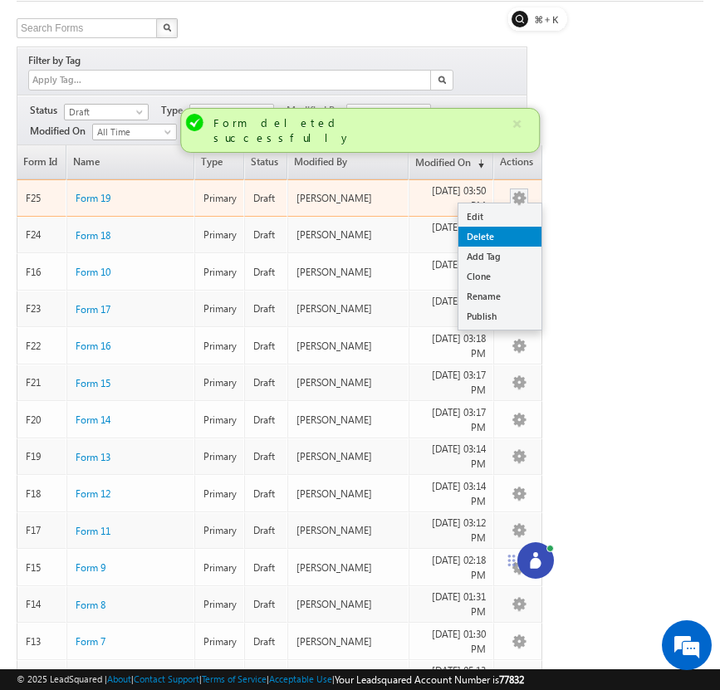
click at [512, 227] on link "Delete" at bounding box center [499, 237] width 83 height 20
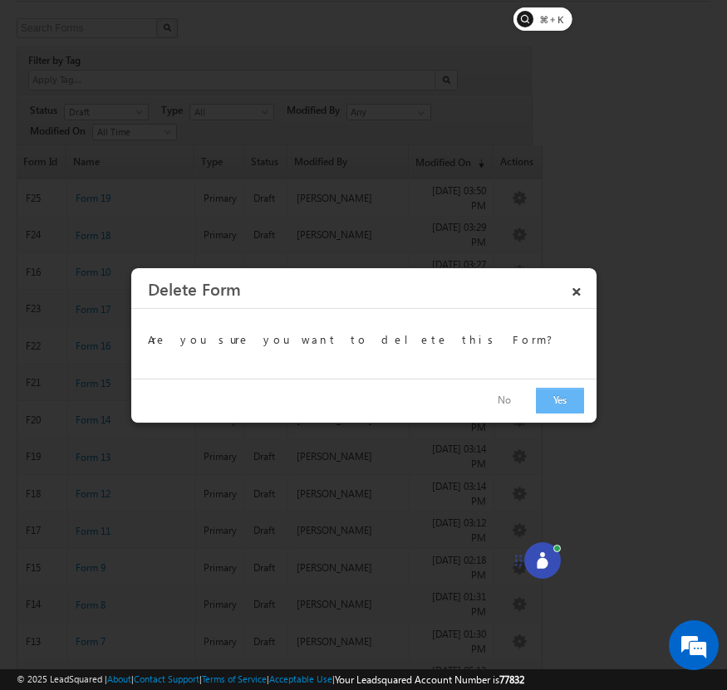
click at [552, 398] on button "Yes" at bounding box center [560, 401] width 48 height 26
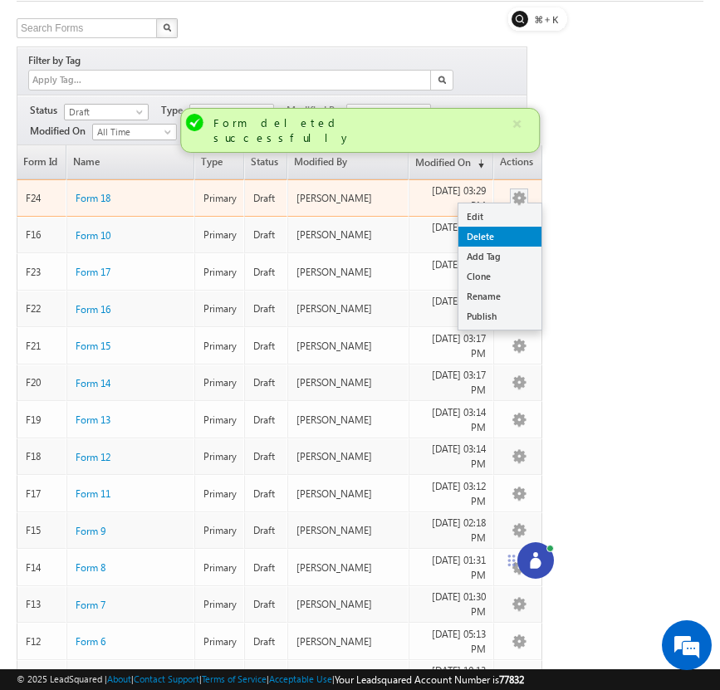
click at [522, 227] on link "Delete" at bounding box center [499, 237] width 83 height 20
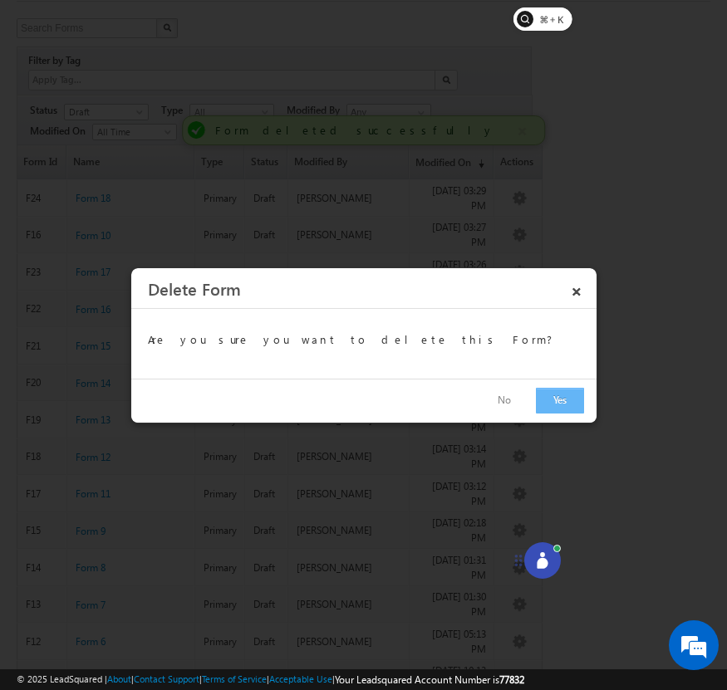
click at [553, 398] on button "Yes" at bounding box center [560, 401] width 48 height 26
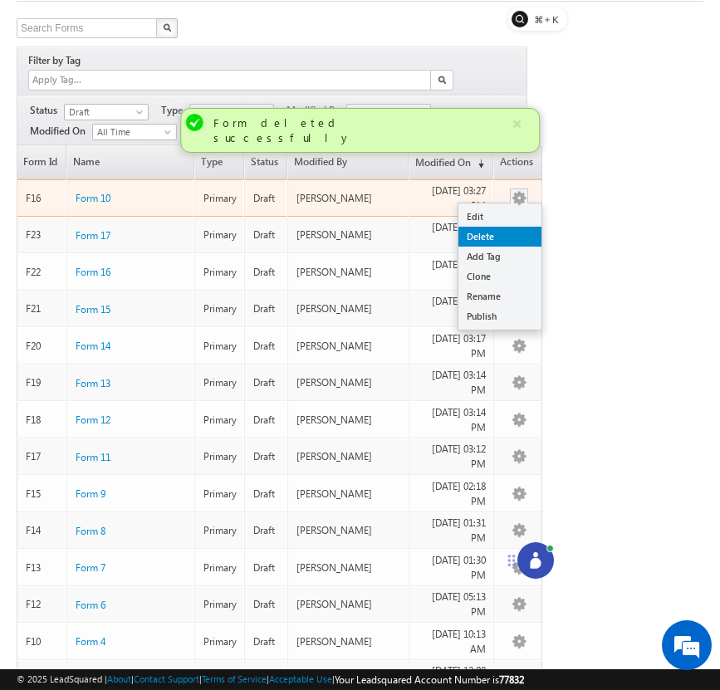
click at [520, 227] on link "Delete" at bounding box center [499, 237] width 83 height 20
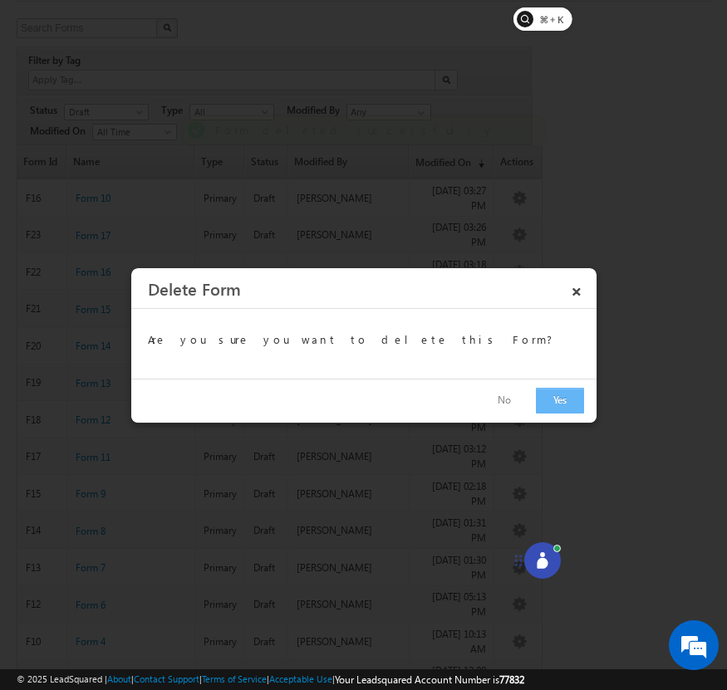
click at [549, 399] on button "Yes" at bounding box center [560, 401] width 48 height 26
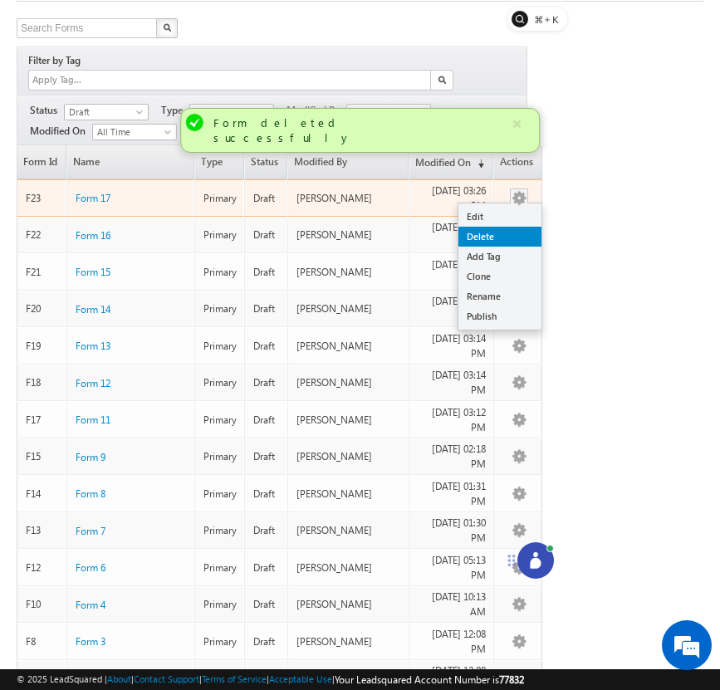
click at [508, 227] on link "Delete" at bounding box center [499, 237] width 83 height 20
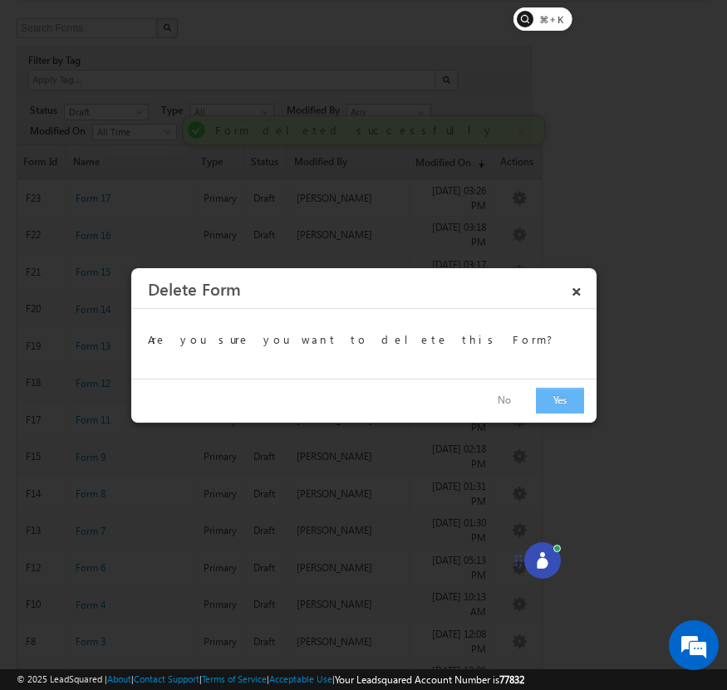
click at [555, 401] on button "Yes" at bounding box center [560, 401] width 48 height 26
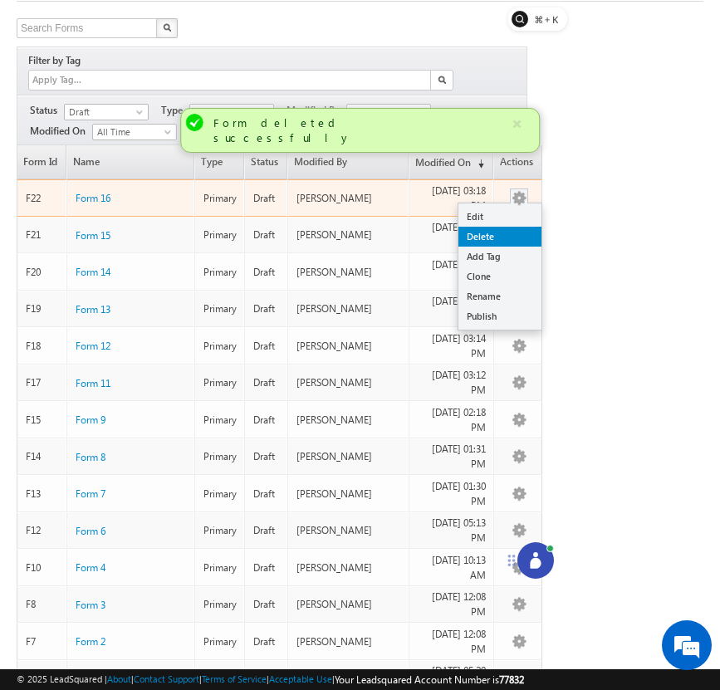
click at [515, 227] on link "Delete" at bounding box center [499, 237] width 83 height 20
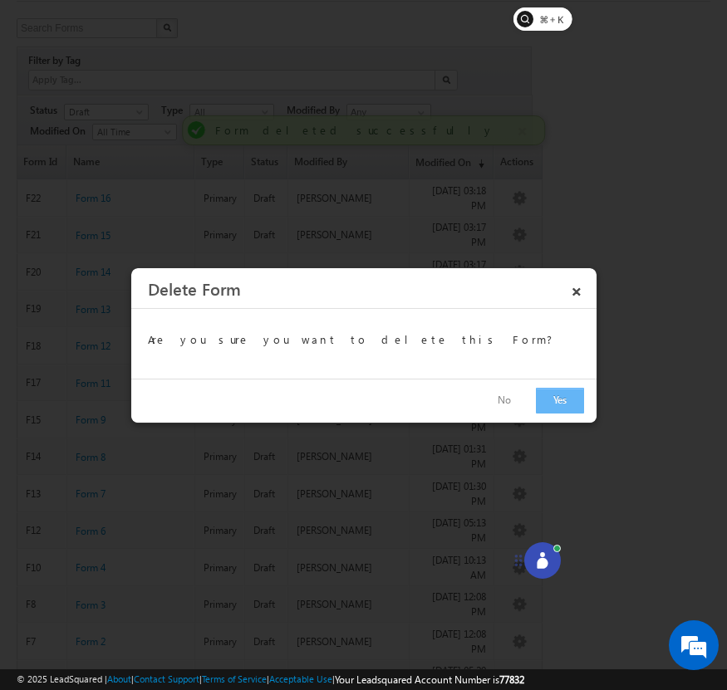
click at [556, 404] on button "Yes" at bounding box center [560, 401] width 48 height 26
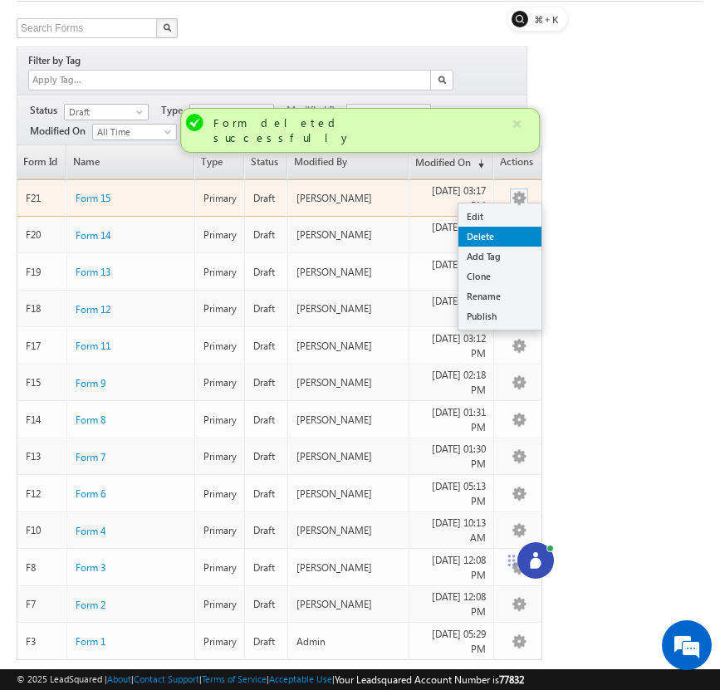
click at [516, 227] on link "Delete" at bounding box center [499, 237] width 83 height 20
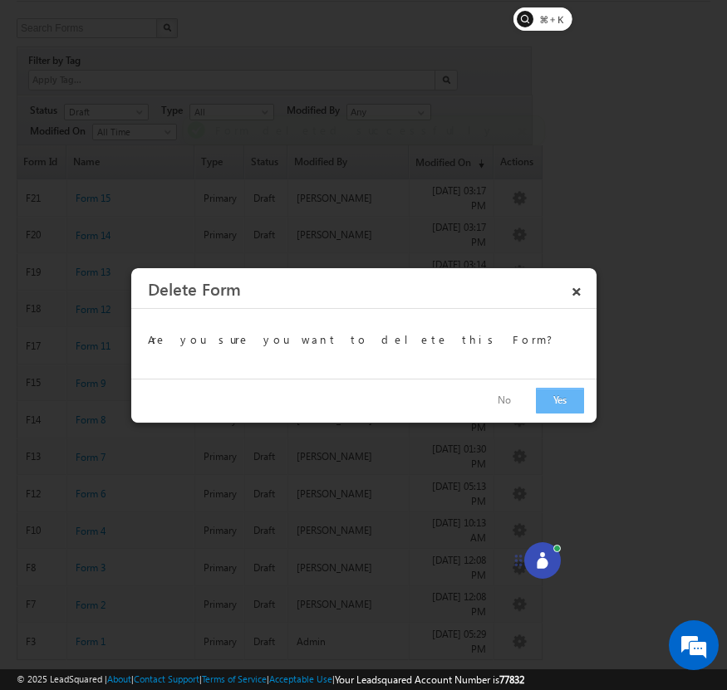
click at [555, 395] on button "Yes" at bounding box center [560, 401] width 48 height 26
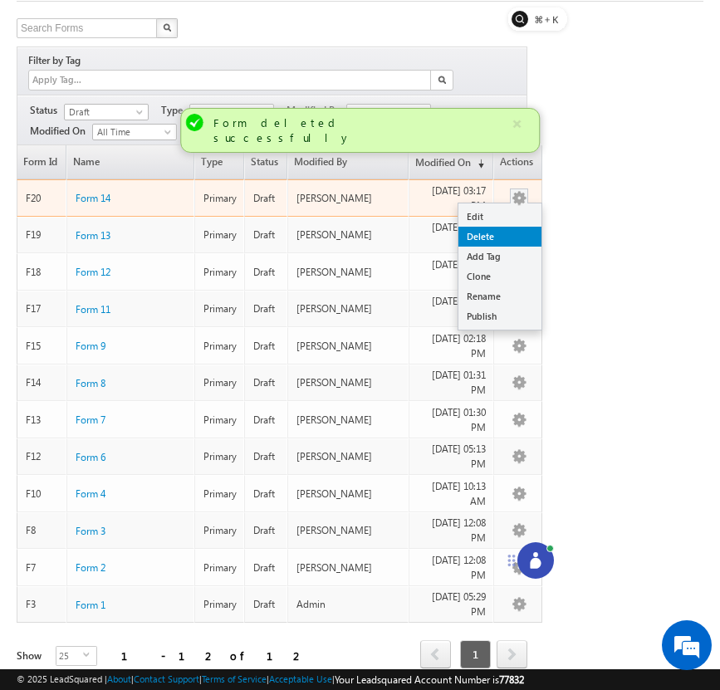
click at [517, 227] on link "Delete" at bounding box center [499, 237] width 83 height 20
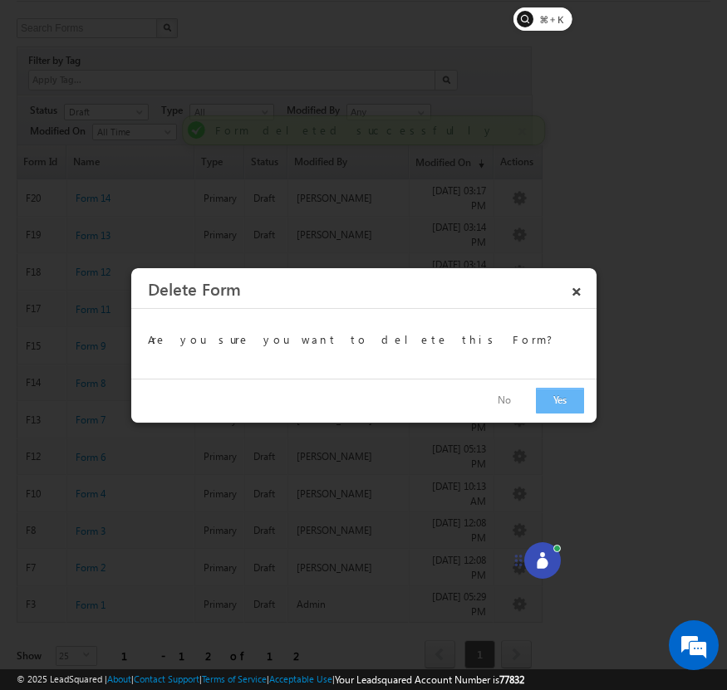
click at [559, 391] on button "Yes" at bounding box center [560, 401] width 48 height 26
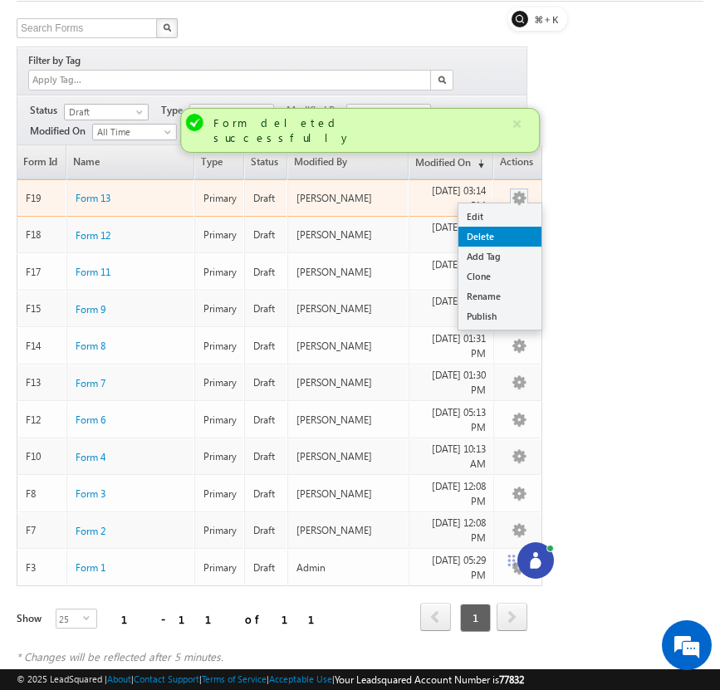
click at [520, 227] on link "Delete" at bounding box center [499, 237] width 83 height 20
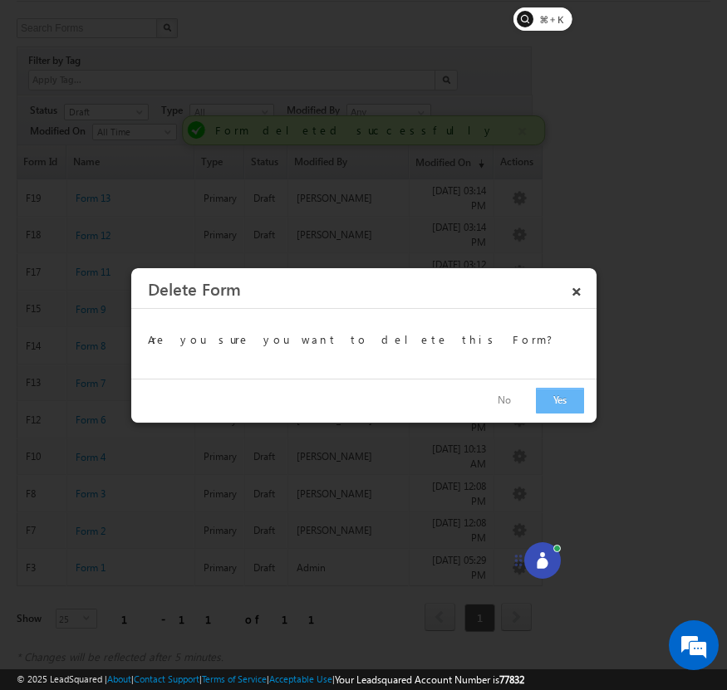
click at [562, 400] on button "Yes" at bounding box center [560, 401] width 48 height 26
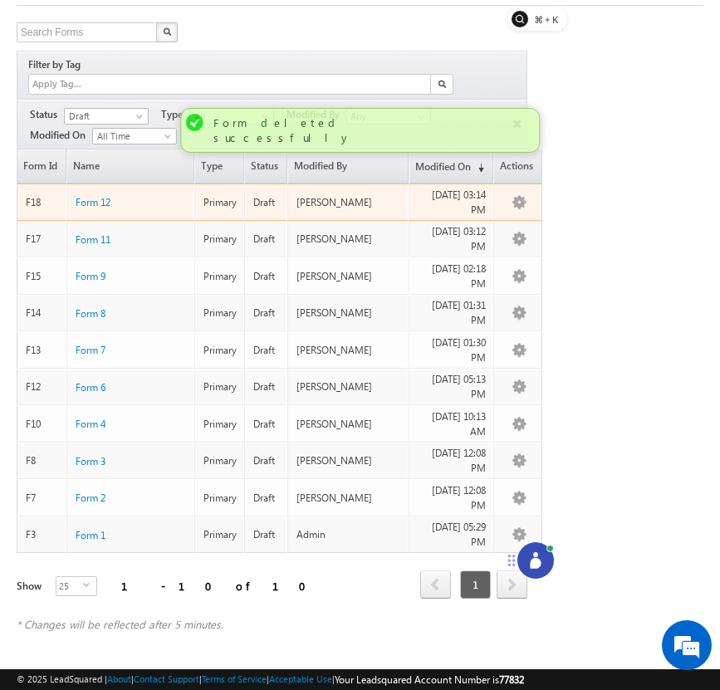
scroll to position [74, 0]
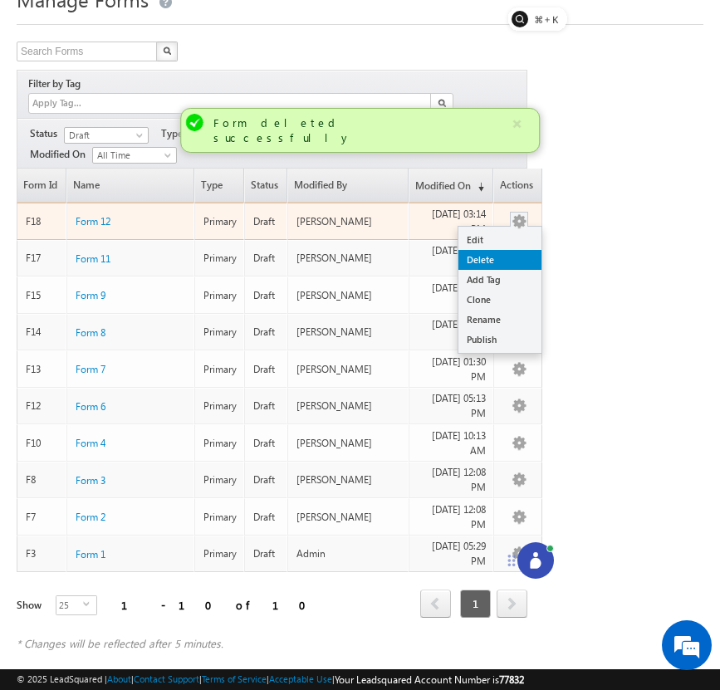
click at [515, 250] on link "Delete" at bounding box center [499, 260] width 83 height 20
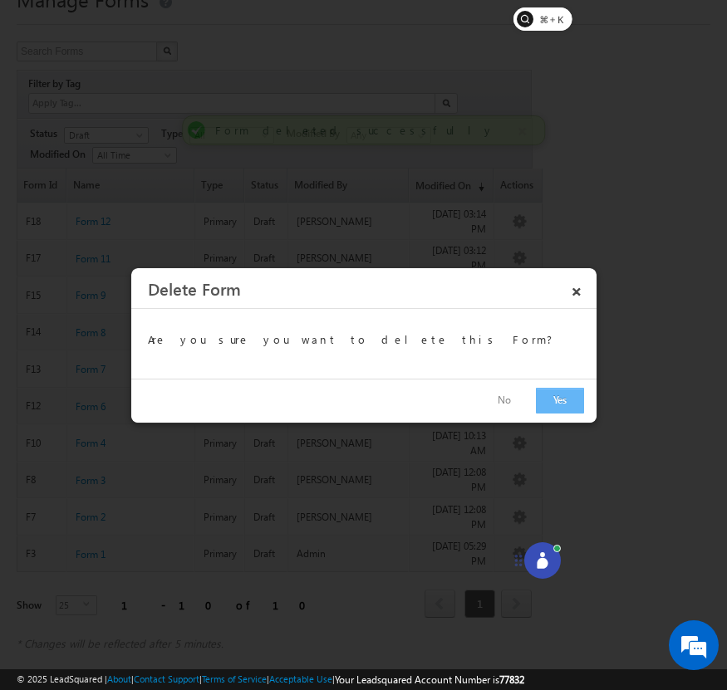
click at [560, 398] on button "Yes" at bounding box center [560, 401] width 48 height 26
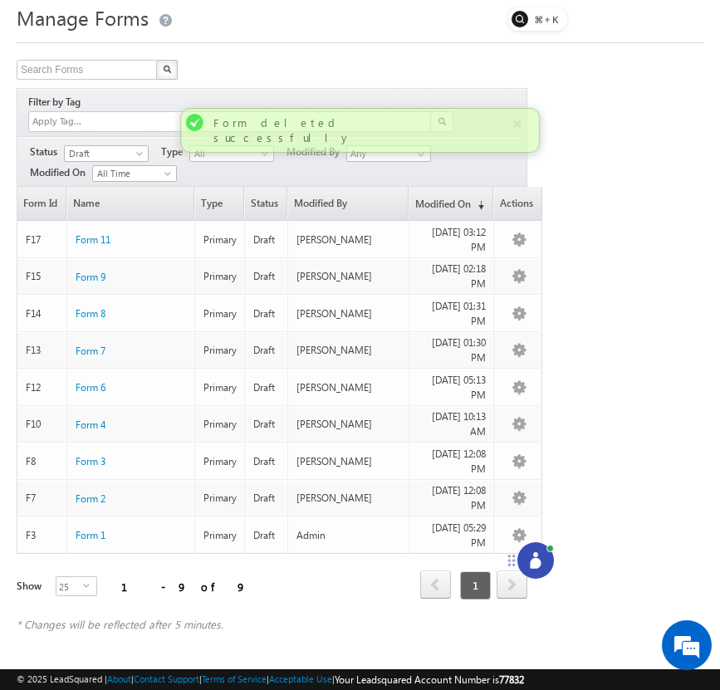
scroll to position [37, 0]
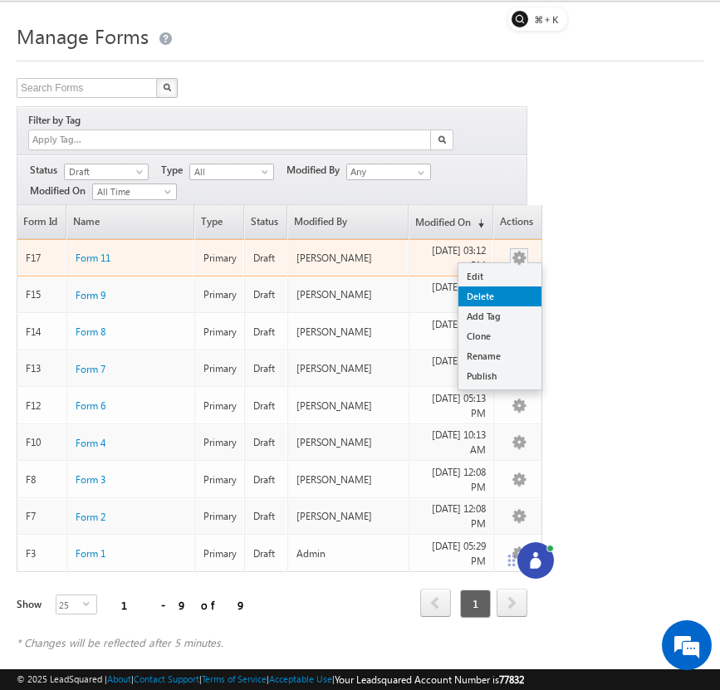
click at [520, 287] on link "Delete" at bounding box center [499, 297] width 83 height 20
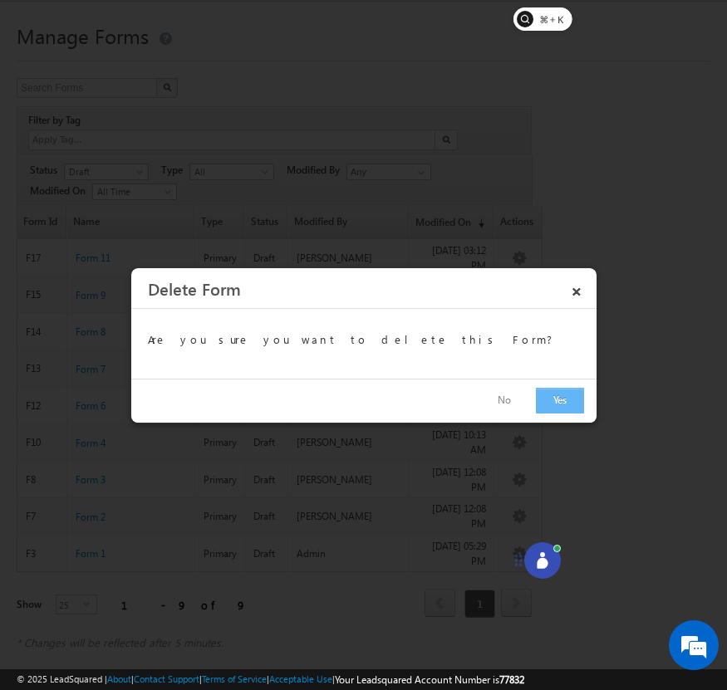
click at [544, 399] on button "Yes" at bounding box center [560, 401] width 48 height 26
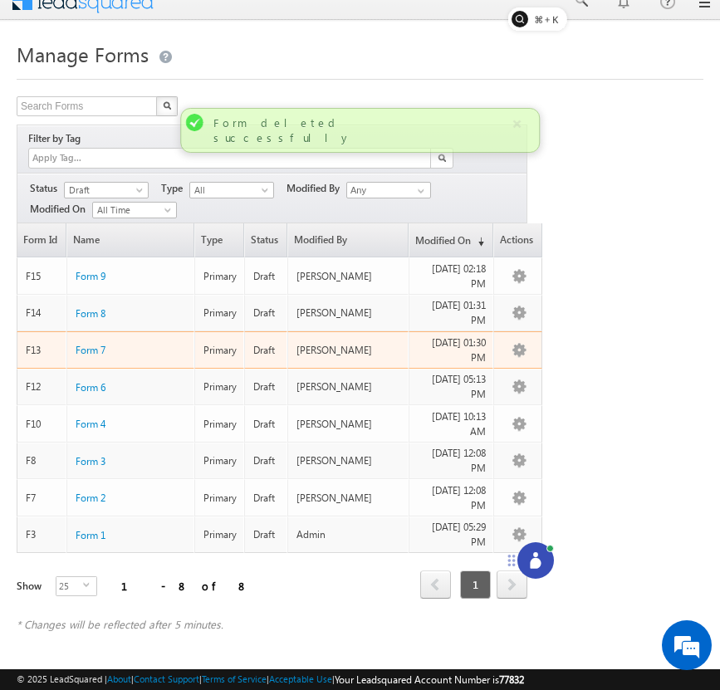
scroll to position [0, 0]
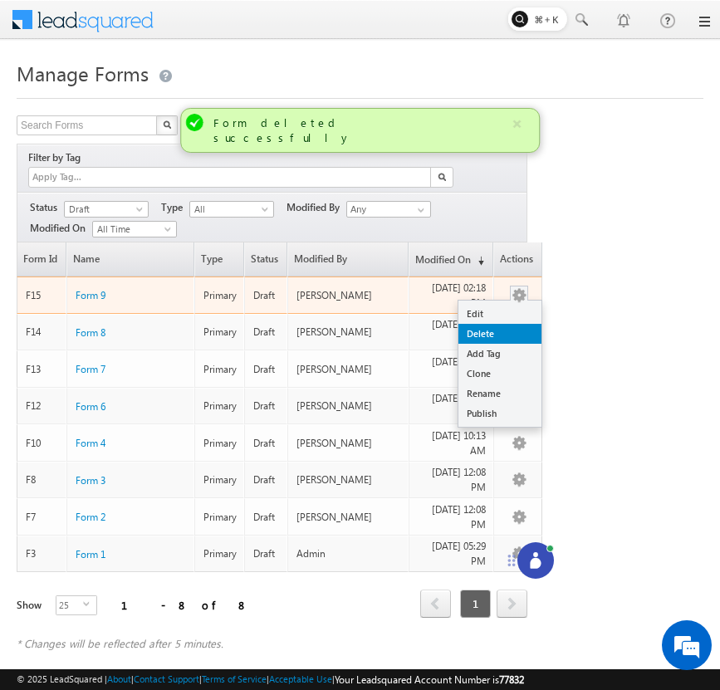
click at [525, 324] on link "Delete" at bounding box center [499, 334] width 83 height 20
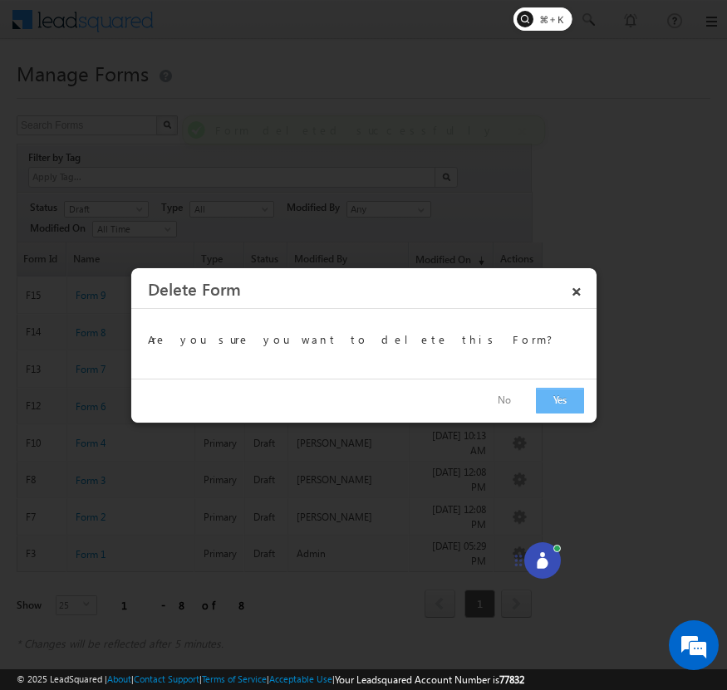
click at [536, 398] on button "Yes" at bounding box center [560, 401] width 48 height 26
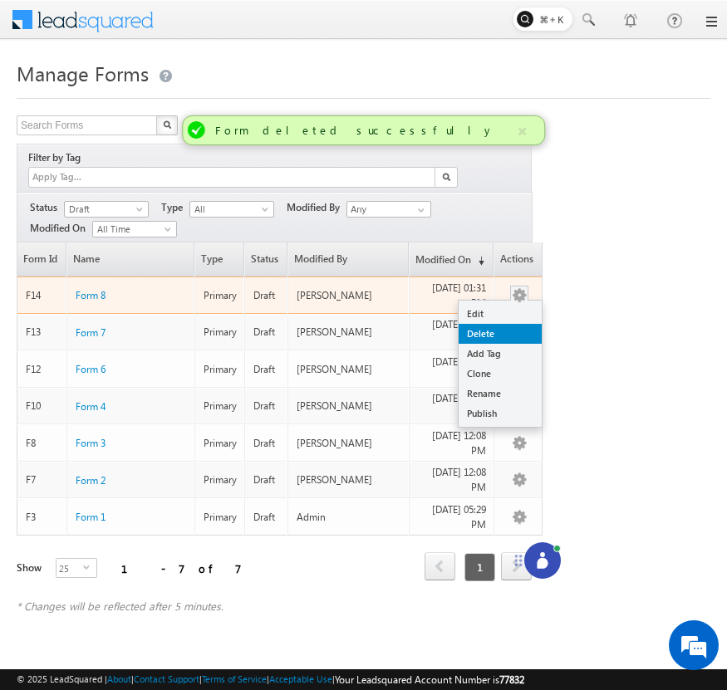
click at [520, 324] on link "Delete" at bounding box center [499, 334] width 83 height 20
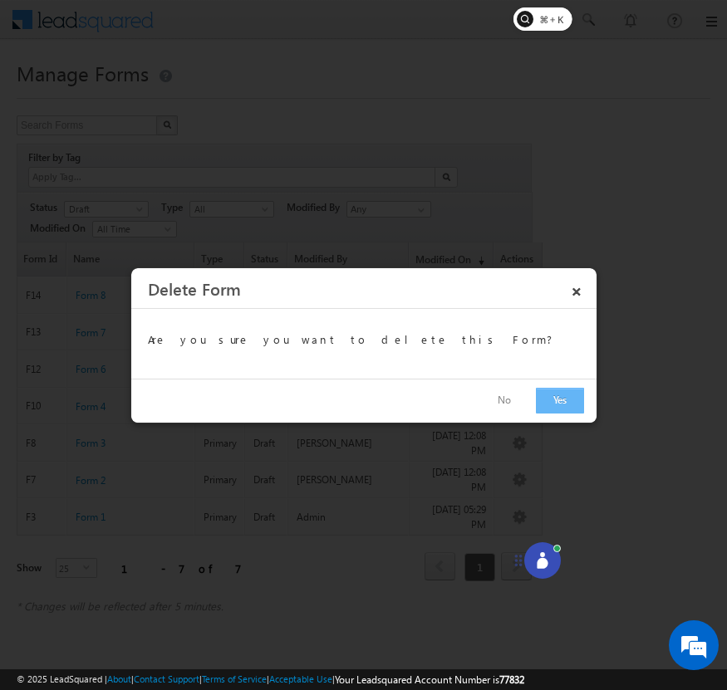
click at [541, 395] on button "Yes" at bounding box center [560, 401] width 48 height 26
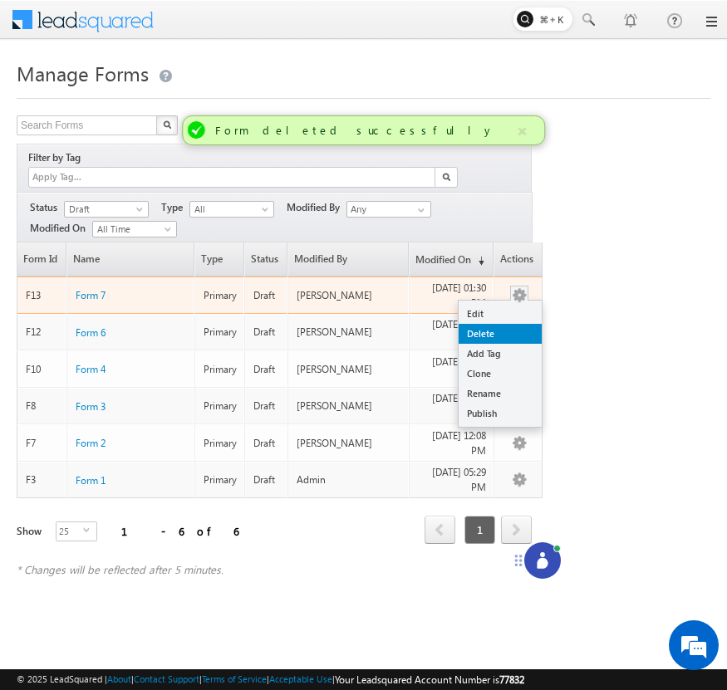
click at [521, 324] on link "Delete" at bounding box center [499, 334] width 83 height 20
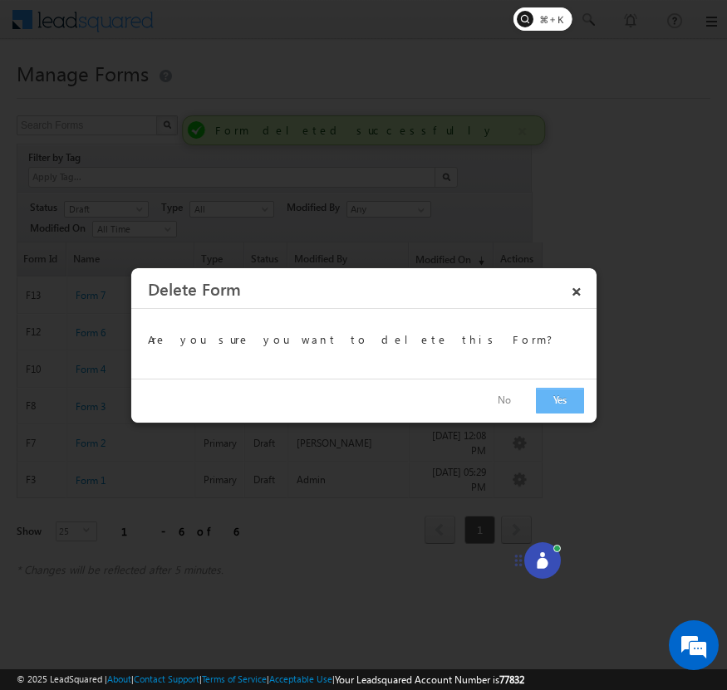
click at [562, 408] on button "Yes" at bounding box center [560, 401] width 48 height 26
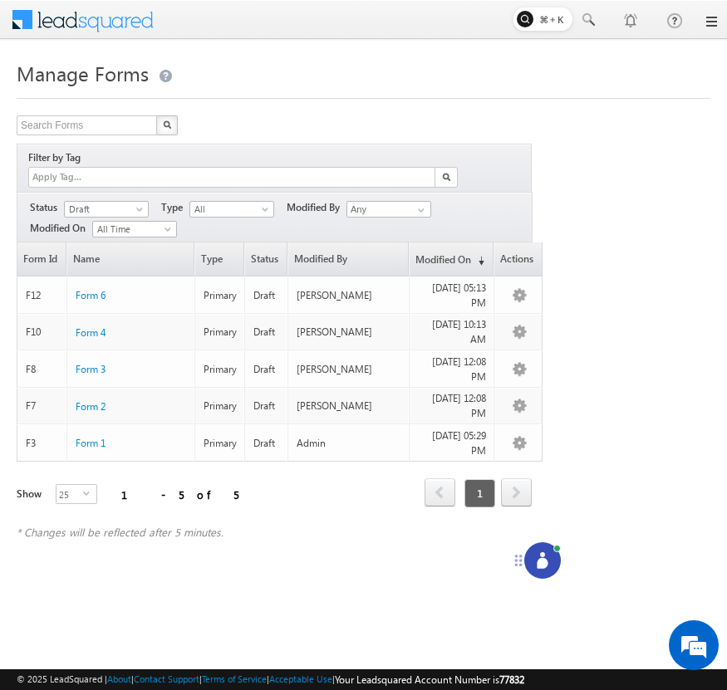
click at [96, 200] on span "Draft" at bounding box center [106, 207] width 85 height 14
click at [98, 202] on span "Draft" at bounding box center [104, 209] width 79 height 15
click at [105, 242] on link "Published" at bounding box center [107, 242] width 84 height 15
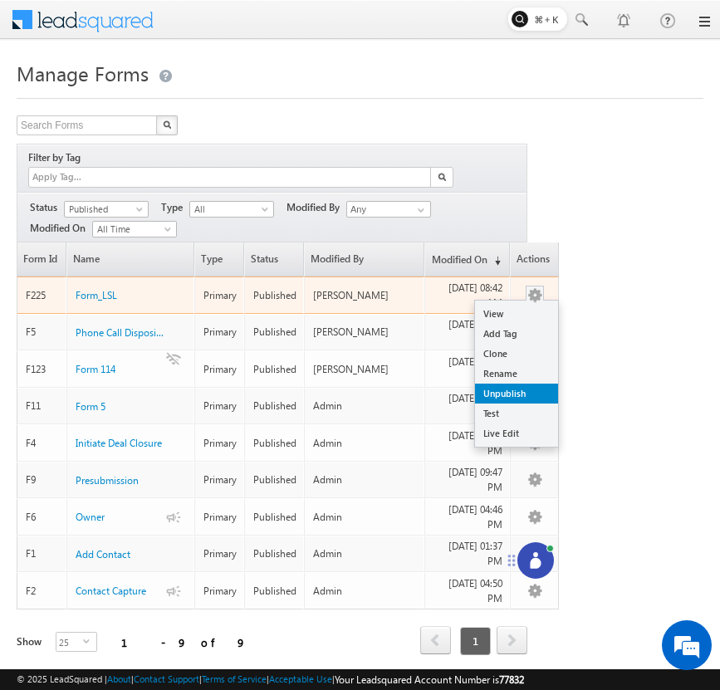
click at [535, 384] on link "Unpublish" at bounding box center [516, 394] width 83 height 20
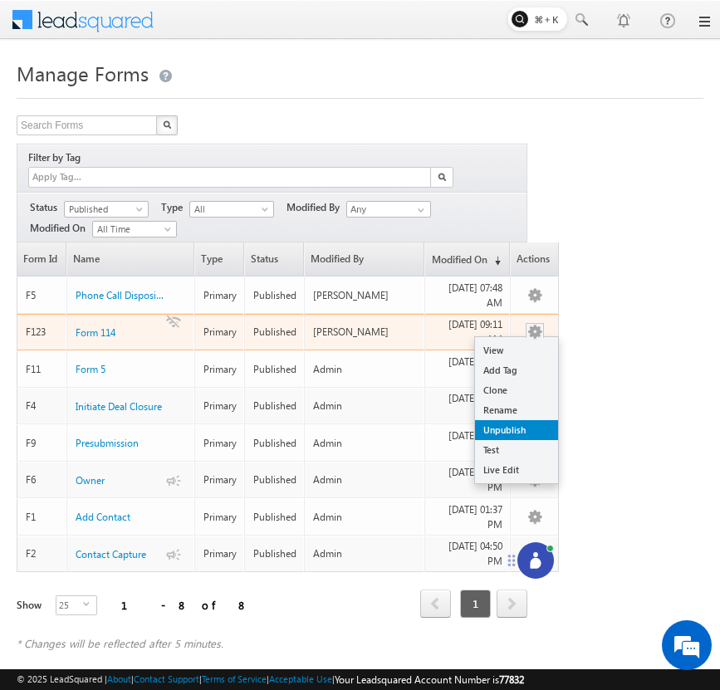
click at [522, 420] on link "Unpublish" at bounding box center [516, 430] width 83 height 20
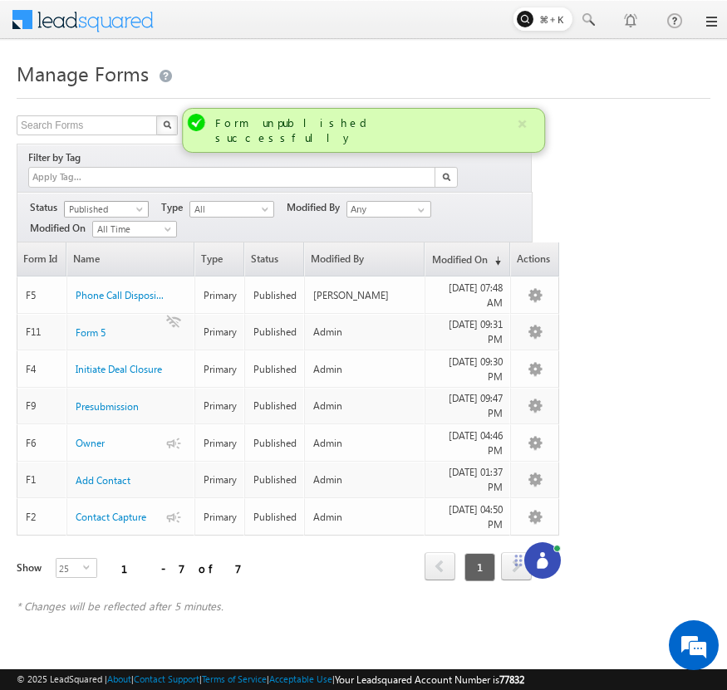
click at [131, 202] on span "Published" at bounding box center [104, 209] width 79 height 15
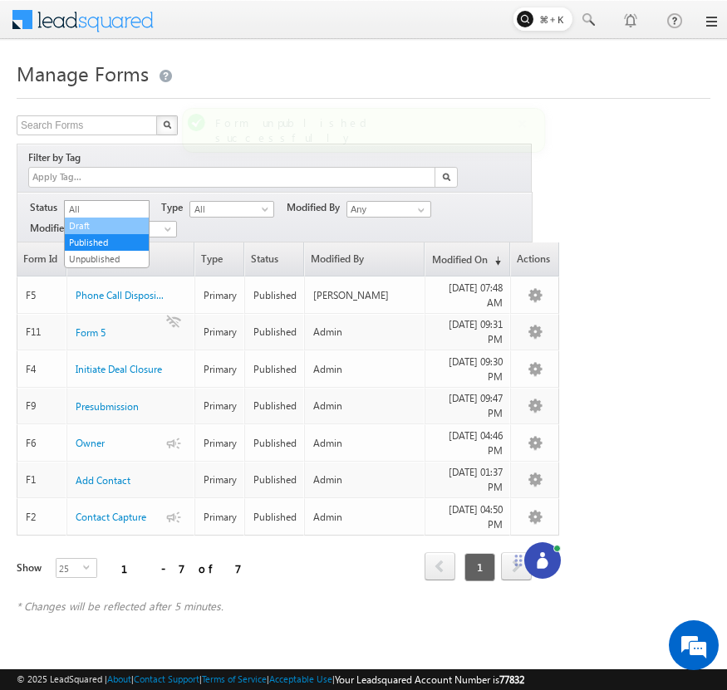
click at [124, 223] on link "Draft" at bounding box center [107, 225] width 84 height 15
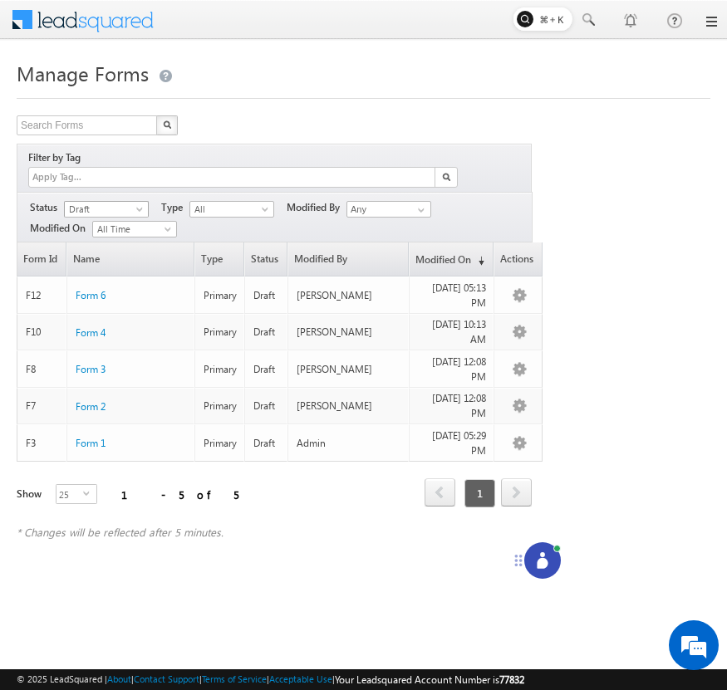
click at [136, 206] on span at bounding box center [141, 212] width 13 height 13
click at [128, 256] on link "Unpublished" at bounding box center [107, 259] width 84 height 15
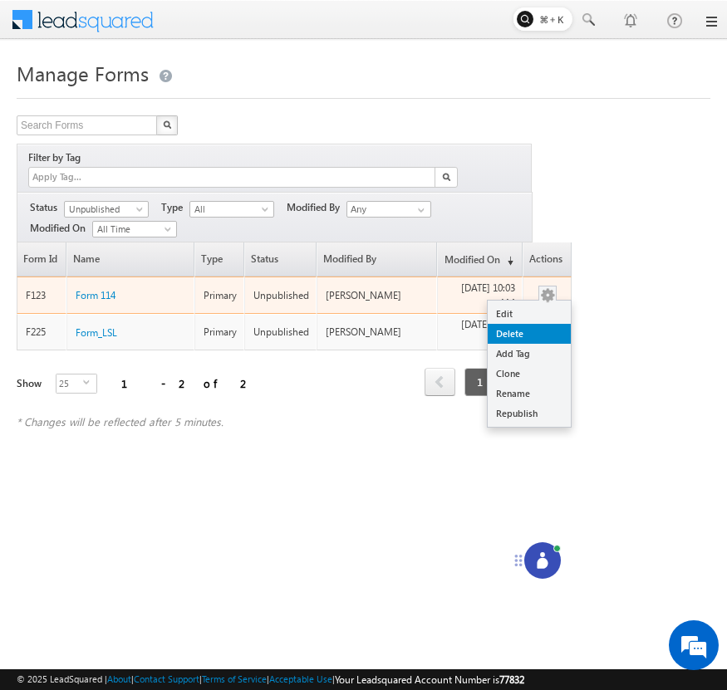
click at [532, 324] on link "Delete" at bounding box center [528, 334] width 83 height 20
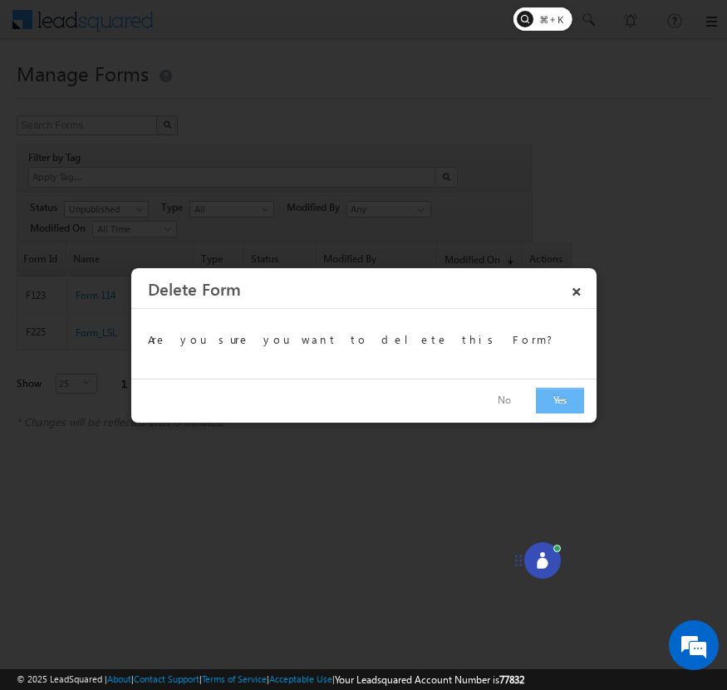
click at [549, 405] on button "Yes" at bounding box center [560, 401] width 48 height 26
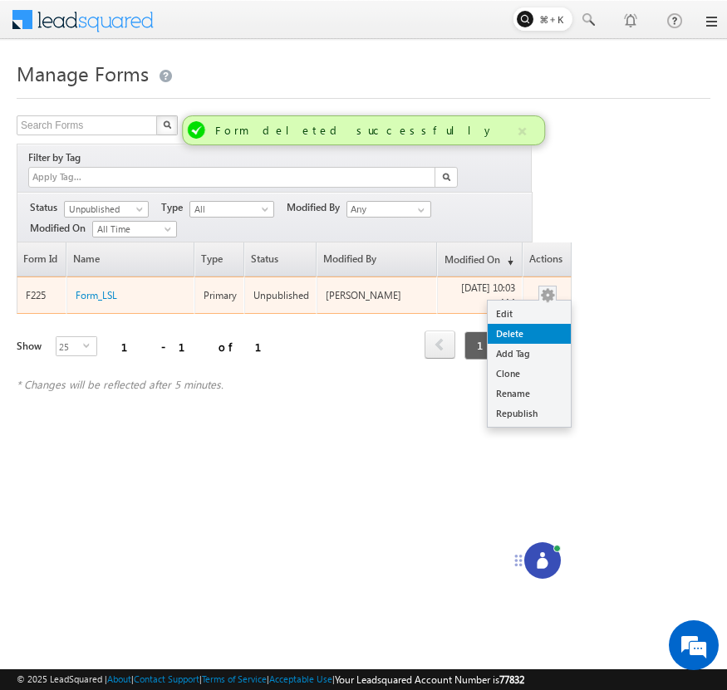
click at [542, 324] on link "Delete" at bounding box center [528, 334] width 83 height 20
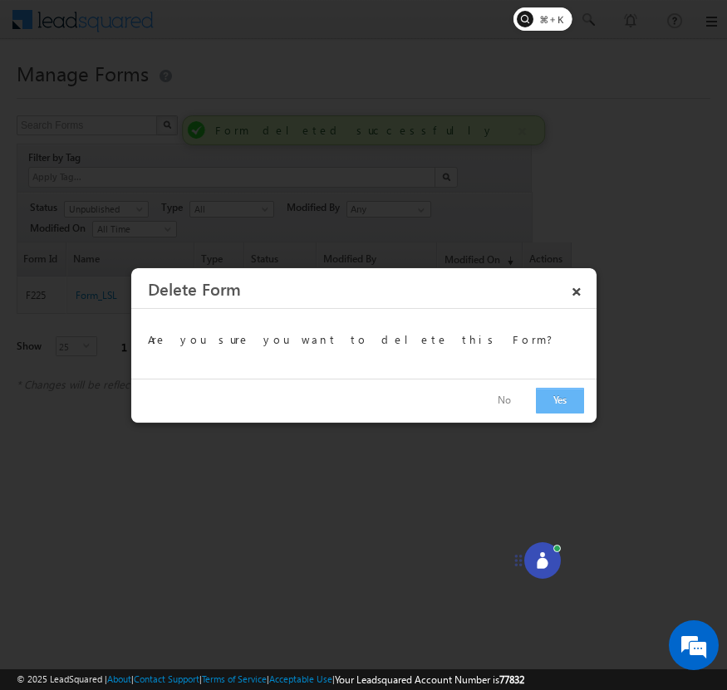
click at [546, 400] on button "Yes" at bounding box center [560, 401] width 48 height 26
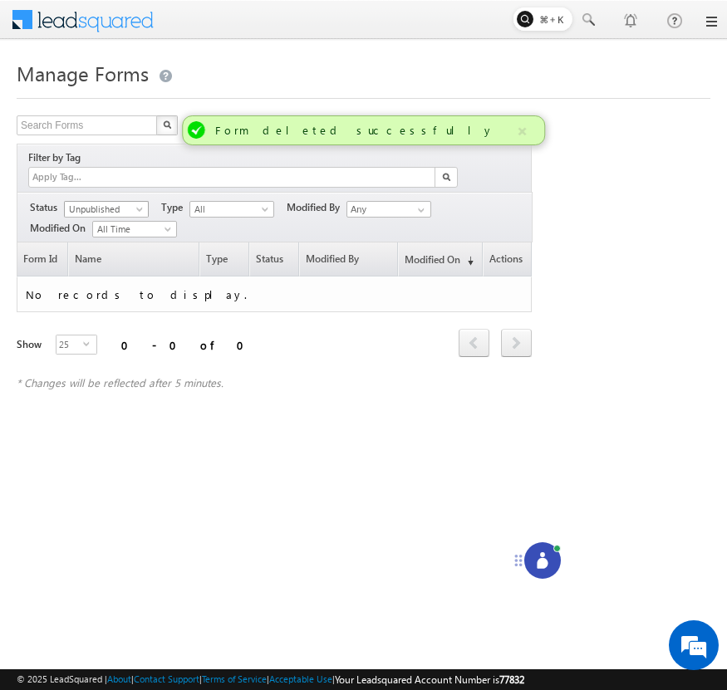
click at [115, 202] on span "Unpublished" at bounding box center [104, 209] width 79 height 15
click at [113, 223] on link "Draft" at bounding box center [107, 225] width 84 height 15
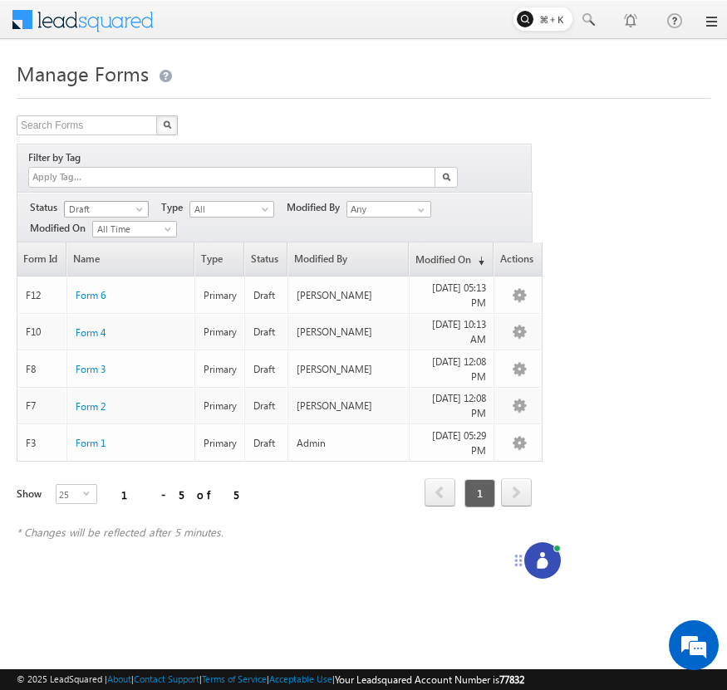
click at [130, 202] on span "Draft" at bounding box center [104, 209] width 79 height 15
click at [126, 238] on link "Published" at bounding box center [107, 242] width 84 height 15
